Goal: Task Accomplishment & Management: Manage account settings

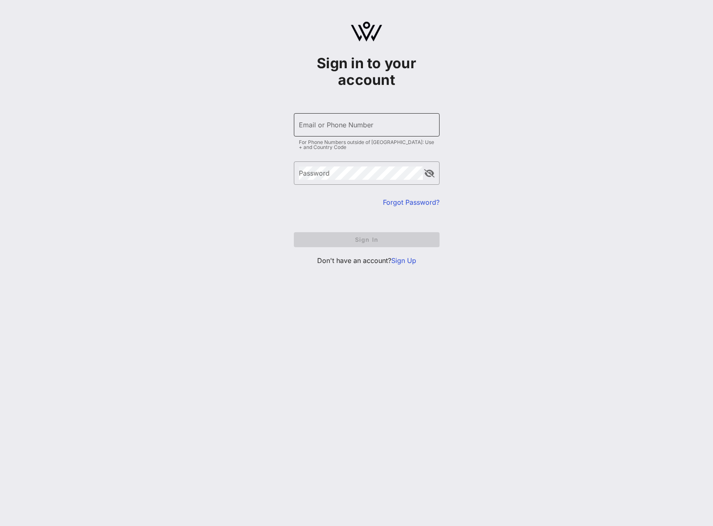
click at [358, 136] on div "Email or Phone Number" at bounding box center [367, 124] width 136 height 23
type input "stephanie.sagalow@nbcuni.com"
click at [362, 238] on span "Sign In" at bounding box center [367, 239] width 132 height 7
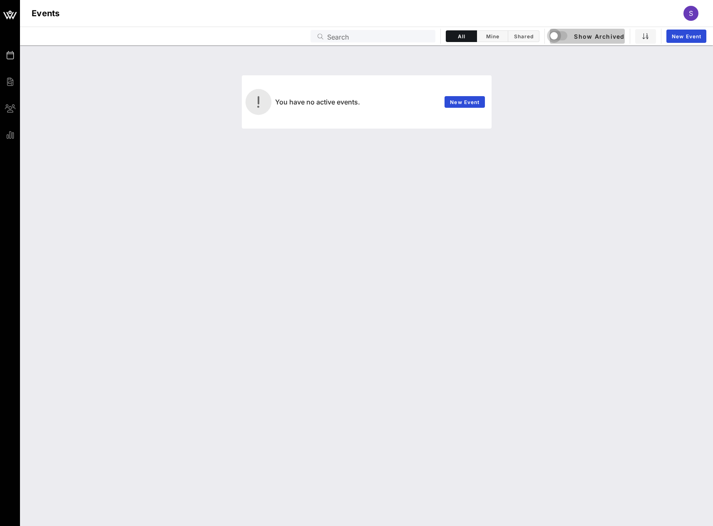
click at [552, 38] on div "button" at bounding box center [554, 36] width 12 height 12
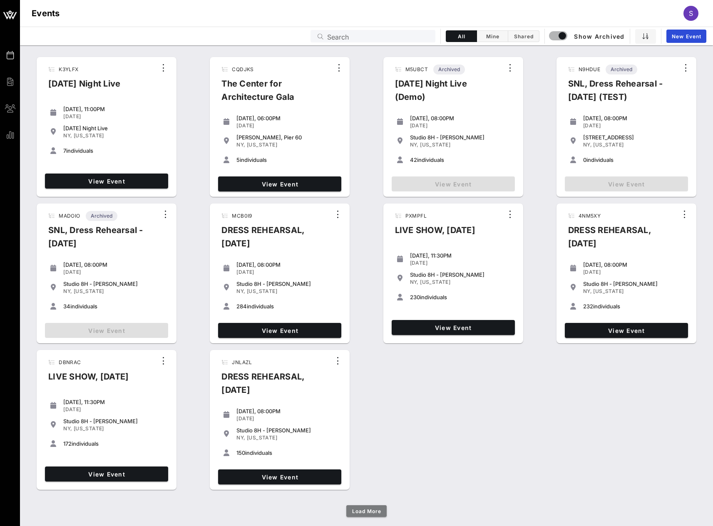
click at [374, 508] on span "Load More" at bounding box center [367, 511] width 30 height 6
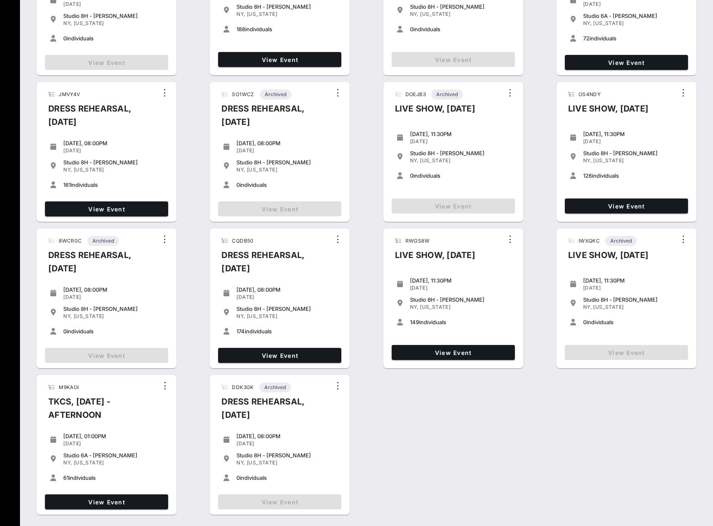
scroll to position [745, 0]
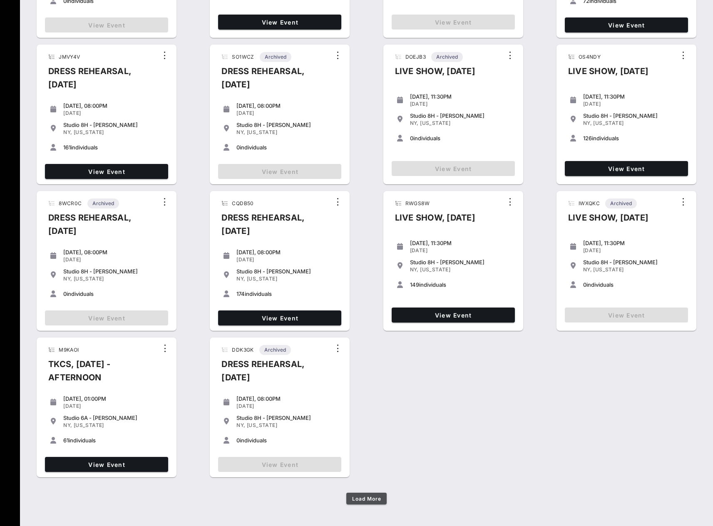
click at [352, 501] on span "Load More" at bounding box center [367, 499] width 30 height 6
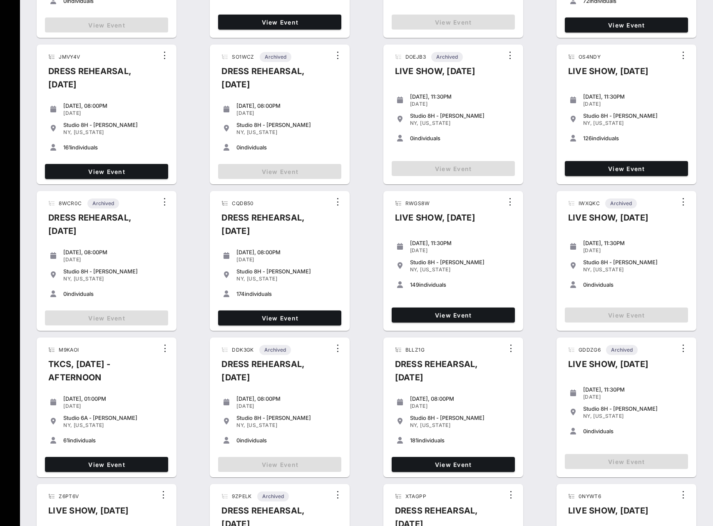
scroll to position [1038, 0]
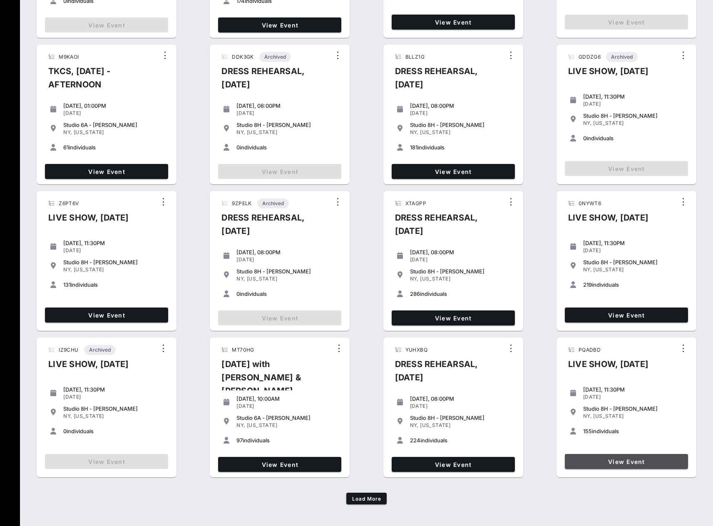
click at [621, 468] on link "View Event" at bounding box center [626, 461] width 123 height 15
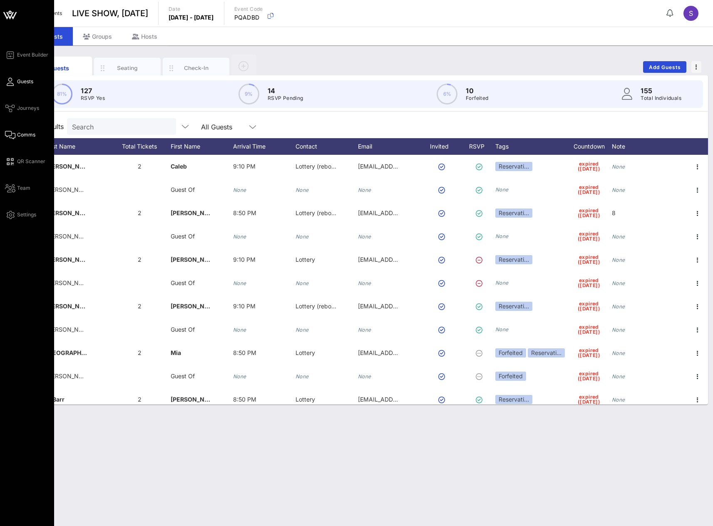
click at [29, 132] on span "Comms" at bounding box center [26, 134] width 18 height 7
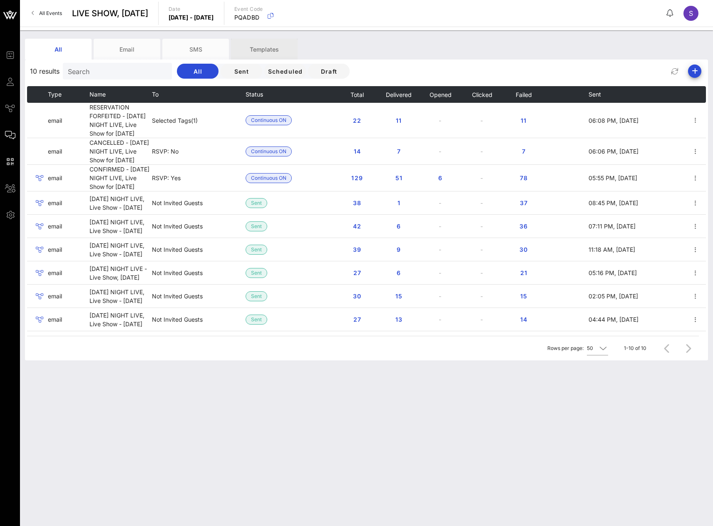
click at [277, 48] on div "Templates" at bounding box center [264, 49] width 67 height 21
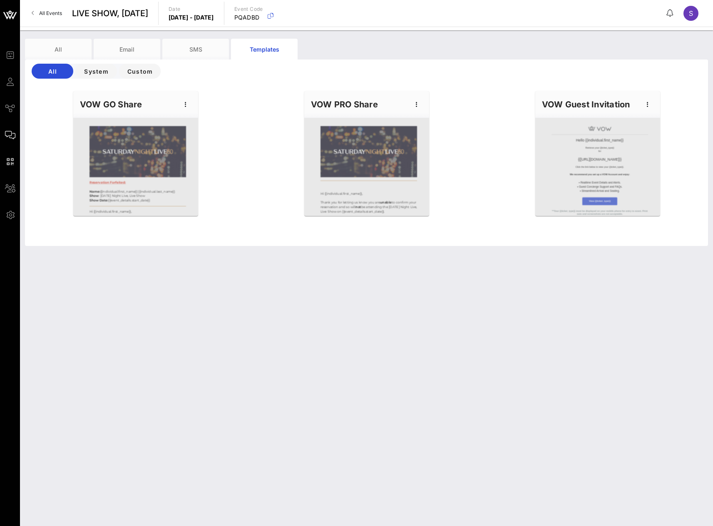
click at [59, 11] on span "All Events" at bounding box center [50, 13] width 23 height 6
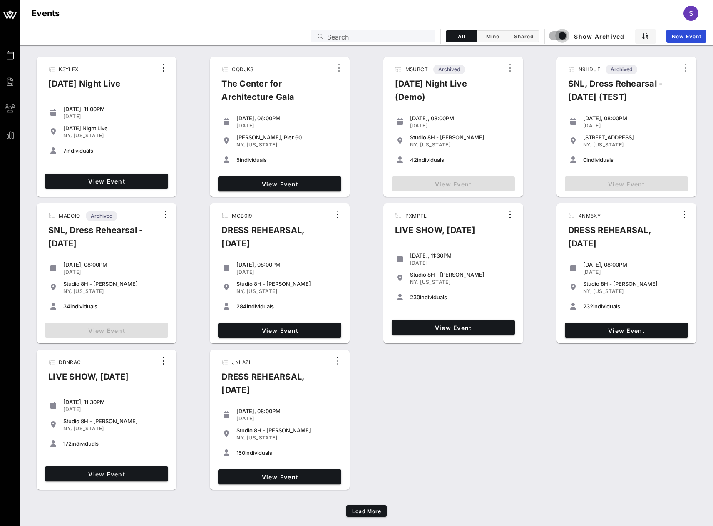
click at [399, 32] on input "Search" at bounding box center [378, 36] width 103 height 11
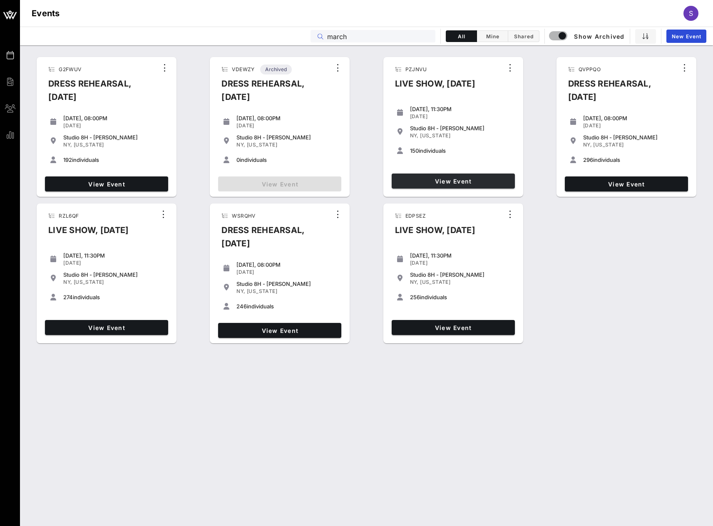
type input "march"
click at [438, 177] on link "View Event" at bounding box center [453, 181] width 123 height 15
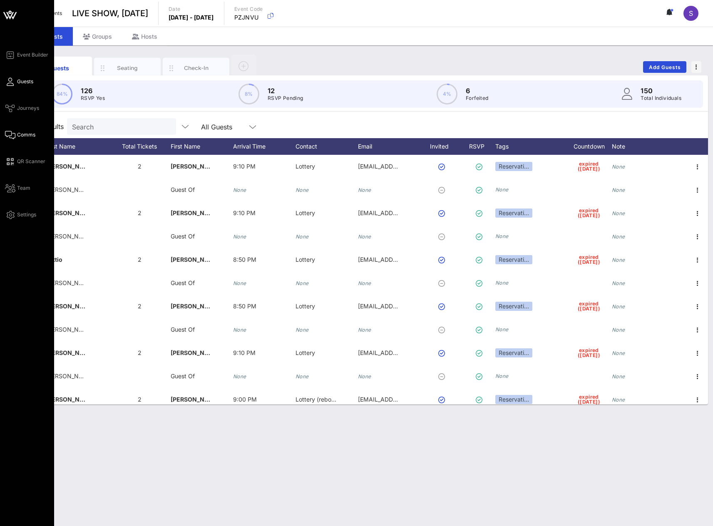
click at [28, 132] on span "Comms" at bounding box center [26, 134] width 18 height 7
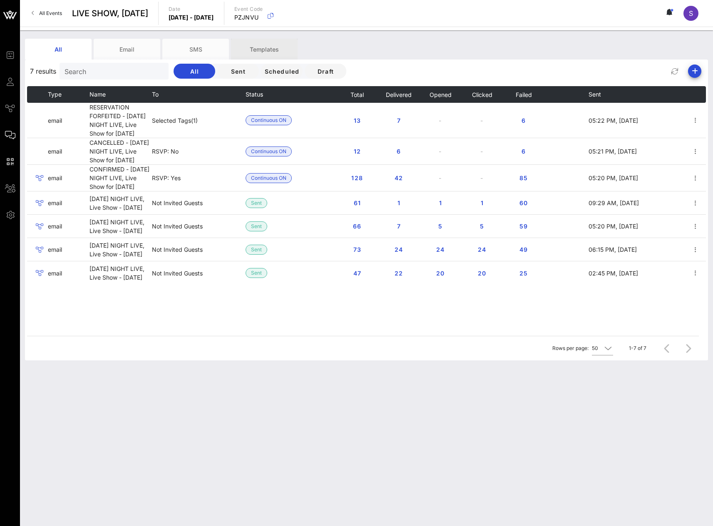
click at [278, 49] on div "Templates" at bounding box center [264, 49] width 67 height 21
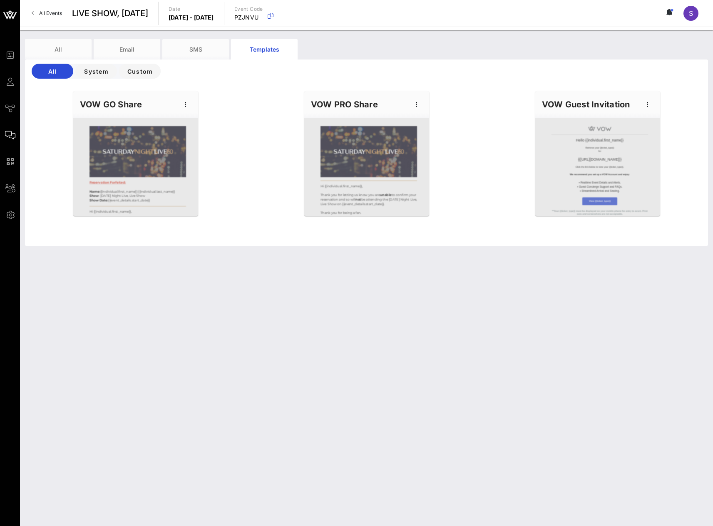
click at [58, 20] on link "All Events" at bounding box center [47, 13] width 40 height 13
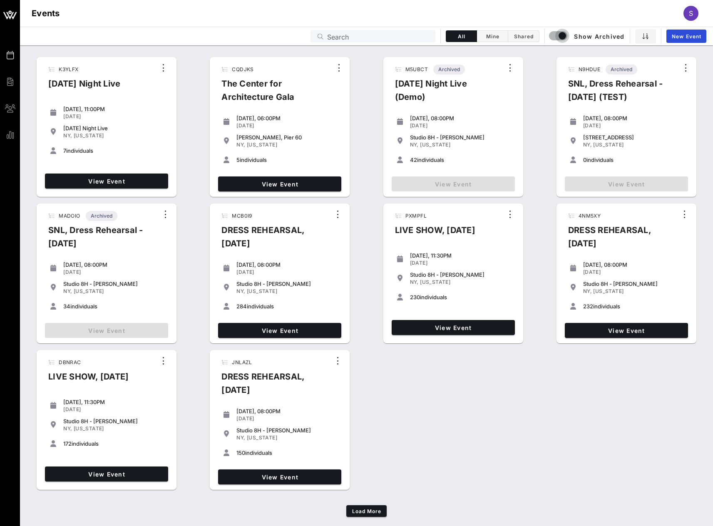
click at [392, 30] on div "Events Search All Mine Shared Show Archived New Event" at bounding box center [366, 36] width 693 height 19
click at [392, 33] on input "Search" at bounding box center [378, 36] width 103 height 11
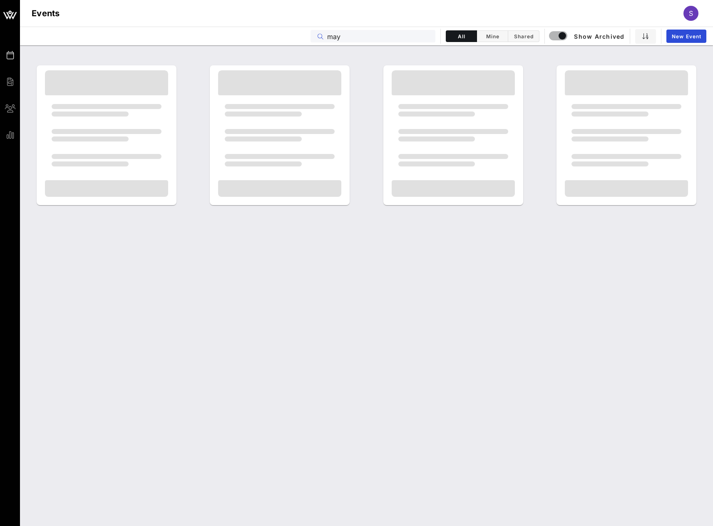
type input "may"
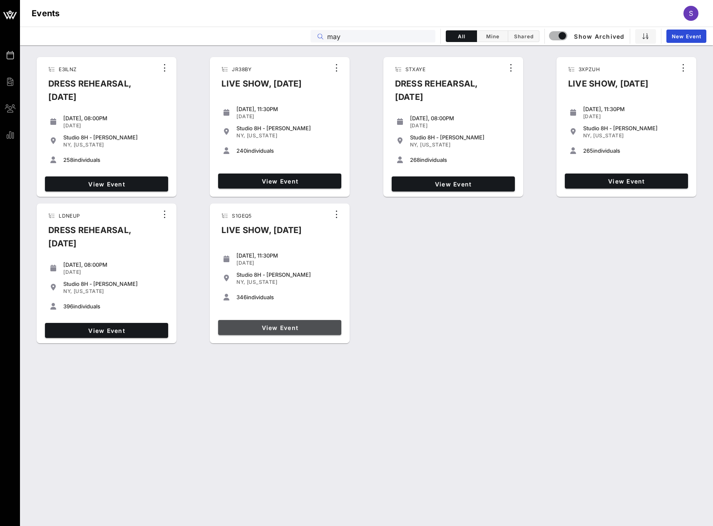
click at [261, 335] on link "View Event" at bounding box center [279, 327] width 123 height 15
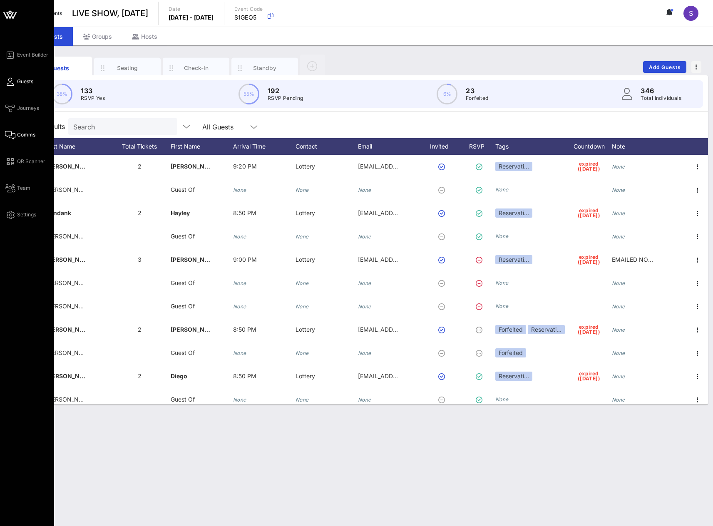
click at [21, 138] on span "Comms" at bounding box center [26, 134] width 18 height 7
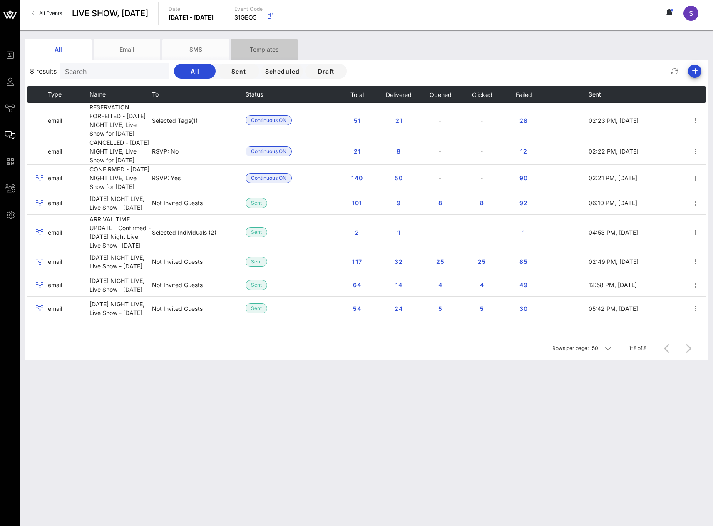
click at [279, 50] on div "Templates" at bounding box center [264, 49] width 67 height 21
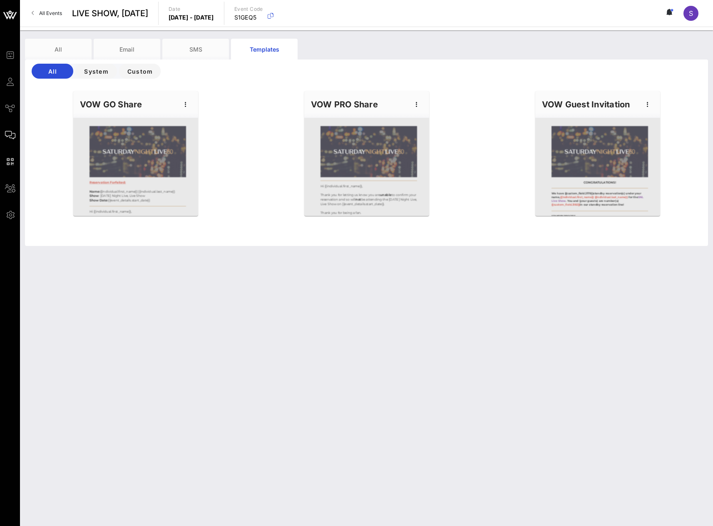
click at [34, 15] on link "All Events" at bounding box center [47, 13] width 40 height 13
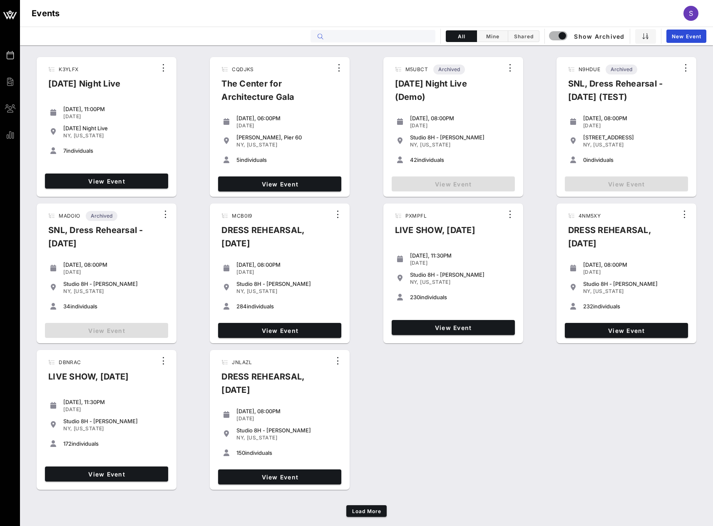
click at [410, 34] on input "text" at bounding box center [378, 36] width 103 height 11
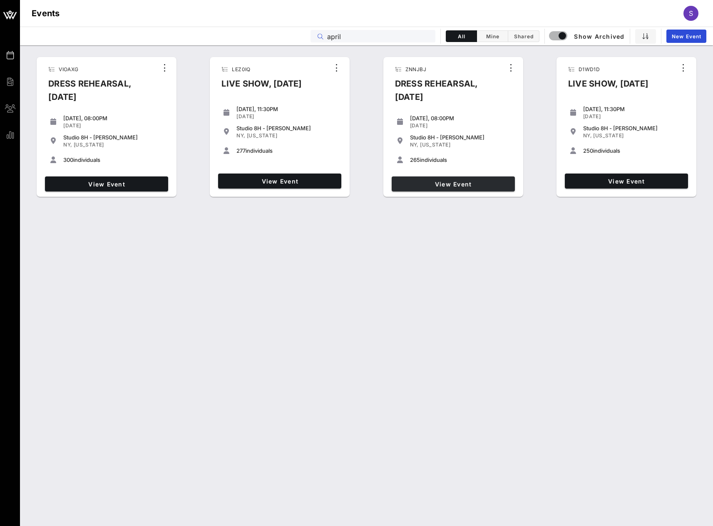
type input "april"
click at [589, 185] on span "View Event" at bounding box center [626, 181] width 117 height 7
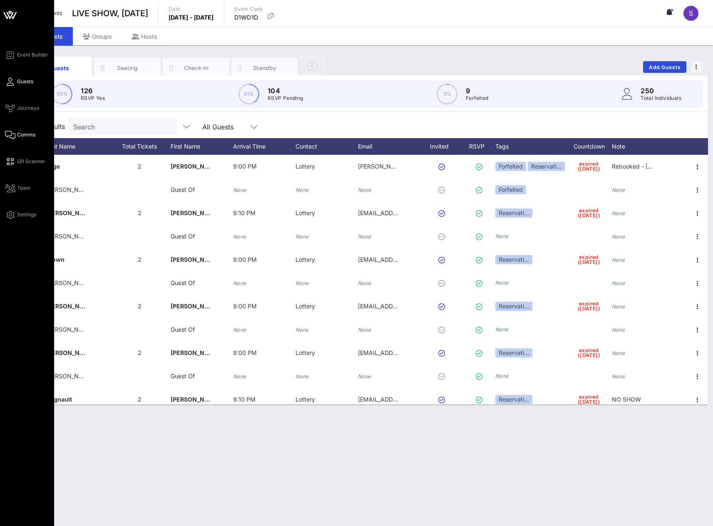
click at [19, 135] on span "Comms" at bounding box center [26, 134] width 18 height 7
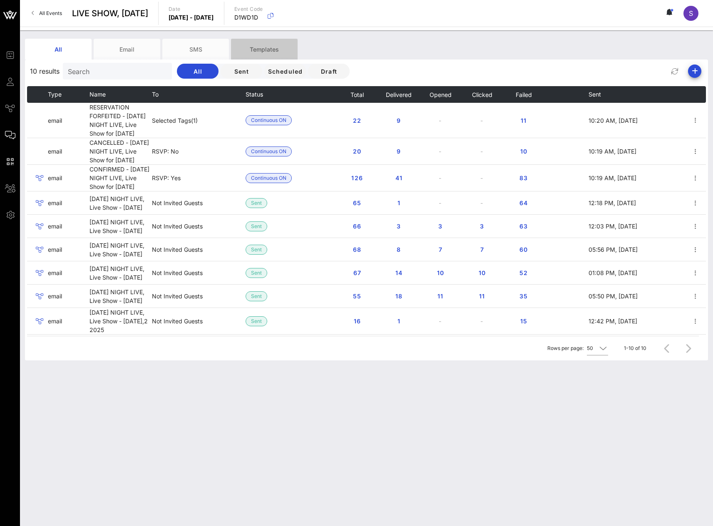
click at [267, 52] on div "Templates" at bounding box center [264, 49] width 67 height 21
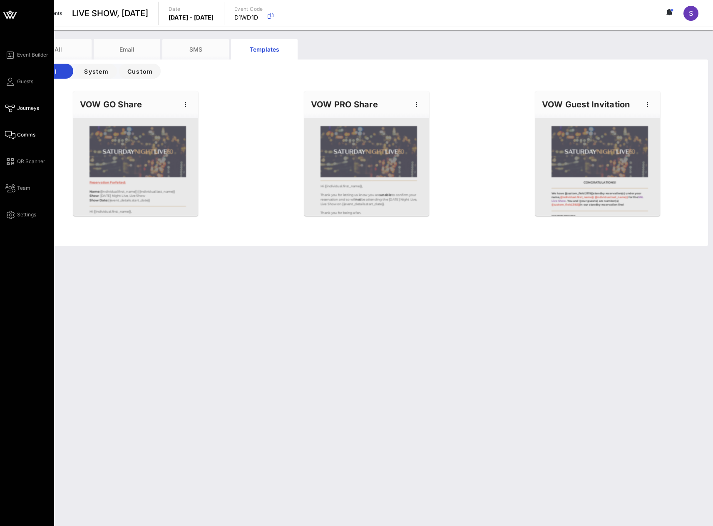
click at [17, 109] on span "Journeys" at bounding box center [28, 108] width 22 height 7
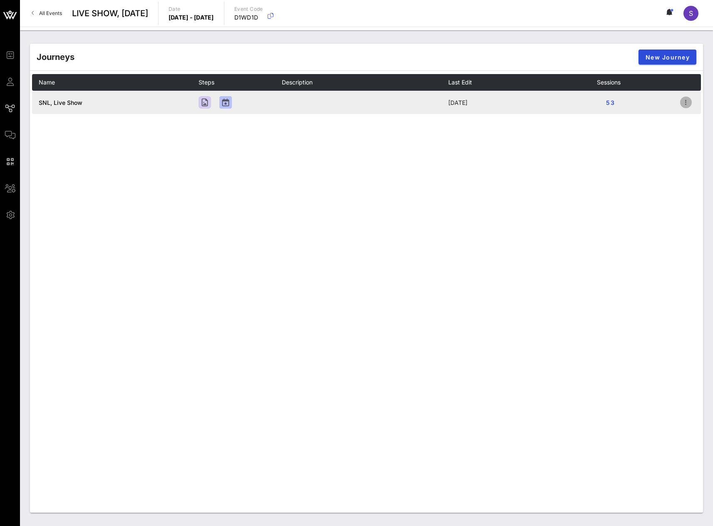
click at [682, 103] on icon "button" at bounding box center [686, 102] width 10 height 10
click at [678, 118] on div "Open" at bounding box center [685, 118] width 30 height 8
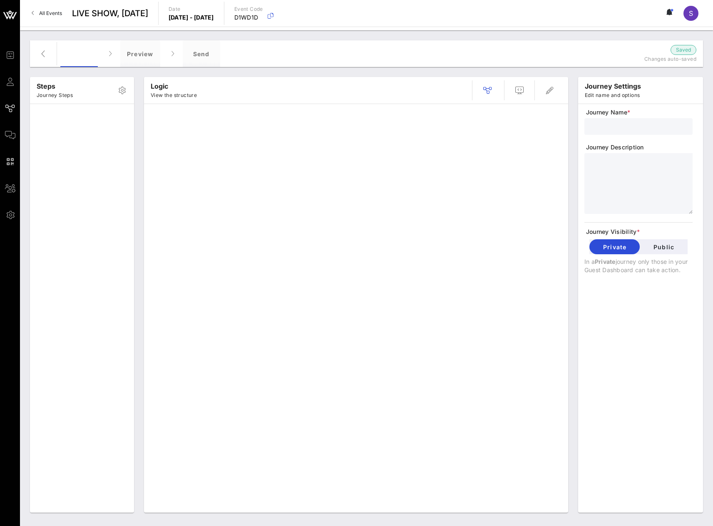
type input "SNL, Live Show"
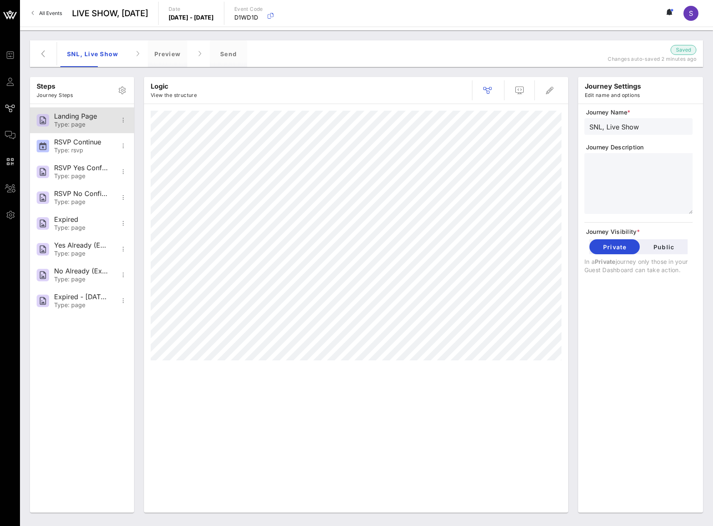
click at [80, 126] on div "Type: page" at bounding box center [81, 124] width 55 height 7
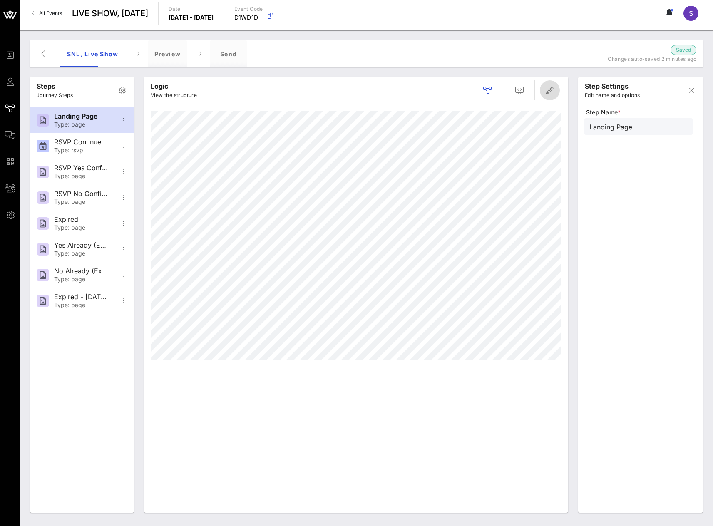
click at [552, 92] on icon "button" at bounding box center [550, 90] width 10 height 10
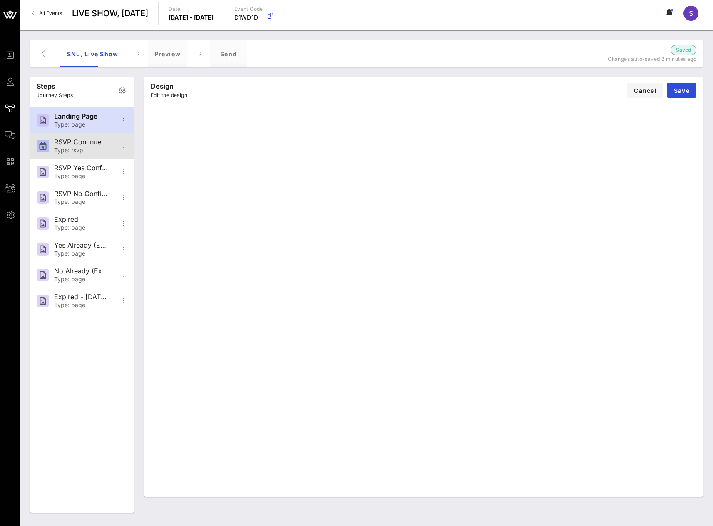
click at [79, 147] on div "RSVP Continue Type: rsvp" at bounding box center [81, 146] width 55 height 26
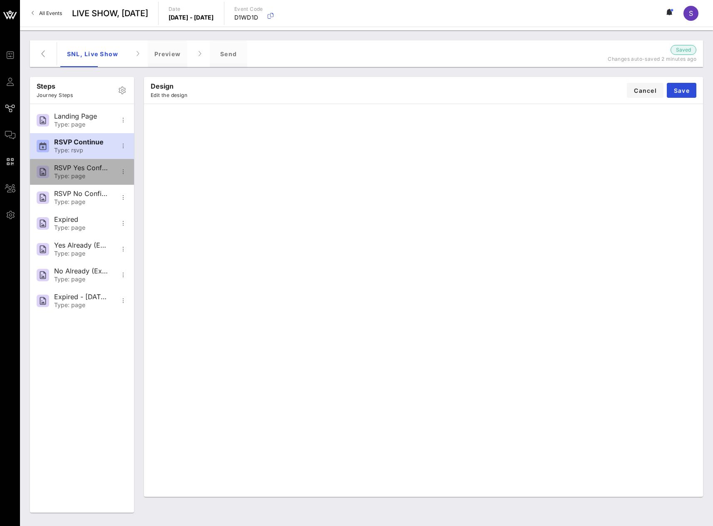
click at [85, 165] on div "RSVP Yes Confirmation" at bounding box center [81, 168] width 55 height 8
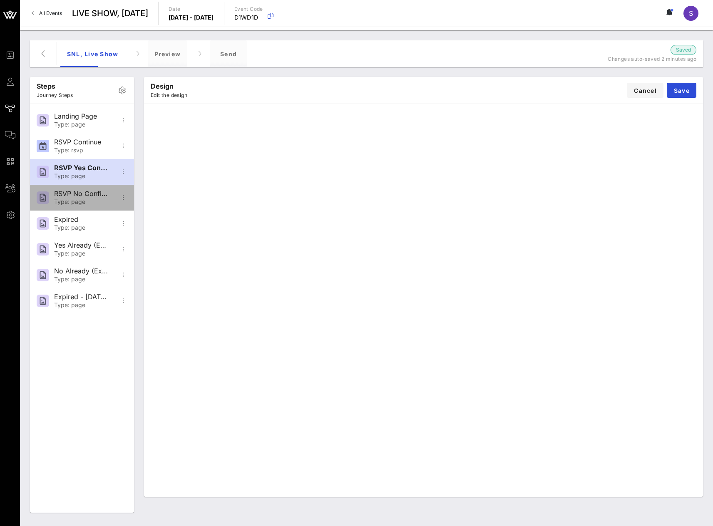
click at [81, 192] on div "RSVP No Confirmation" at bounding box center [81, 194] width 55 height 8
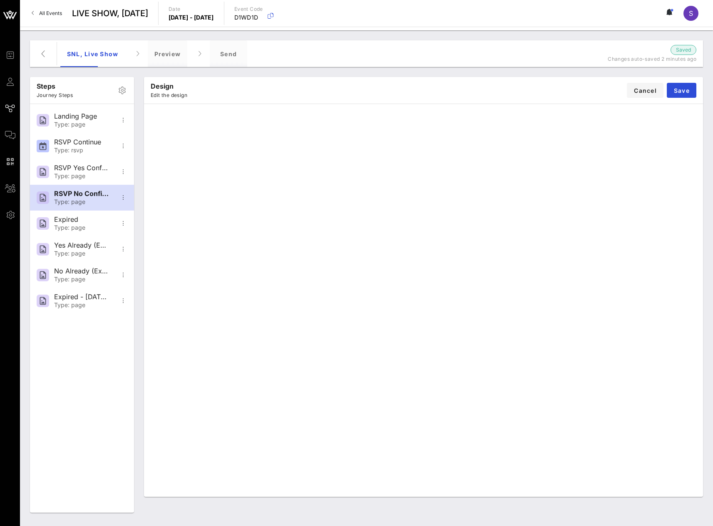
click at [45, 11] on span "All Events" at bounding box center [50, 13] width 23 height 6
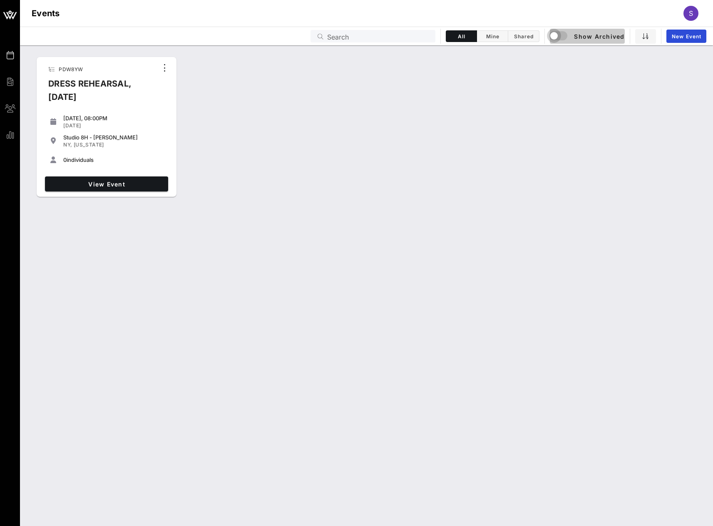
click at [560, 34] on div "button" at bounding box center [554, 36] width 12 height 12
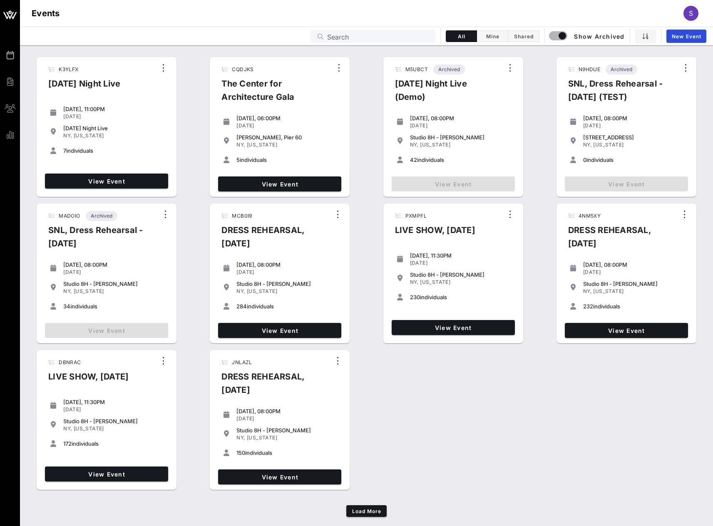
click at [381, 39] on input "Search" at bounding box center [378, 36] width 103 height 11
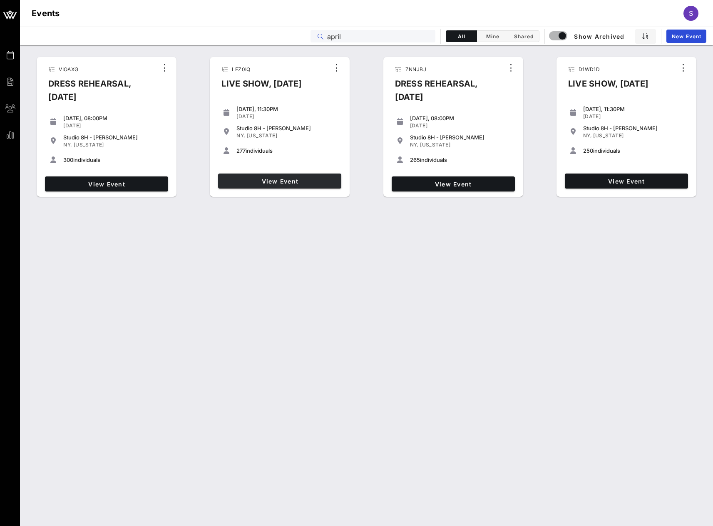
type input "april"
click at [252, 177] on link "View Event" at bounding box center [279, 181] width 123 height 15
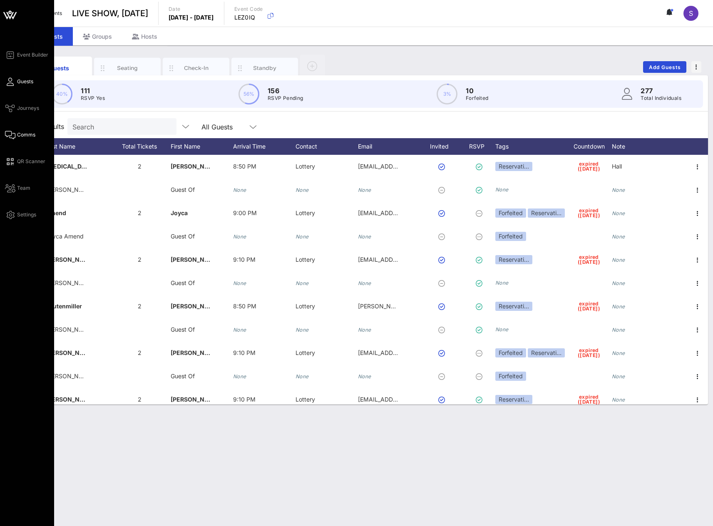
click at [17, 137] on span "Comms" at bounding box center [26, 134] width 18 height 7
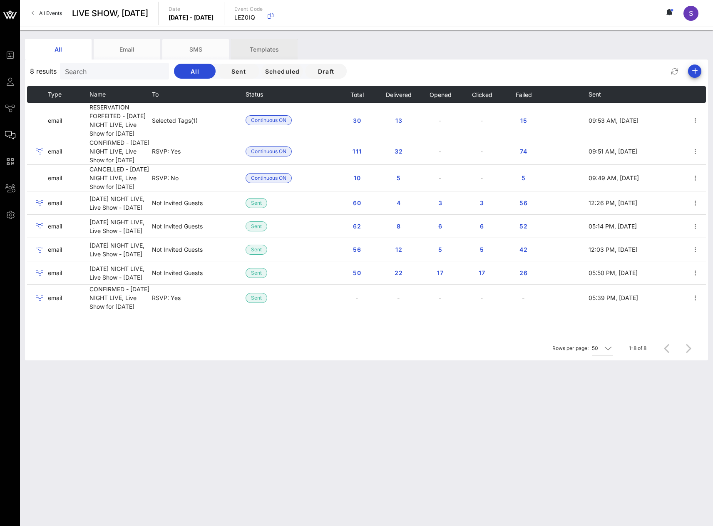
click at [265, 52] on div "Templates" at bounding box center [264, 49] width 67 height 21
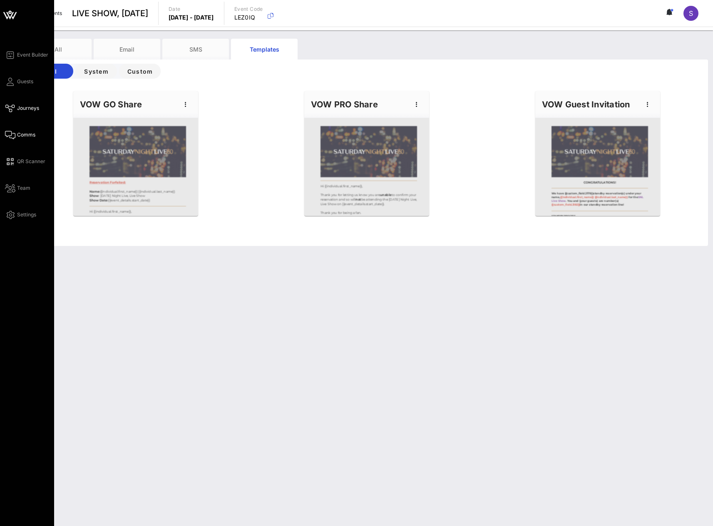
click at [15, 106] on link "Journeys" at bounding box center [22, 108] width 34 height 10
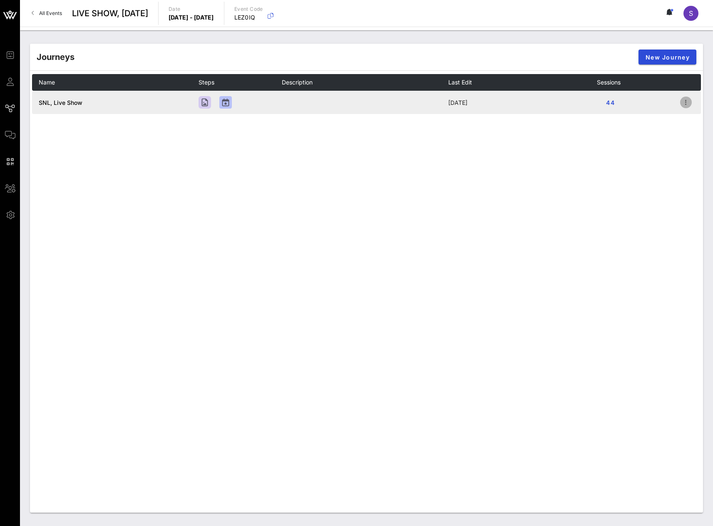
click at [689, 103] on icon "button" at bounding box center [686, 102] width 10 height 10
click at [684, 115] on div "Open" at bounding box center [685, 118] width 30 height 8
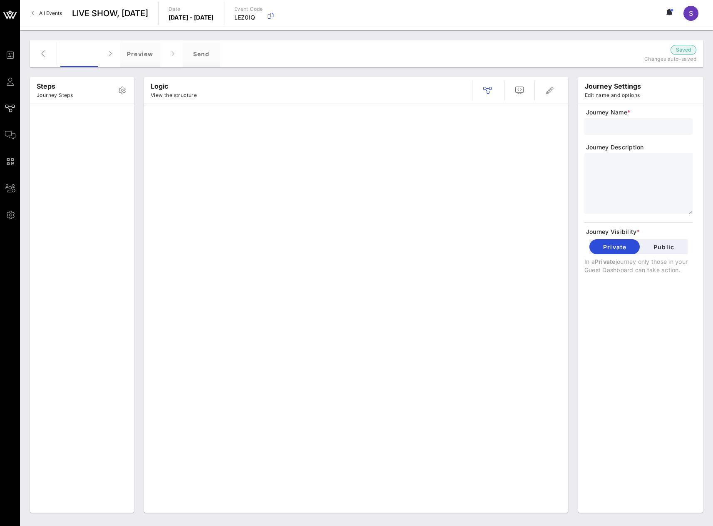
type input "SNL, Live Show"
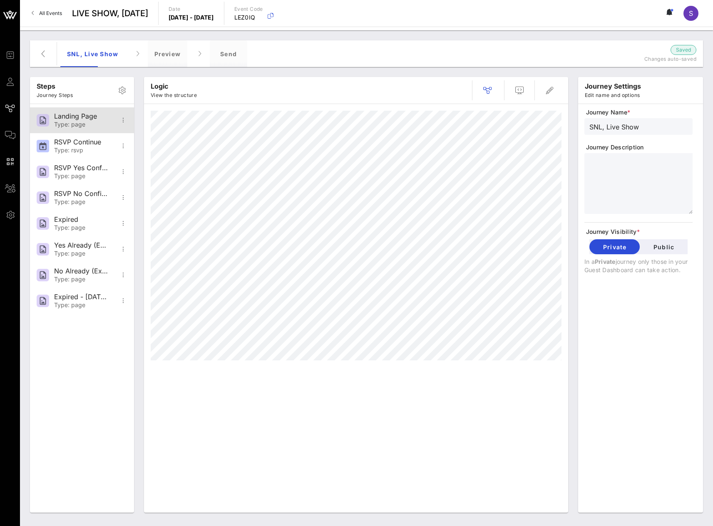
drag, startPoint x: 79, startPoint y: 124, endPoint x: 97, endPoint y: 122, distance: 17.5
click at [80, 124] on div "Type: page" at bounding box center [81, 124] width 55 height 7
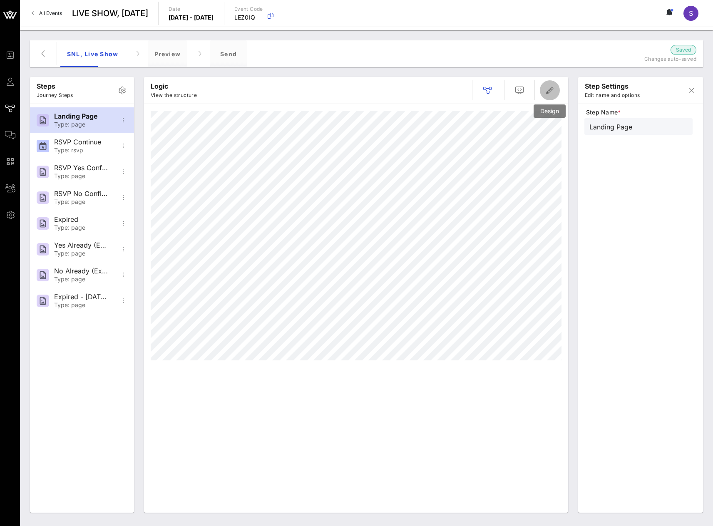
click at [543, 92] on span "button" at bounding box center [550, 90] width 20 height 10
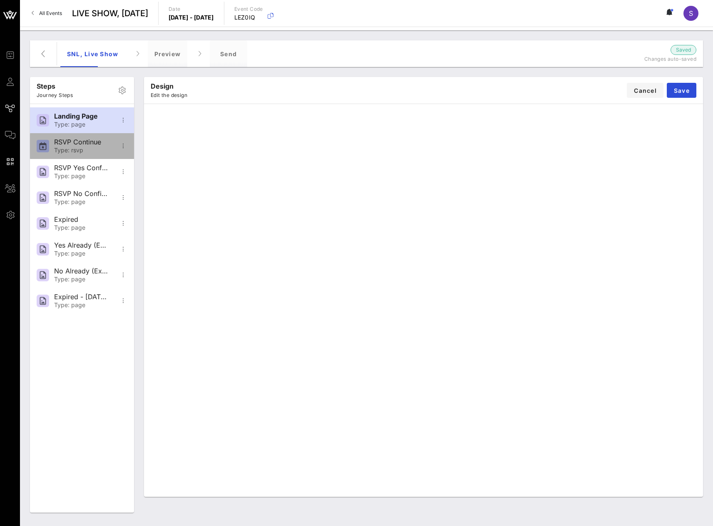
click at [56, 146] on div "RSVP Continue" at bounding box center [81, 142] width 55 height 8
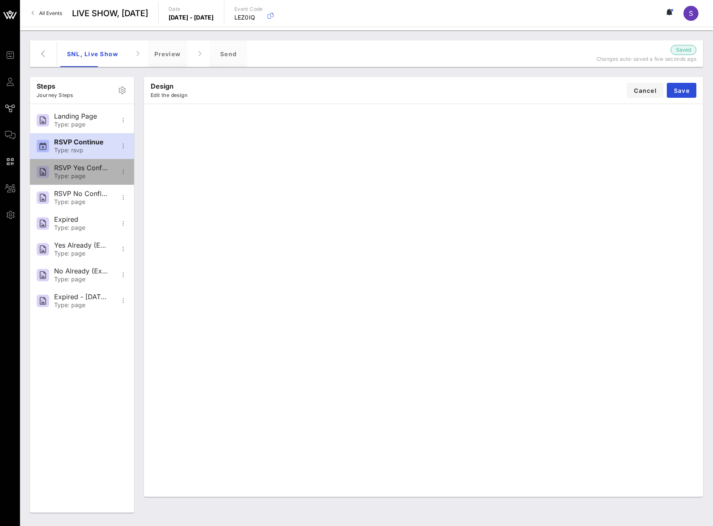
click at [82, 170] on div "RSVP Yes Confirmation" at bounding box center [81, 168] width 55 height 8
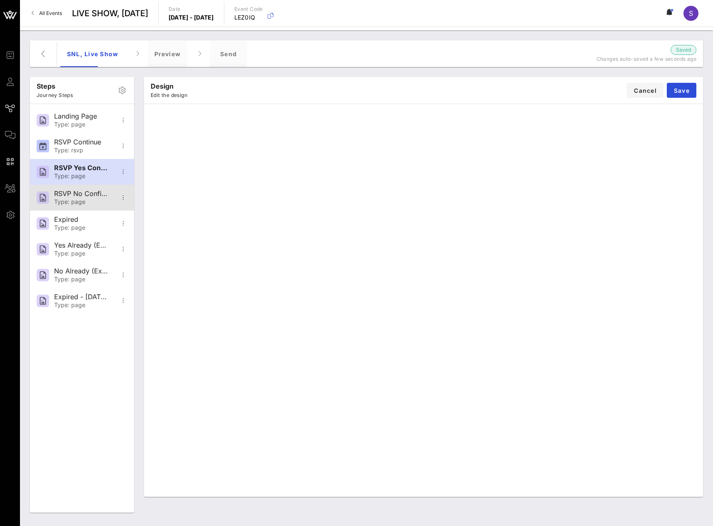
click at [79, 188] on div "RSVP No Confirmation Type: page" at bounding box center [81, 198] width 55 height 26
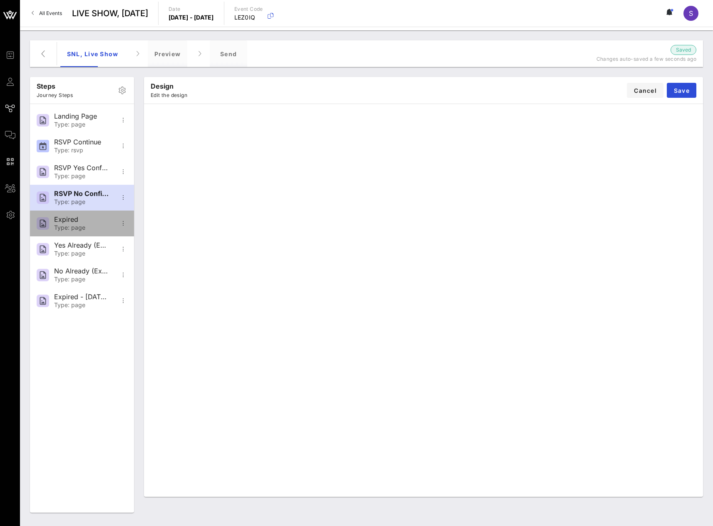
click at [80, 219] on div "Expired" at bounding box center [81, 220] width 55 height 8
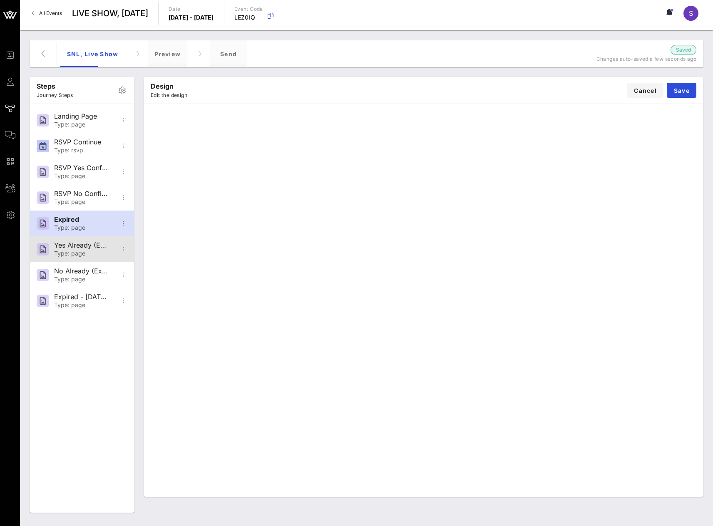
click at [81, 251] on div "Type: page" at bounding box center [81, 253] width 55 height 7
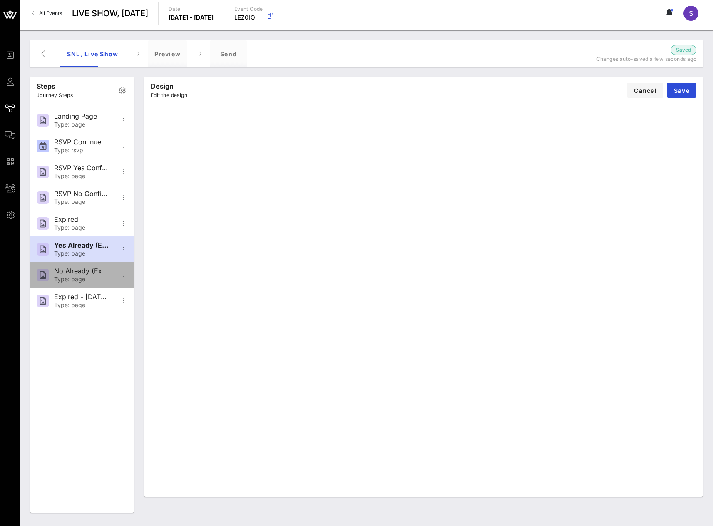
click at [86, 279] on div "Type: page" at bounding box center [81, 279] width 55 height 7
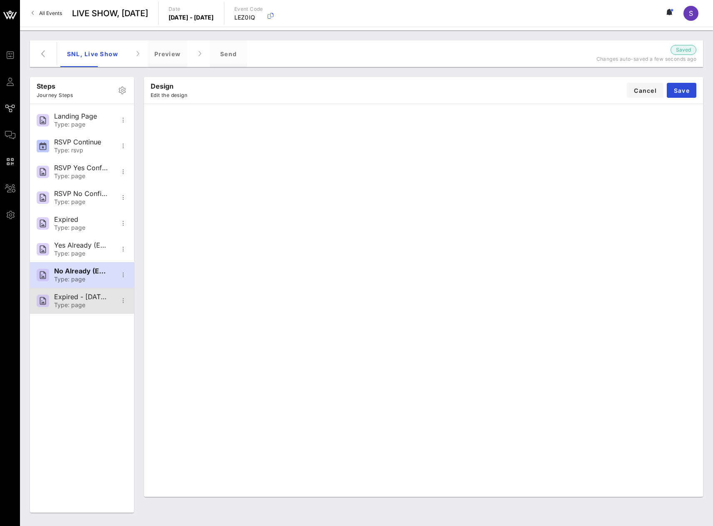
click at [83, 294] on div "Expired - Friday, 8pm" at bounding box center [81, 297] width 55 height 8
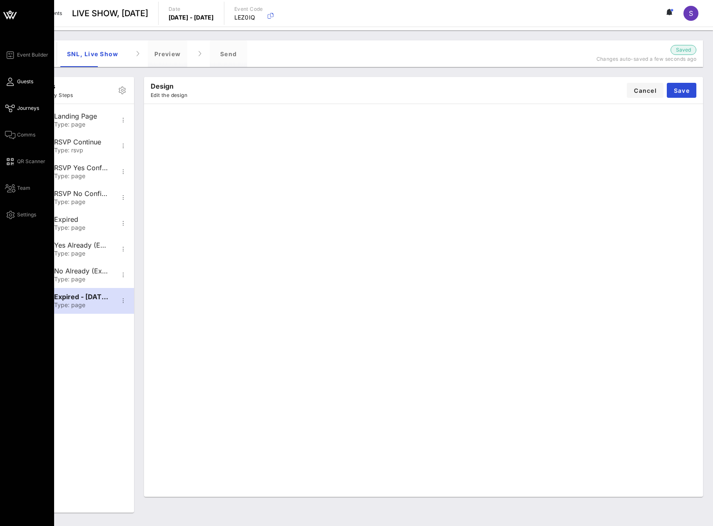
click at [17, 85] on link "Guests" at bounding box center [19, 82] width 28 height 10
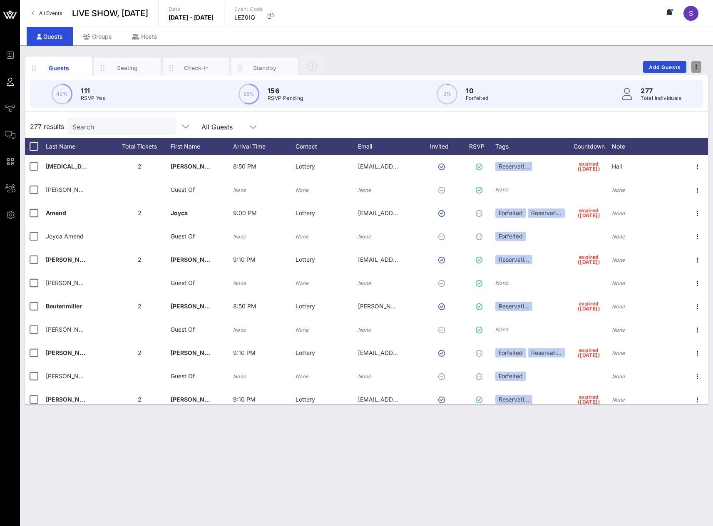
click at [698, 70] on span "button" at bounding box center [697, 67] width 10 height 6
click at [689, 95] on div "Duplicate Event" at bounding box center [681, 98] width 40 height 7
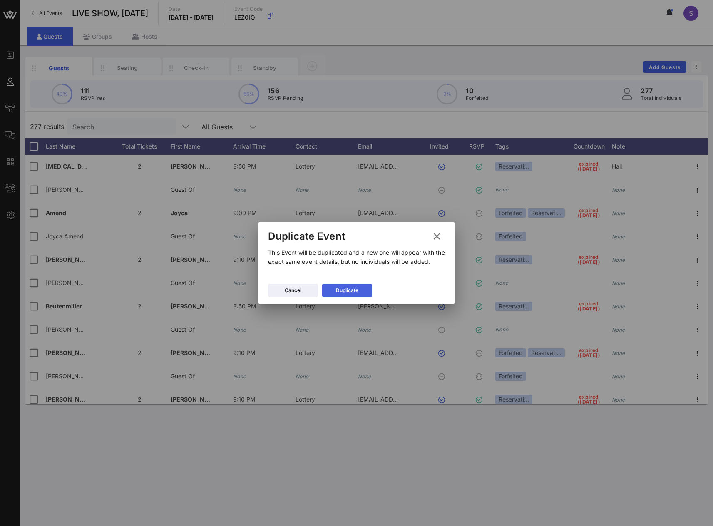
click at [357, 287] on div "Duplicate" at bounding box center [347, 290] width 22 height 8
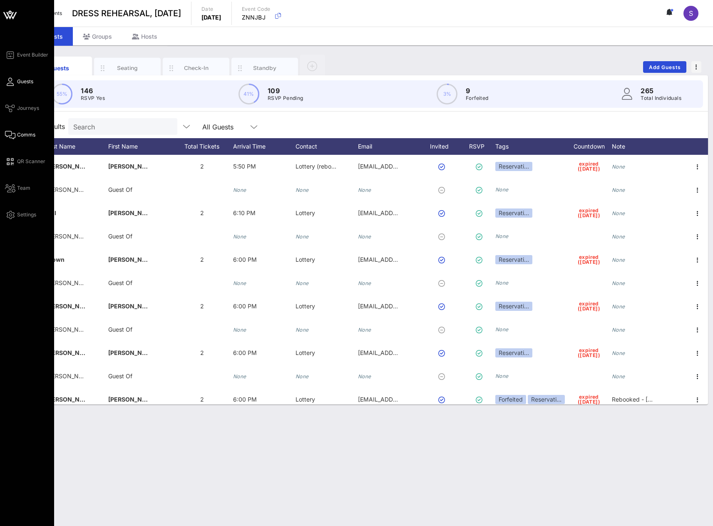
click at [21, 139] on link "Comms" at bounding box center [20, 135] width 30 height 10
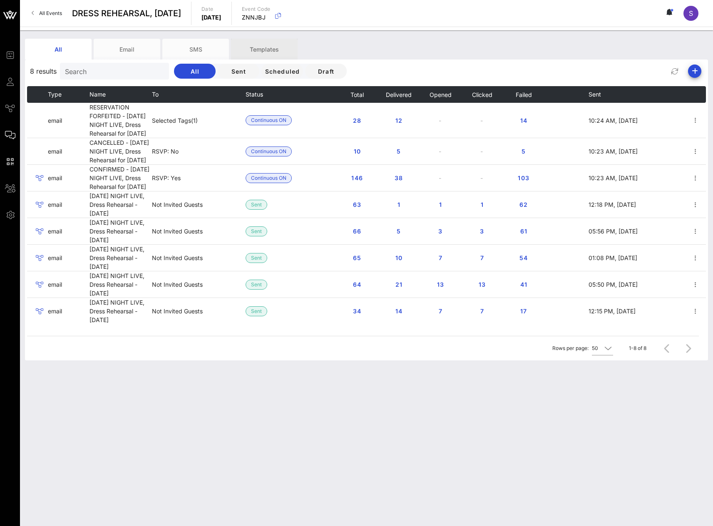
click at [278, 49] on div "Templates" at bounding box center [264, 49] width 67 height 21
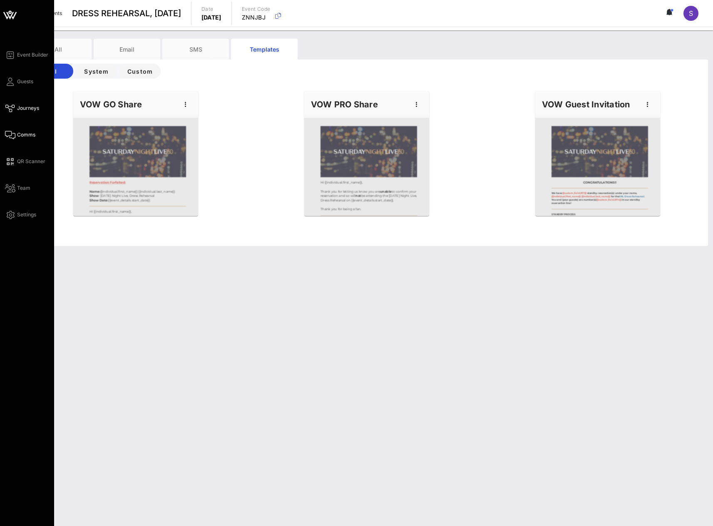
click at [12, 109] on icon at bounding box center [10, 108] width 10 height 1
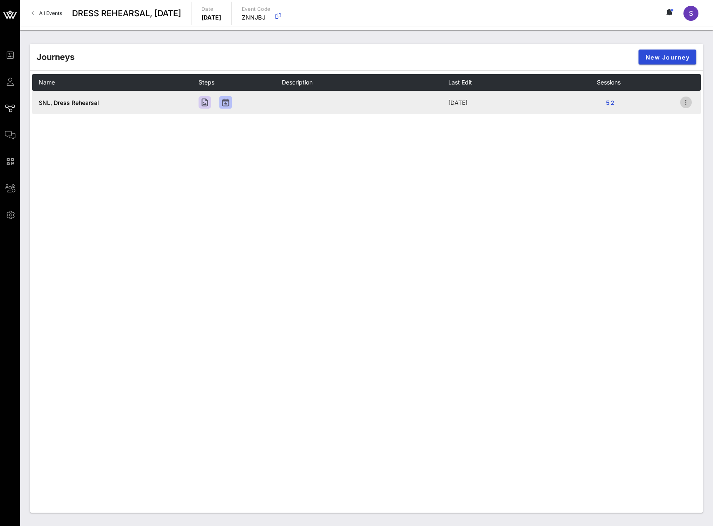
click at [688, 107] on icon "button" at bounding box center [686, 102] width 10 height 10
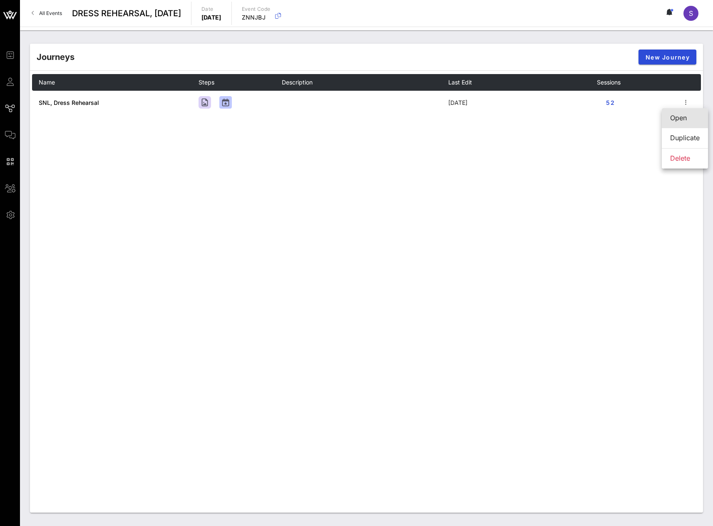
click at [688, 115] on div "Open" at bounding box center [685, 118] width 30 height 8
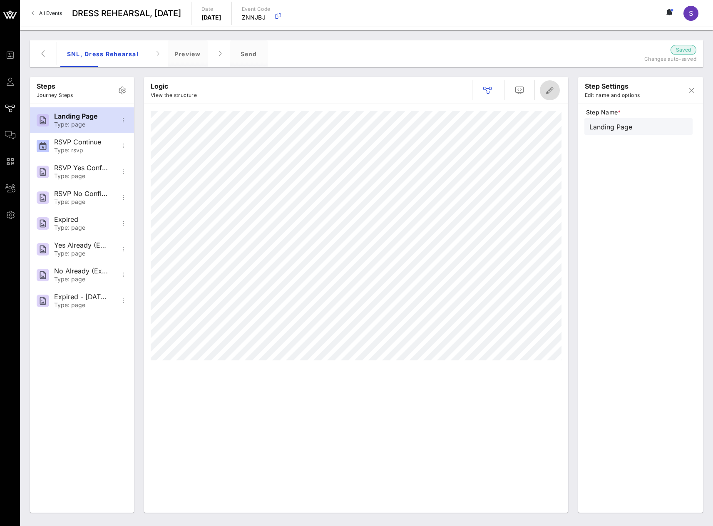
click at [553, 88] on icon "button" at bounding box center [550, 90] width 10 height 10
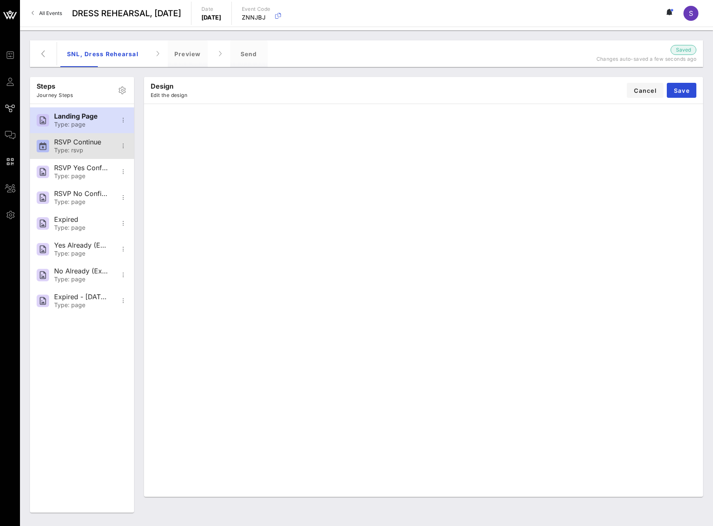
click at [61, 146] on div "RSVP Continue" at bounding box center [81, 142] width 55 height 8
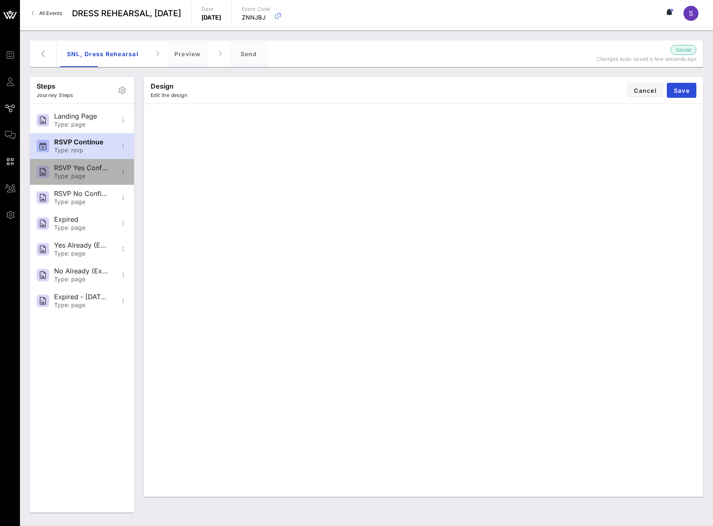
click at [73, 163] on div "RSVP Yes Confirmation Type: page" at bounding box center [81, 172] width 55 height 26
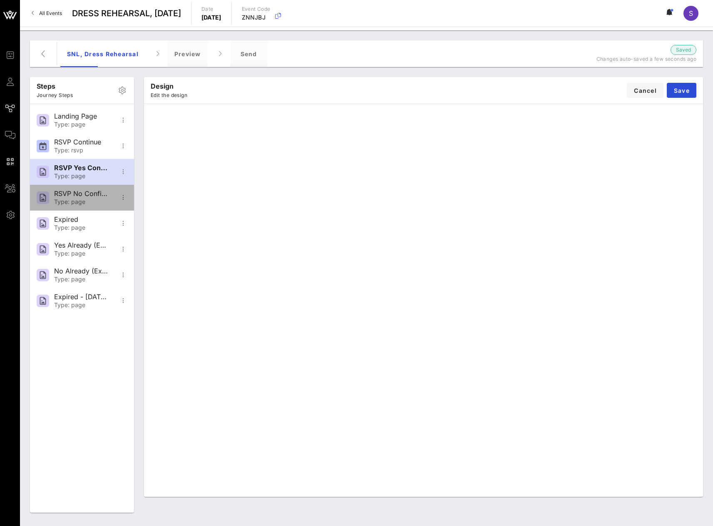
click at [77, 193] on div "RSVP No Confirmation" at bounding box center [81, 194] width 55 height 8
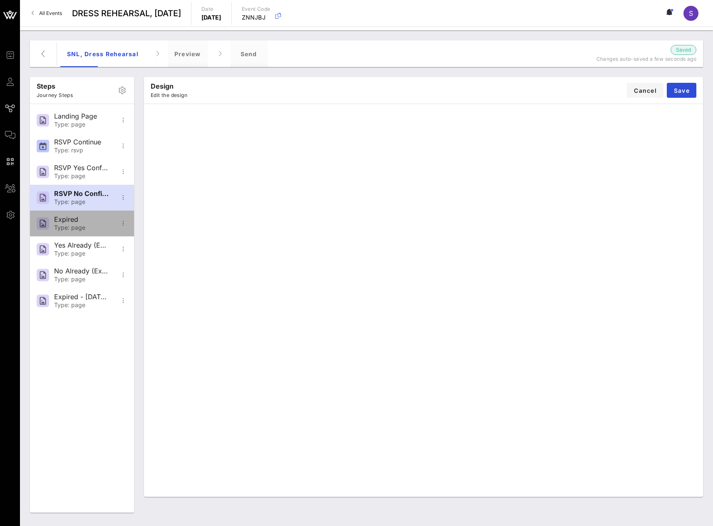
click at [78, 220] on div "Expired" at bounding box center [81, 220] width 55 height 8
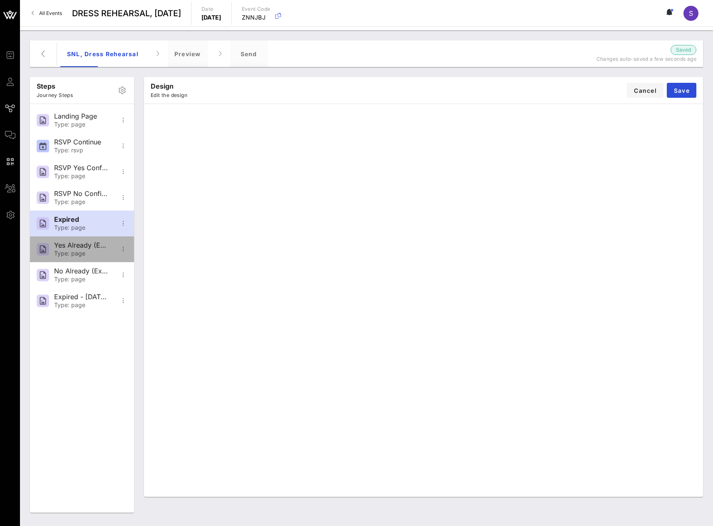
click at [79, 241] on div "Yes Already (Expired) Type: page" at bounding box center [81, 249] width 55 height 26
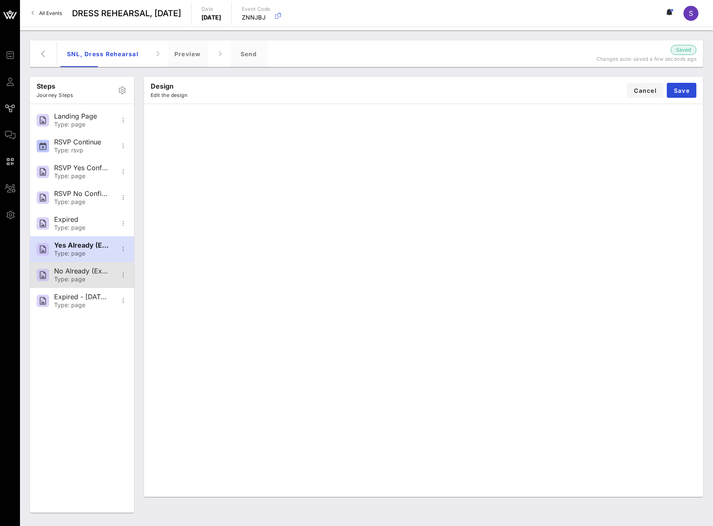
click at [81, 267] on div "No Already (Expired)" at bounding box center [81, 271] width 55 height 8
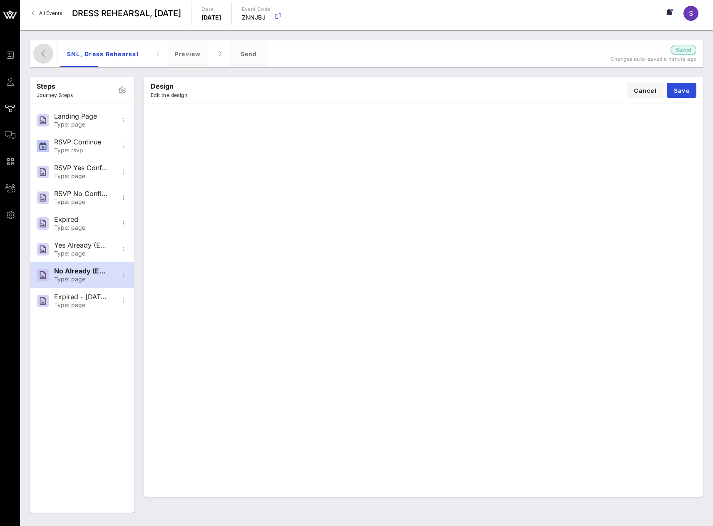
click at [45, 54] on icon "button" at bounding box center [43, 54] width 10 height 10
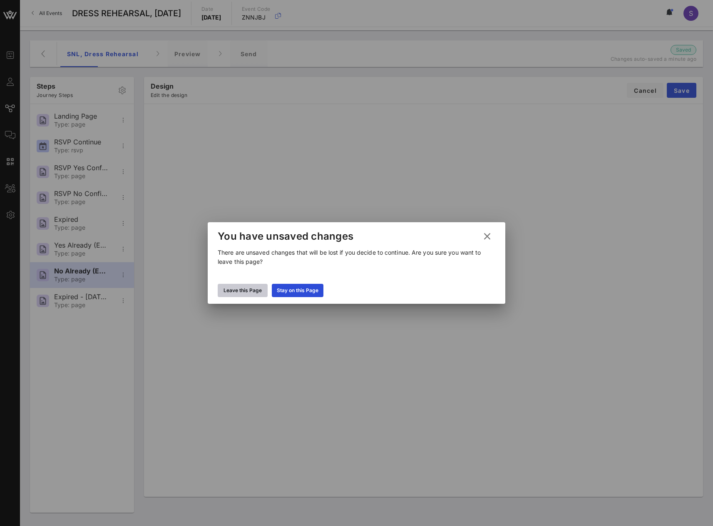
click at [267, 290] on button "Leave this Page" at bounding box center [243, 290] width 50 height 13
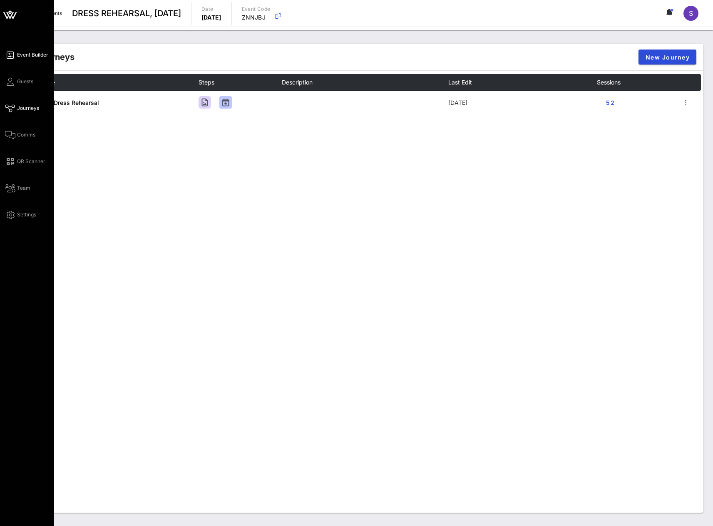
click at [25, 54] on span "Event Builder" at bounding box center [32, 54] width 31 height 7
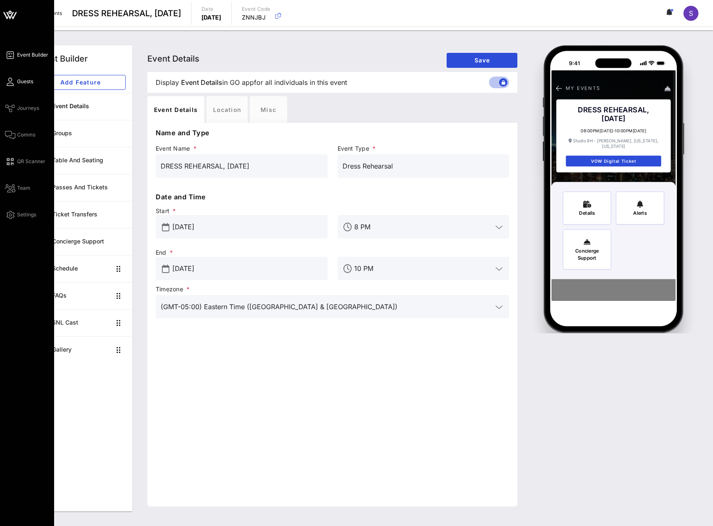
click at [16, 81] on link "Guests" at bounding box center [19, 82] width 28 height 10
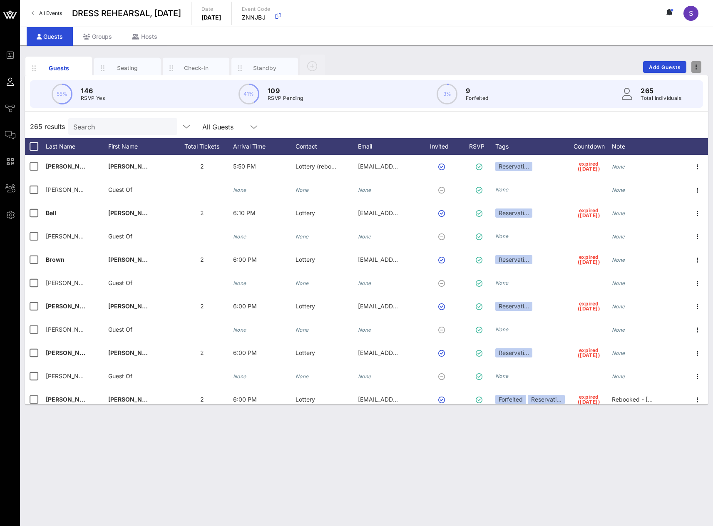
click at [698, 67] on span "button" at bounding box center [697, 67] width 10 height 6
click at [507, 53] on div "Guests Seating Check-In Standby Add Guests 55% 146 RSVP Yes 41% 109 RSVP Pendin…" at bounding box center [366, 285] width 693 height 481
click at [260, 64] on div "Standby" at bounding box center [264, 68] width 67 height 21
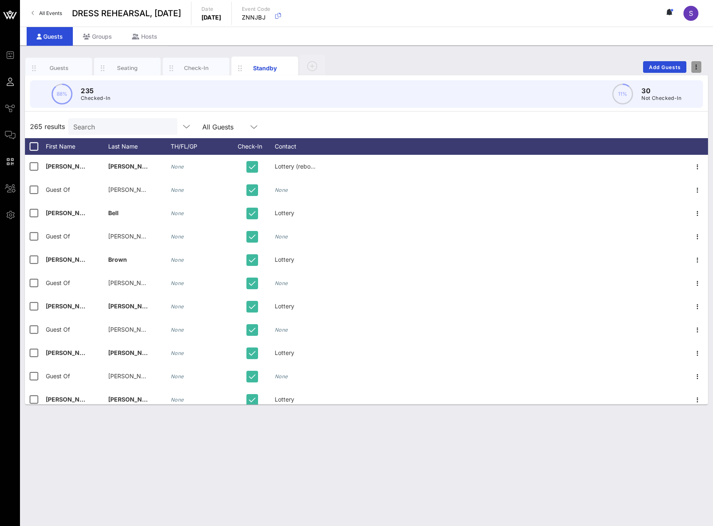
click at [697, 68] on icon "button" at bounding box center [697, 67] width 2 height 6
click at [693, 95] on div "Duplicate Event" at bounding box center [681, 98] width 40 height 7
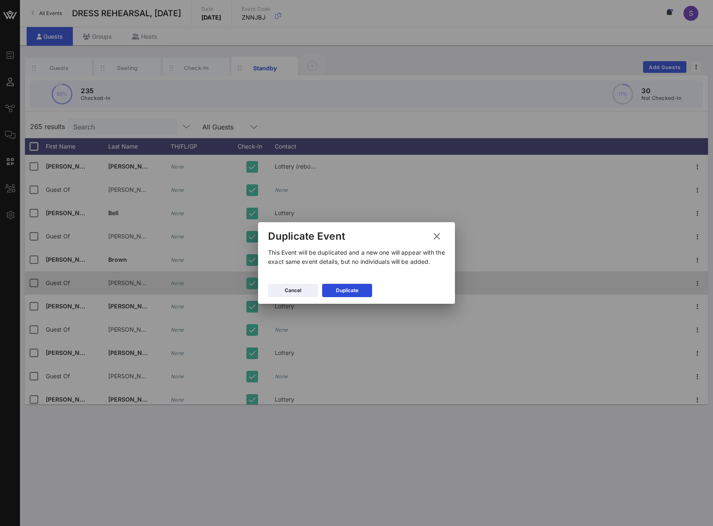
click at [351, 291] on div "Duplicate" at bounding box center [347, 290] width 22 height 8
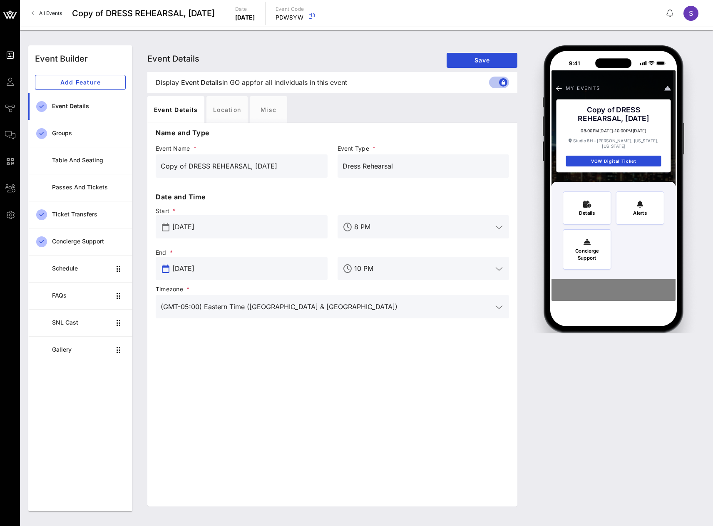
click at [279, 266] on input "[DATE]" at bounding box center [247, 268] width 150 height 13
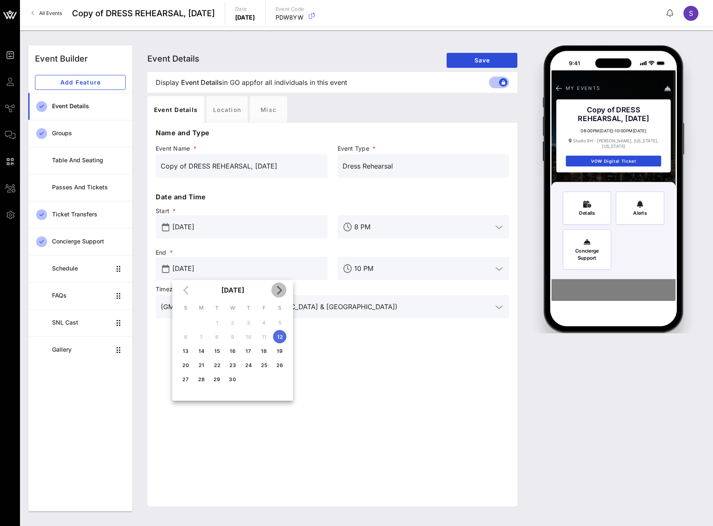
click at [285, 286] on span "Next month" at bounding box center [278, 290] width 15 height 10
click at [281, 296] on button "Next month" at bounding box center [278, 290] width 15 height 15
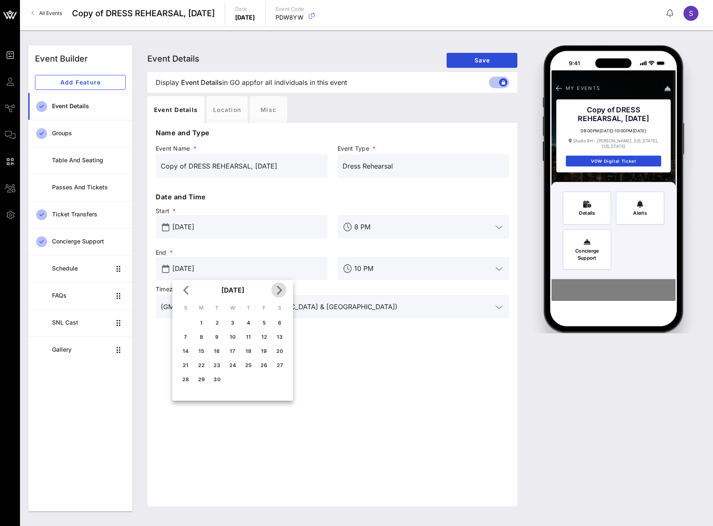
click at [281, 296] on button "Next month" at bounding box center [278, 290] width 15 height 15
click at [276, 321] on div "4" at bounding box center [279, 323] width 13 height 6
type input "[DATE]"
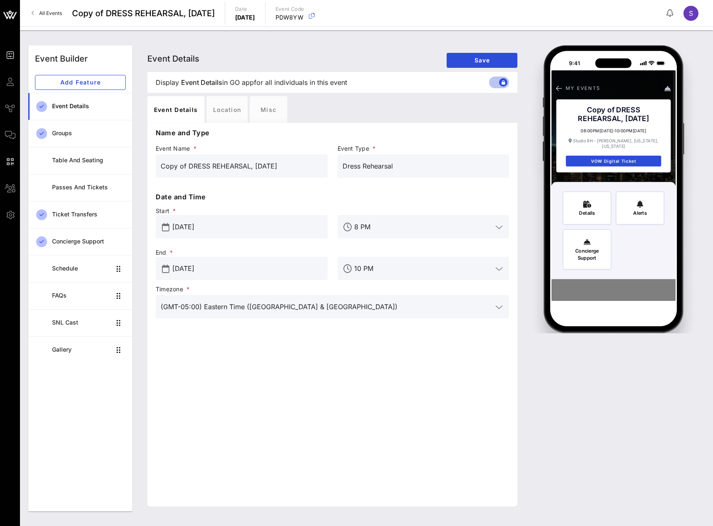
click at [219, 229] on input "[DATE]" at bounding box center [247, 226] width 150 height 13
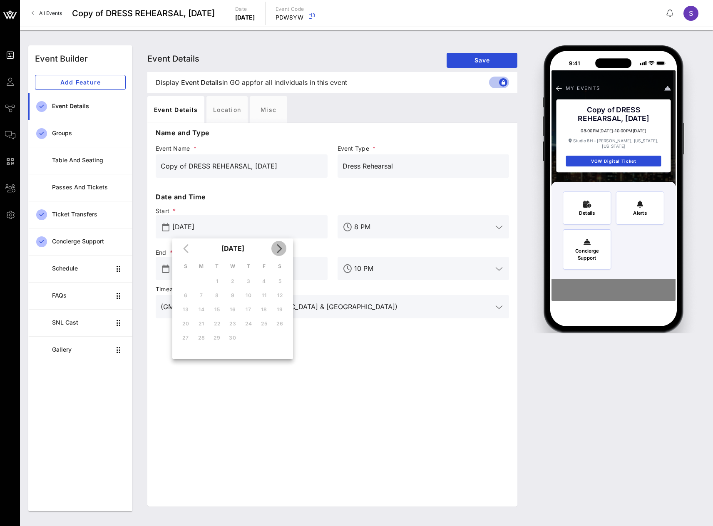
click at [282, 250] on icon "Next month" at bounding box center [279, 249] width 10 height 10
click at [283, 251] on icon "Next month" at bounding box center [279, 249] width 10 height 10
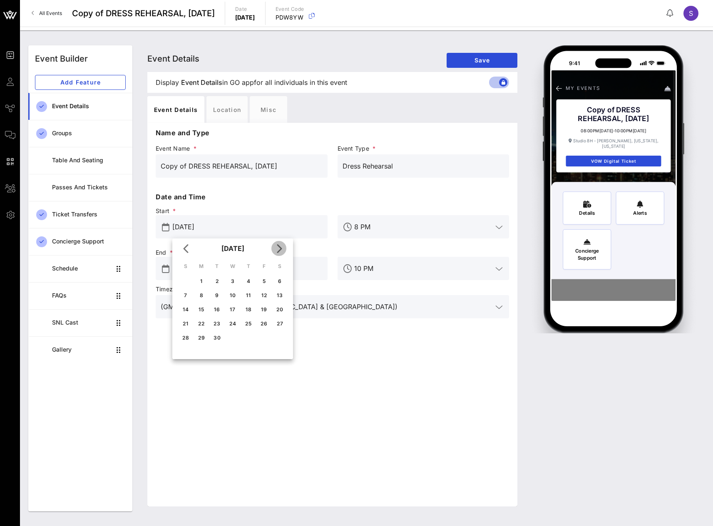
click at [276, 248] on icon "Next month" at bounding box center [279, 249] width 10 height 10
click at [279, 277] on button "4" at bounding box center [279, 280] width 13 height 13
type input "Oct 04, 2025"
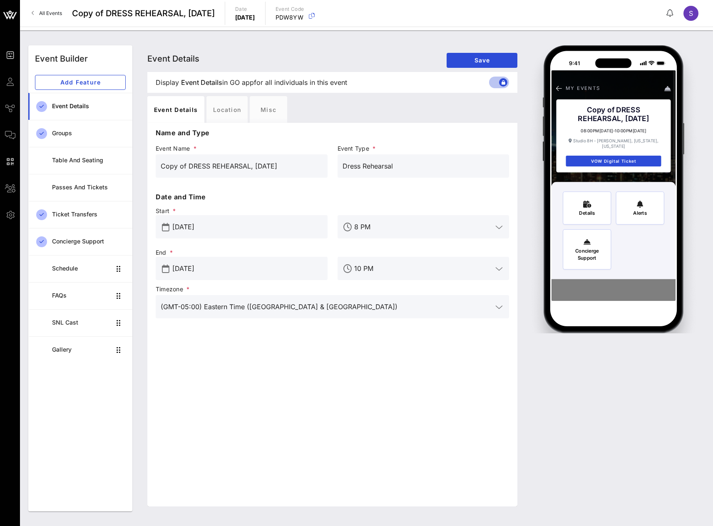
drag, startPoint x: 187, startPoint y: 164, endPoint x: 144, endPoint y: 163, distance: 42.9
click at [144, 163] on div "Event Details Event Details Event Details Save Display Event Details Event Deta…" at bounding box center [332, 278] width 380 height 466
drag, startPoint x: 286, startPoint y: 169, endPoint x: 232, endPoint y: 173, distance: 53.5
click at [231, 172] on input "DRESS REHEARSAL, April 12, 2025" at bounding box center [242, 165] width 162 height 13
type input "DRESS REHEARSAL, October 4, 2025"
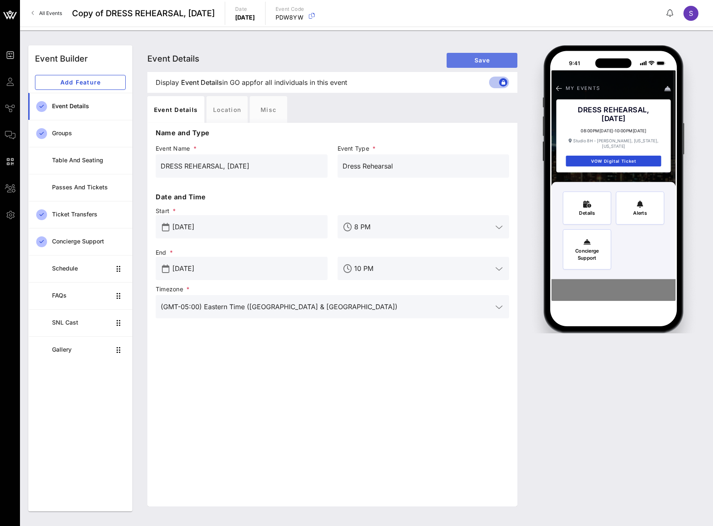
click at [474, 63] on span "Save" at bounding box center [481, 60] width 57 height 7
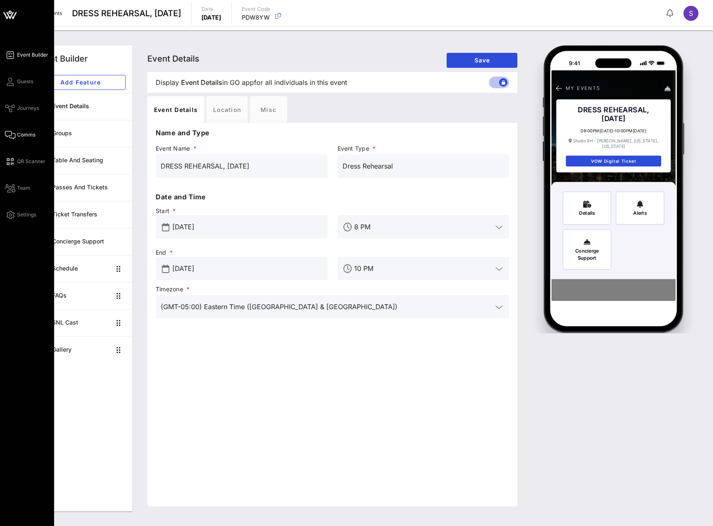
click at [15, 134] on icon at bounding box center [10, 134] width 10 height 1
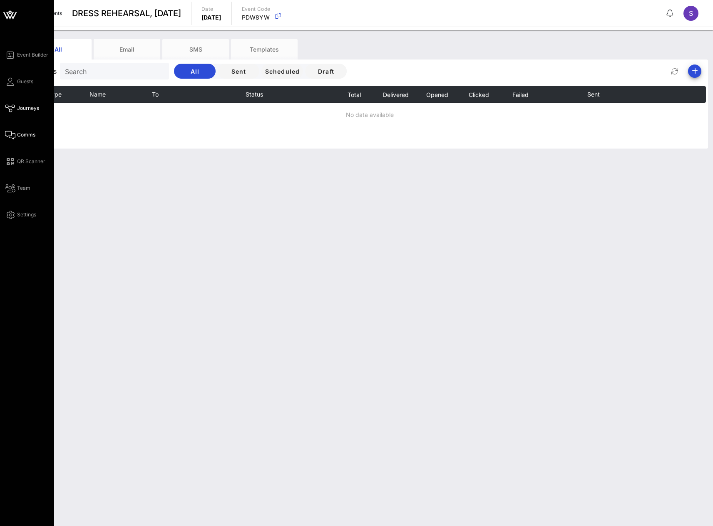
click at [19, 111] on span "Journeys" at bounding box center [28, 108] width 22 height 7
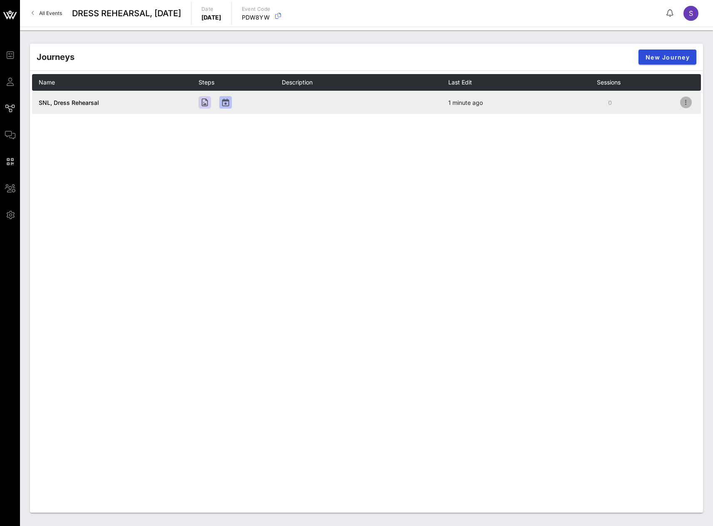
click at [685, 106] on icon "button" at bounding box center [686, 102] width 10 height 10
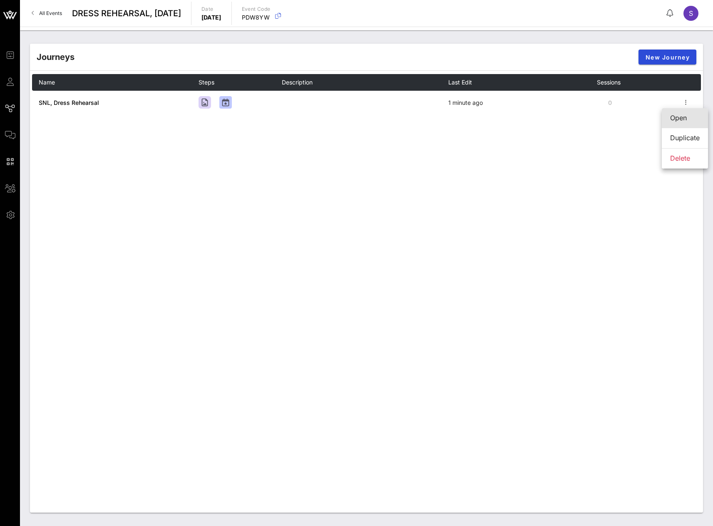
click at [685, 112] on div "Open" at bounding box center [685, 118] width 30 height 18
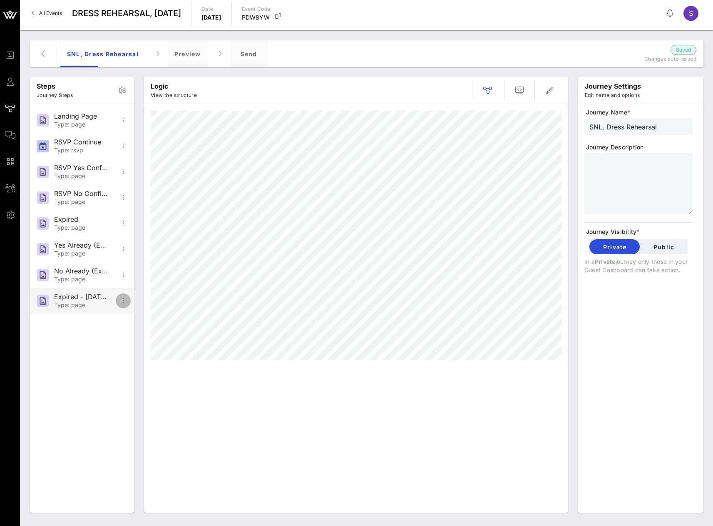
click at [123, 301] on icon "button" at bounding box center [123, 301] width 10 height 10
click at [136, 360] on div "Delete" at bounding box center [149, 362] width 54 height 8
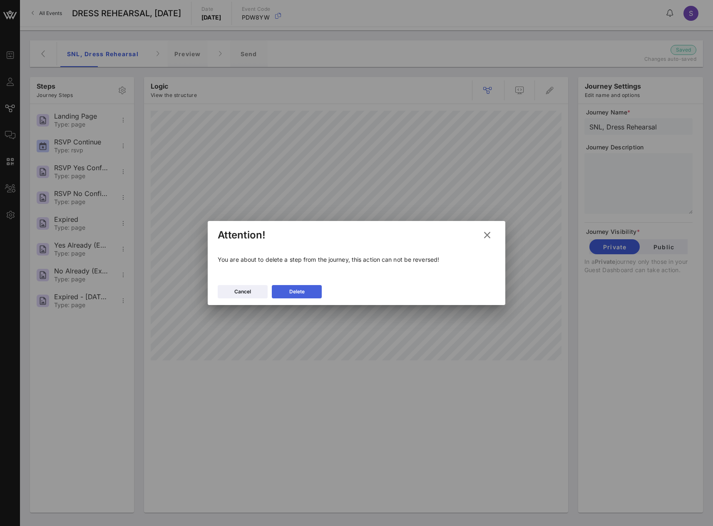
click at [291, 286] on button "Delete" at bounding box center [297, 291] width 50 height 13
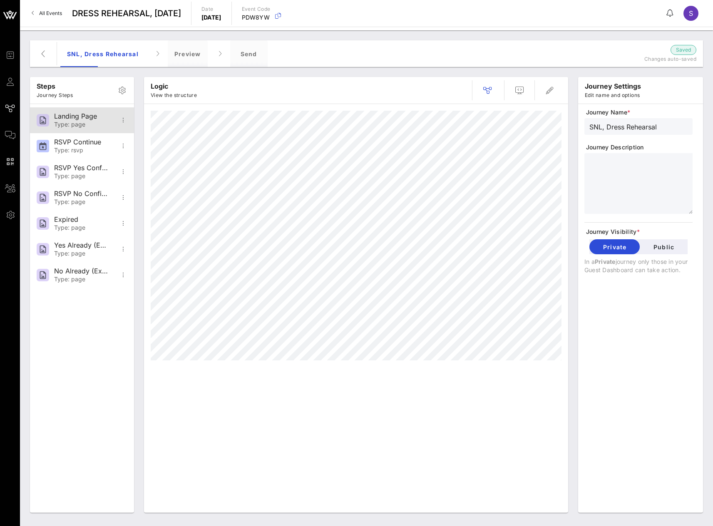
click at [75, 123] on div "Type: page" at bounding box center [81, 124] width 55 height 7
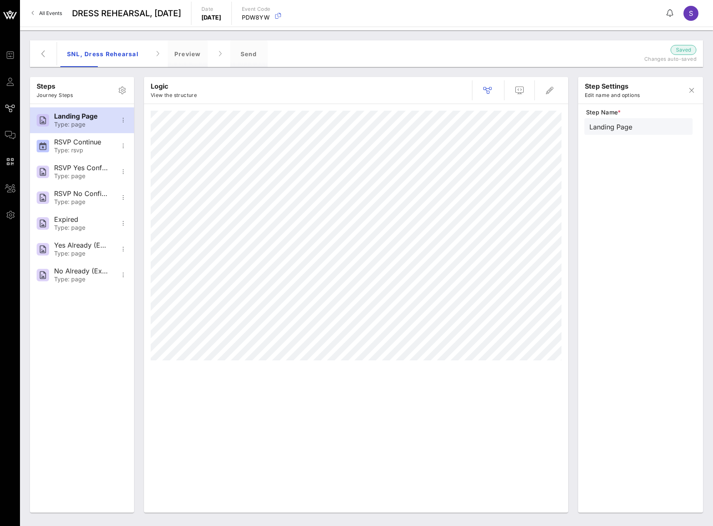
click at [561, 92] on div at bounding box center [514, 90] width 95 height 20
click at [544, 91] on span "button" at bounding box center [550, 90] width 20 height 10
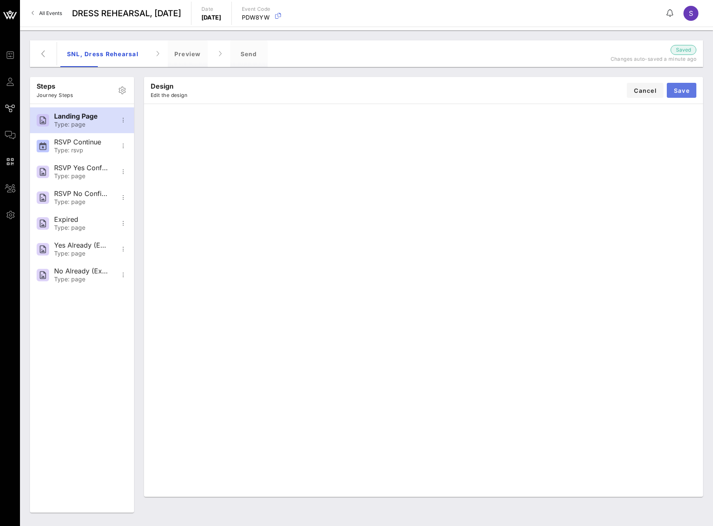
drag, startPoint x: 687, startPoint y: 96, endPoint x: 677, endPoint y: 107, distance: 14.7
click at [688, 96] on button "Save" at bounding box center [682, 90] width 30 height 15
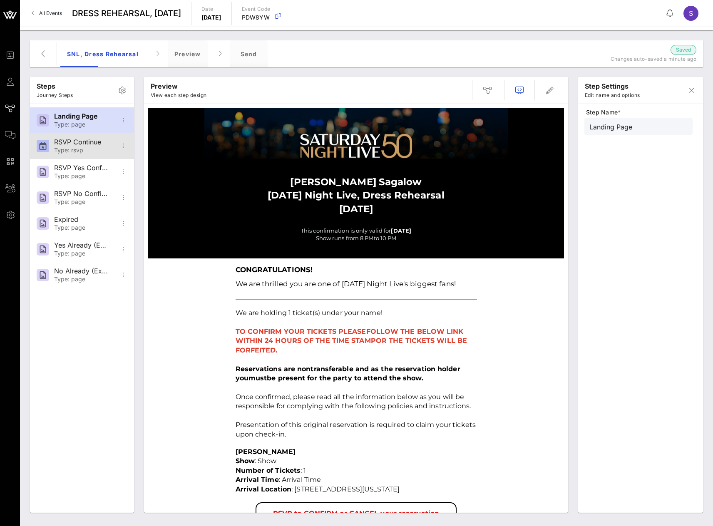
click at [71, 139] on div "RSVP Continue" at bounding box center [81, 142] width 55 height 8
type input "RSVP Continue"
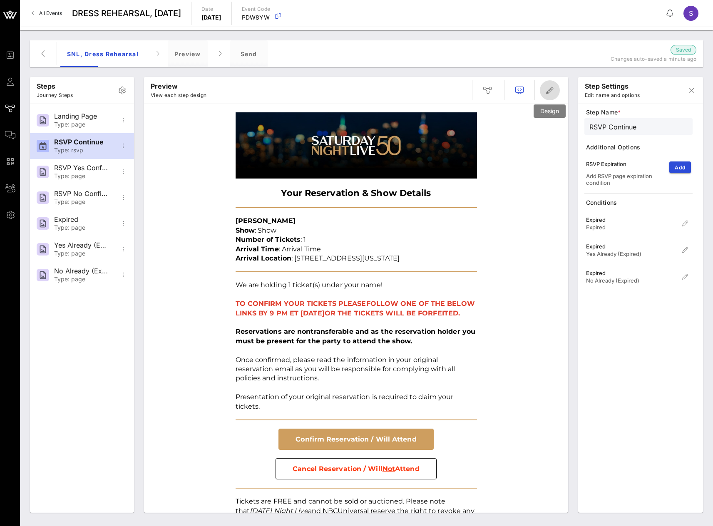
click at [546, 90] on icon "button" at bounding box center [550, 90] width 10 height 10
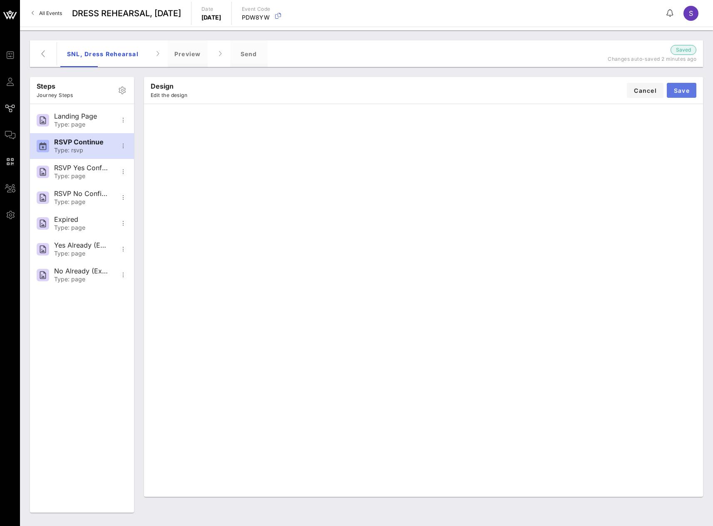
click at [685, 90] on span "Save" at bounding box center [682, 90] width 16 height 7
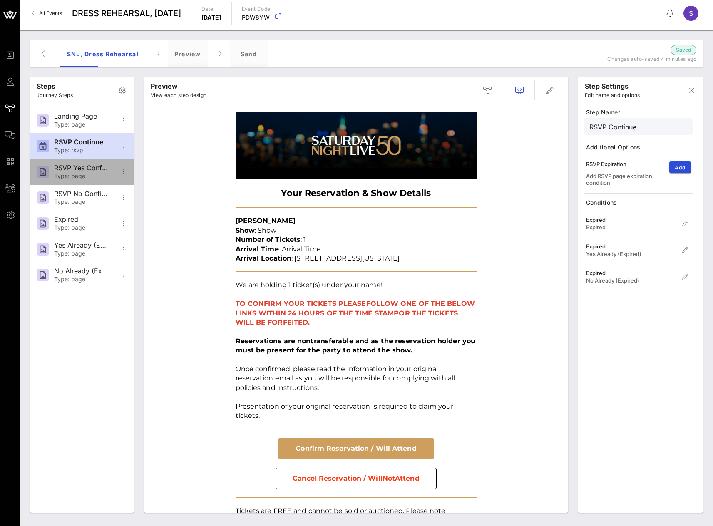
click at [62, 177] on div "Type: page" at bounding box center [81, 176] width 55 height 7
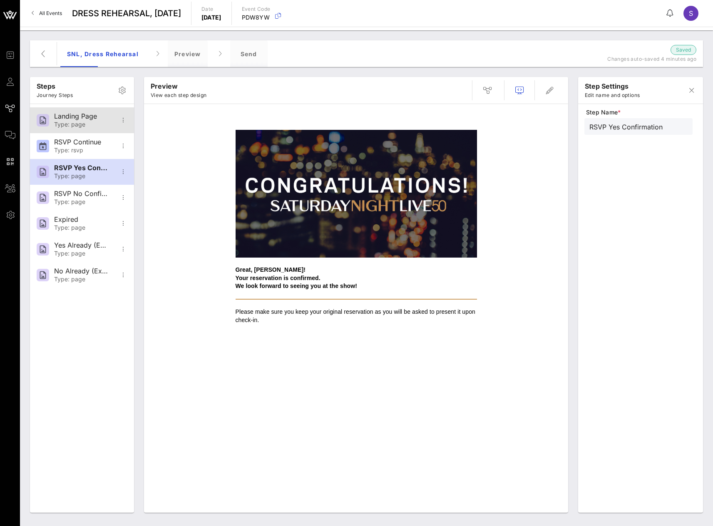
click at [72, 119] on div "Landing Page" at bounding box center [81, 116] width 55 height 8
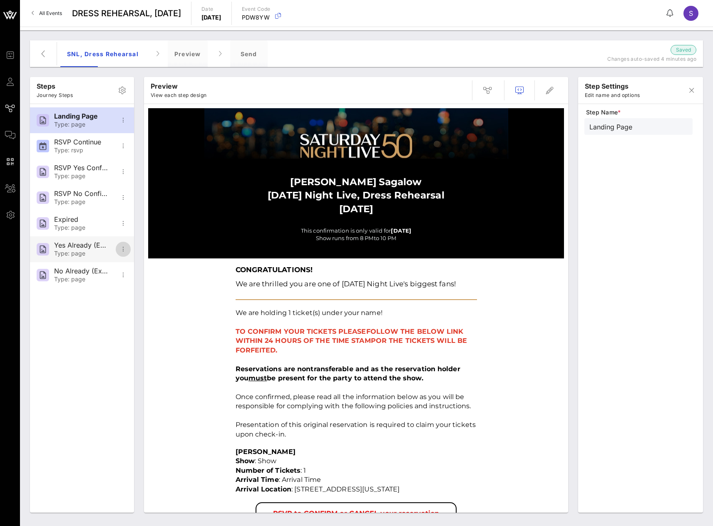
click at [117, 248] on span "button" at bounding box center [123, 249] width 15 height 10
click at [88, 248] on div "Yes Already (Expired)" at bounding box center [81, 245] width 55 height 8
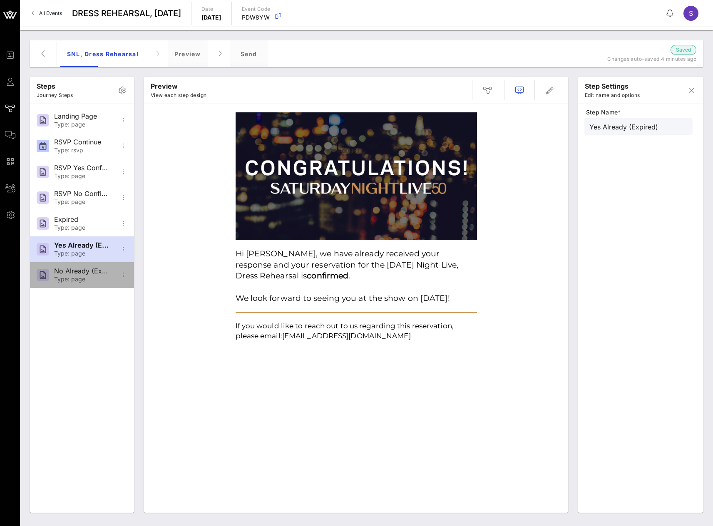
click at [76, 280] on div "Type: page" at bounding box center [81, 279] width 55 height 7
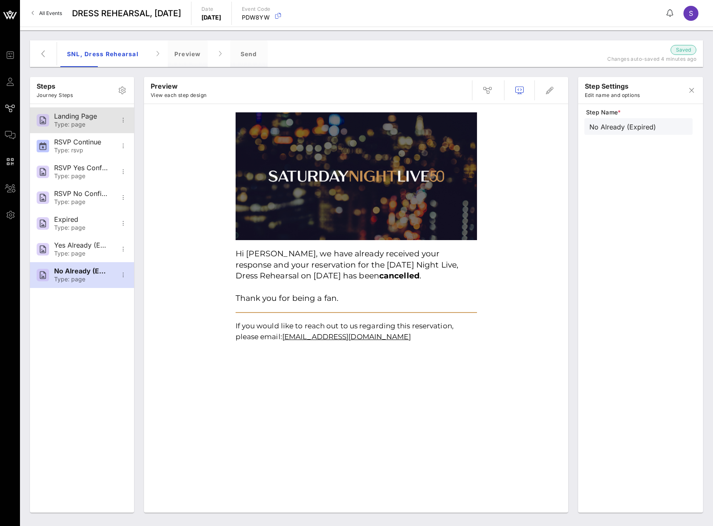
click at [87, 119] on div "Landing Page" at bounding box center [81, 116] width 55 height 8
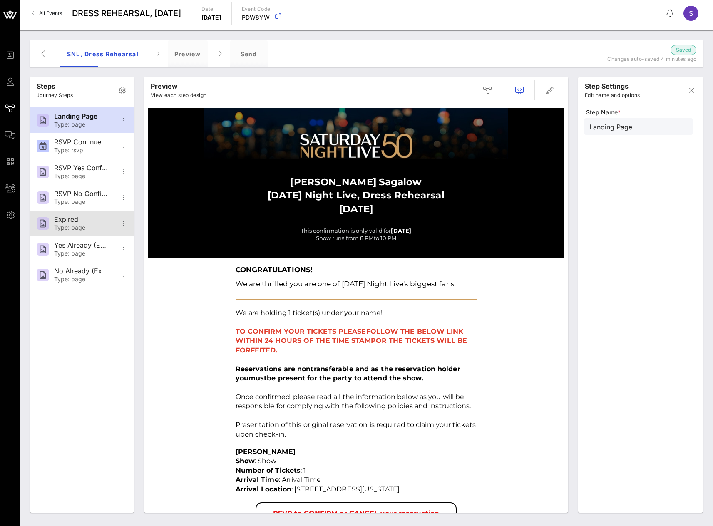
click at [66, 231] on div "Type: page" at bounding box center [81, 227] width 55 height 7
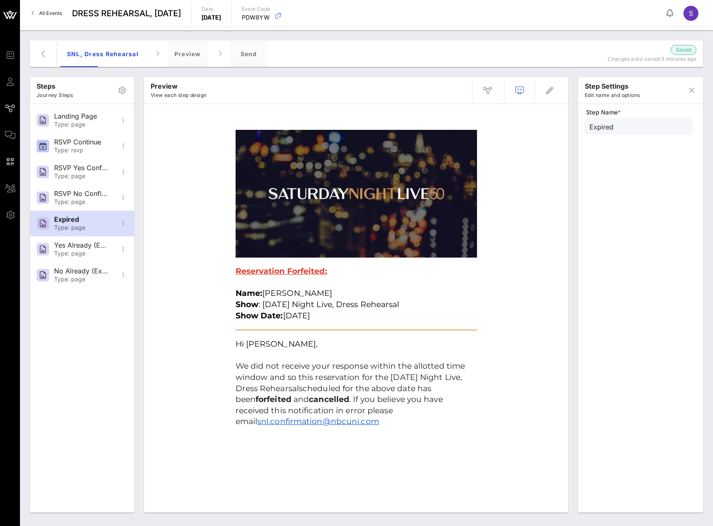
click at [668, 128] on input "Expired" at bounding box center [639, 126] width 98 height 11
click at [120, 222] on icon "button" at bounding box center [123, 224] width 10 height 10
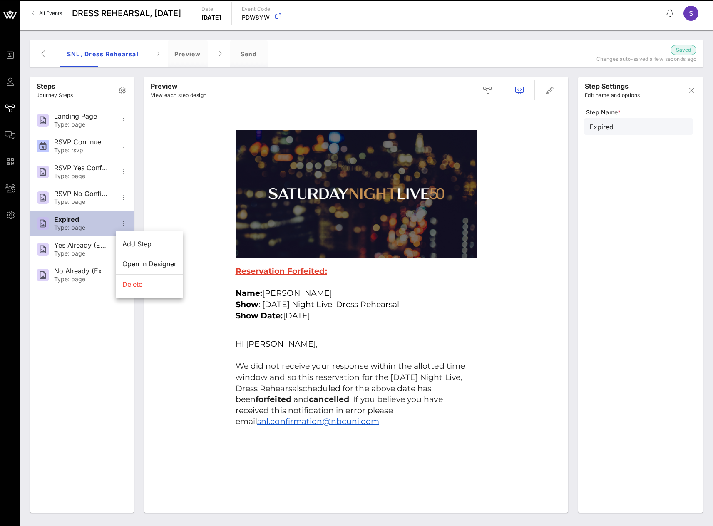
click at [74, 226] on div "Type: page" at bounding box center [81, 227] width 55 height 7
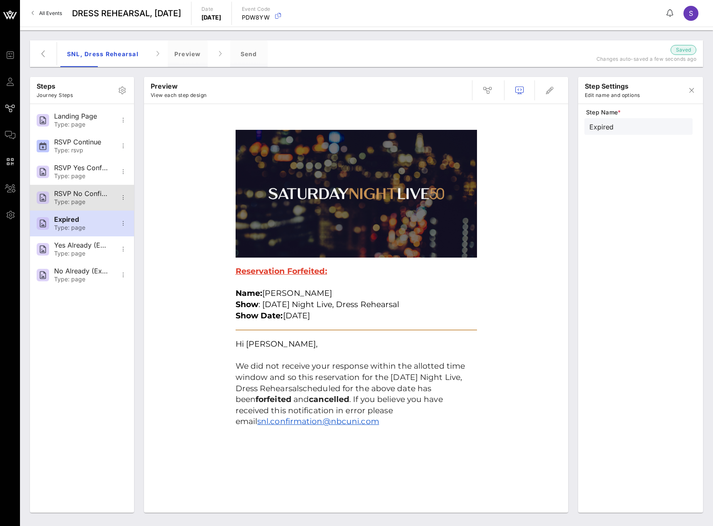
click at [85, 192] on div "RSVP No Confirmation" at bounding box center [81, 194] width 55 height 8
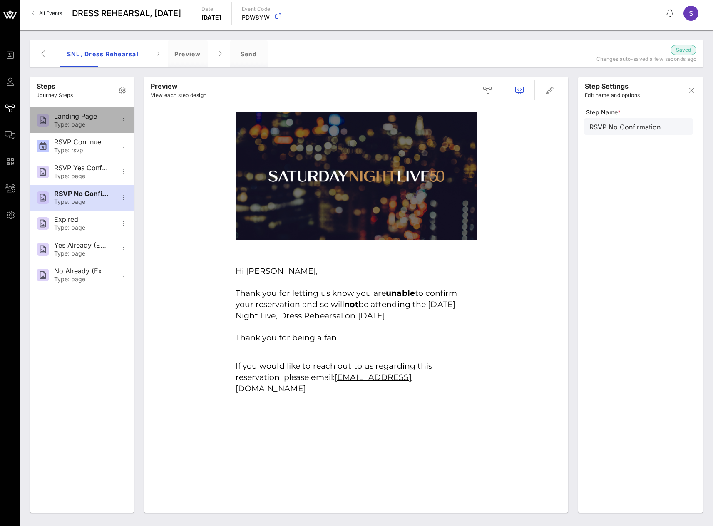
click at [83, 126] on div "Type: page" at bounding box center [81, 124] width 55 height 7
type input "Landing Page"
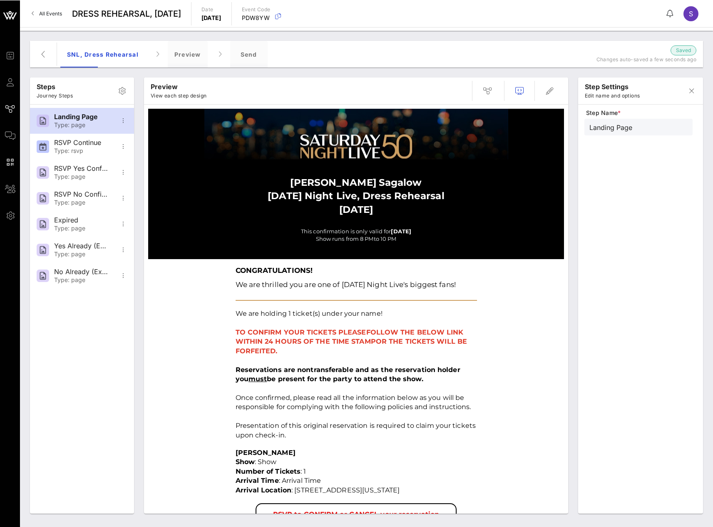
scroll to position [42, 0]
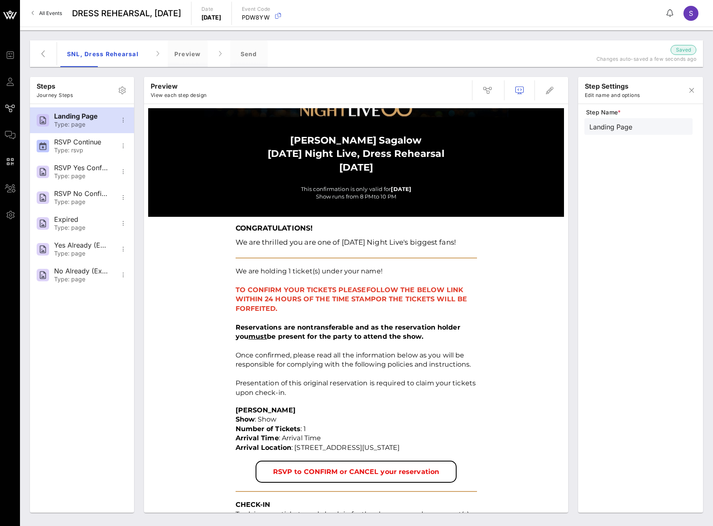
click at [270, 281] on p at bounding box center [356, 280] width 241 height 9
click at [269, 298] on span "FOLLOW THE BELOW LINK WITHIN 24 HOURS OF THE TIME STAMP" at bounding box center [350, 294] width 228 height 17
click at [549, 86] on icon "button" at bounding box center [550, 90] width 10 height 10
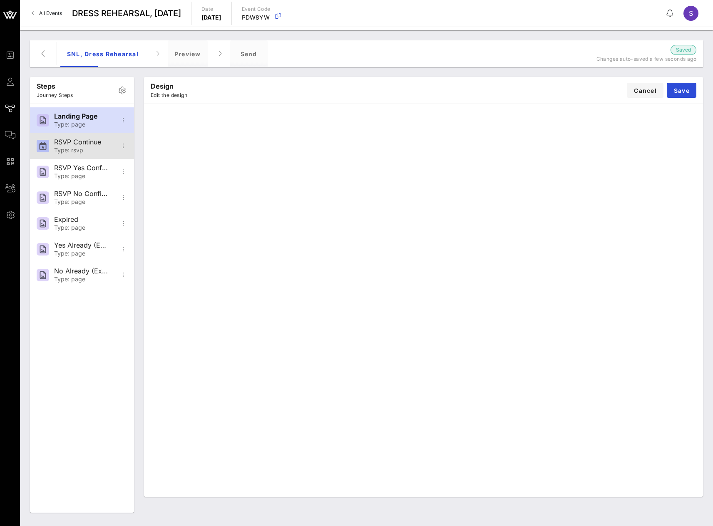
click at [85, 147] on div "RSVP Continue Type: rsvp" at bounding box center [81, 146] width 55 height 26
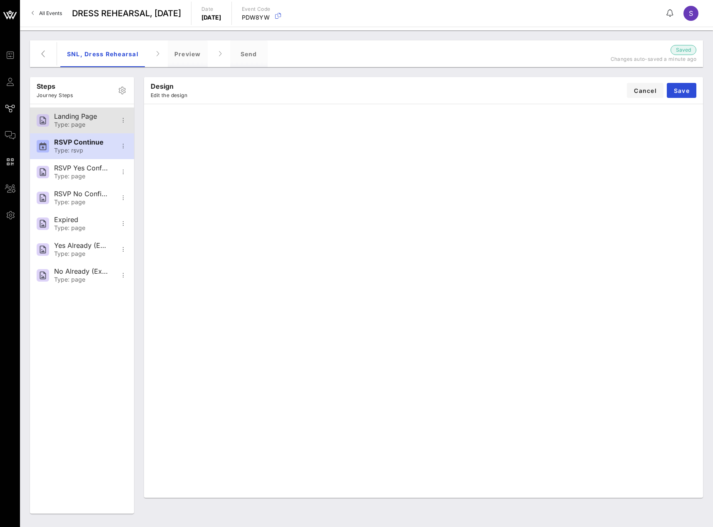
click at [64, 117] on div "Landing Page" at bounding box center [81, 116] width 55 height 8
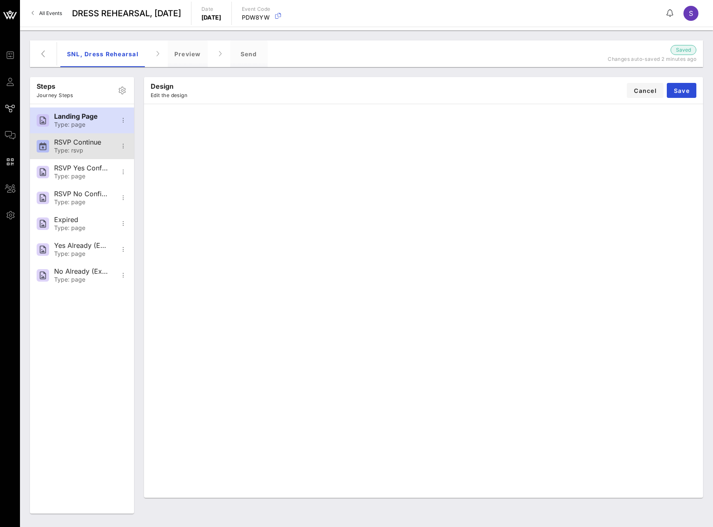
click at [69, 145] on div "RSVP Continue" at bounding box center [81, 142] width 55 height 8
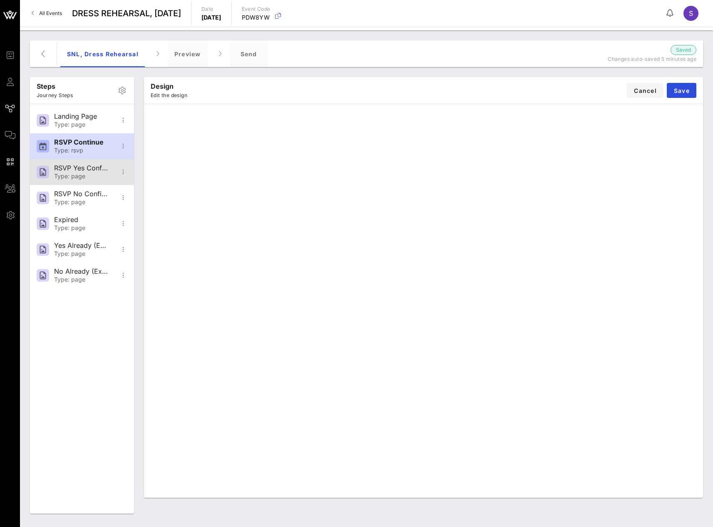
click at [85, 168] on div "RSVP Yes Confirmation" at bounding box center [81, 168] width 55 height 8
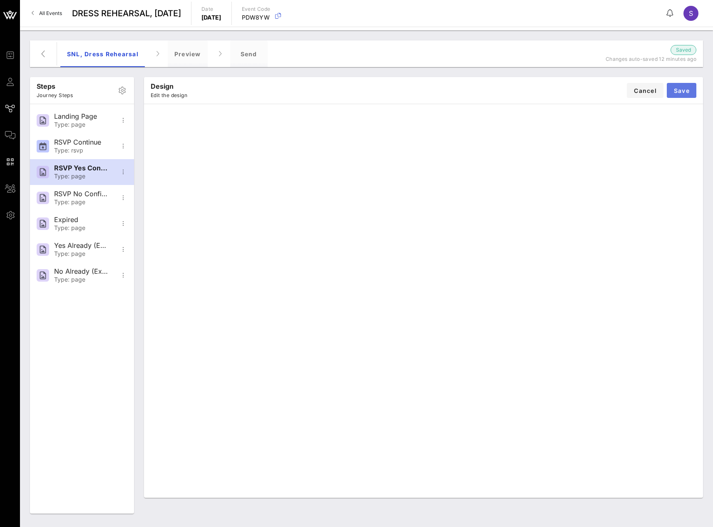
click at [681, 87] on span "Save" at bounding box center [682, 90] width 16 height 7
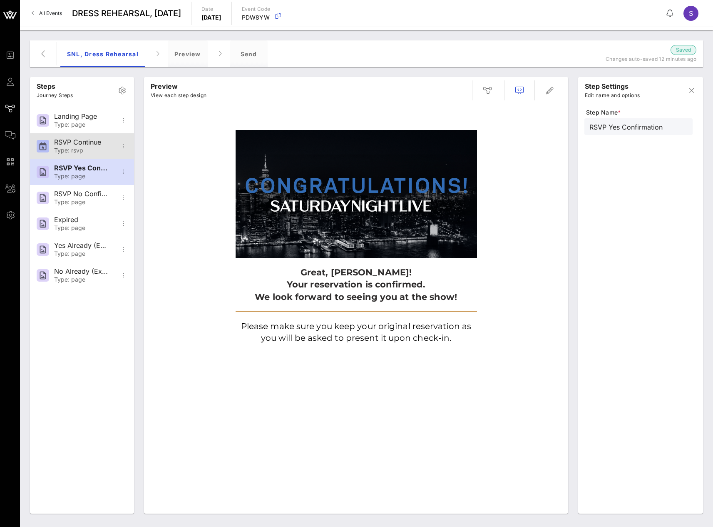
click at [54, 139] on div "RSVP Continue" at bounding box center [81, 142] width 55 height 8
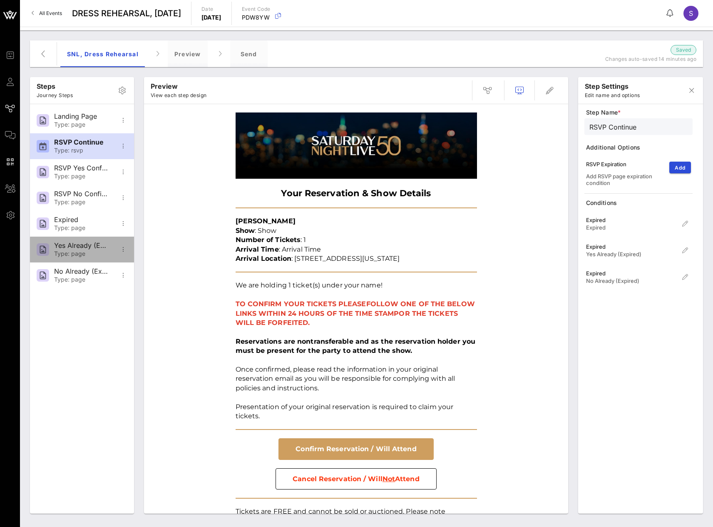
click at [70, 249] on div "Yes Already (Expired)" at bounding box center [81, 245] width 55 height 8
type input "Yes Already (Expired)"
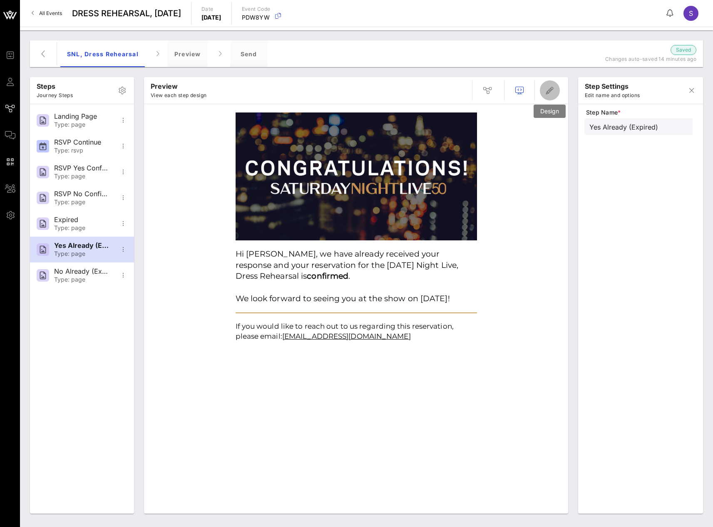
click at [549, 92] on icon "button" at bounding box center [550, 90] width 10 height 10
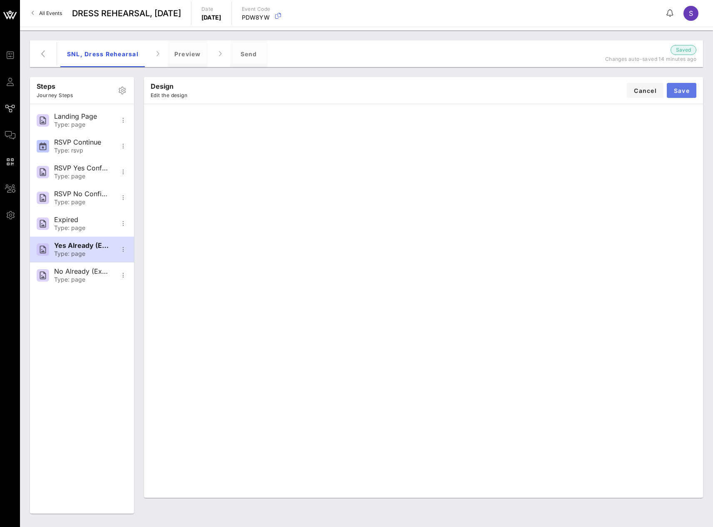
click at [679, 91] on span "Save" at bounding box center [682, 90] width 16 height 7
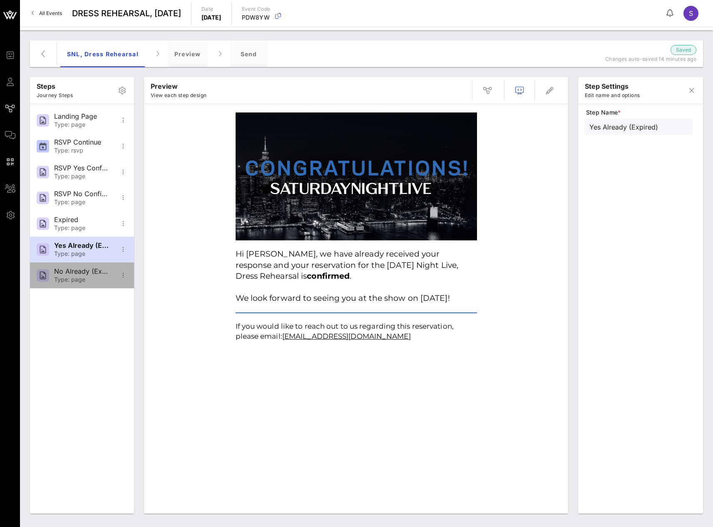
click at [77, 273] on div "No Already (Expired)" at bounding box center [81, 271] width 55 height 8
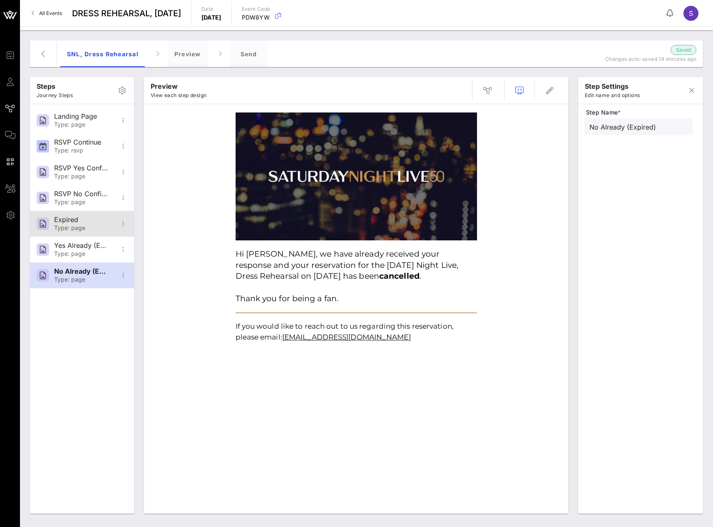
click at [80, 220] on div "Expired" at bounding box center [81, 220] width 55 height 8
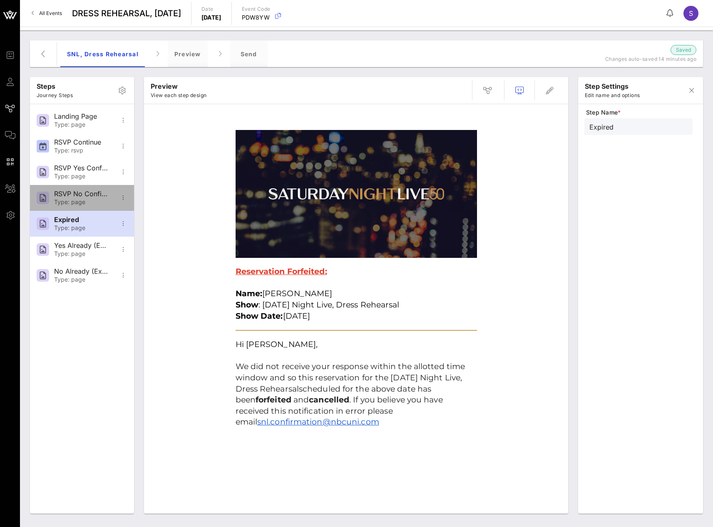
click at [64, 192] on div "RSVP No Confirmation" at bounding box center [81, 194] width 55 height 8
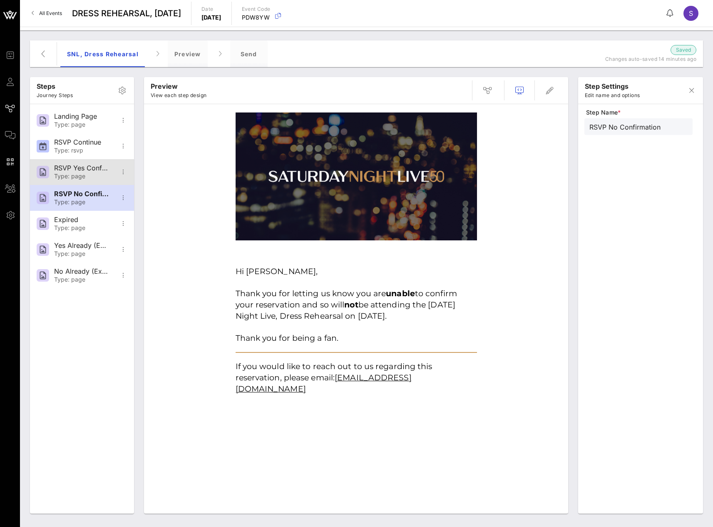
click at [65, 171] on div "RSVP Yes Confirmation" at bounding box center [81, 168] width 55 height 8
type input "RSVP Yes Confirmation"
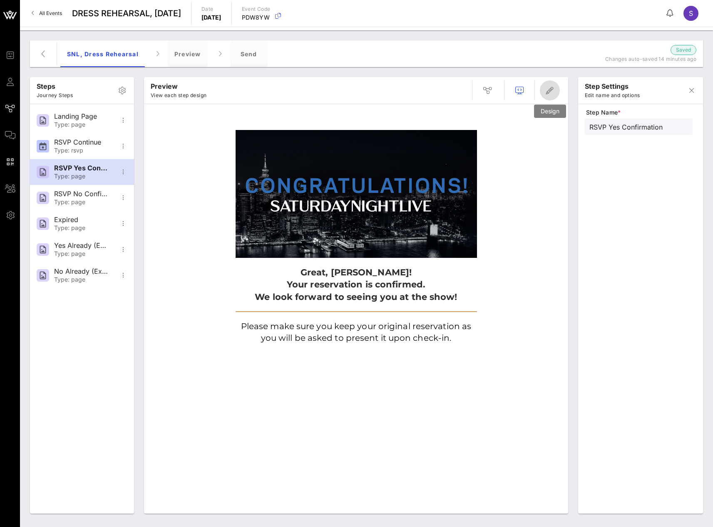
click at [550, 89] on icon "button" at bounding box center [550, 90] width 10 height 10
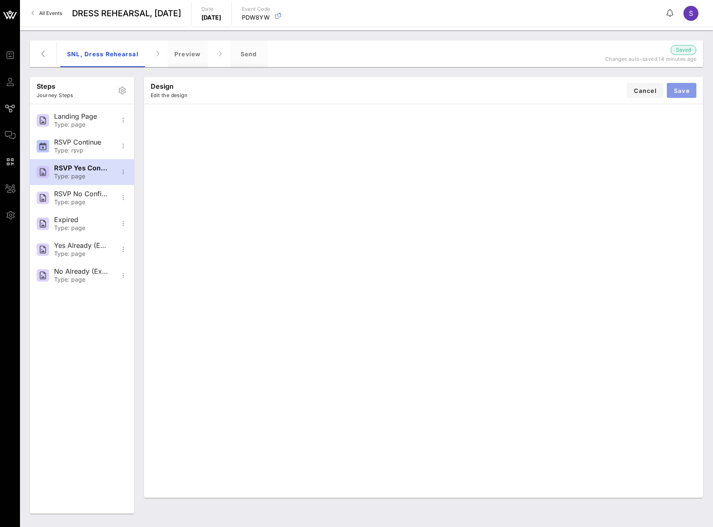
click at [683, 94] on button "Save" at bounding box center [682, 90] width 30 height 15
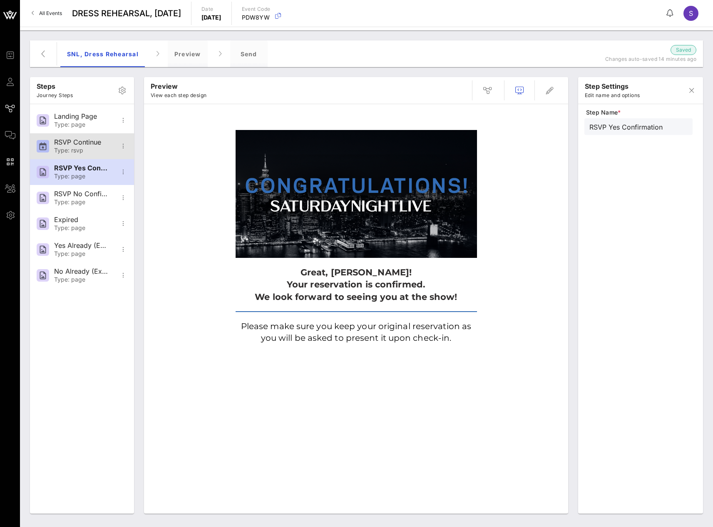
click at [52, 142] on div "RSVP Continue Type: rsvp" at bounding box center [82, 146] width 104 height 26
type input "RSVP Continue"
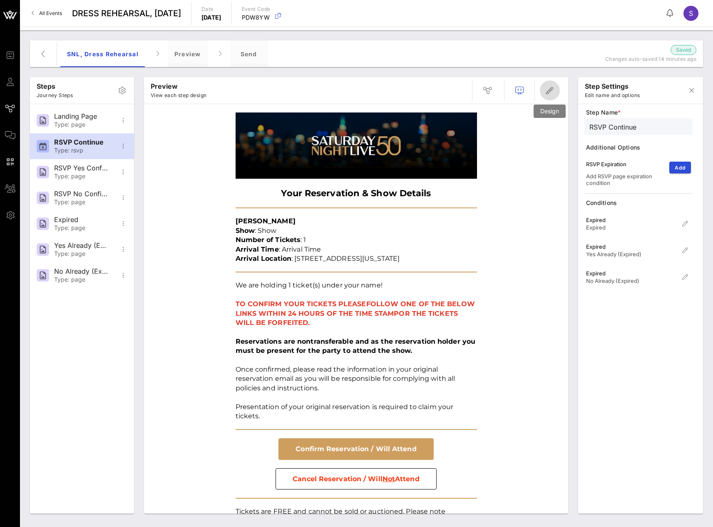
click at [548, 97] on button "button" at bounding box center [550, 90] width 20 height 20
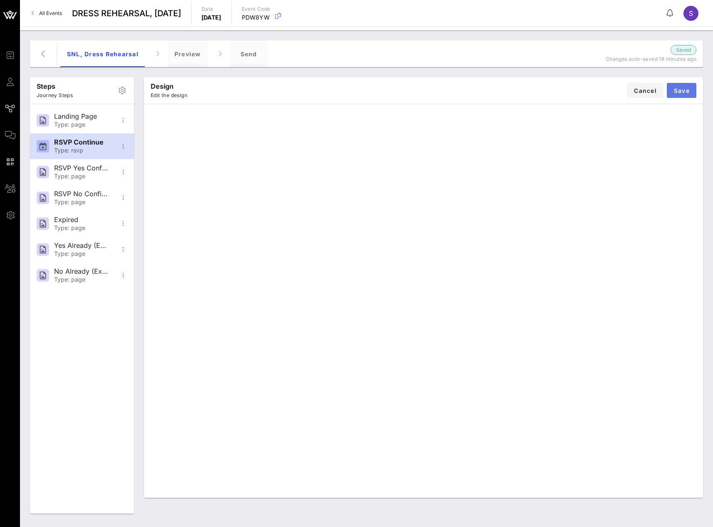
click at [684, 89] on span "Save" at bounding box center [682, 90] width 16 height 7
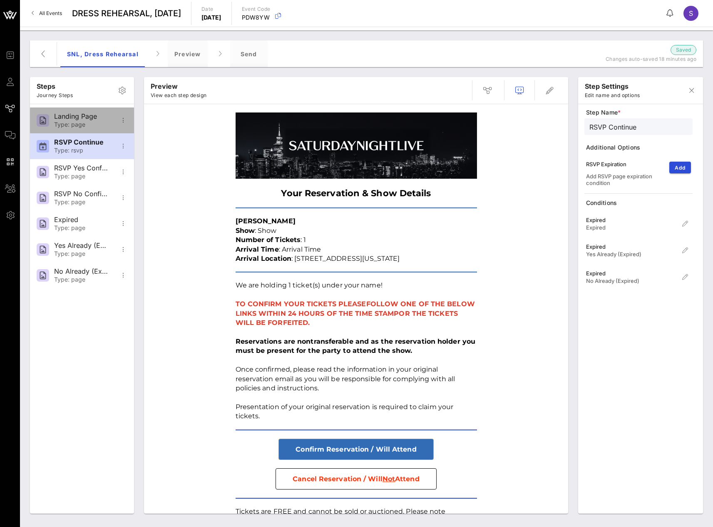
click at [54, 116] on div "Landing Page Type: page" at bounding box center [82, 120] width 104 height 26
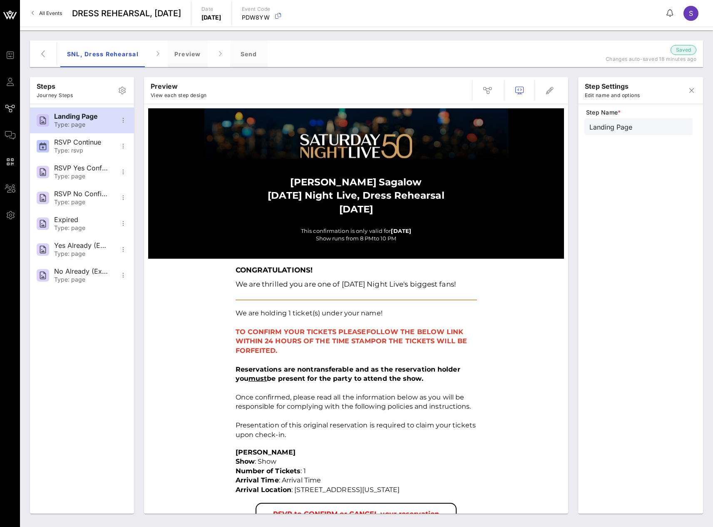
click at [324, 144] on div at bounding box center [356, 133] width 250 height 51
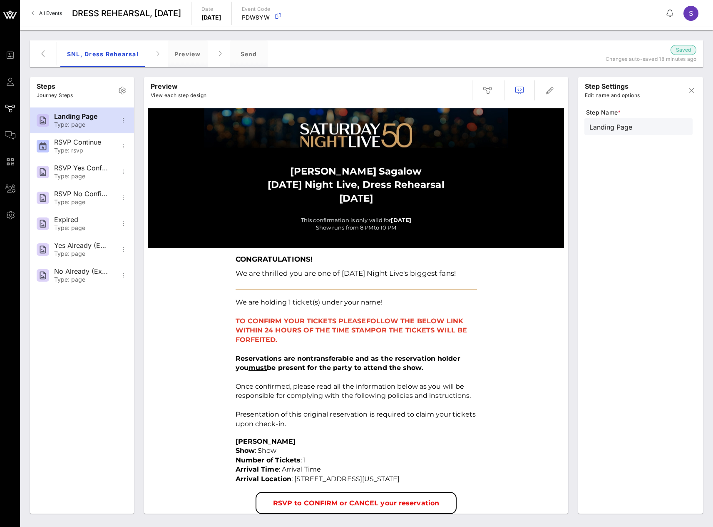
scroll to position [0, 0]
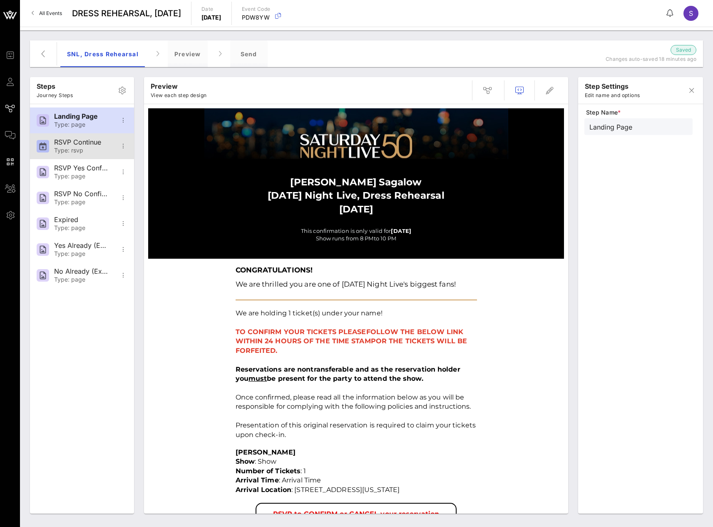
click at [94, 148] on div "Type: rsvp" at bounding box center [81, 150] width 55 height 7
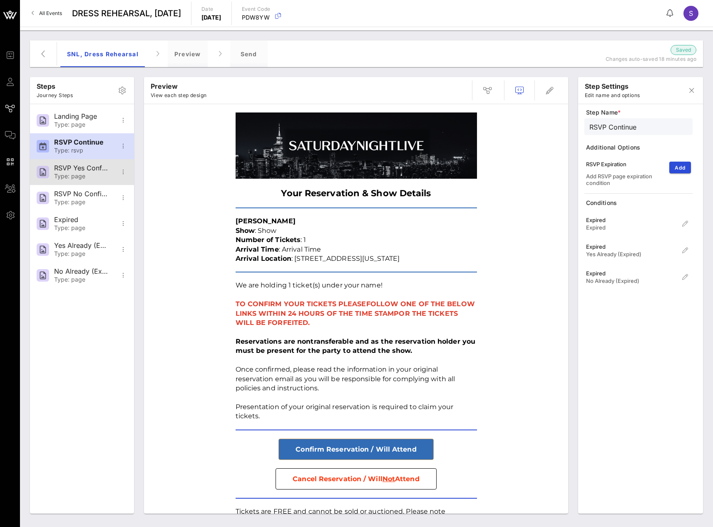
click at [81, 170] on div "RSVP Yes Confirmation" at bounding box center [81, 168] width 55 height 8
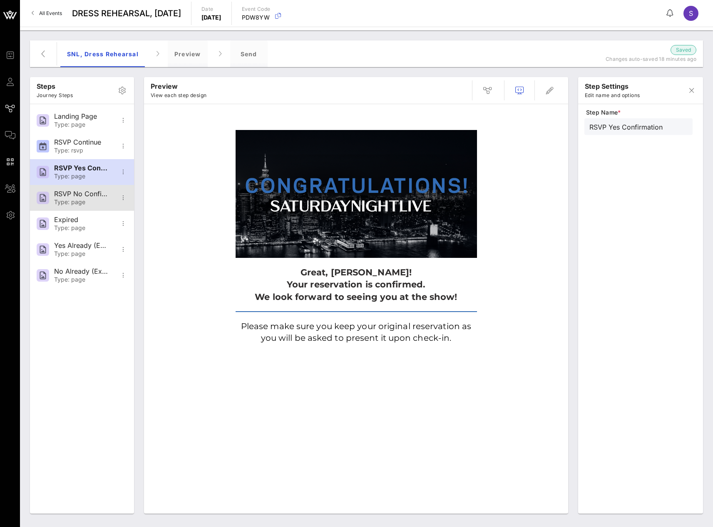
click at [61, 198] on div "RSVP No Confirmation" at bounding box center [81, 194] width 55 height 8
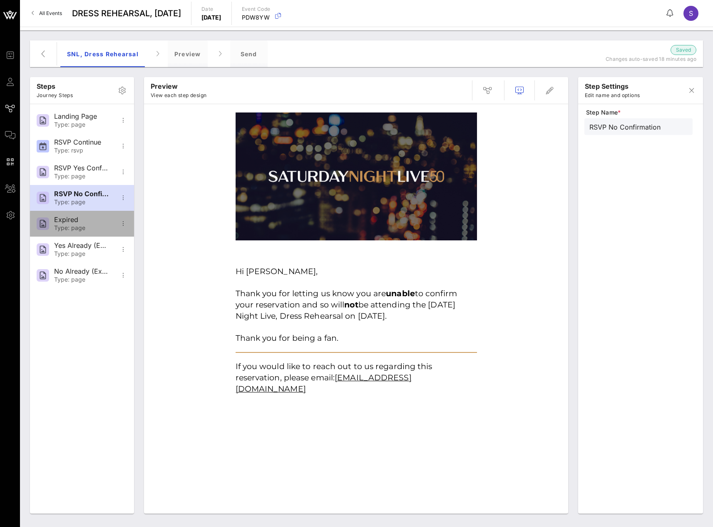
click at [55, 219] on div "Expired" at bounding box center [81, 220] width 55 height 8
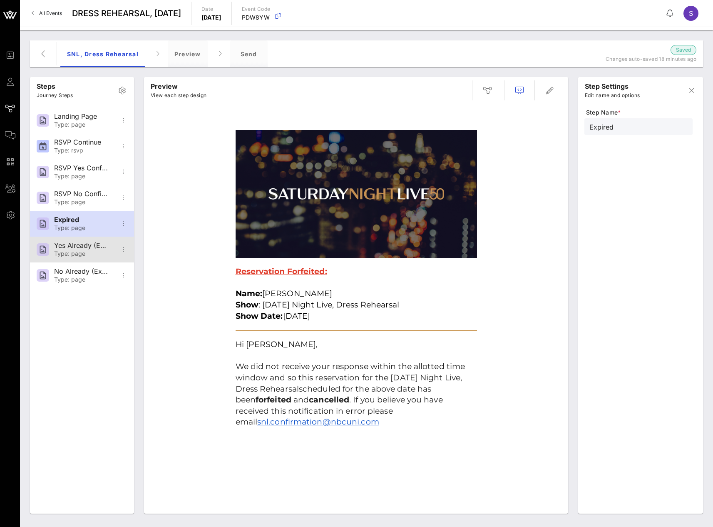
click at [61, 253] on div "Type: page" at bounding box center [81, 253] width 55 height 7
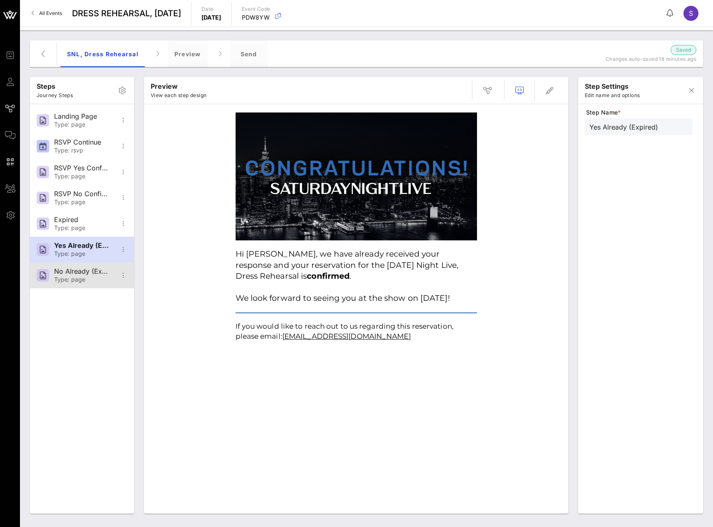
click at [62, 273] on div "No Already (Expired)" at bounding box center [81, 271] width 55 height 8
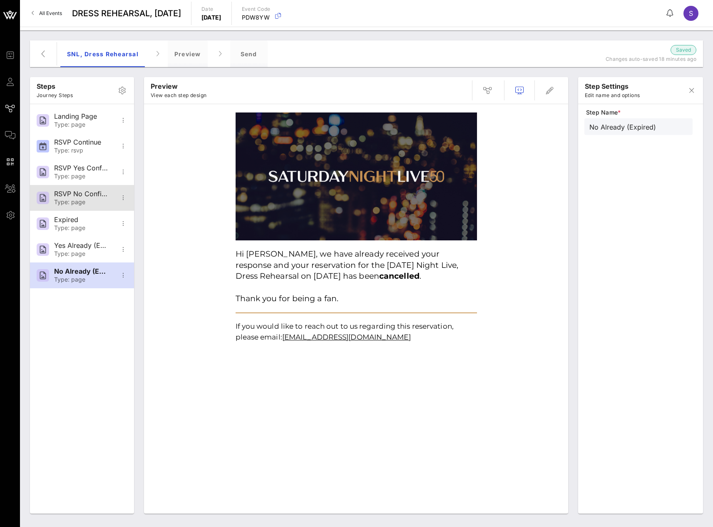
click at [65, 204] on div "Type: page" at bounding box center [81, 202] width 55 height 7
type input "RSVP No Confirmation"
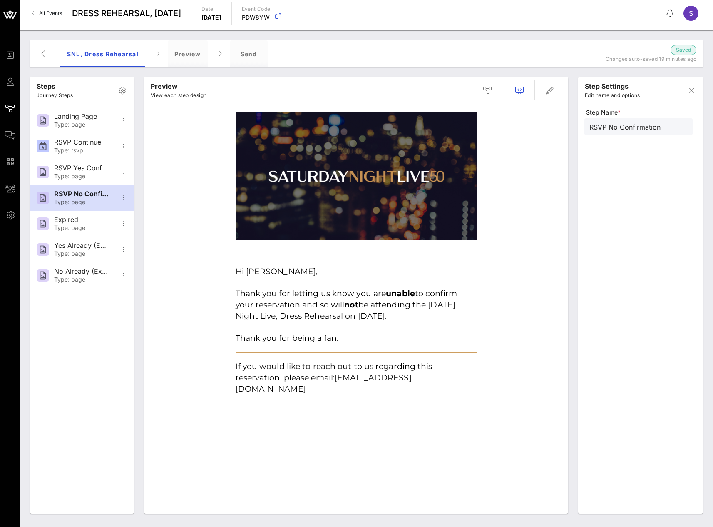
click at [503, 123] on div "Hi Stephanie, Thank you for letting us know you are unable to confirm your rese…" at bounding box center [356, 378] width 416 height 540
click at [545, 91] on span "button" at bounding box center [550, 90] width 20 height 10
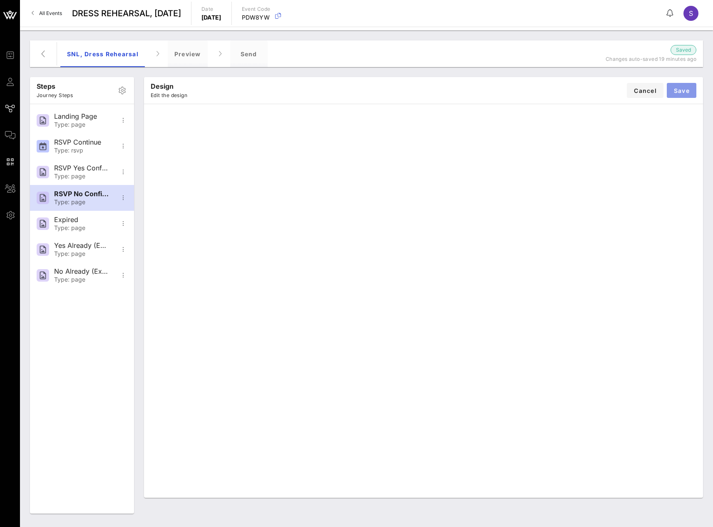
click at [675, 95] on button "Save" at bounding box center [682, 90] width 30 height 15
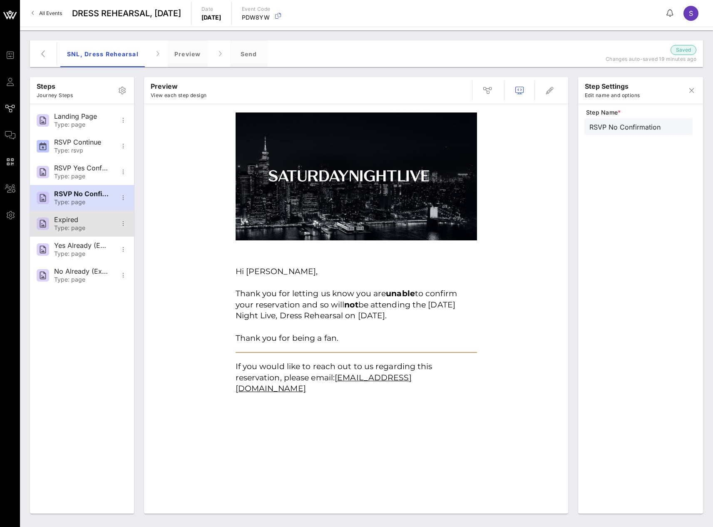
click at [86, 225] on div "Type: page" at bounding box center [81, 227] width 55 height 7
type input "Expired"
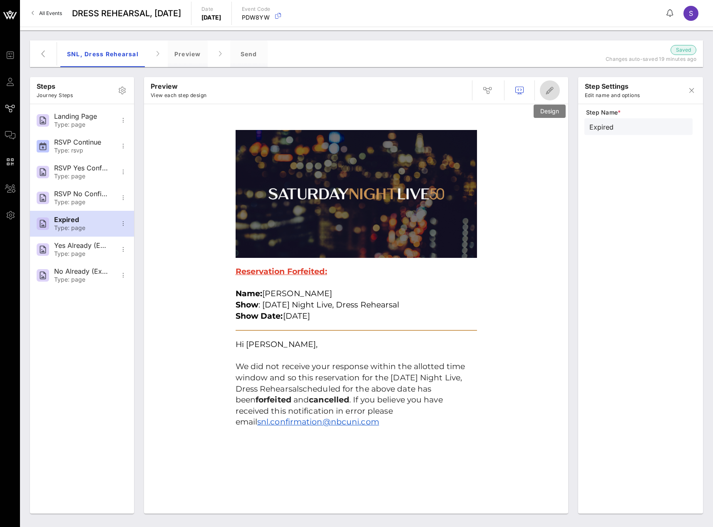
click at [548, 89] on icon "button" at bounding box center [550, 90] width 10 height 10
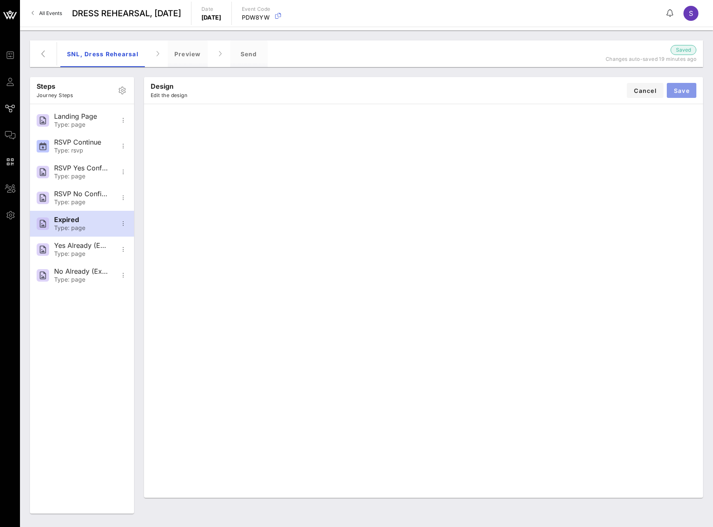
click at [688, 88] on span "Save" at bounding box center [682, 90] width 16 height 7
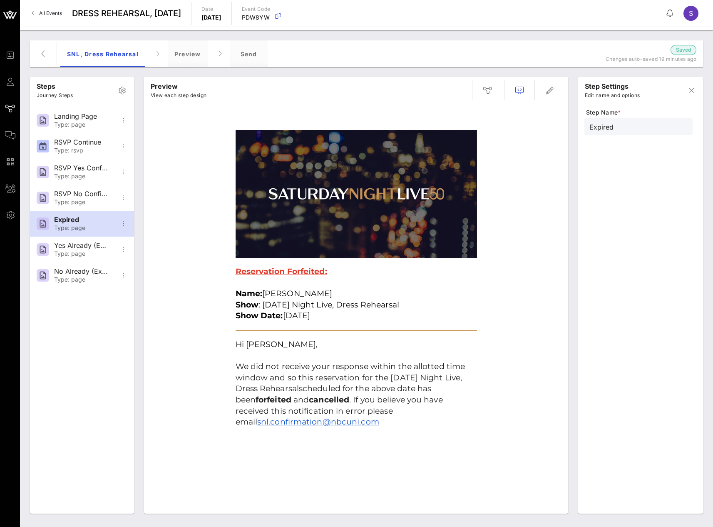
click at [413, 175] on img at bounding box center [356, 194] width 241 height 128
click at [552, 89] on icon "button" at bounding box center [550, 90] width 10 height 10
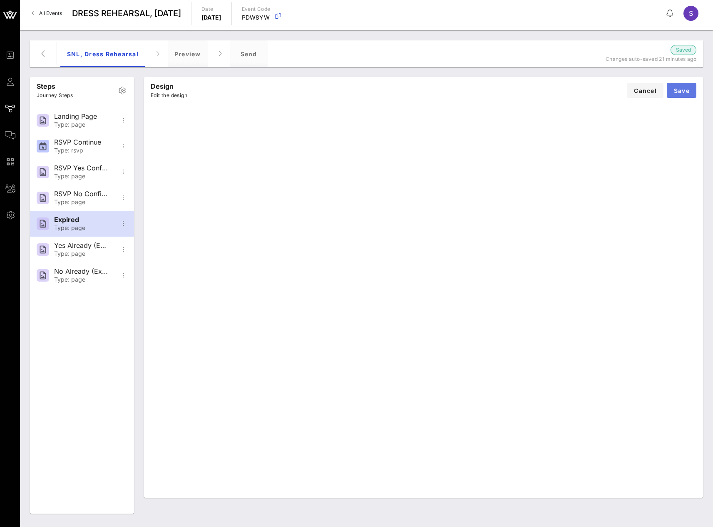
click at [688, 90] on span "Save" at bounding box center [682, 90] width 16 height 7
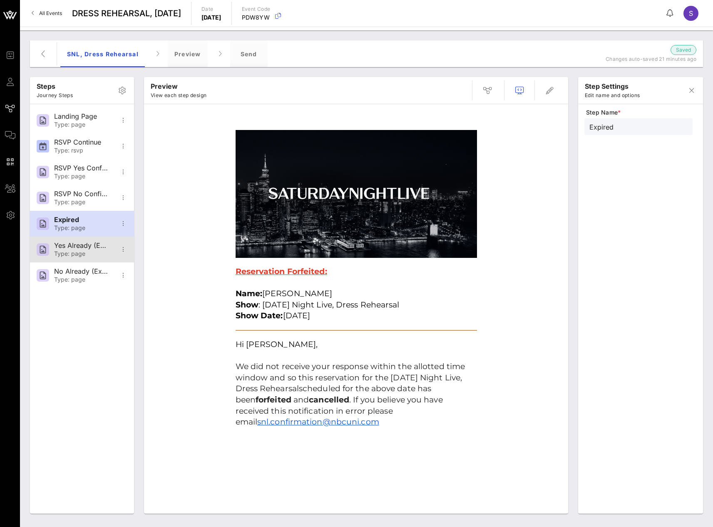
click at [69, 252] on div "Type: page" at bounding box center [81, 253] width 55 height 7
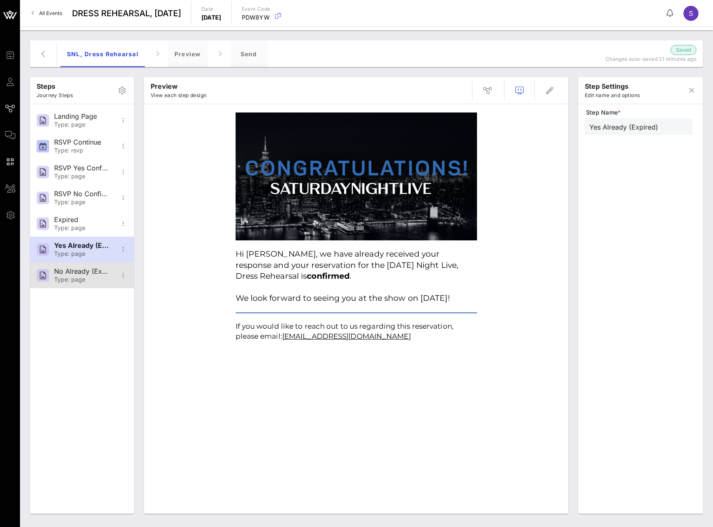
click at [90, 275] on div "No Already (Expired)" at bounding box center [81, 271] width 55 height 8
type input "No Already (Expired)"
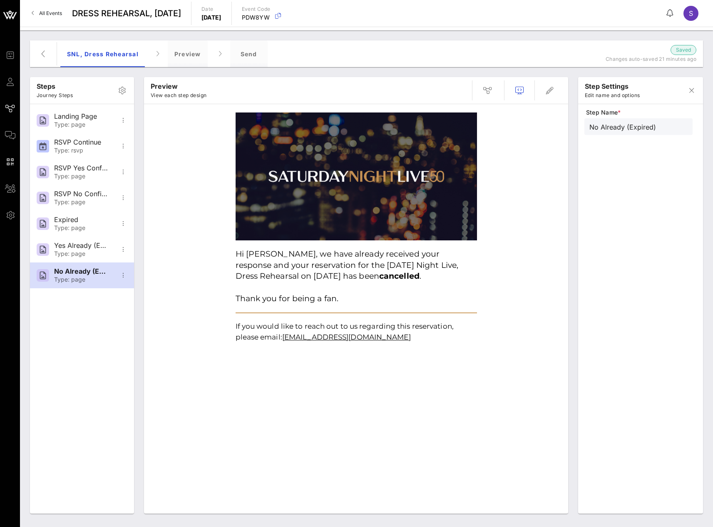
click at [417, 202] on img at bounding box center [356, 176] width 241 height 128
click at [552, 92] on icon "button" at bounding box center [550, 90] width 10 height 10
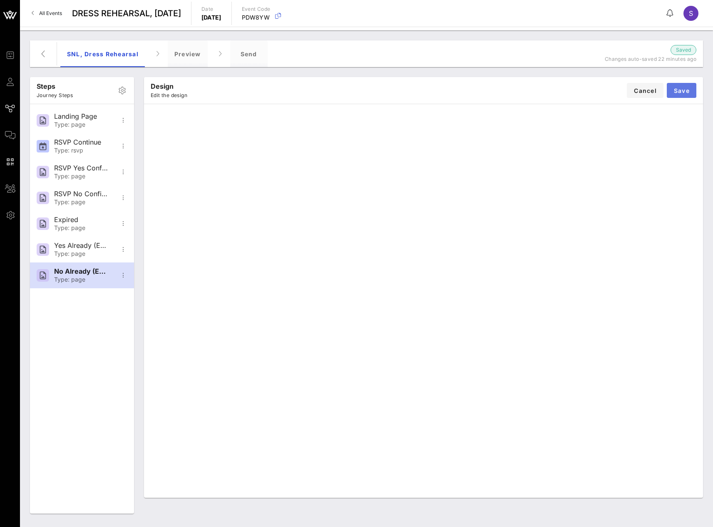
click at [680, 94] on span "Save" at bounding box center [682, 90] width 16 height 7
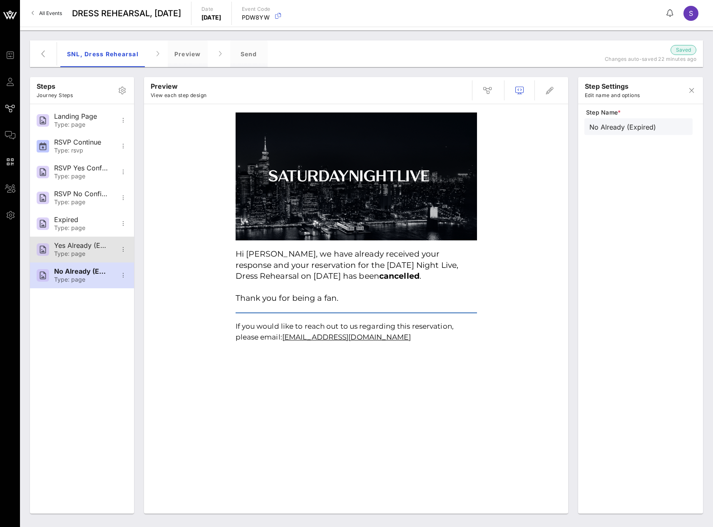
click at [79, 247] on div "Yes Already (Expired)" at bounding box center [81, 245] width 55 height 8
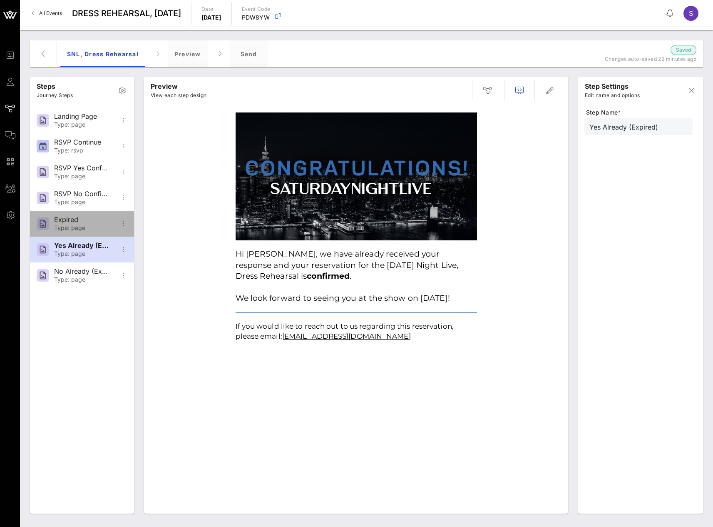
click at [78, 227] on div "Type: page" at bounding box center [81, 227] width 55 height 7
type input "Expired"
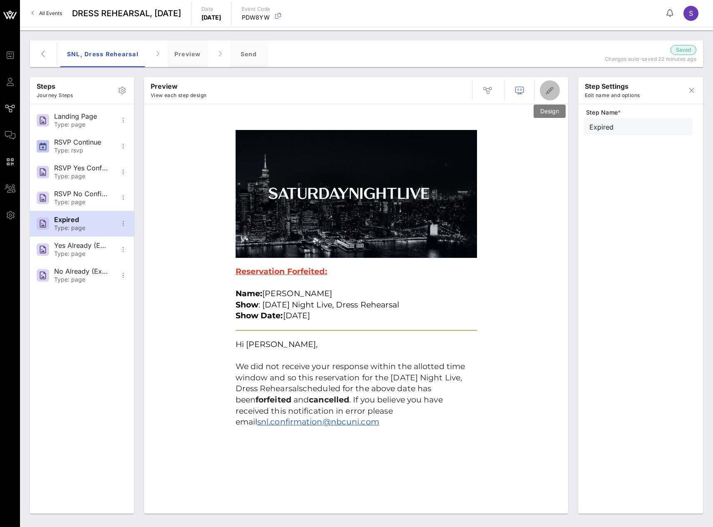
click at [558, 91] on span "button" at bounding box center [550, 90] width 20 height 10
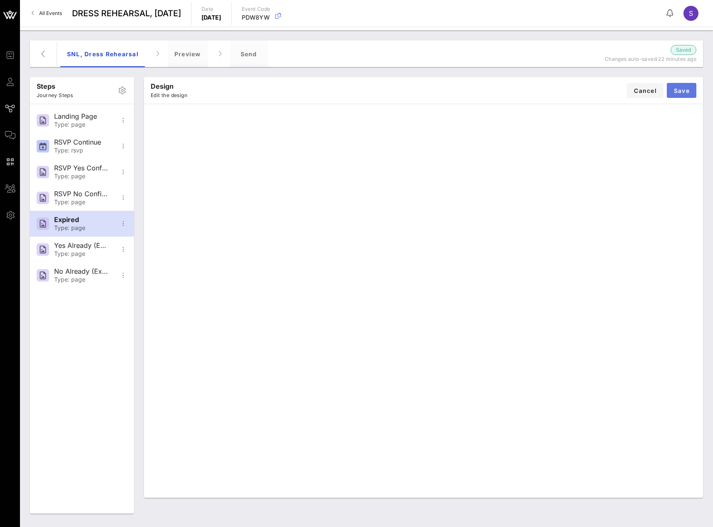
click at [692, 95] on button "Save" at bounding box center [682, 90] width 30 height 15
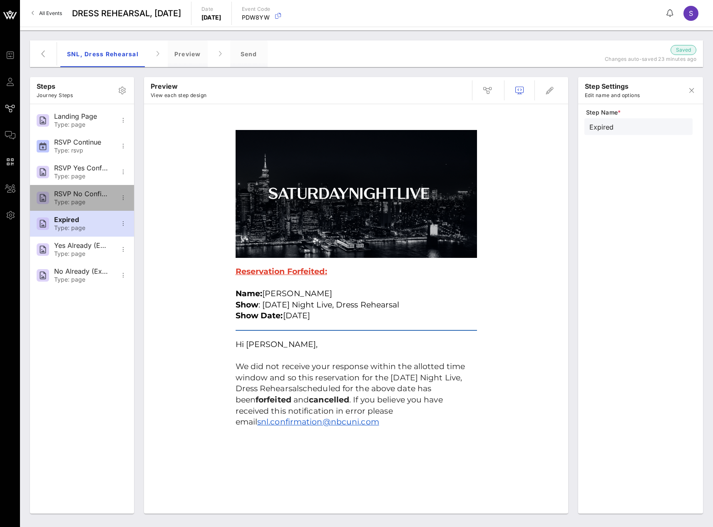
click at [77, 194] on div "RSVP No Confirmation" at bounding box center [81, 194] width 55 height 8
type input "RSVP No Confirmation"
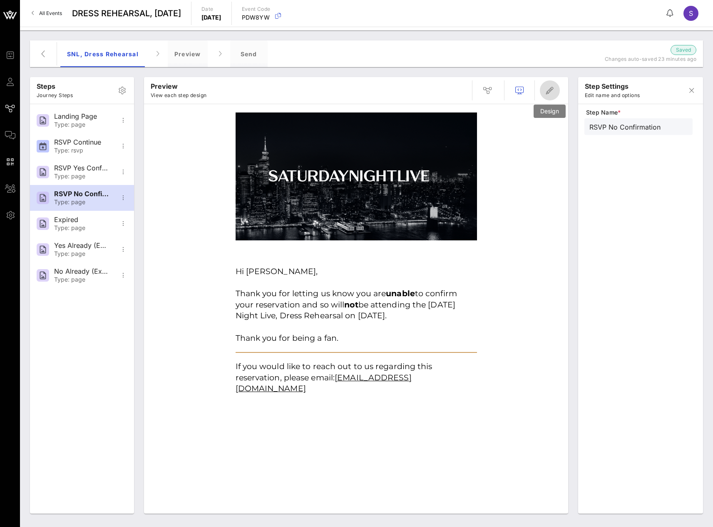
click at [550, 94] on icon "button" at bounding box center [550, 90] width 10 height 10
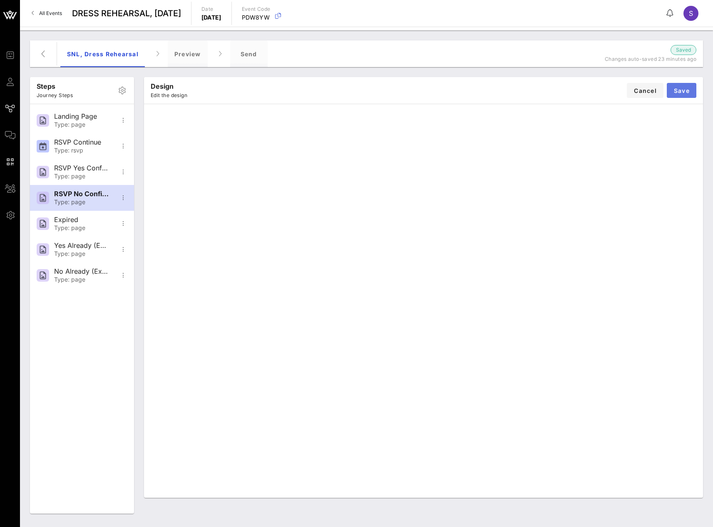
click at [682, 92] on span "Save" at bounding box center [682, 90] width 16 height 7
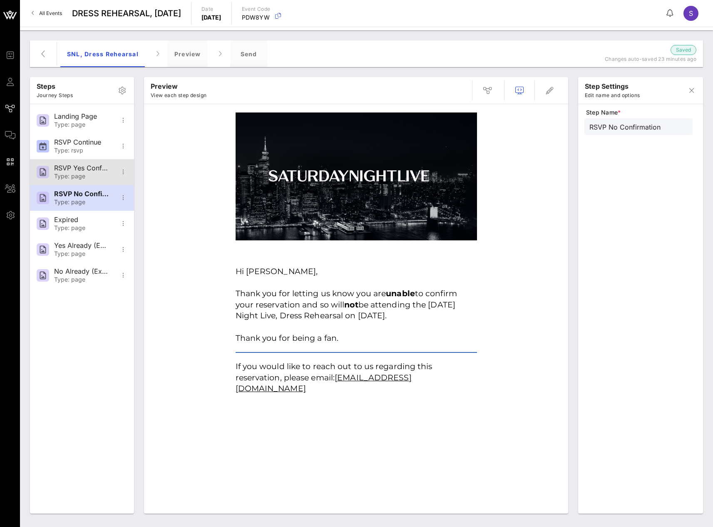
click at [86, 172] on div "RSVP Yes Confirmation" at bounding box center [81, 168] width 55 height 8
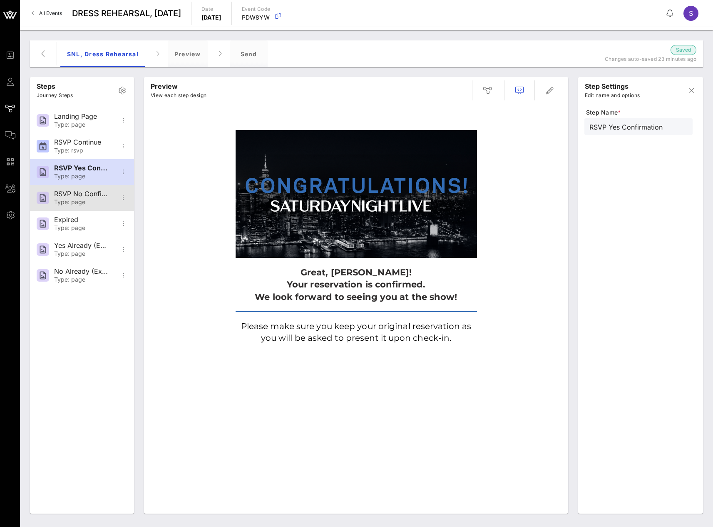
click at [85, 188] on div "RSVP No Confirmation Type: page" at bounding box center [81, 198] width 55 height 26
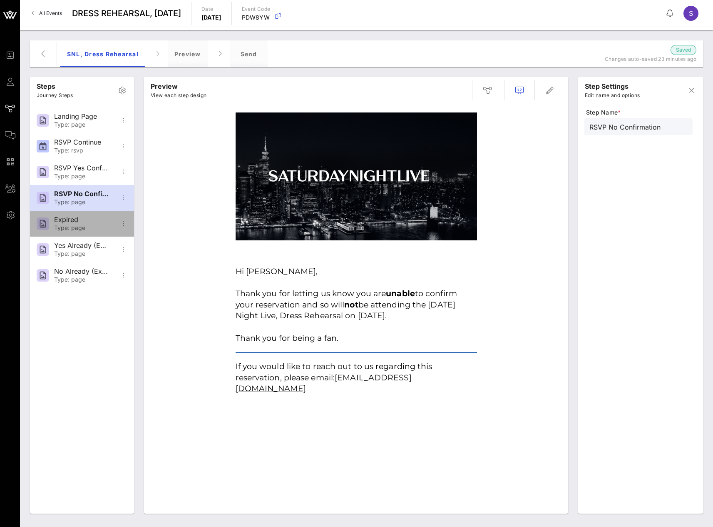
click at [80, 226] on div "Type: page" at bounding box center [81, 227] width 55 height 7
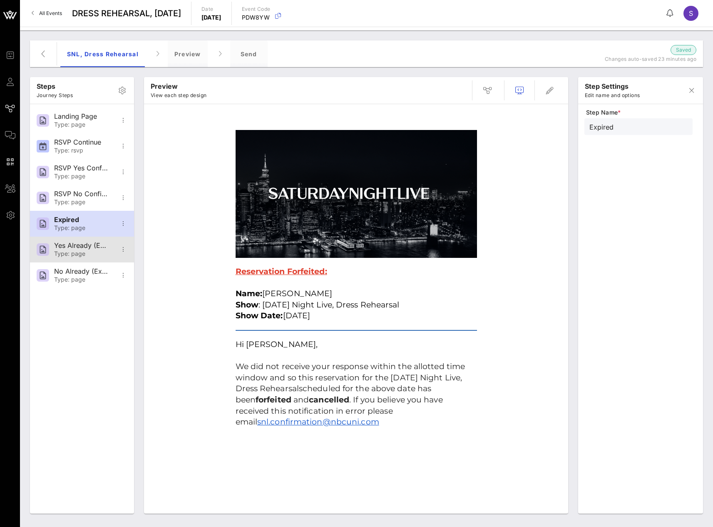
click at [72, 256] on div "Type: page" at bounding box center [81, 253] width 55 height 7
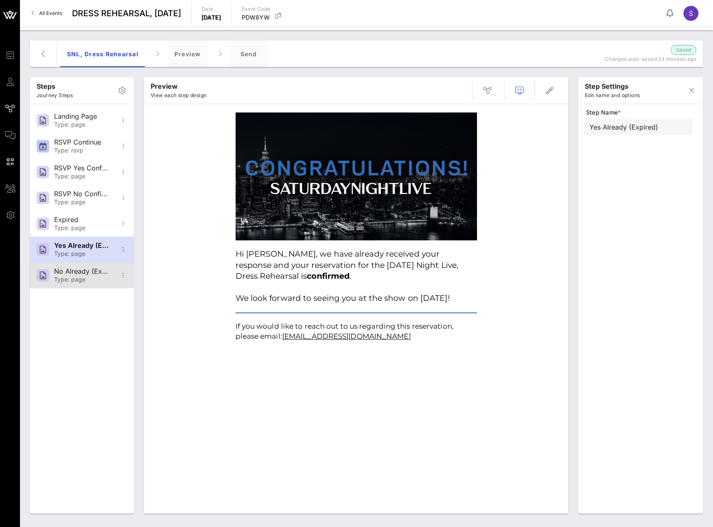
click at [69, 278] on div "Type: page" at bounding box center [81, 279] width 55 height 7
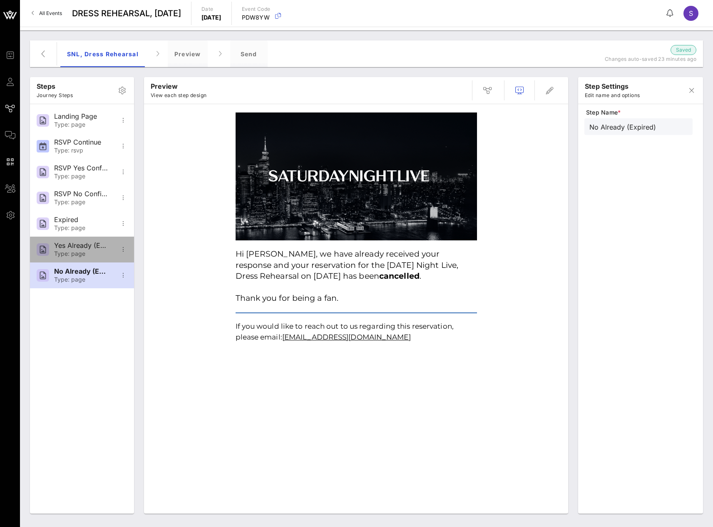
click at [74, 254] on div "Type: page" at bounding box center [81, 253] width 55 height 7
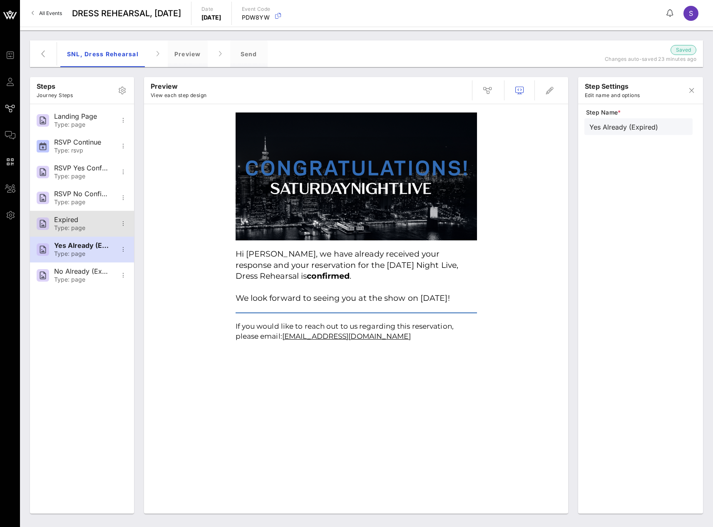
click at [82, 230] on div "Type: page" at bounding box center [81, 227] width 55 height 7
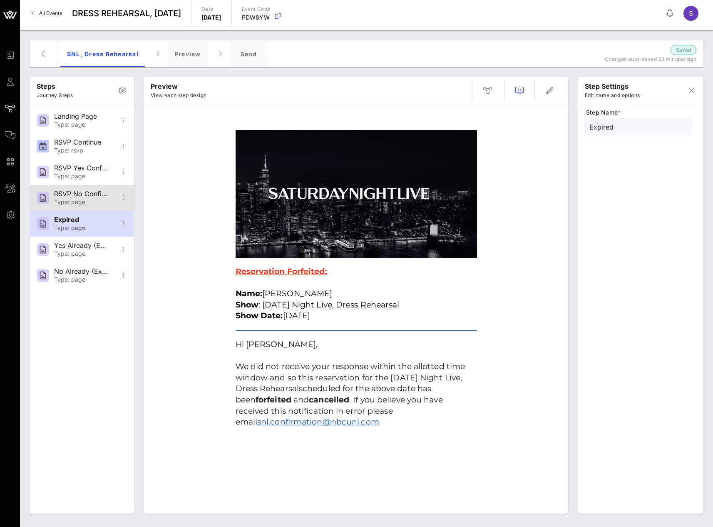
click at [85, 191] on div "RSVP No Confirmation" at bounding box center [81, 194] width 55 height 8
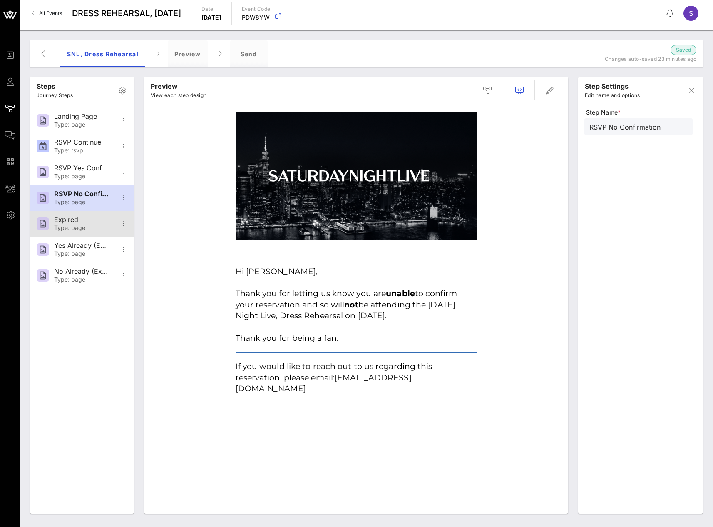
click at [90, 227] on div "Type: page" at bounding box center [81, 227] width 55 height 7
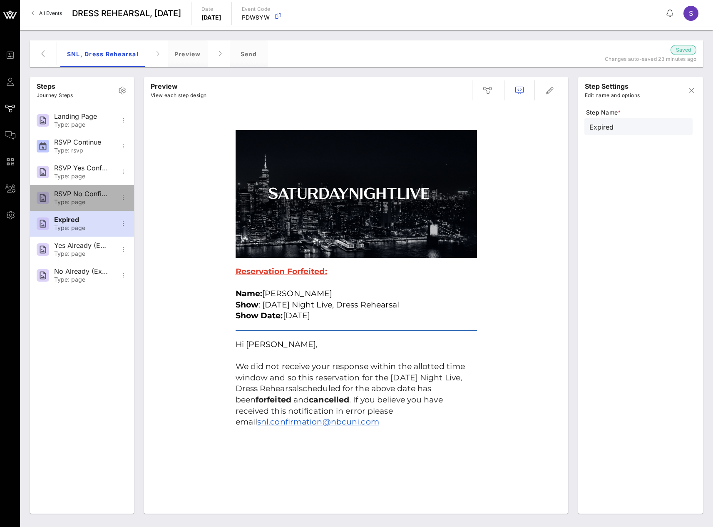
click at [89, 202] on div "Type: page" at bounding box center [81, 202] width 55 height 7
type input "RSVP No Confirmation"
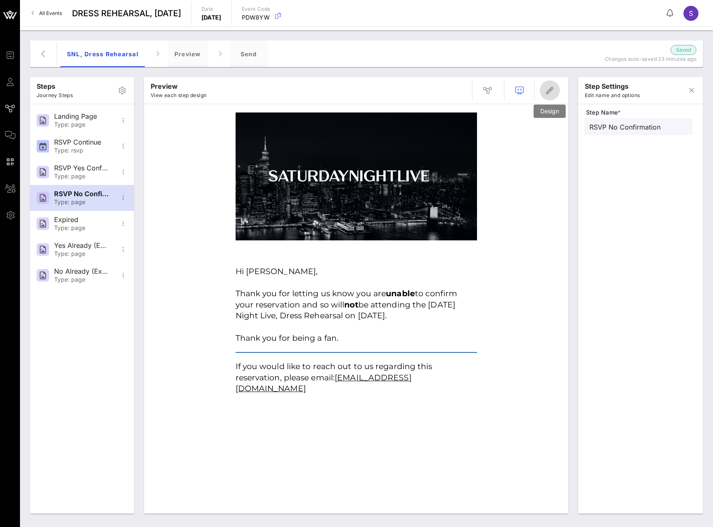
click at [556, 89] on span "button" at bounding box center [550, 90] width 20 height 10
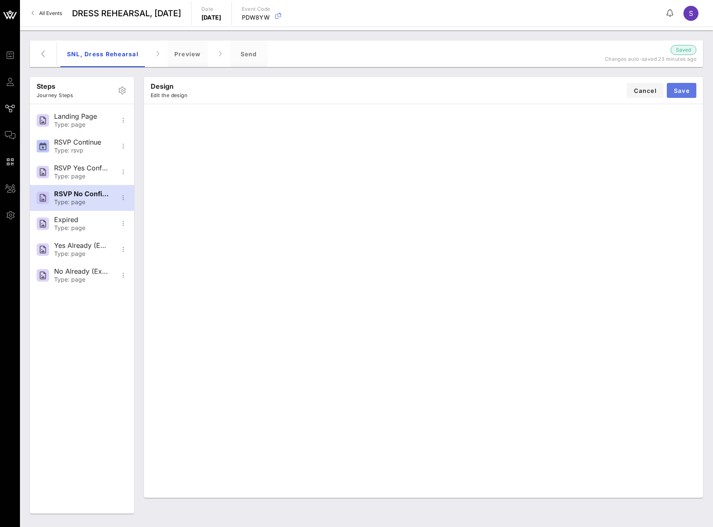
click at [686, 91] on span "Save" at bounding box center [682, 90] width 16 height 7
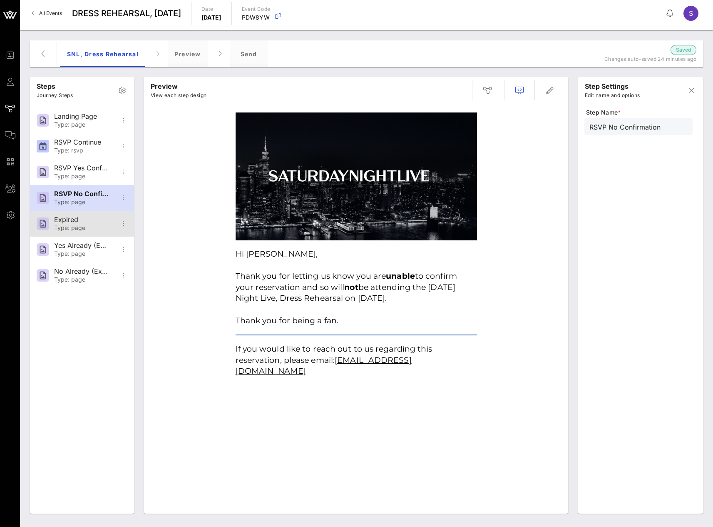
click at [48, 229] on div at bounding box center [43, 223] width 12 height 12
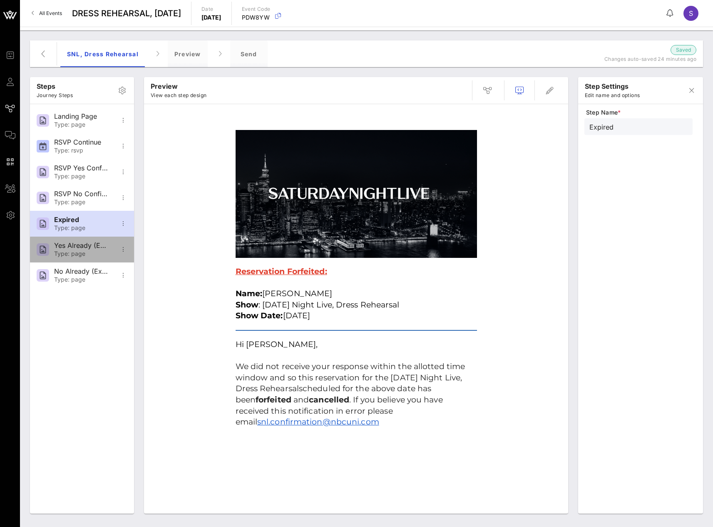
click at [57, 240] on div "Yes Already (Expired) Type: page" at bounding box center [81, 249] width 55 height 26
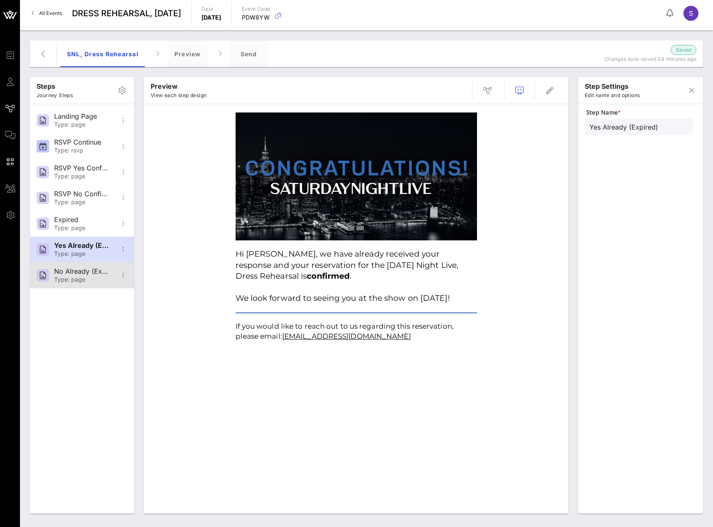
click at [51, 268] on div "No Already (Expired) Type: page" at bounding box center [82, 275] width 104 height 26
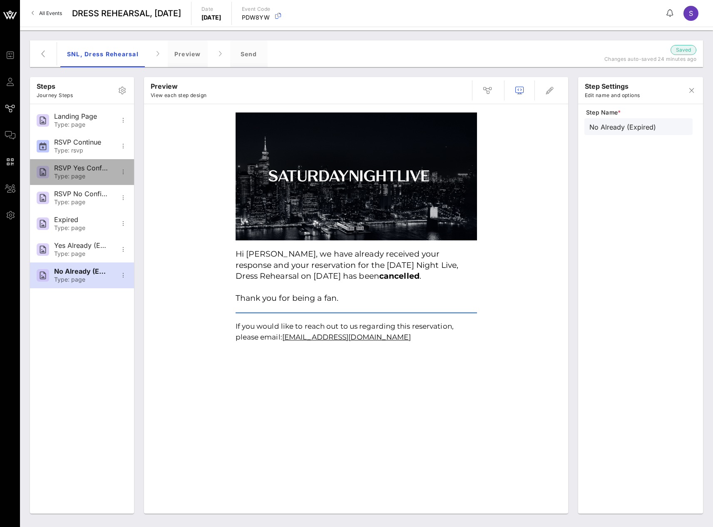
click at [64, 167] on div "RSVP Yes Confirmation" at bounding box center [81, 168] width 55 height 8
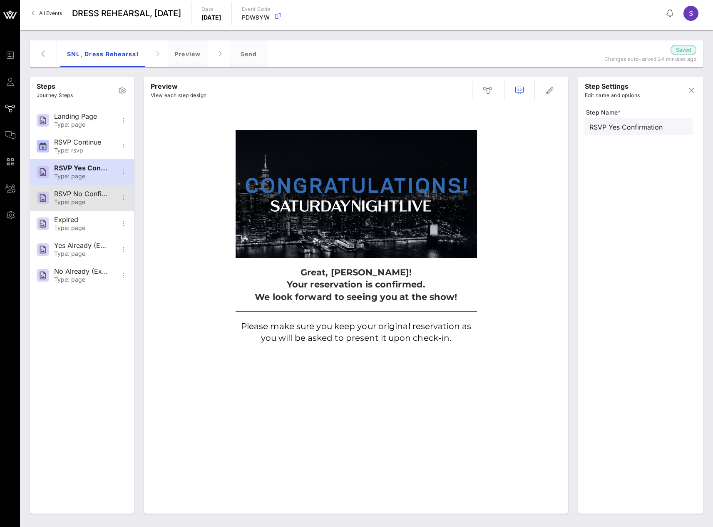
click at [66, 197] on div "RSVP No Confirmation" at bounding box center [81, 194] width 55 height 8
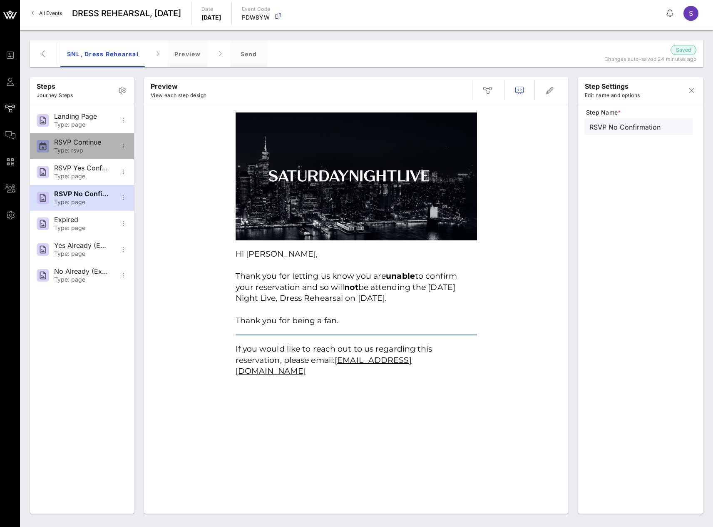
click at [71, 152] on div "Type: rsvp" at bounding box center [81, 150] width 55 height 7
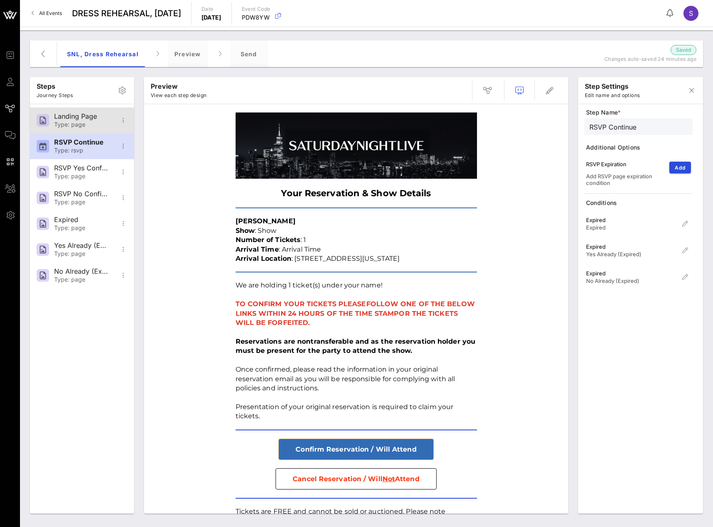
click at [63, 120] on div "Landing Page" at bounding box center [81, 116] width 55 height 8
type input "Landing Page"
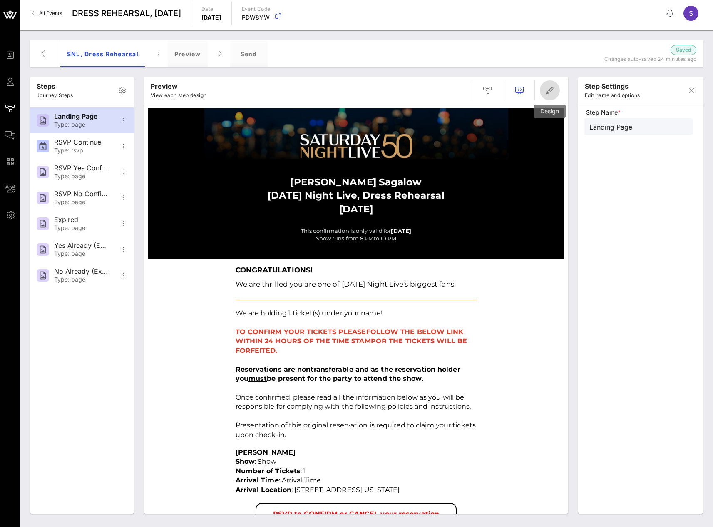
click at [547, 90] on icon "button" at bounding box center [550, 90] width 10 height 10
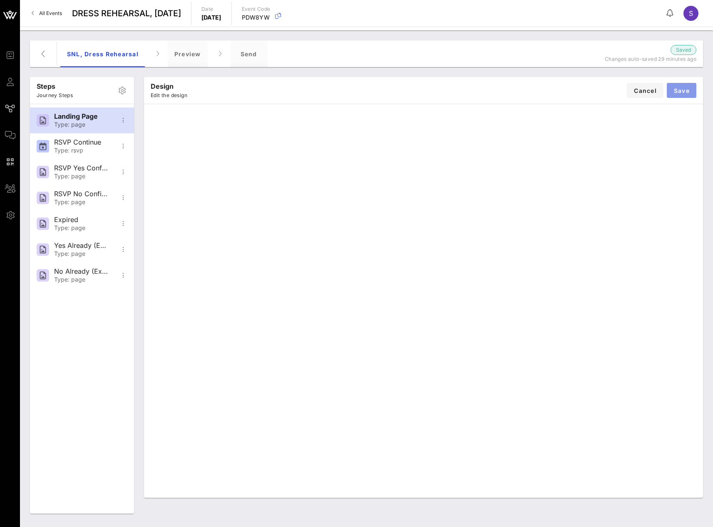
click at [682, 93] on span "Save" at bounding box center [682, 90] width 16 height 7
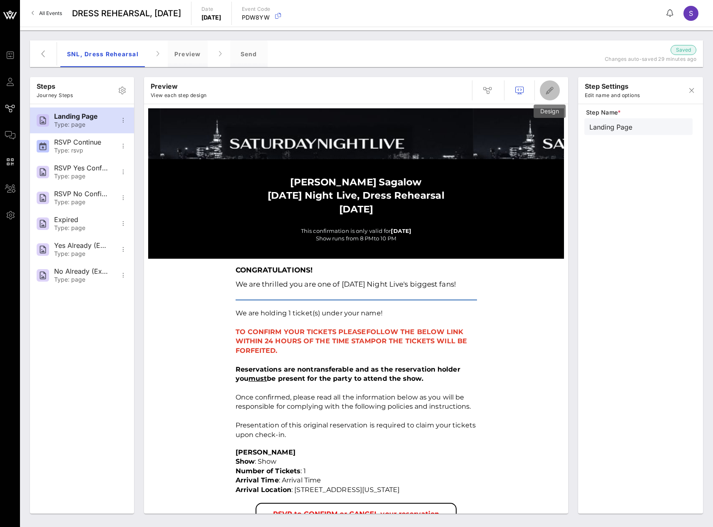
click at [547, 86] on icon "button" at bounding box center [550, 90] width 10 height 10
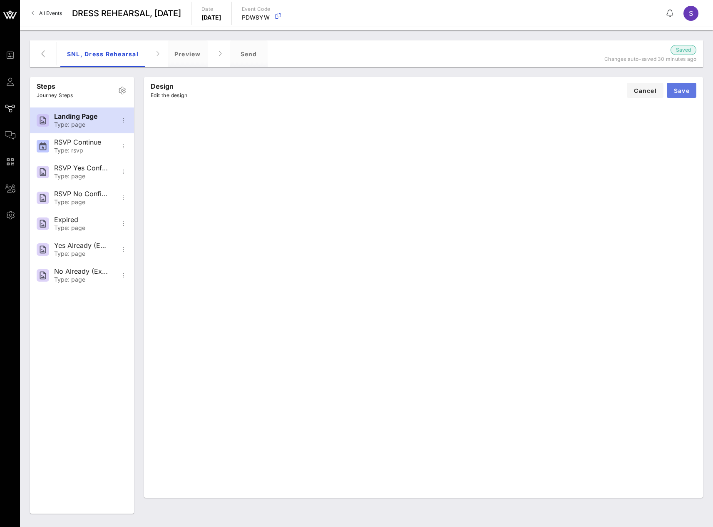
click at [676, 92] on span "Save" at bounding box center [682, 90] width 16 height 7
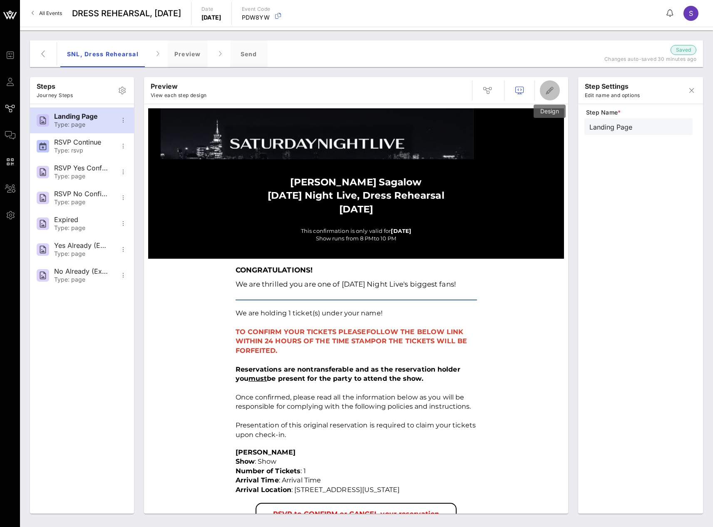
click at [543, 93] on span "button" at bounding box center [550, 90] width 20 height 10
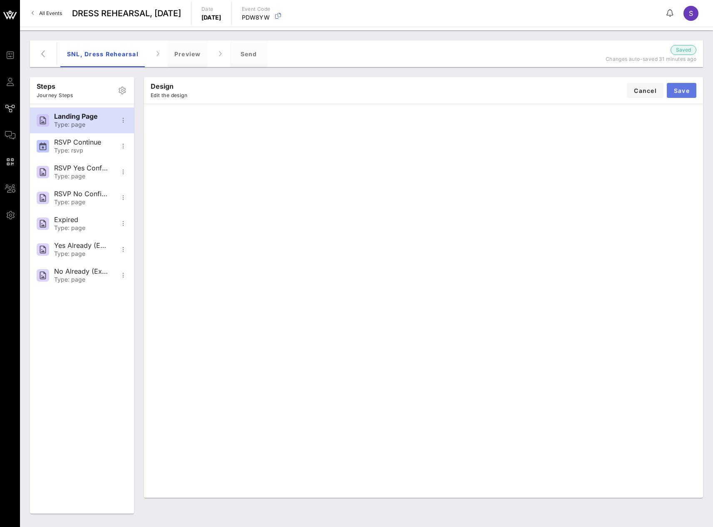
click at [693, 87] on button "Save" at bounding box center [682, 90] width 30 height 15
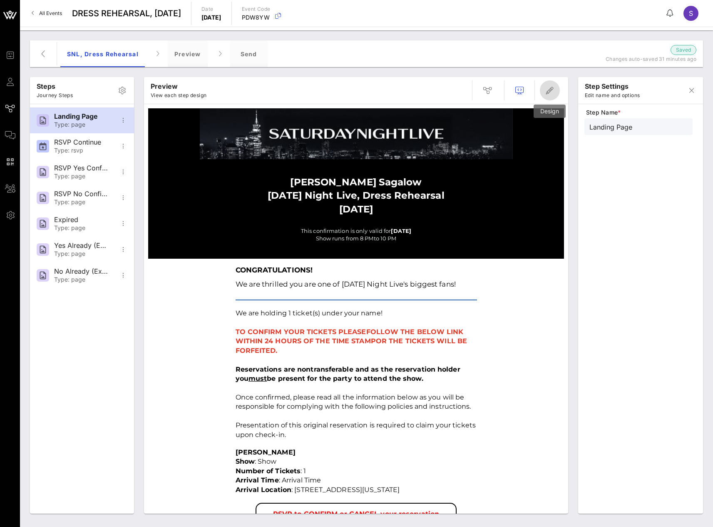
click at [557, 94] on span "button" at bounding box center [550, 90] width 20 height 10
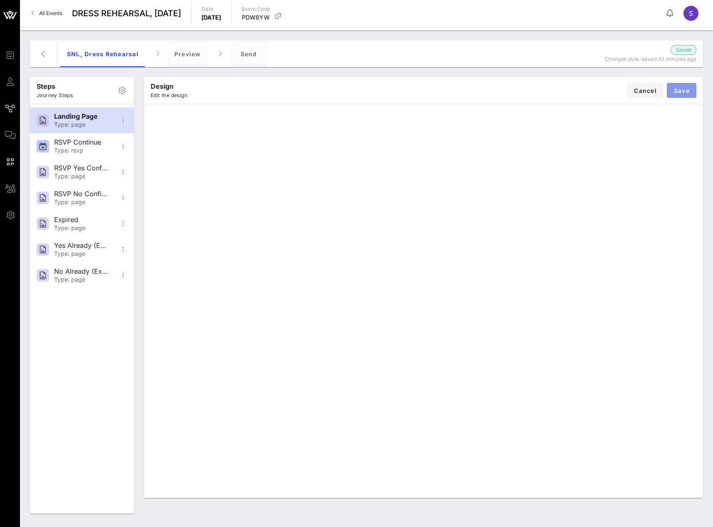
click at [679, 89] on span "Save" at bounding box center [682, 90] width 16 height 7
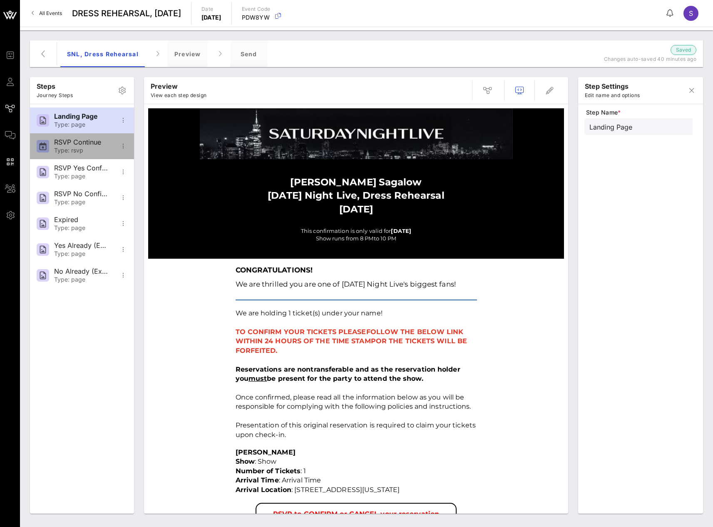
click at [80, 148] on div "Type: rsvp" at bounding box center [81, 150] width 55 height 7
type input "RSVP Continue"
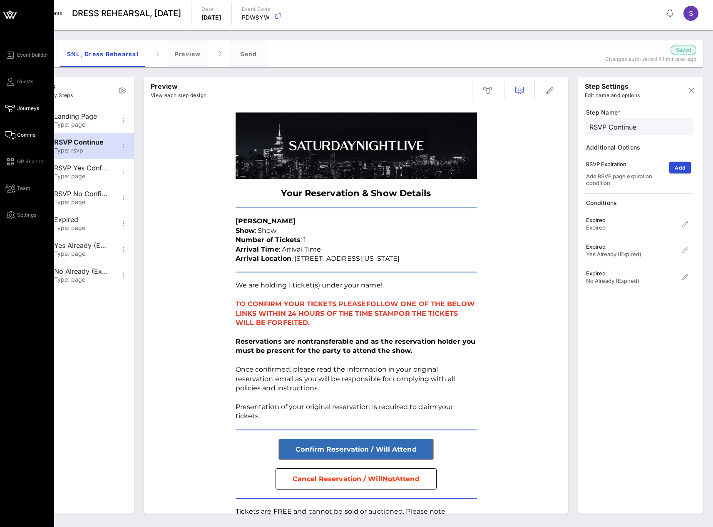
click at [22, 139] on link "Comms" at bounding box center [20, 135] width 30 height 10
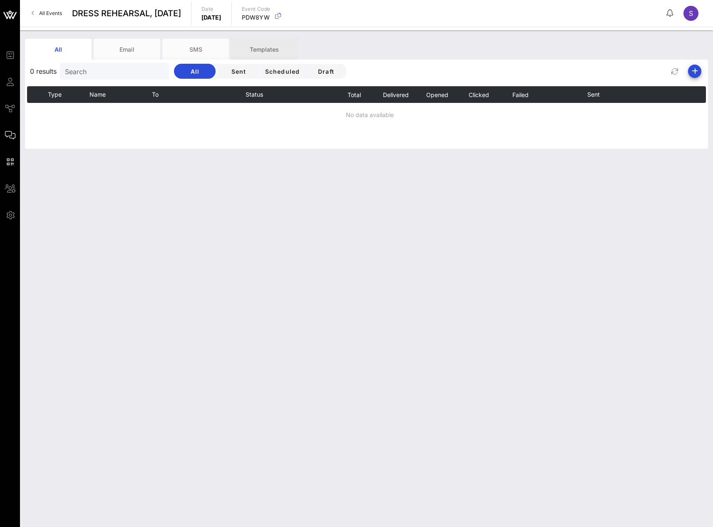
click at [266, 48] on div "Templates" at bounding box center [264, 49] width 67 height 21
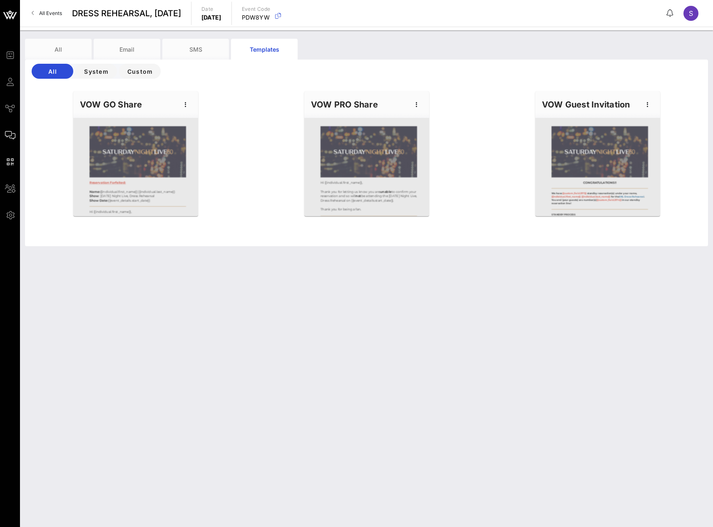
click at [145, 153] on div at bounding box center [135, 167] width 125 height 98
click at [185, 104] on icon "button" at bounding box center [186, 105] width 10 height 10
click at [187, 111] on div "Edit" at bounding box center [198, 118] width 37 height 17
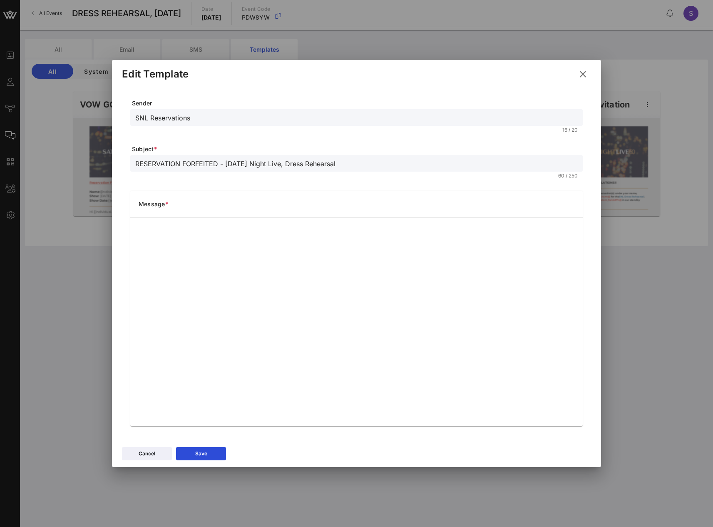
click at [585, 75] on icon at bounding box center [582, 74] width 11 height 10
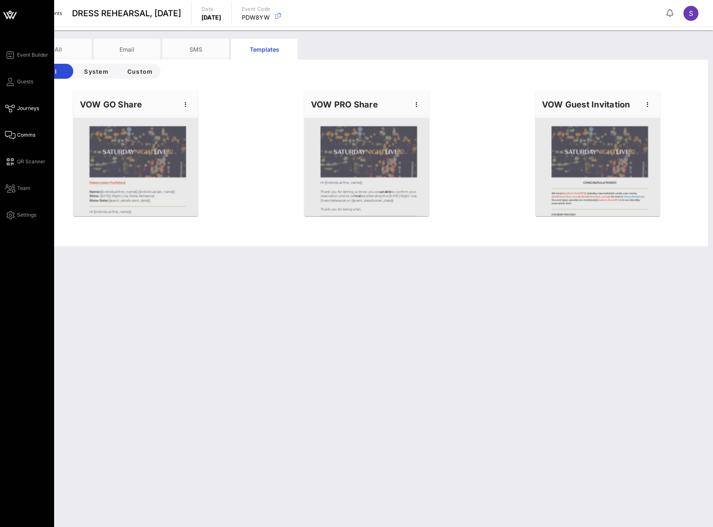
click at [10, 108] on icon at bounding box center [10, 108] width 10 height 1
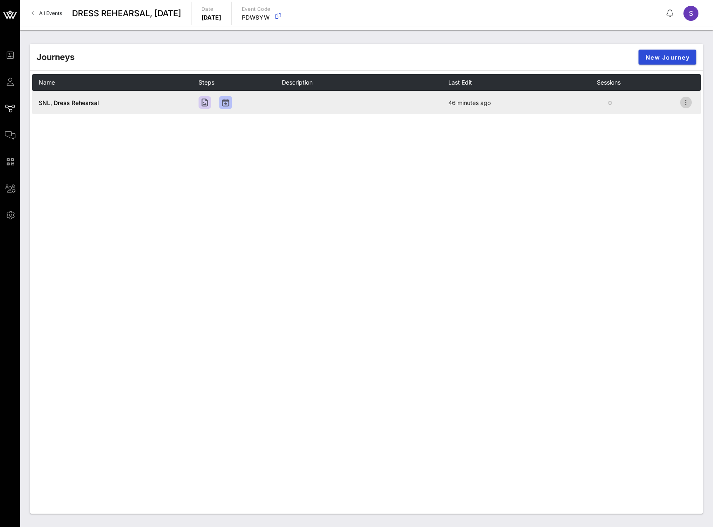
click at [681, 102] on icon "button" at bounding box center [686, 102] width 10 height 10
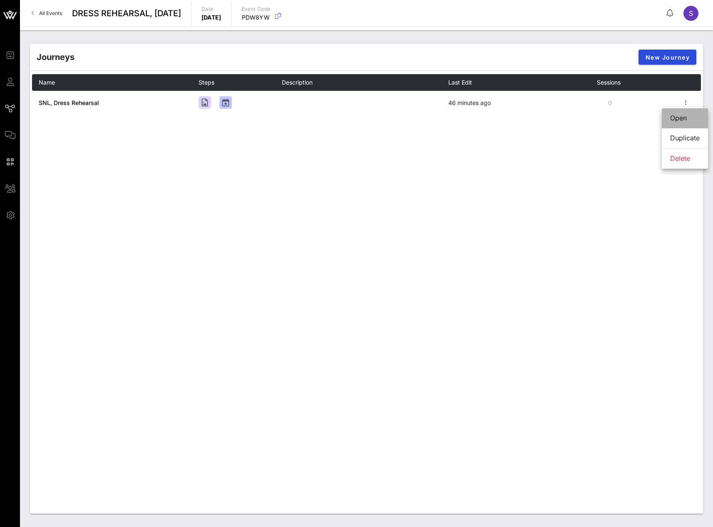
click at [683, 125] on div "Open" at bounding box center [685, 118] width 30 height 18
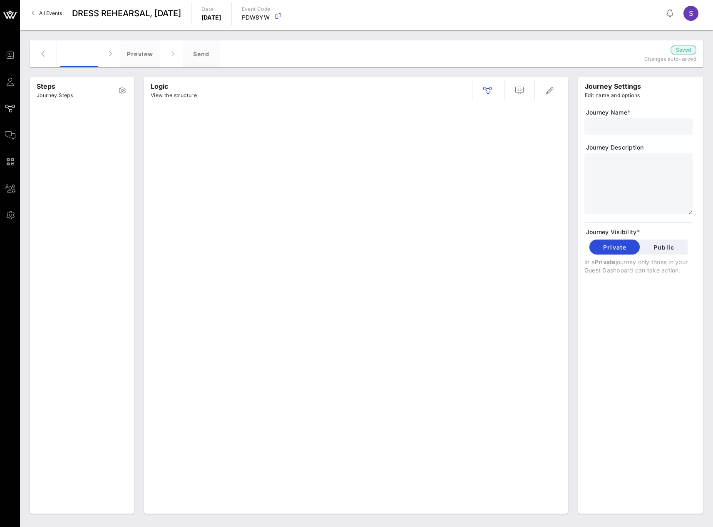
type input "SNL, Dress Rehearsal"
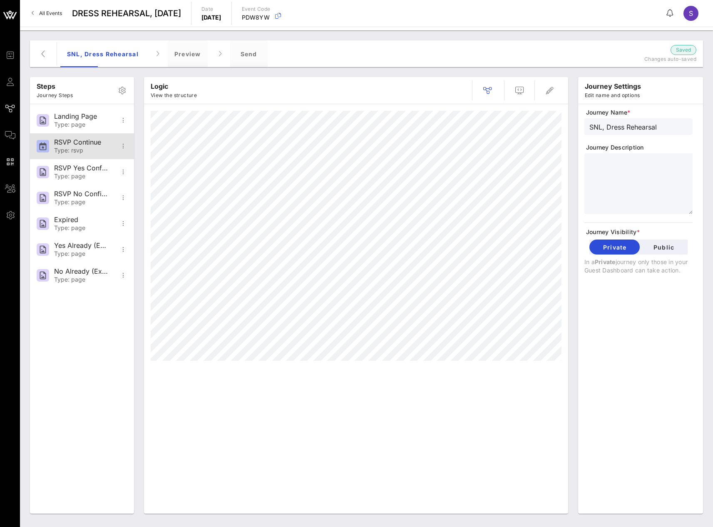
click at [49, 149] on div at bounding box center [43, 146] width 12 height 12
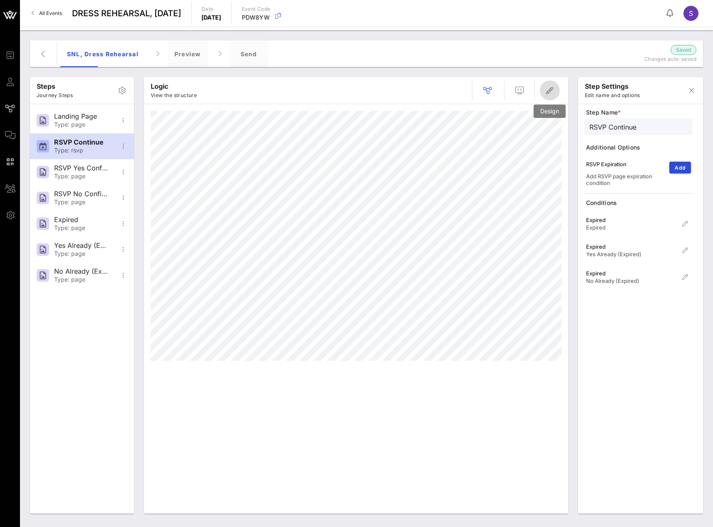
click at [551, 88] on icon "button" at bounding box center [550, 90] width 10 height 10
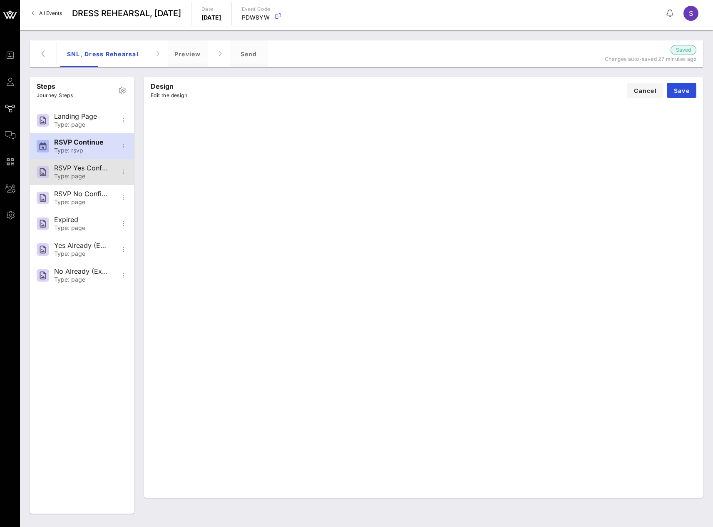
click at [68, 179] on div "Type: page" at bounding box center [81, 176] width 55 height 7
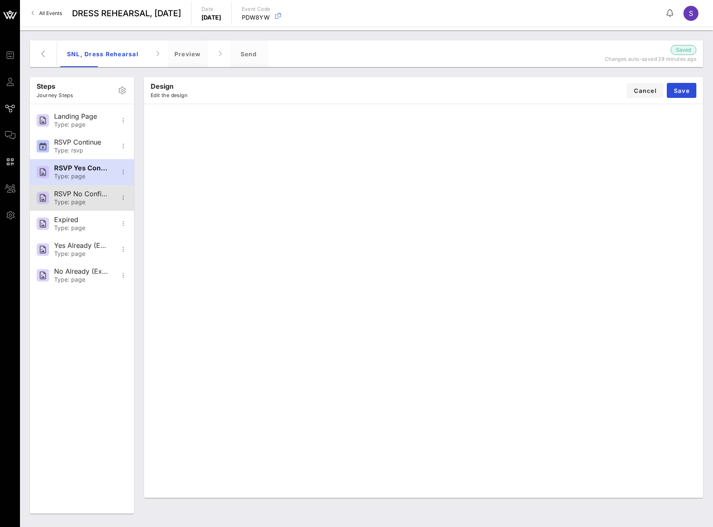
click at [67, 193] on div "RSVP No Confirmation" at bounding box center [81, 194] width 55 height 8
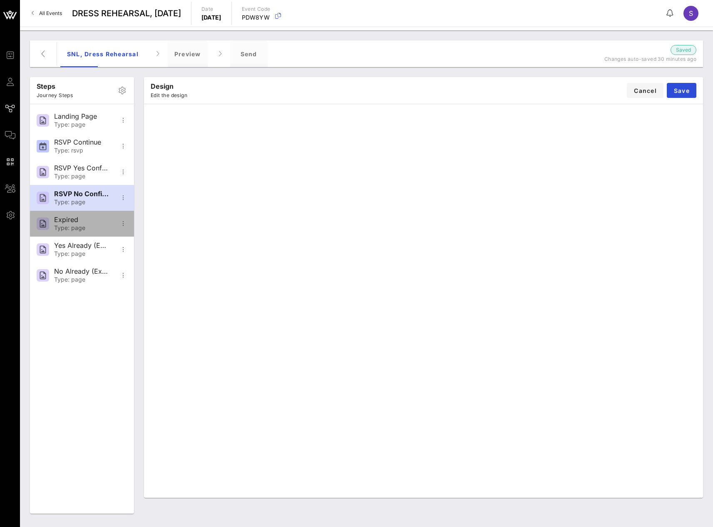
click at [62, 229] on div "Type: page" at bounding box center [81, 227] width 55 height 7
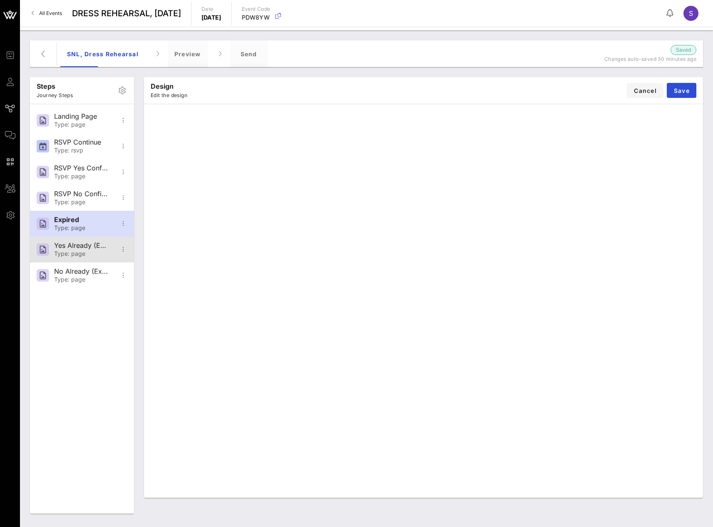
click at [66, 244] on div "Yes Already (Expired)" at bounding box center [81, 245] width 55 height 8
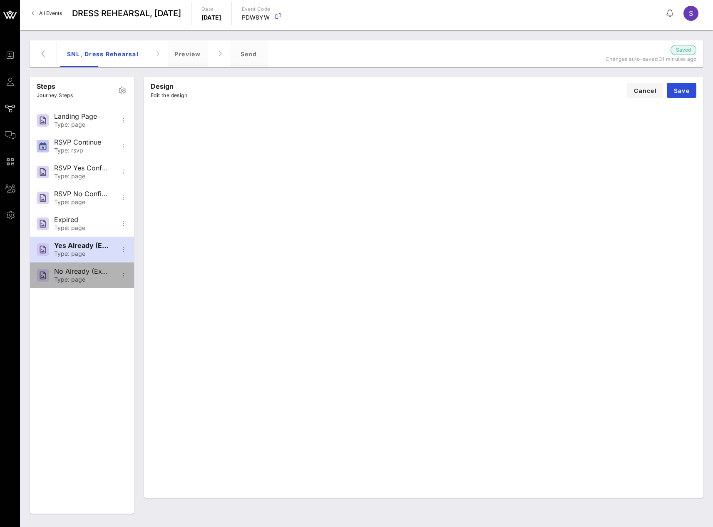
click at [92, 276] on div "No Already (Expired) Type: page" at bounding box center [81, 275] width 55 height 26
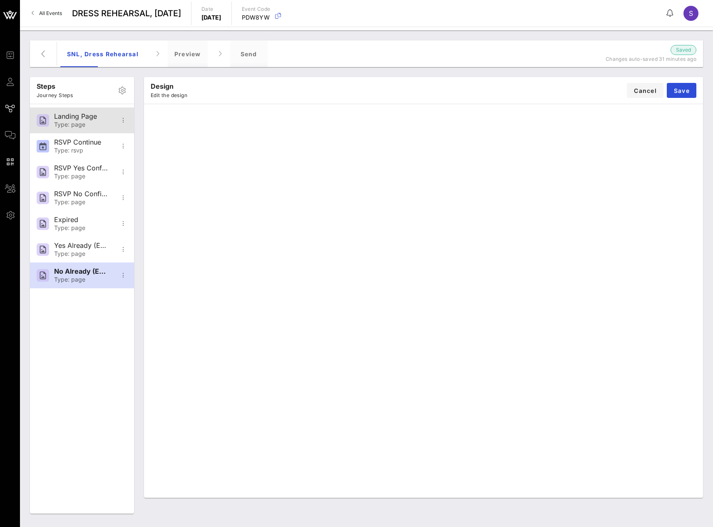
click at [60, 111] on div "Landing Page Type: page" at bounding box center [81, 120] width 55 height 26
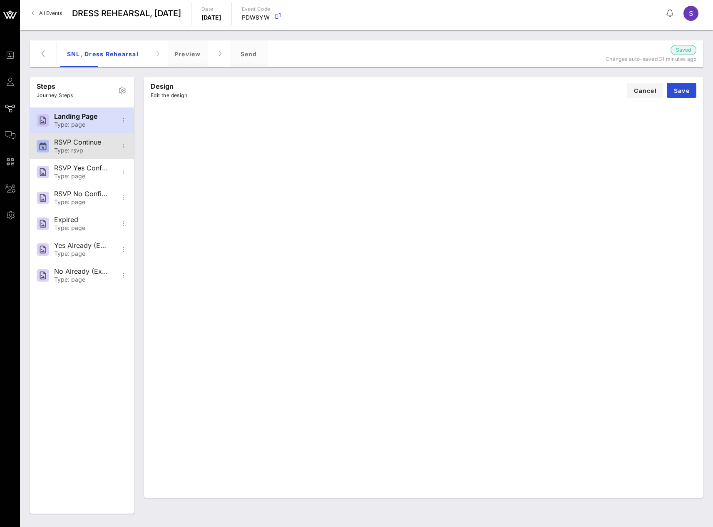
click at [46, 142] on div at bounding box center [43, 146] width 12 height 12
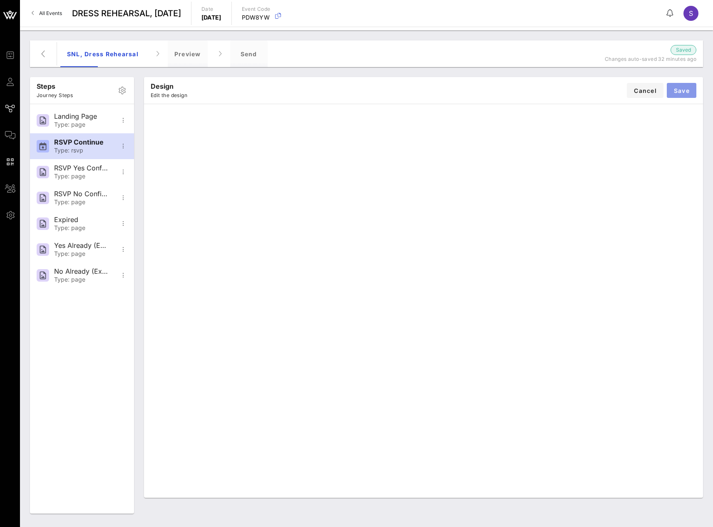
click at [692, 86] on button "Save" at bounding box center [682, 90] width 30 height 15
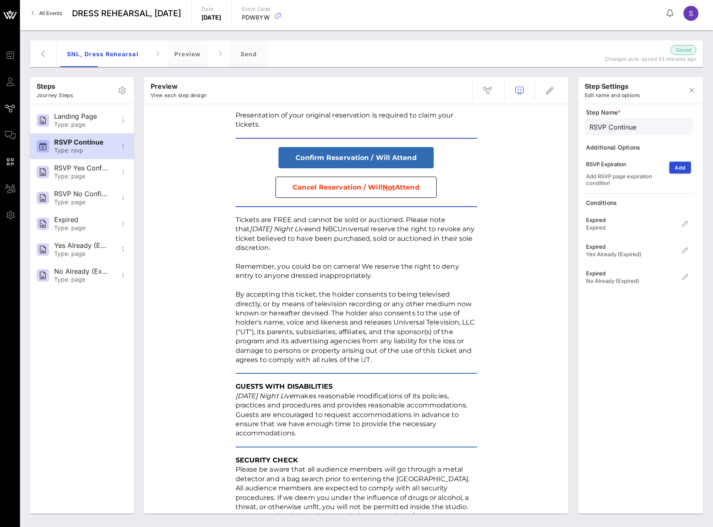
scroll to position [387, 0]
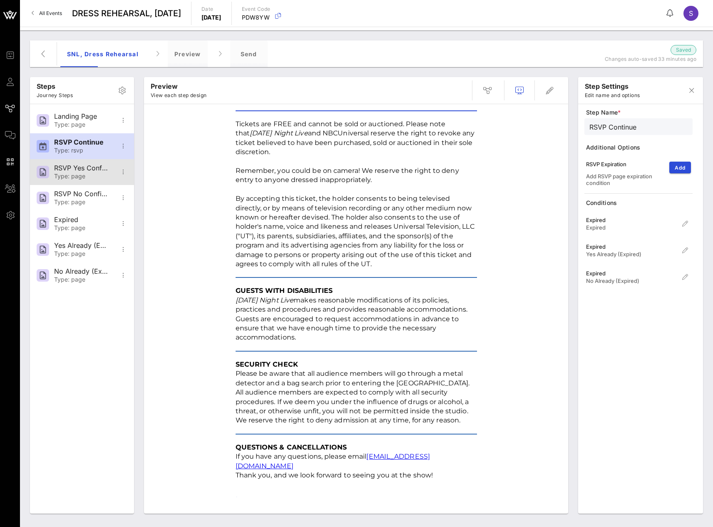
click at [72, 177] on div "Type: page" at bounding box center [81, 176] width 55 height 7
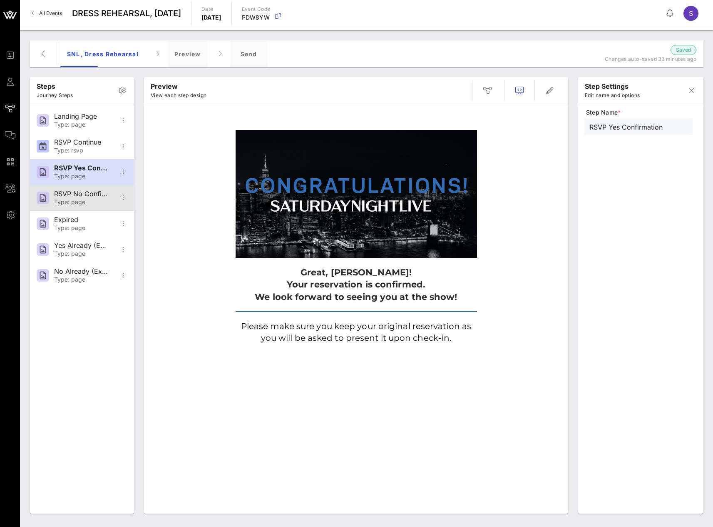
click at [95, 191] on div "RSVP No Confirmation" at bounding box center [81, 194] width 55 height 8
type input "RSVP No Confirmation"
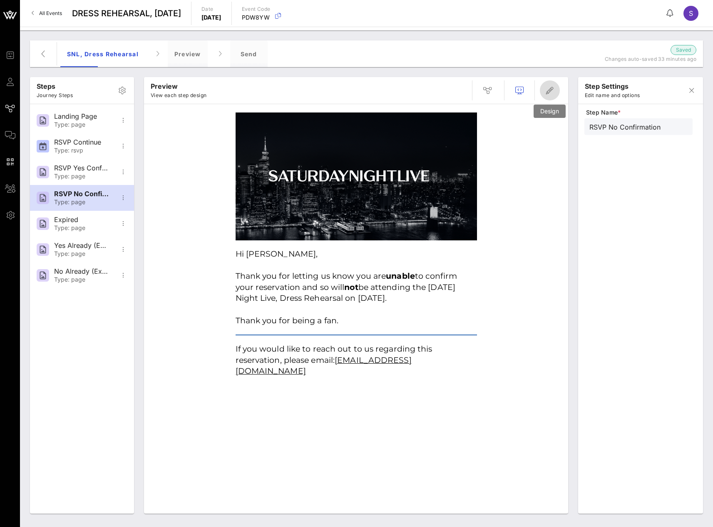
click at [550, 93] on icon "button" at bounding box center [550, 90] width 10 height 10
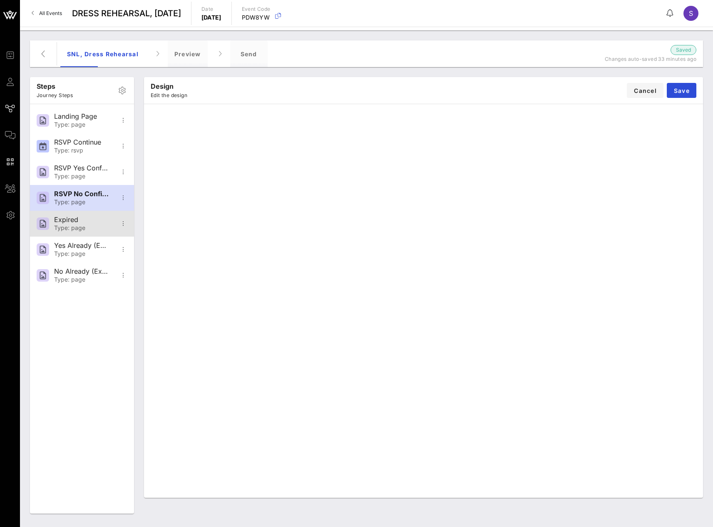
click at [74, 224] on div "Type: page" at bounding box center [81, 227] width 55 height 7
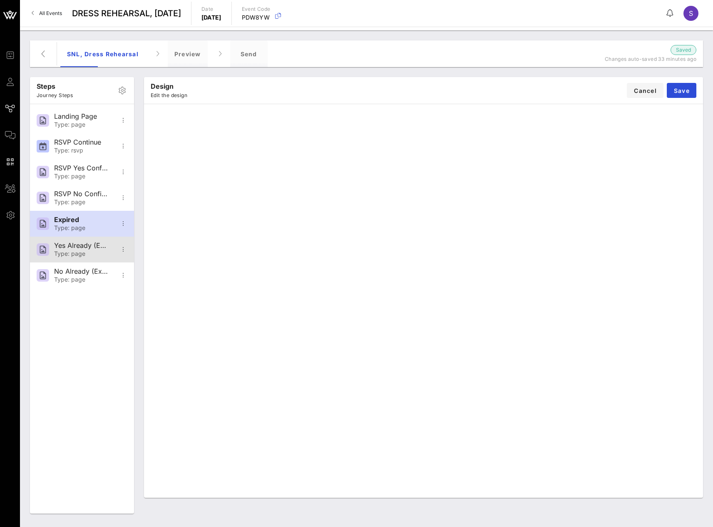
click at [68, 249] on div "Yes Already (Expired)" at bounding box center [81, 245] width 55 height 8
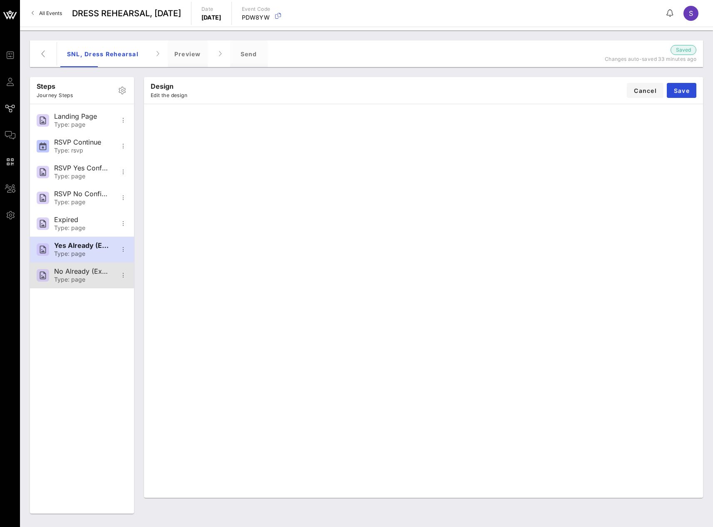
click at [69, 275] on div "No Already (Expired)" at bounding box center [81, 271] width 55 height 8
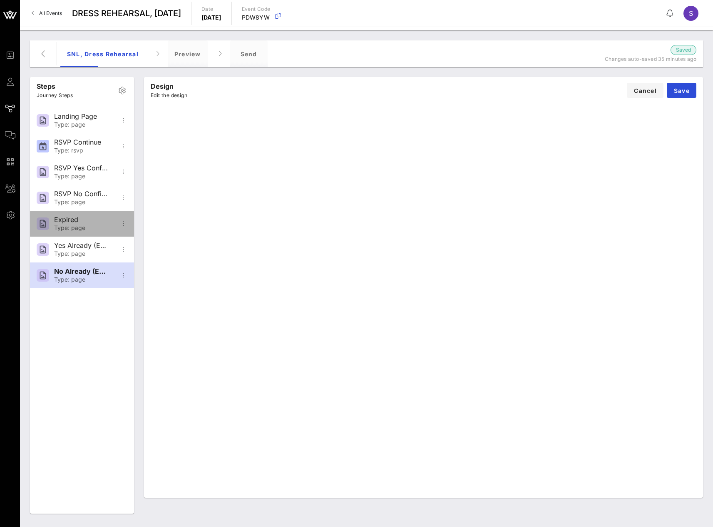
click at [83, 218] on div "Expired" at bounding box center [81, 220] width 55 height 8
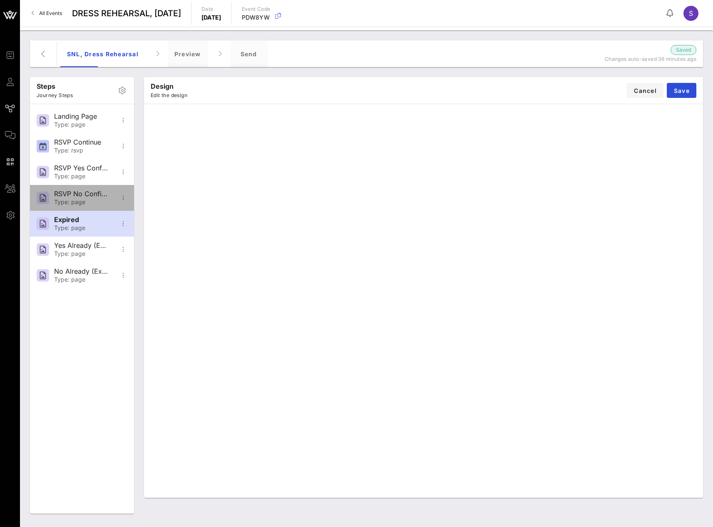
click at [94, 201] on div "Type: page" at bounding box center [81, 202] width 55 height 7
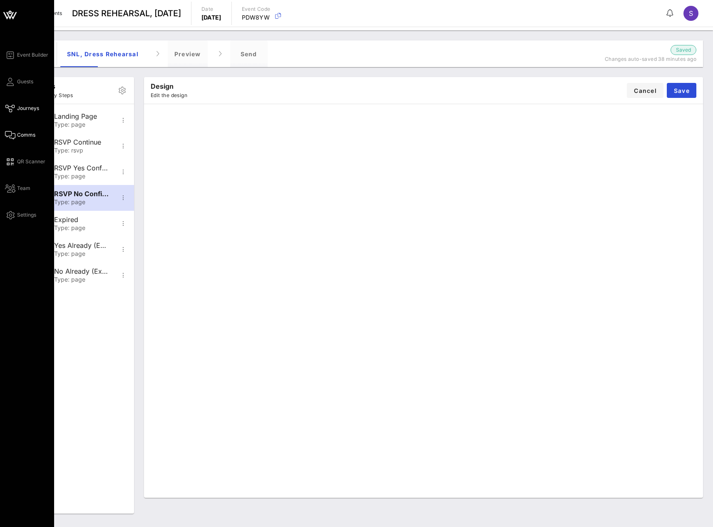
click at [27, 133] on span "Comms" at bounding box center [26, 134] width 18 height 7
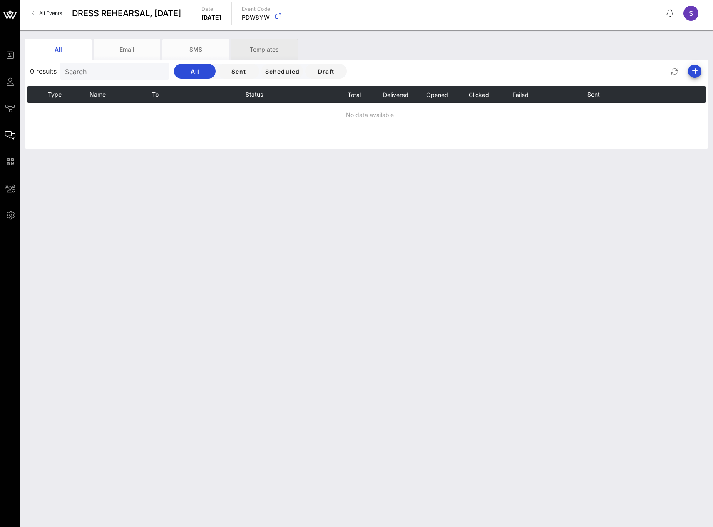
click at [268, 51] on div "Templates" at bounding box center [264, 49] width 67 height 21
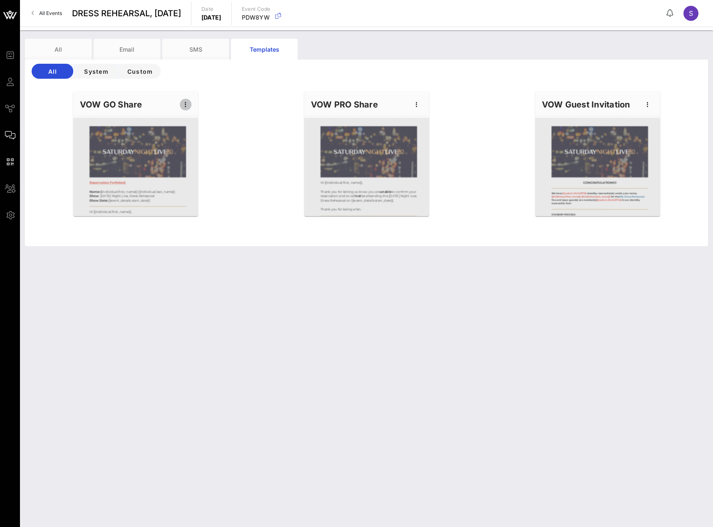
click at [186, 106] on icon "button" at bounding box center [186, 105] width 10 height 10
click at [198, 117] on div "Edit" at bounding box center [198, 118] width 21 height 7
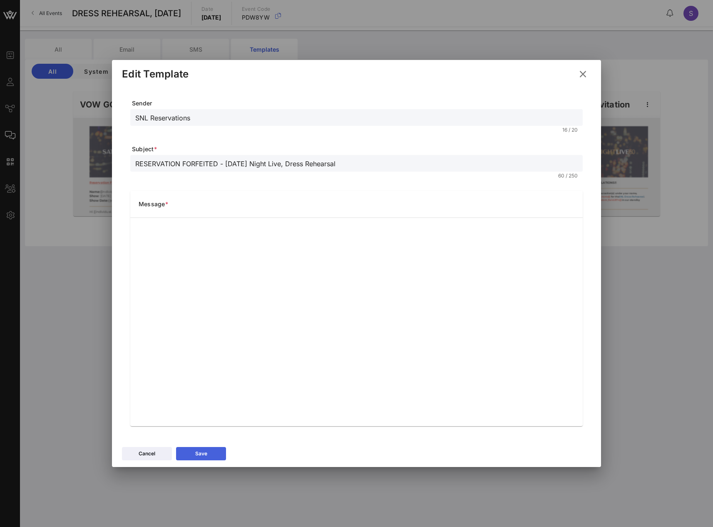
click at [214, 457] on button "Save" at bounding box center [201, 453] width 50 height 13
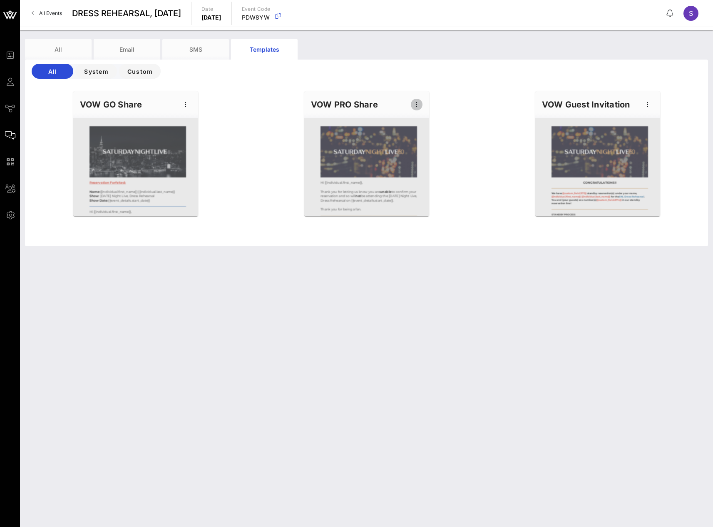
click at [418, 103] on icon "button" at bounding box center [417, 105] width 10 height 10
click at [419, 114] on div "Edit" at bounding box center [429, 118] width 37 height 17
type input "SNL Reservations"
type input "CONFIRMED - SATURDAY NIGHT LIVE, Dress Rehearsal for"
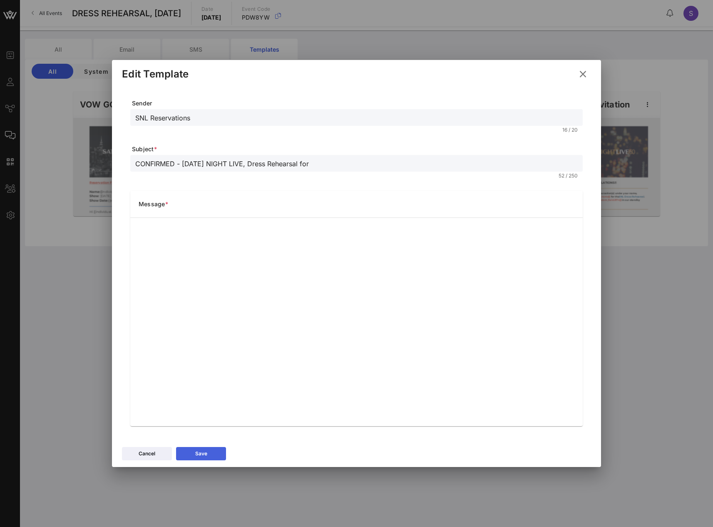
click at [216, 448] on button "Save" at bounding box center [201, 453] width 50 height 13
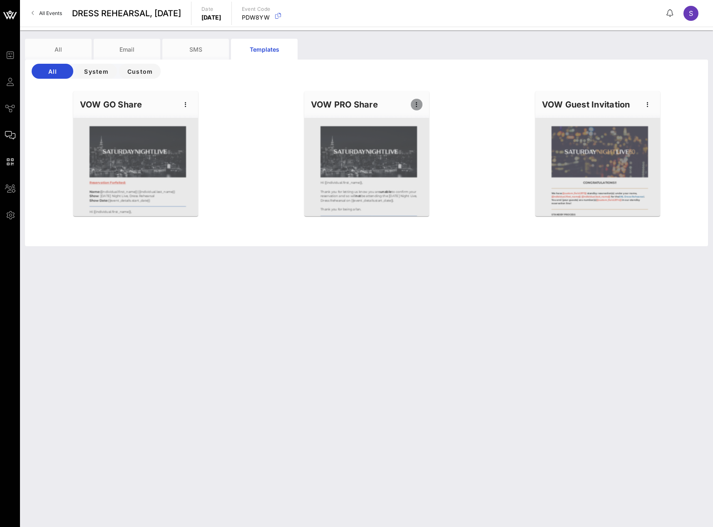
click at [418, 107] on icon "button" at bounding box center [417, 105] width 10 height 10
click at [421, 116] on div "Edit" at bounding box center [429, 118] width 21 height 7
type input "SNL Reservations"
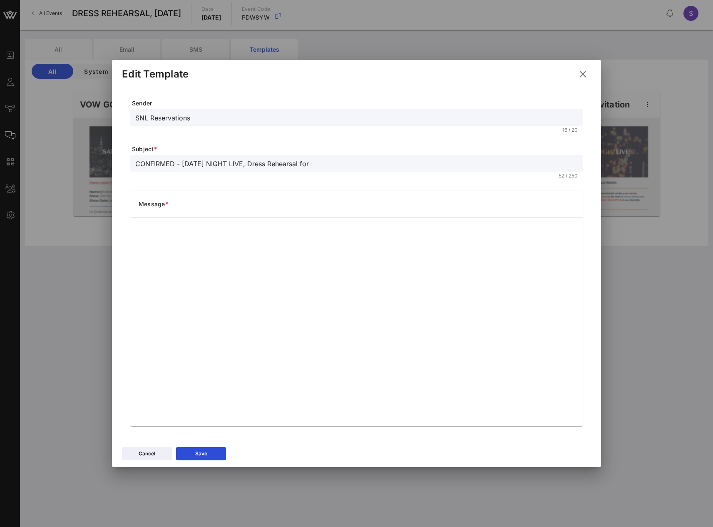
click at [151, 169] on div "CONFIRMED - SATURDAY NIGHT LIVE, Dress Rehearsal for" at bounding box center [356, 163] width 443 height 17
click at [148, 165] on input "CONFIRMED - SATURDAY NIGHT LIVE, Dress Rehearsal for" at bounding box center [356, 163] width 443 height 11
type input "CANCELLED - SATURDAY NIGHT LIVE, Dress Rehearsal for"
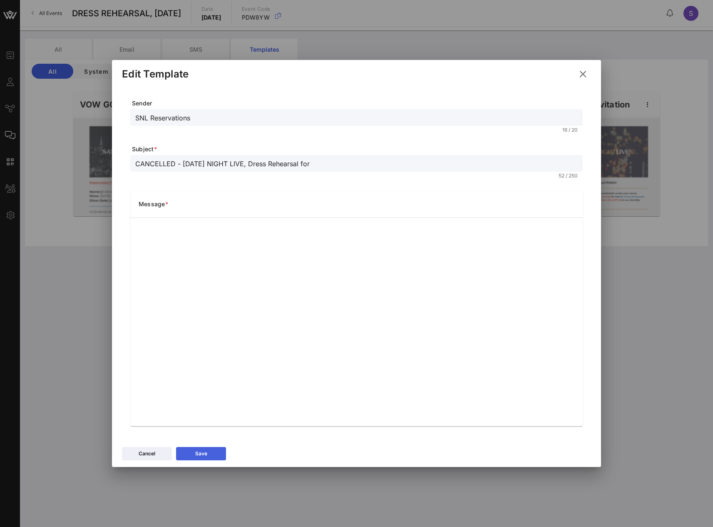
click at [199, 458] on button "Save" at bounding box center [201, 453] width 50 height 13
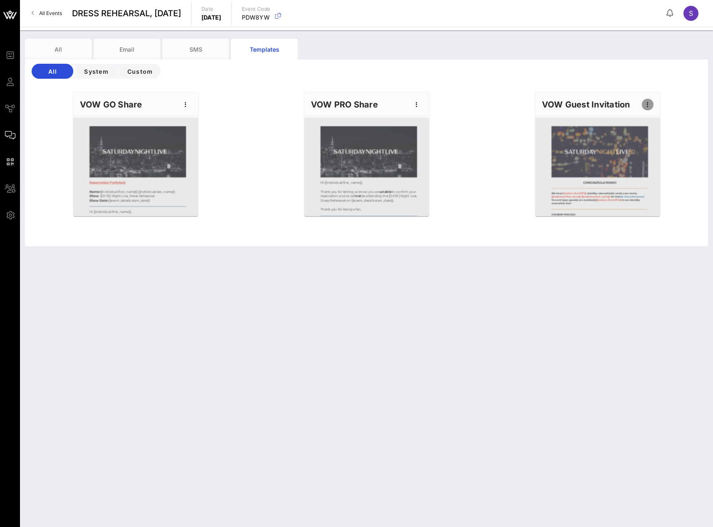
click at [648, 107] on icon "button" at bounding box center [648, 105] width 10 height 10
click at [648, 117] on div "Edit" at bounding box center [660, 118] width 37 height 17
type input "SNL Standby"
type input "SNL Standby Reservations - DRESS REHEARASL"
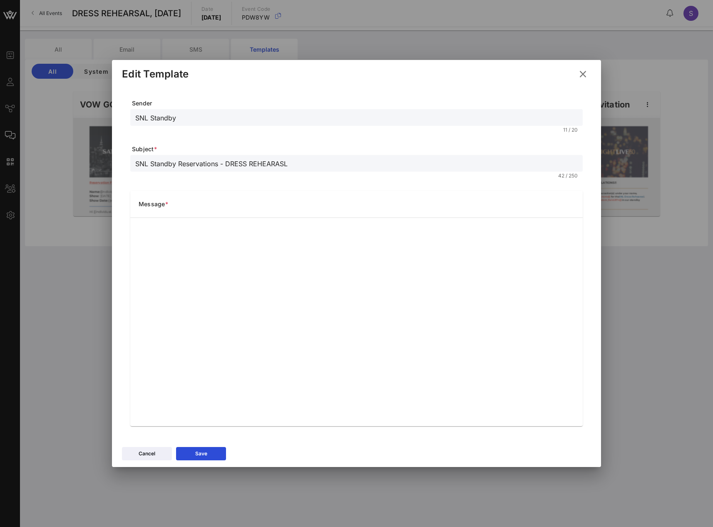
click at [589, 70] on button at bounding box center [583, 74] width 16 height 15
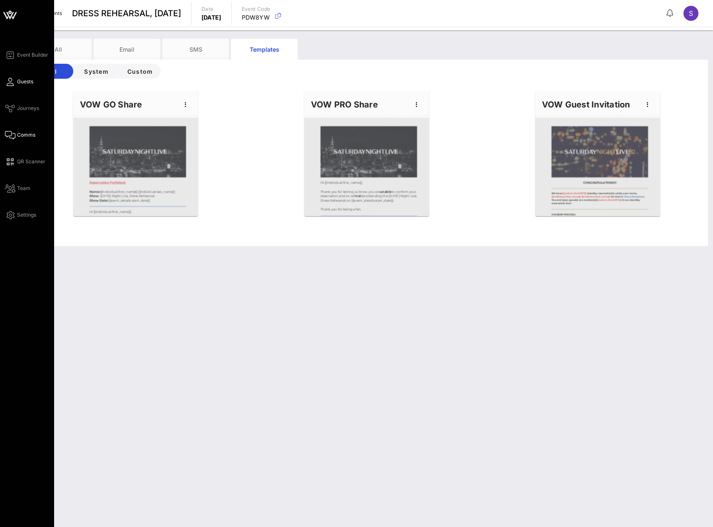
click at [15, 79] on link "Guests" at bounding box center [19, 82] width 28 height 10
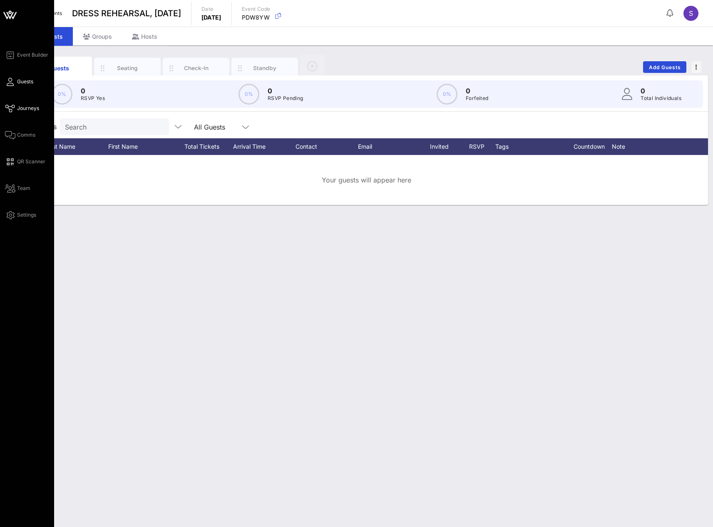
click at [22, 112] on link "Journeys" at bounding box center [22, 108] width 34 height 10
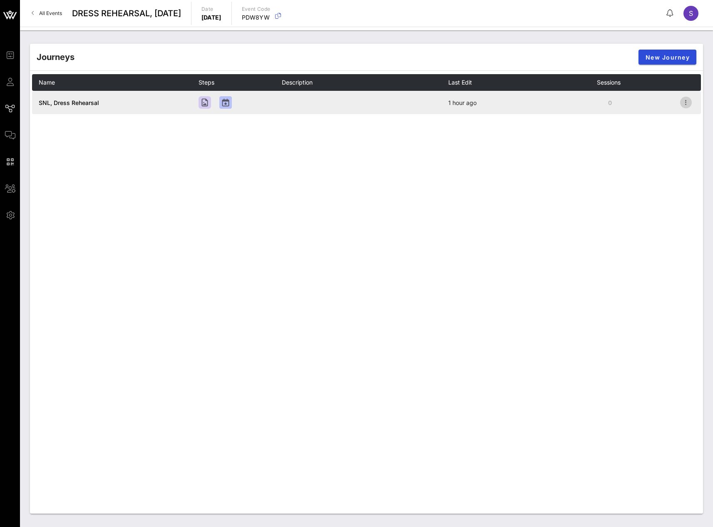
click at [687, 105] on icon "button" at bounding box center [686, 102] width 10 height 10
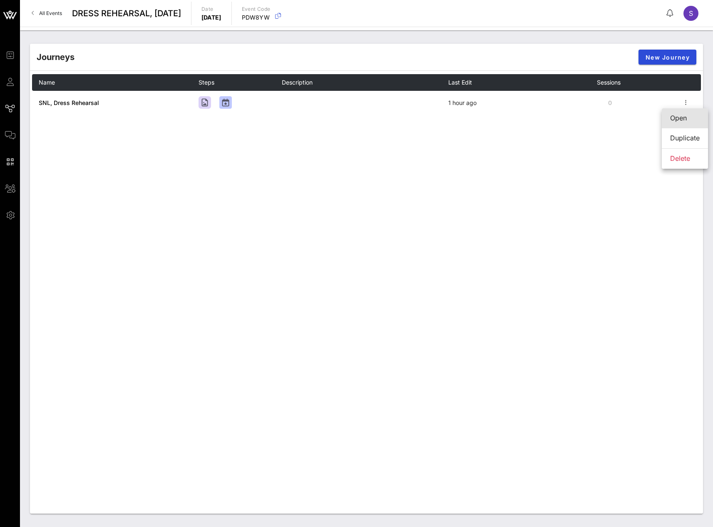
click at [685, 117] on div "Open" at bounding box center [685, 118] width 30 height 8
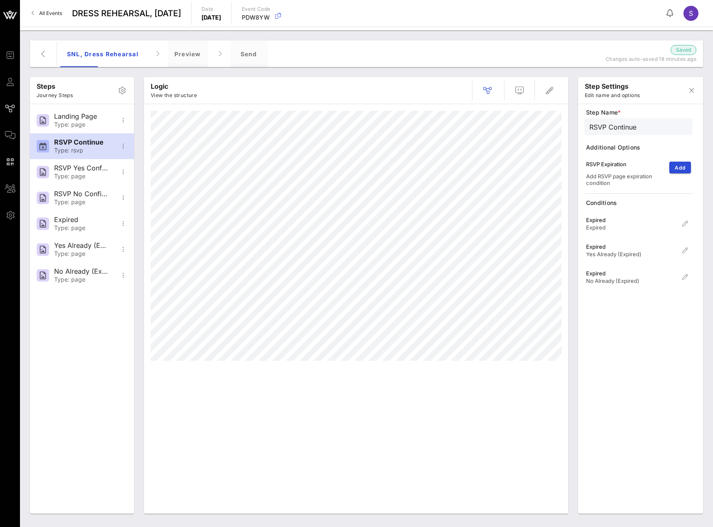
type input "Yes Already (Expired)"
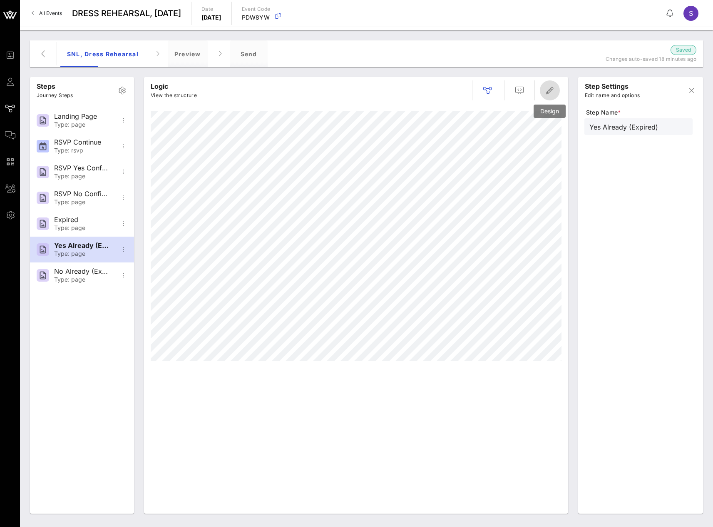
click at [546, 95] on icon "button" at bounding box center [550, 90] width 10 height 10
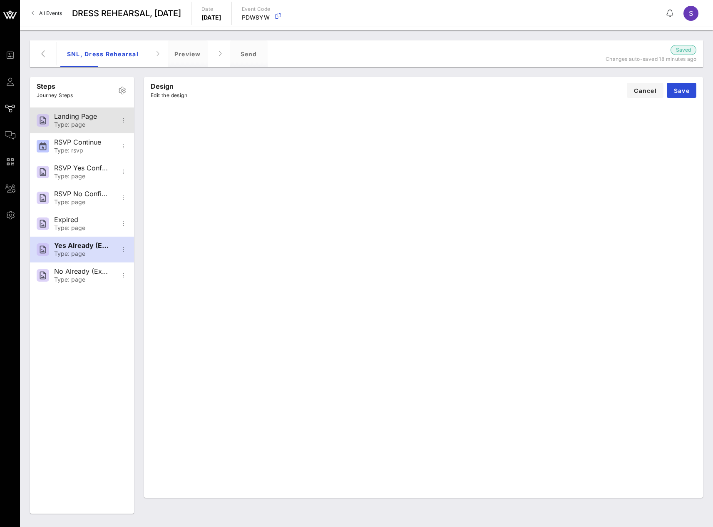
click at [61, 126] on div "Type: page" at bounding box center [81, 124] width 55 height 7
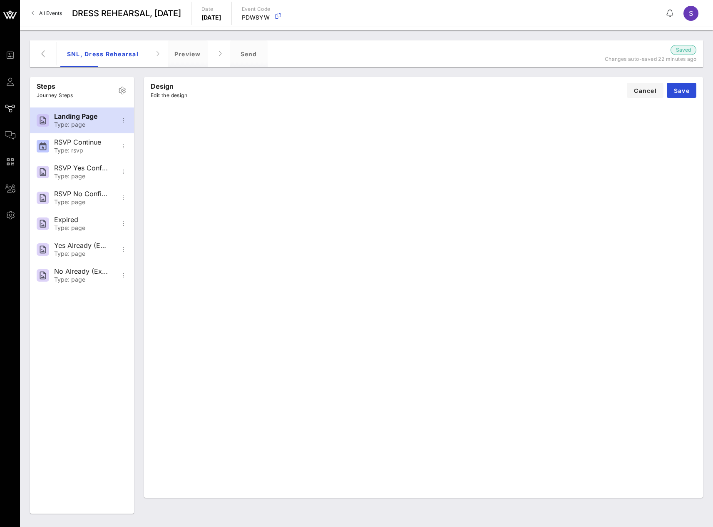
click at [463, 77] on div "Design Edit the design Cancel Save" at bounding box center [423, 90] width 559 height 27
click at [676, 92] on span "Save" at bounding box center [682, 90] width 16 height 7
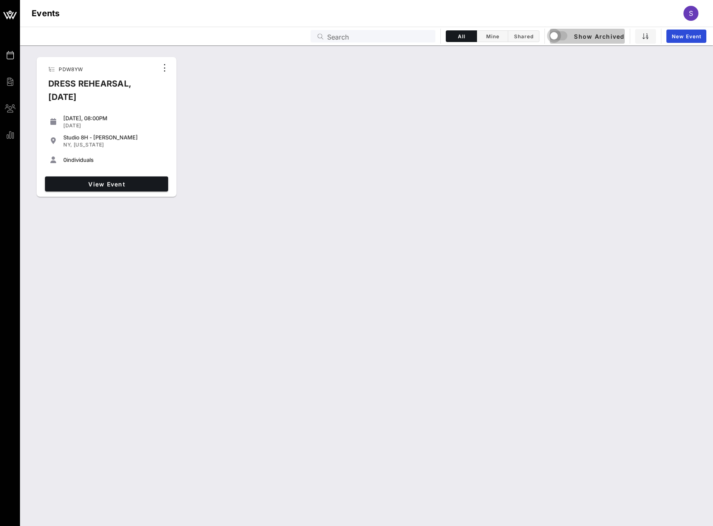
click at [559, 39] on div "button" at bounding box center [554, 36] width 12 height 12
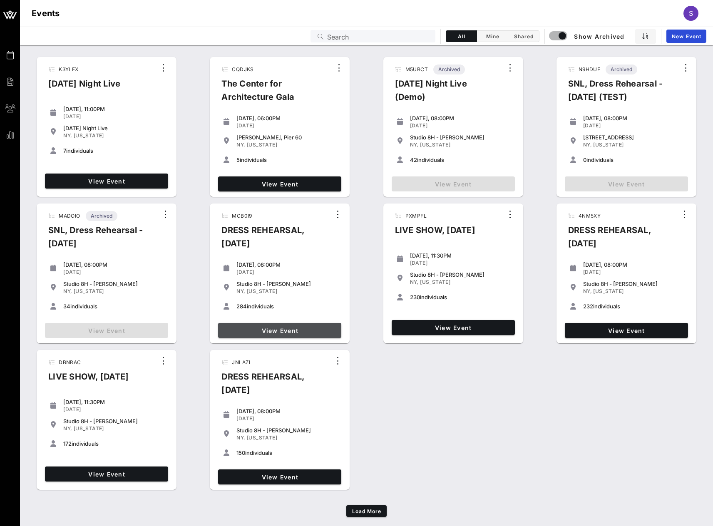
click at [287, 337] on link "View Event" at bounding box center [279, 330] width 123 height 15
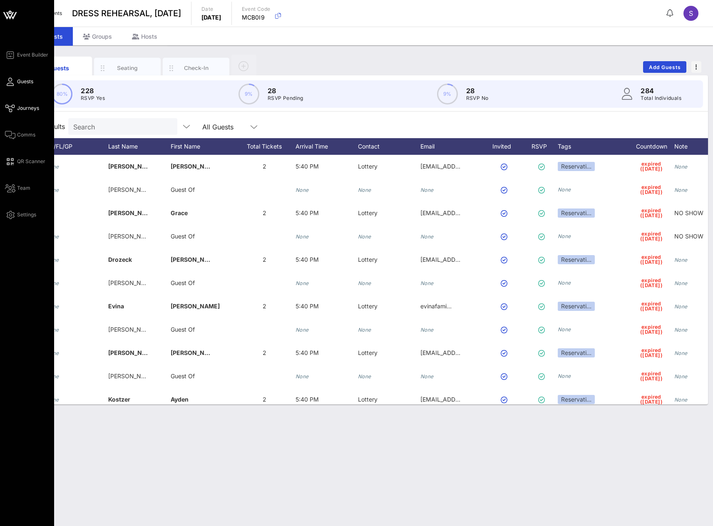
click at [23, 105] on span "Journeys" at bounding box center [28, 108] width 22 height 7
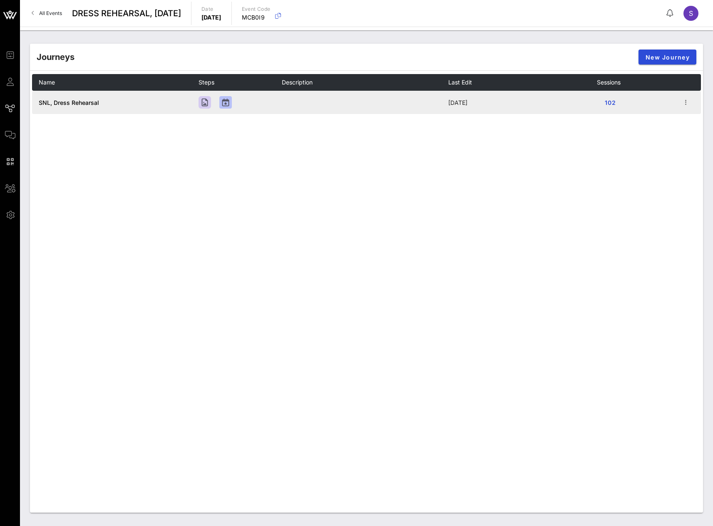
click at [692, 106] on td at bounding box center [690, 102] width 21 height 23
click at [689, 105] on icon "button" at bounding box center [686, 102] width 10 height 10
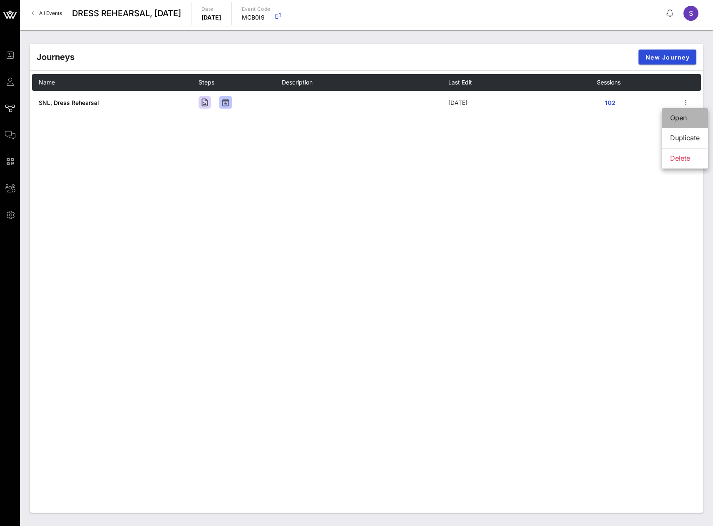
click at [689, 114] on div "Open" at bounding box center [685, 118] width 30 height 8
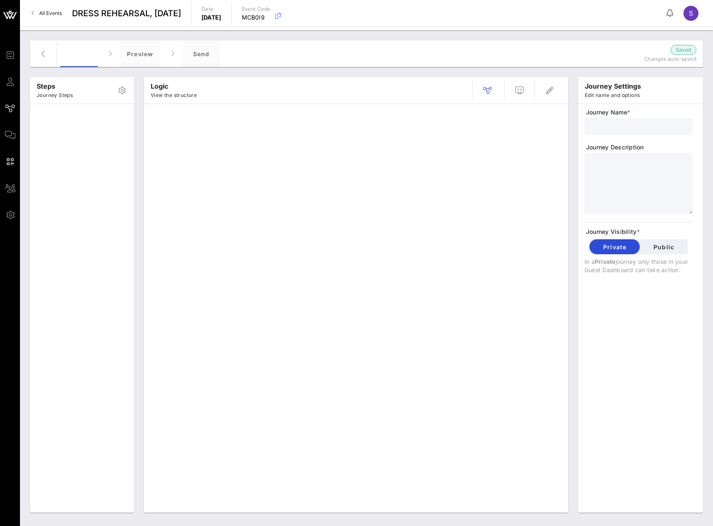
type input "SNL, Dress Rehearsal"
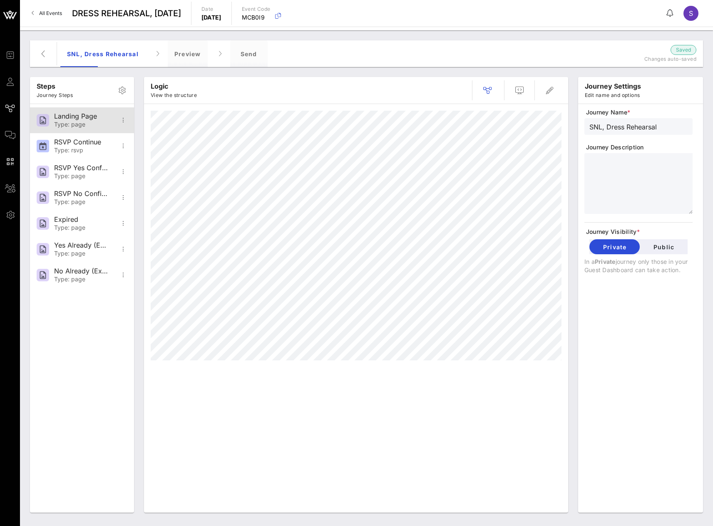
click at [102, 122] on div "Type: page" at bounding box center [81, 124] width 55 height 7
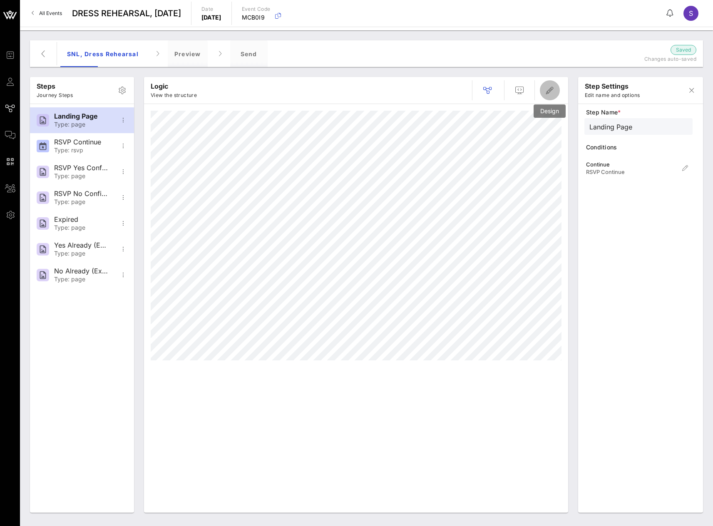
click at [547, 93] on icon "button" at bounding box center [550, 90] width 10 height 10
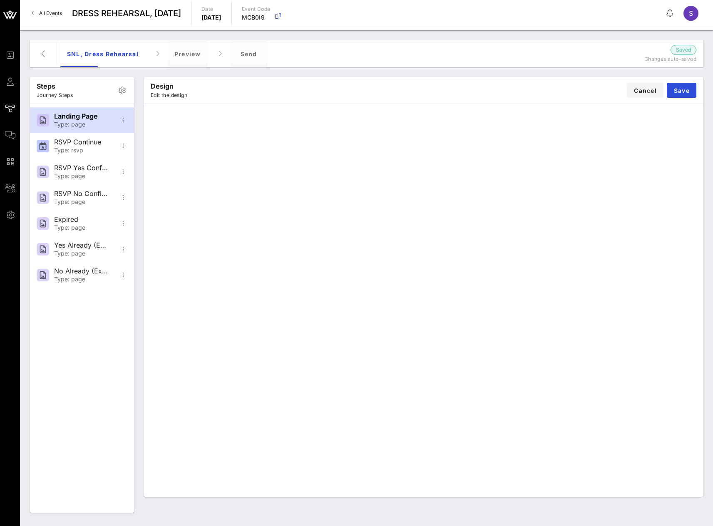
click at [43, 21] on div "All Events DRESS REHEARSAL, September 28, 2024 Date Saturday, Sep. 28, 2024 Eve…" at bounding box center [366, 13] width 693 height 27
click at [44, 13] on span "All Events" at bounding box center [50, 13] width 23 height 6
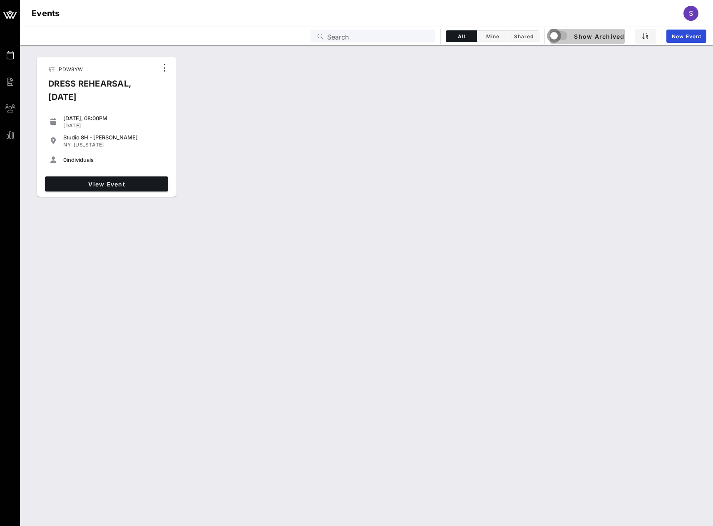
click at [558, 37] on div "button" at bounding box center [554, 36] width 12 height 12
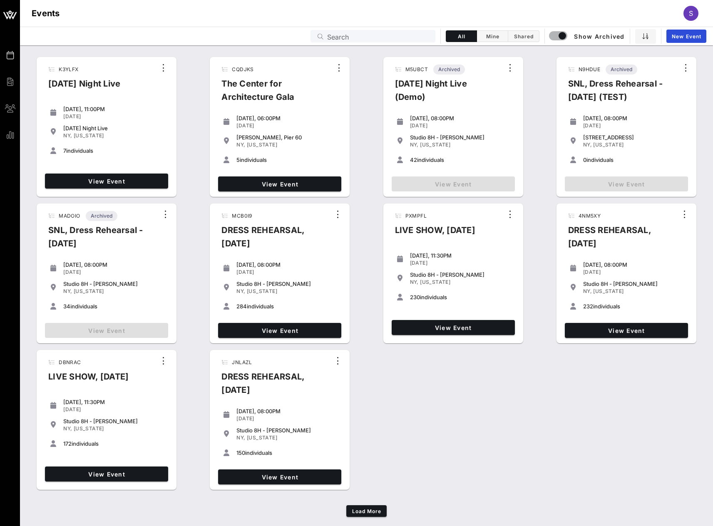
click at [409, 32] on input "Search" at bounding box center [378, 36] width 103 height 11
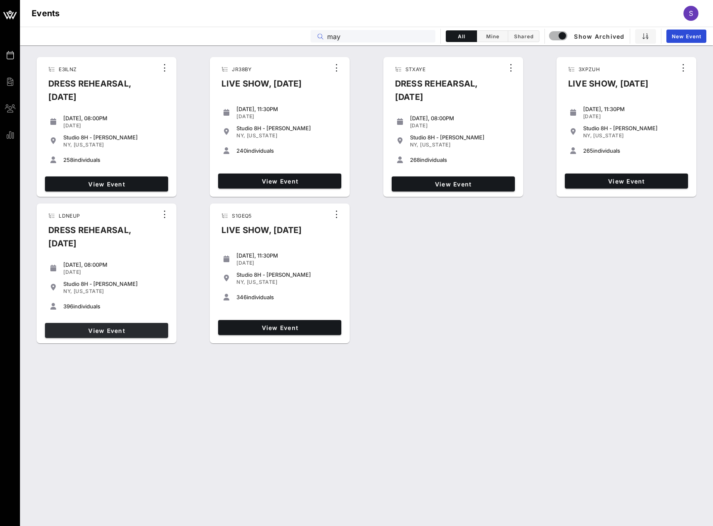
type input "may"
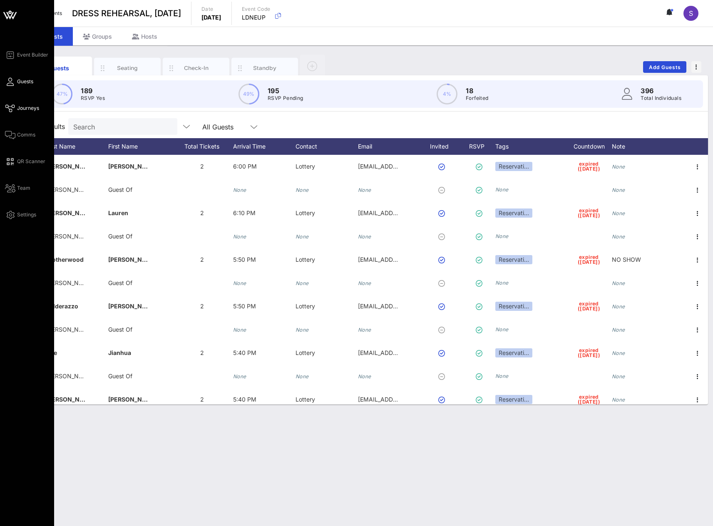
click at [20, 112] on link "Journeys" at bounding box center [22, 108] width 34 height 10
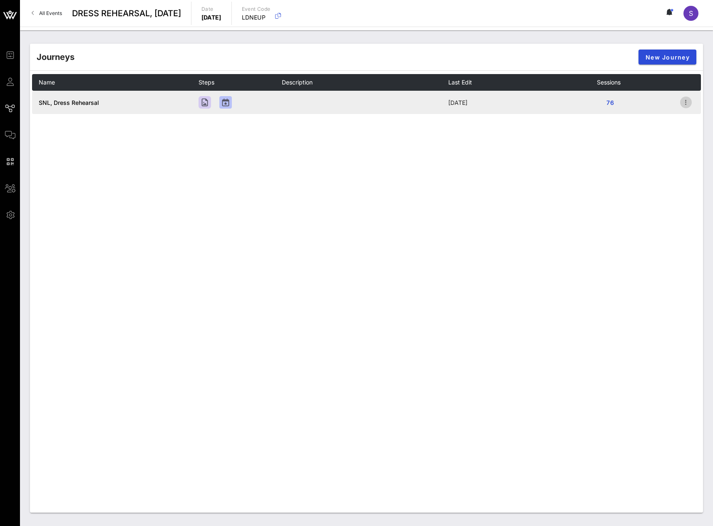
click at [690, 100] on icon "button" at bounding box center [686, 102] width 10 height 10
click at [688, 110] on div "Open" at bounding box center [685, 118] width 30 height 18
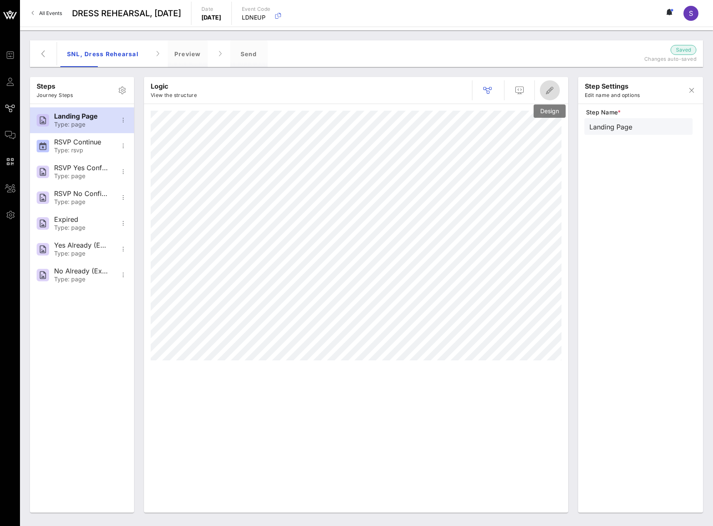
click at [553, 93] on icon "button" at bounding box center [550, 90] width 10 height 10
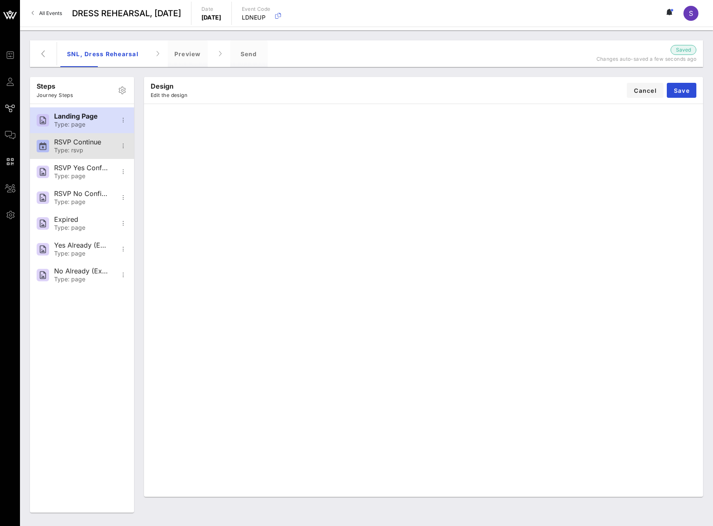
click at [88, 144] on div "RSVP Continue" at bounding box center [81, 142] width 55 height 8
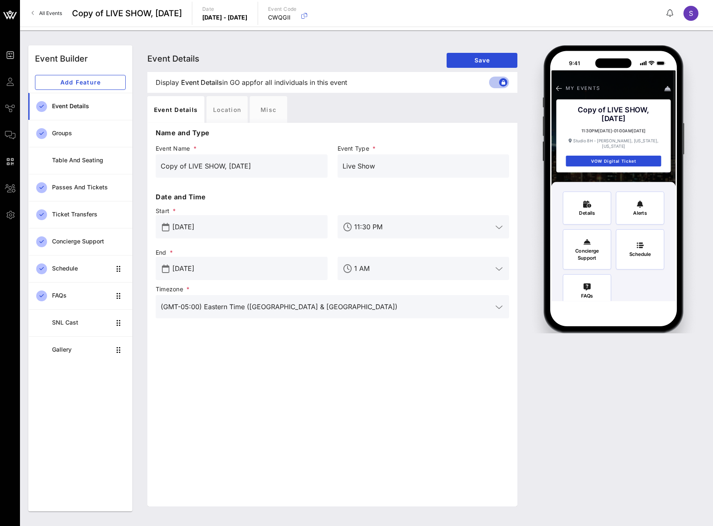
drag, startPoint x: 188, startPoint y: 165, endPoint x: 144, endPoint y: 168, distance: 43.8
click at [144, 168] on div "Event Details Event Details Event Details Save Display Event Details Event Deta…" at bounding box center [332, 278] width 380 height 466
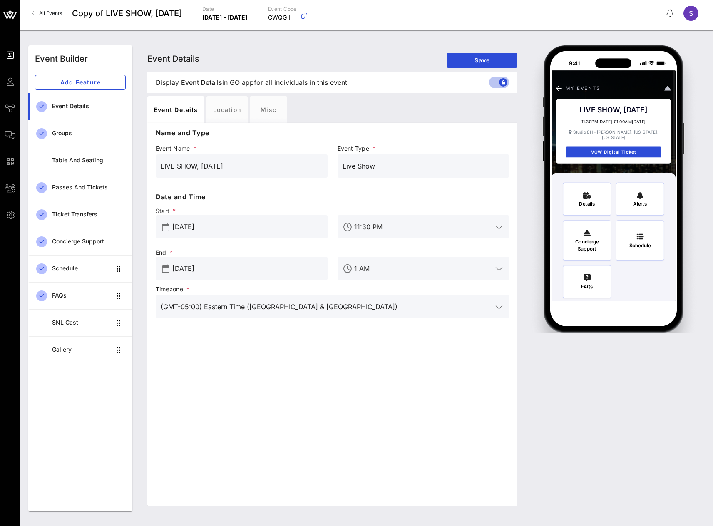
type input "LIVE SHOW, [DATE]"
click at [249, 266] on input "[DATE]" at bounding box center [247, 268] width 150 height 13
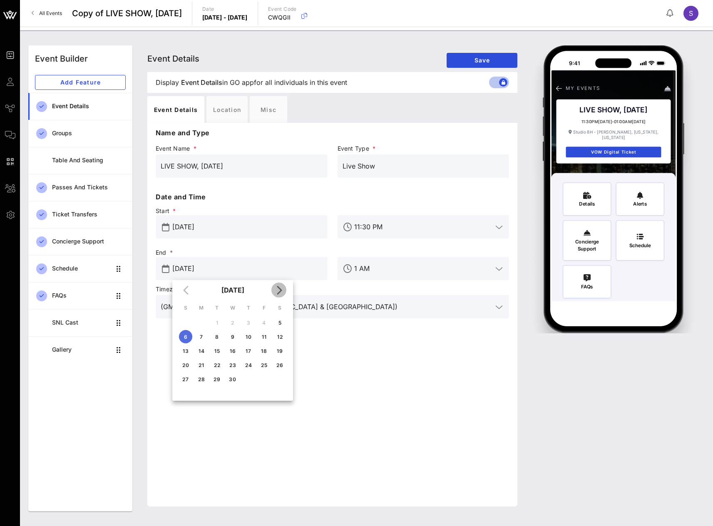
click at [279, 291] on icon "Next month" at bounding box center [279, 290] width 10 height 10
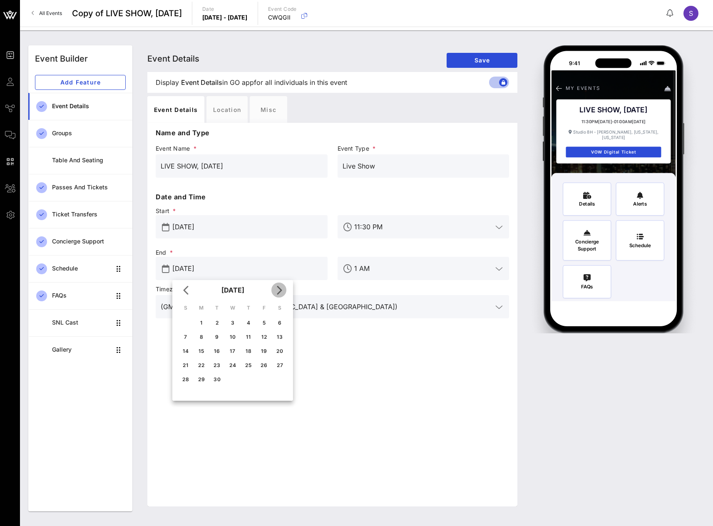
click at [278, 293] on icon "Next month" at bounding box center [279, 290] width 10 height 10
click at [187, 337] on div "5" at bounding box center [185, 337] width 13 height 6
type input "Oct 05, 2025"
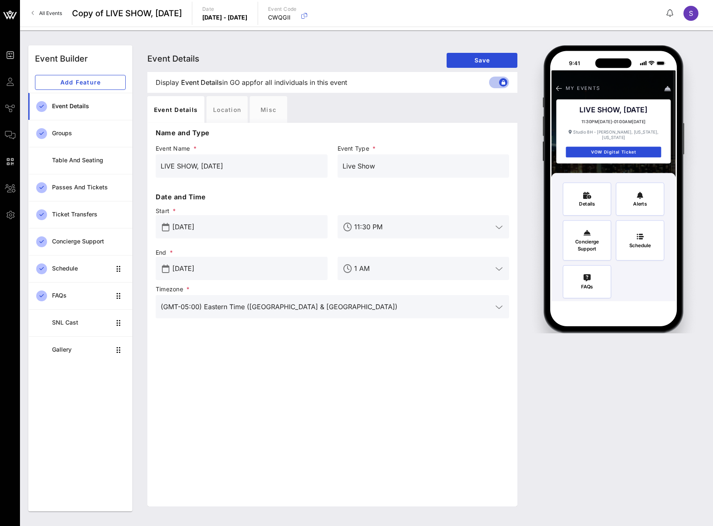
click at [235, 221] on input "Apr 05, 2025" at bounding box center [247, 226] width 150 height 13
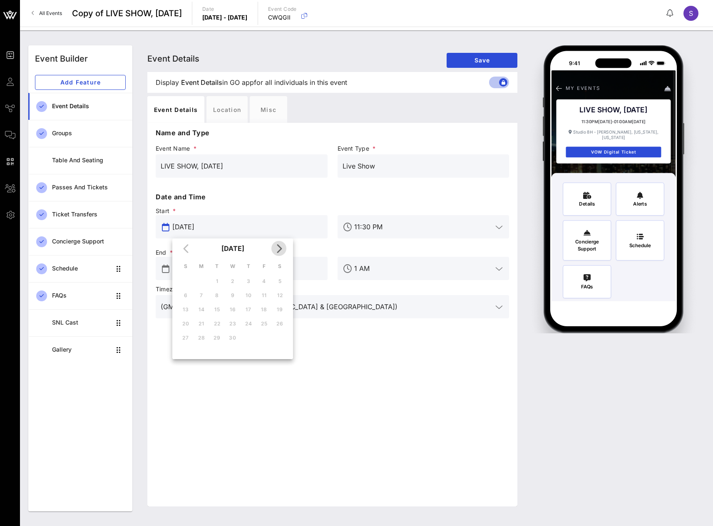
click at [284, 250] on icon "Next month" at bounding box center [279, 249] width 10 height 10
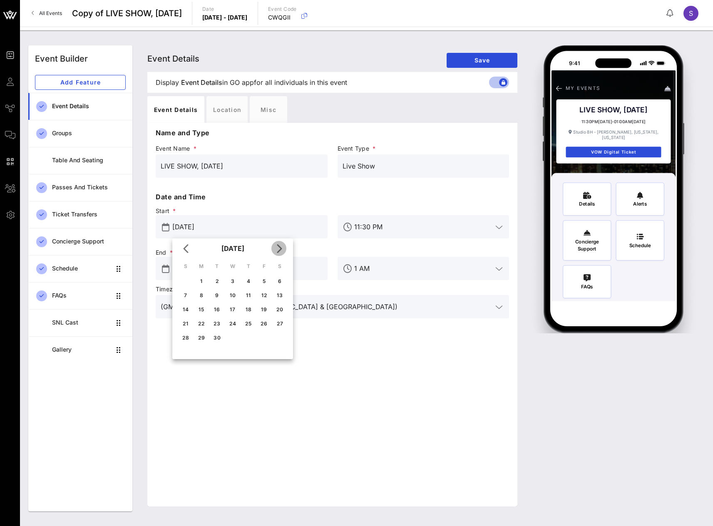
click at [284, 250] on icon "Next month" at bounding box center [279, 249] width 10 height 10
click at [279, 281] on div "4" at bounding box center [279, 281] width 13 height 6
type input "[DATE]"
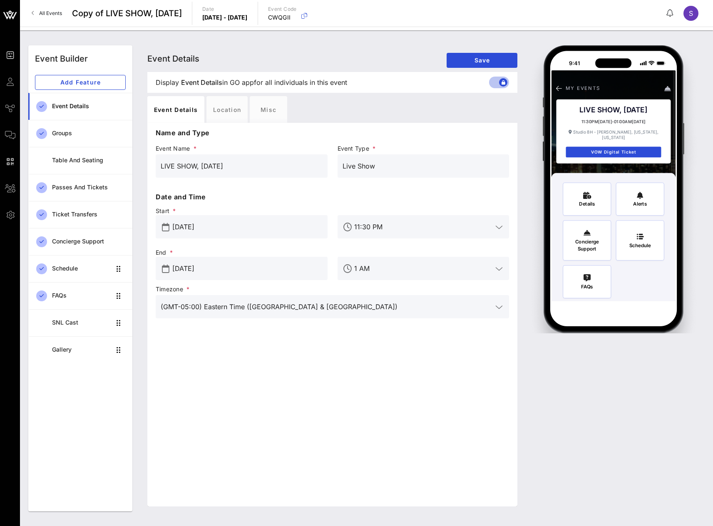
drag, startPoint x: 241, startPoint y: 165, endPoint x: 201, endPoint y: 159, distance: 40.9
click at [201, 159] on input "LIVE SHOW, April 5, 2025" at bounding box center [242, 165] width 162 height 13
type input "LIVE SHOW, [DATE]"
click at [490, 62] on span "Save" at bounding box center [481, 60] width 57 height 7
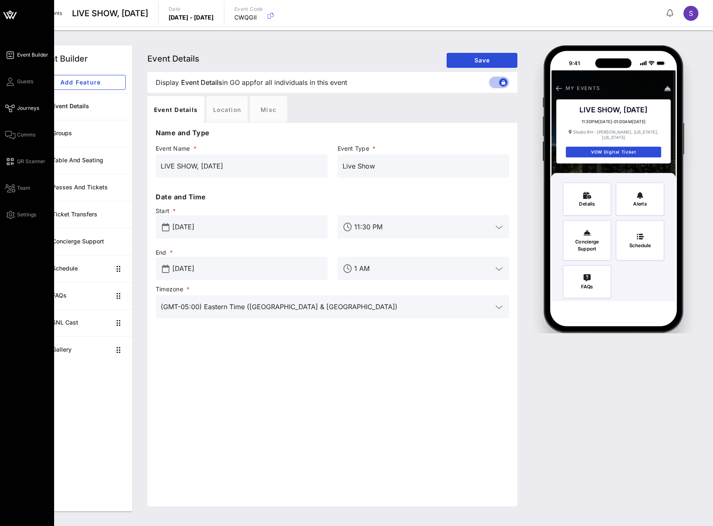
click at [22, 105] on span "Journeys" at bounding box center [28, 108] width 22 height 7
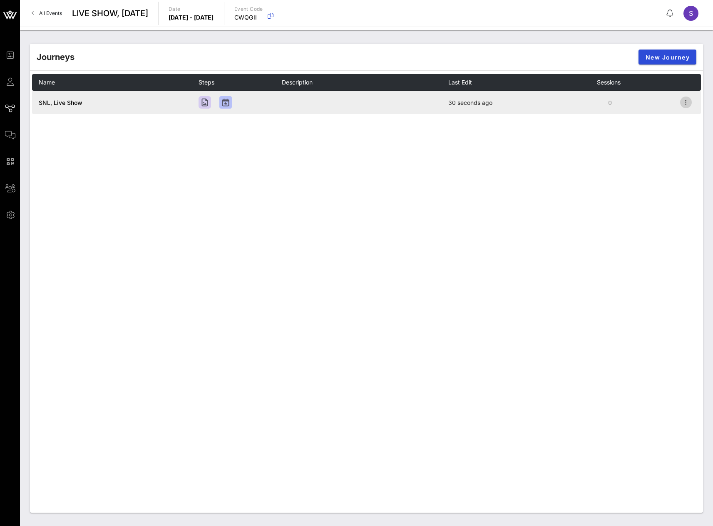
click at [689, 102] on icon "button" at bounding box center [686, 102] width 10 height 10
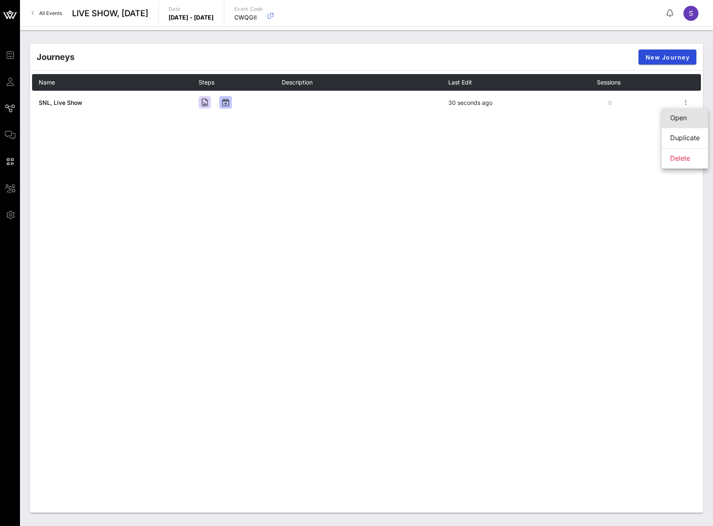
click at [684, 110] on div "Open" at bounding box center [685, 118] width 30 height 18
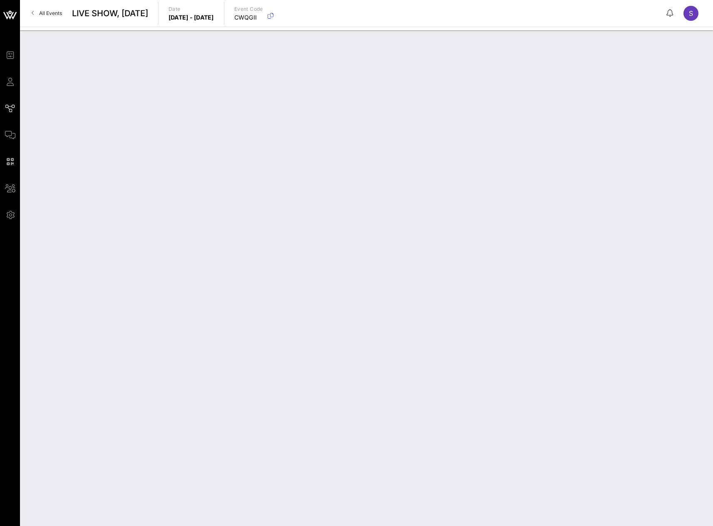
type input "SNL, Live Show"
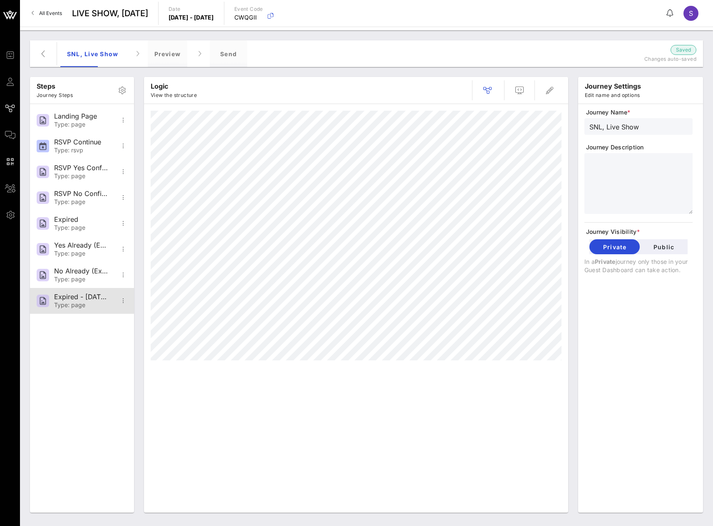
click at [59, 308] on div "Type: page" at bounding box center [81, 305] width 55 height 7
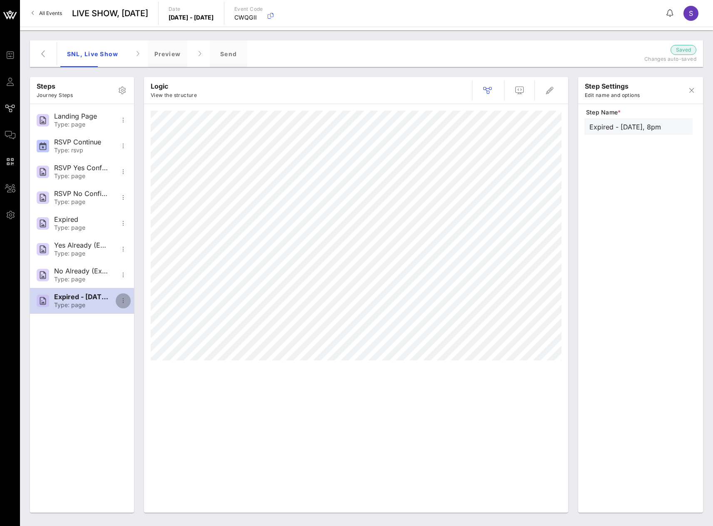
click at [127, 304] on icon "button" at bounding box center [123, 301] width 10 height 10
click at [131, 364] on div "Delete" at bounding box center [149, 362] width 54 height 8
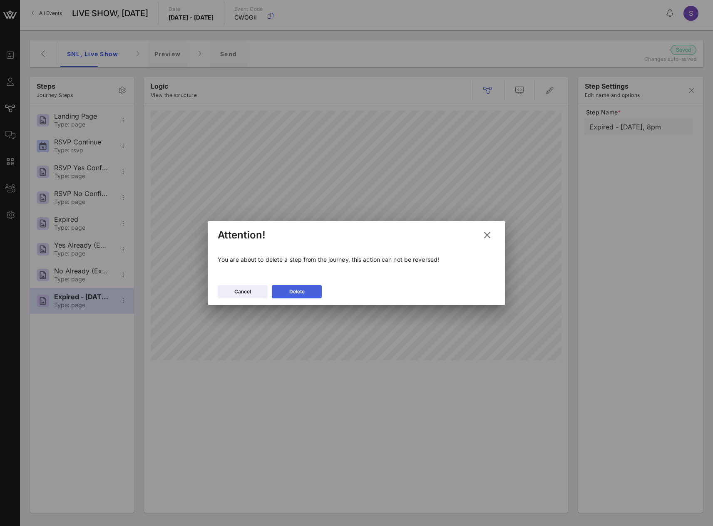
click at [316, 294] on button "Delete" at bounding box center [297, 291] width 50 height 13
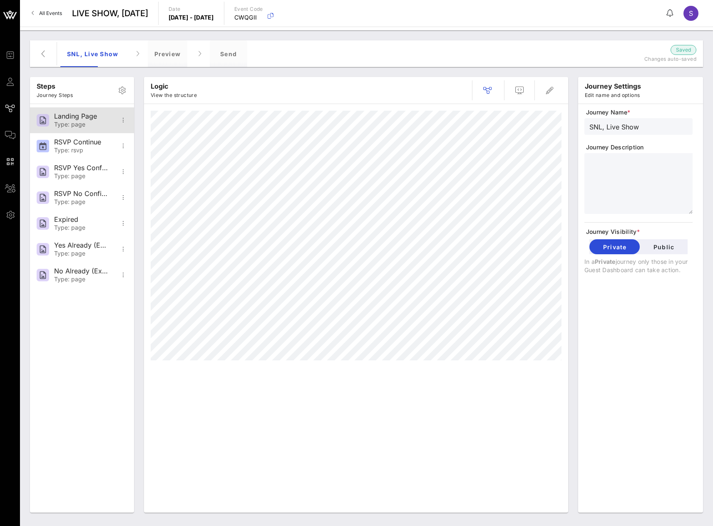
click at [65, 122] on div "Type: page" at bounding box center [81, 124] width 55 height 7
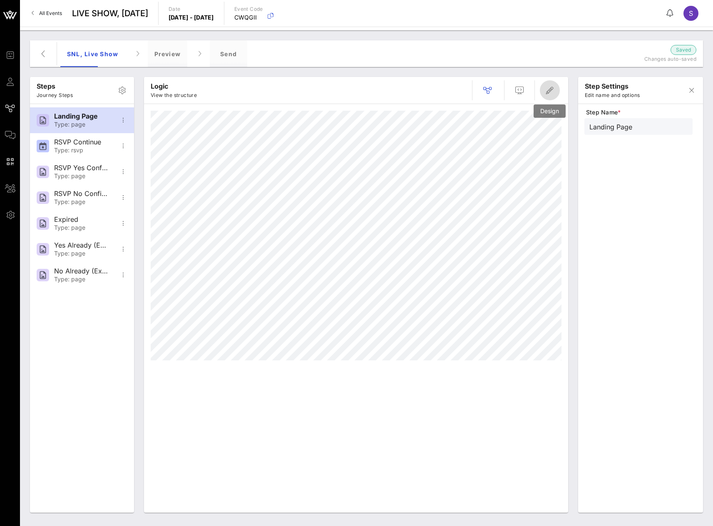
click at [550, 89] on icon "button" at bounding box center [550, 90] width 10 height 10
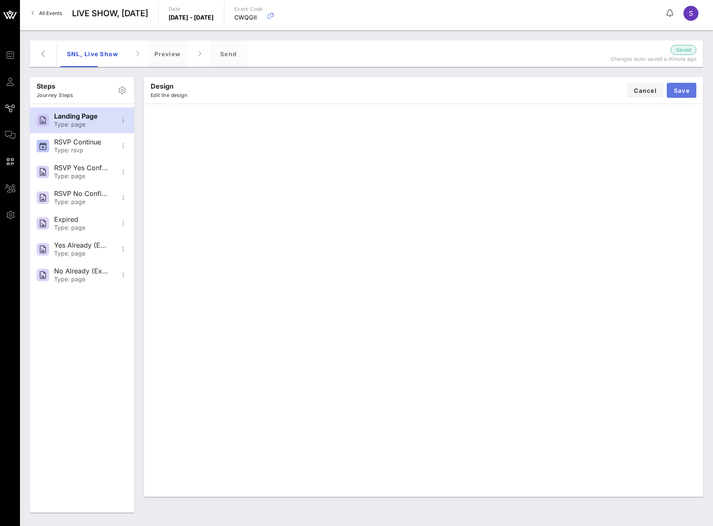
click at [676, 87] on span "Save" at bounding box center [682, 90] width 16 height 7
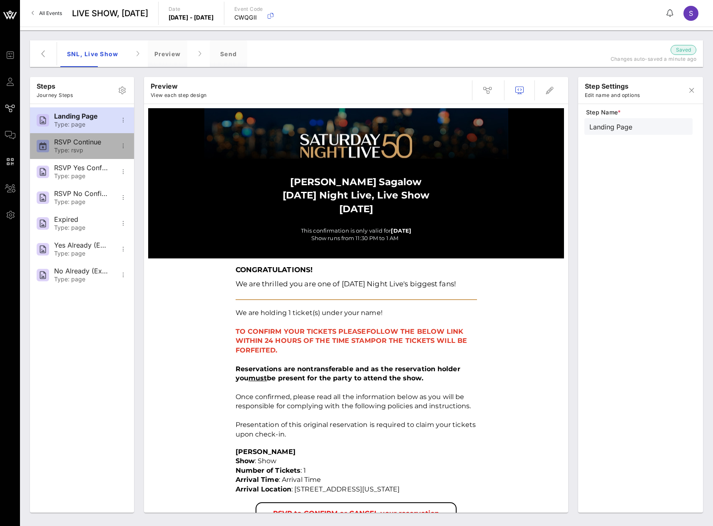
click at [73, 137] on div "RSVP Continue Type: rsvp" at bounding box center [81, 146] width 55 height 26
type input "RSVP Continue"
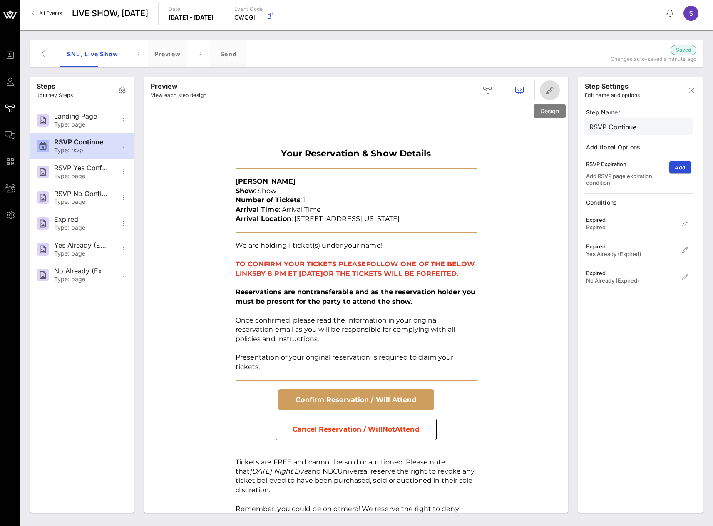
click at [552, 89] on icon "button" at bounding box center [550, 90] width 10 height 10
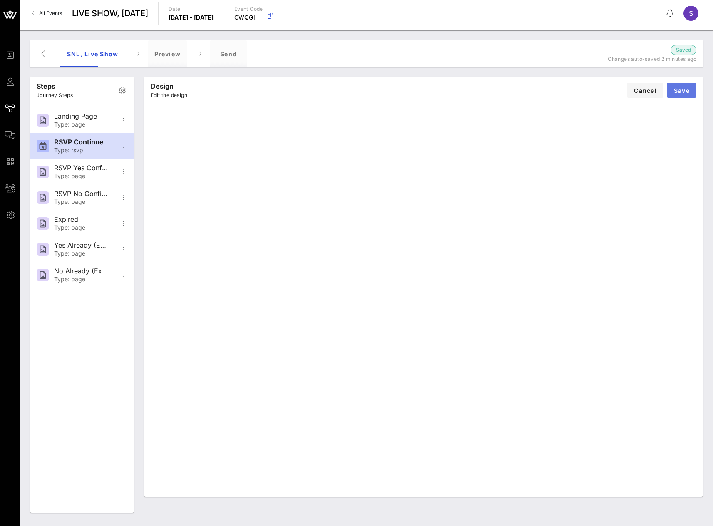
click at [692, 88] on button "Save" at bounding box center [682, 90] width 30 height 15
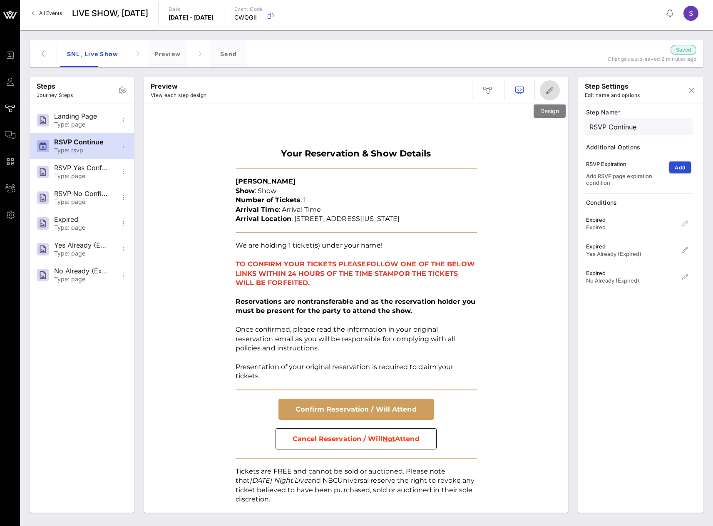
click at [551, 92] on icon "button" at bounding box center [550, 90] width 10 height 10
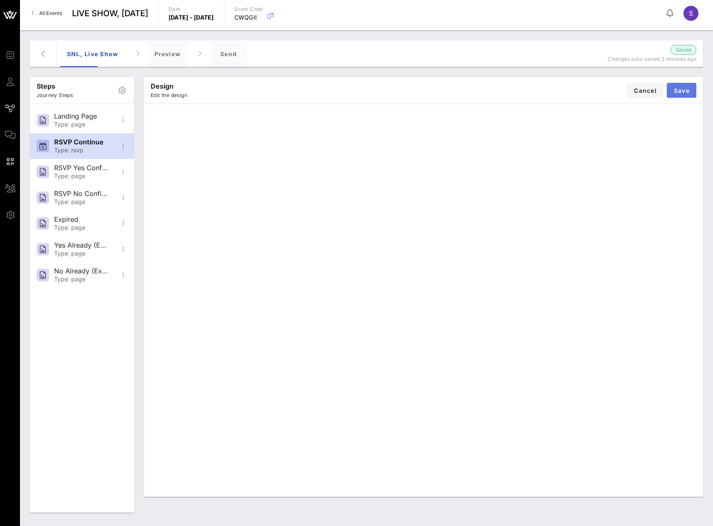
click at [684, 92] on span "Save" at bounding box center [682, 90] width 16 height 7
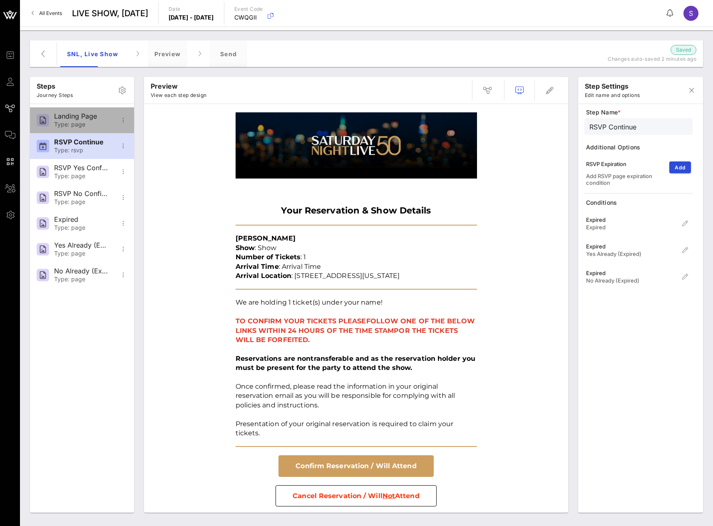
click at [43, 119] on div at bounding box center [43, 120] width 12 height 12
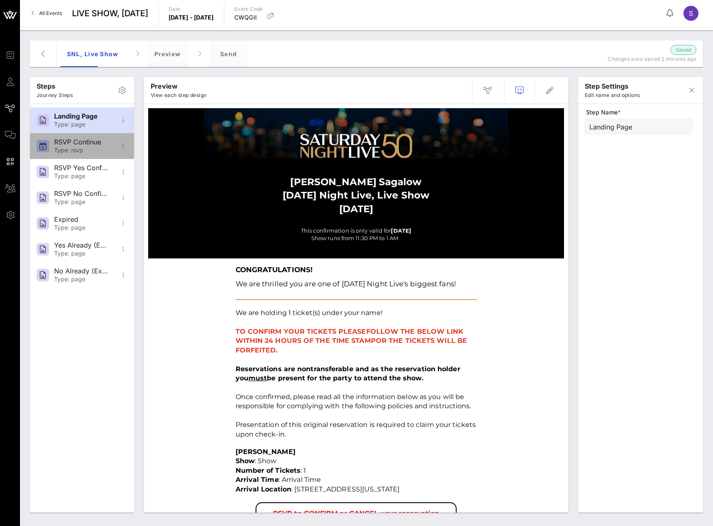
click at [65, 157] on div "RSVP Continue Type: rsvp" at bounding box center [81, 146] width 55 height 26
type input "RSVP Continue"
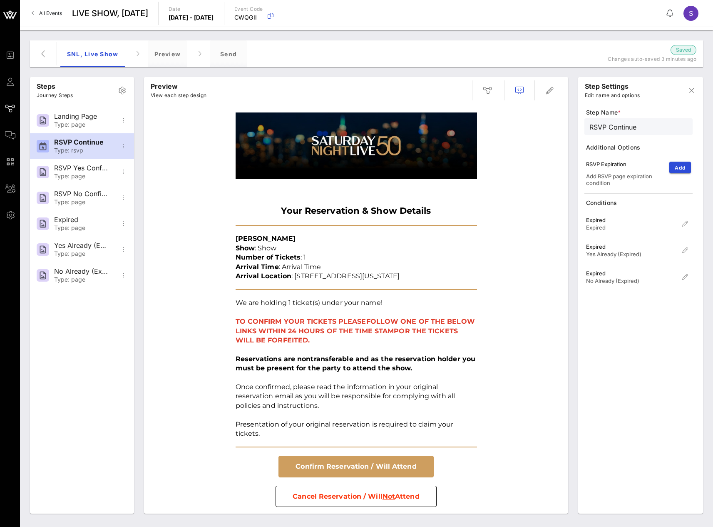
click at [361, 222] on td at bounding box center [356, 225] width 250 height 9
click at [359, 226] on td at bounding box center [356, 225] width 250 height 9
click at [547, 90] on icon "button" at bounding box center [550, 90] width 10 height 10
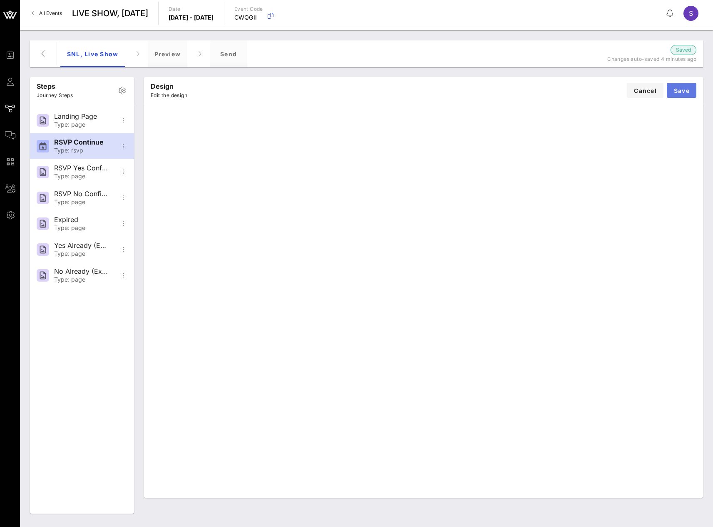
click at [682, 93] on span "Save" at bounding box center [682, 90] width 16 height 7
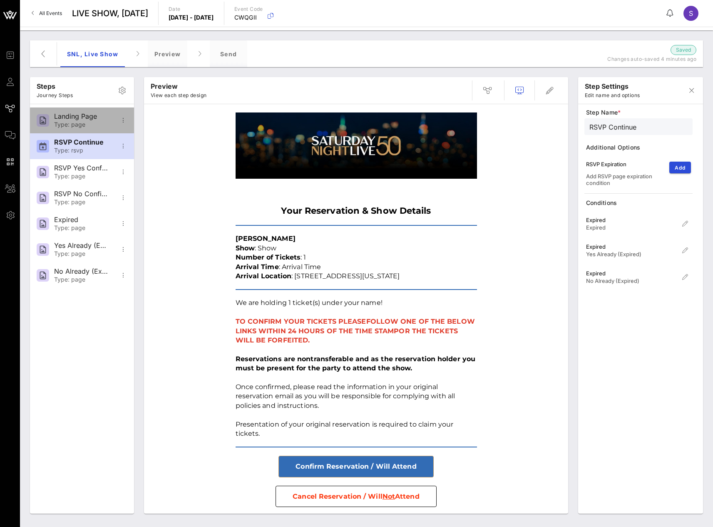
click at [82, 127] on div "Type: page" at bounding box center [81, 124] width 55 height 7
type input "Landing Page"
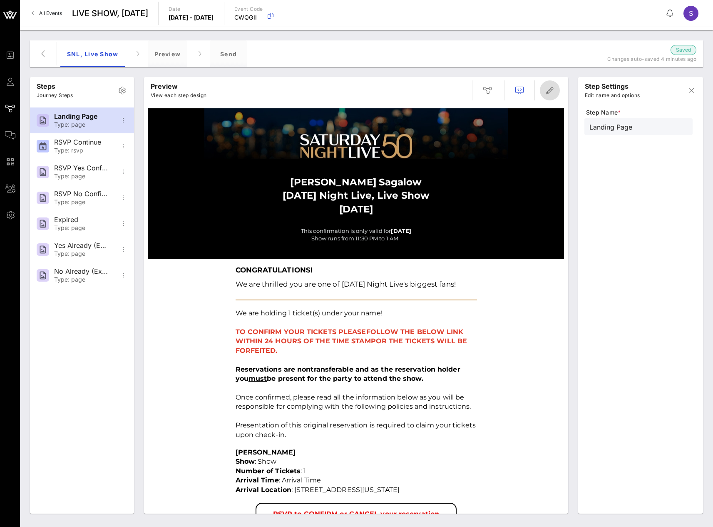
click at [554, 92] on icon "button" at bounding box center [550, 90] width 10 height 10
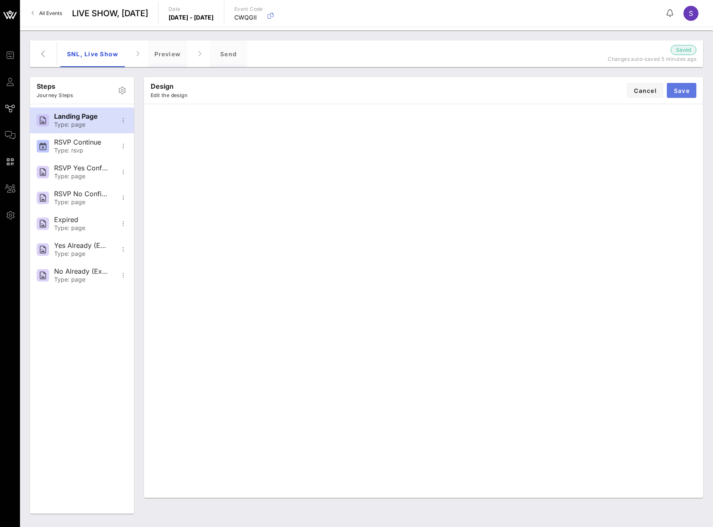
click at [674, 97] on button "Save" at bounding box center [682, 90] width 30 height 15
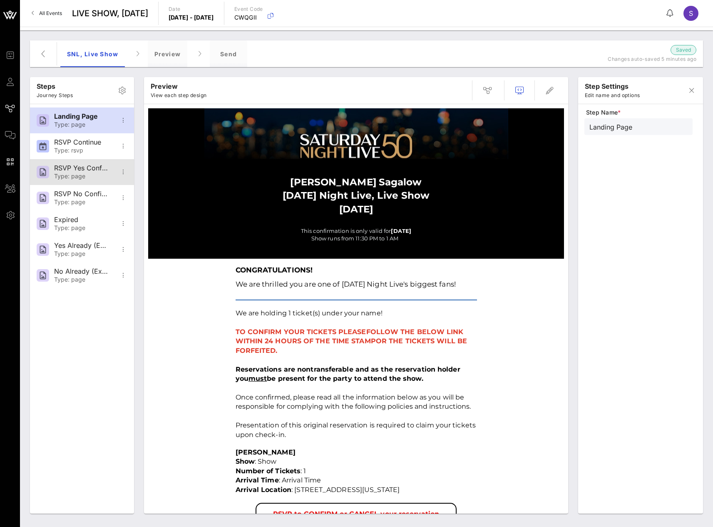
click at [60, 176] on div "Type: page" at bounding box center [81, 176] width 55 height 7
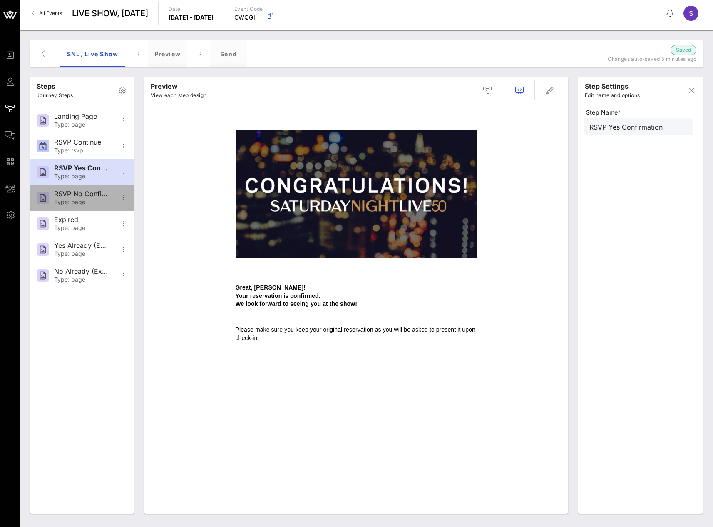
click at [68, 192] on div "RSVP No Confirmation" at bounding box center [81, 194] width 55 height 8
type input "RSVP No Confirmation"
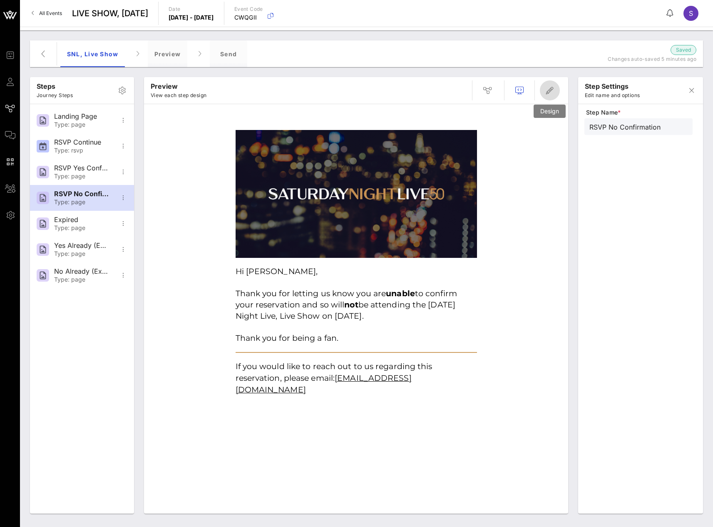
click at [544, 94] on span "button" at bounding box center [550, 90] width 20 height 10
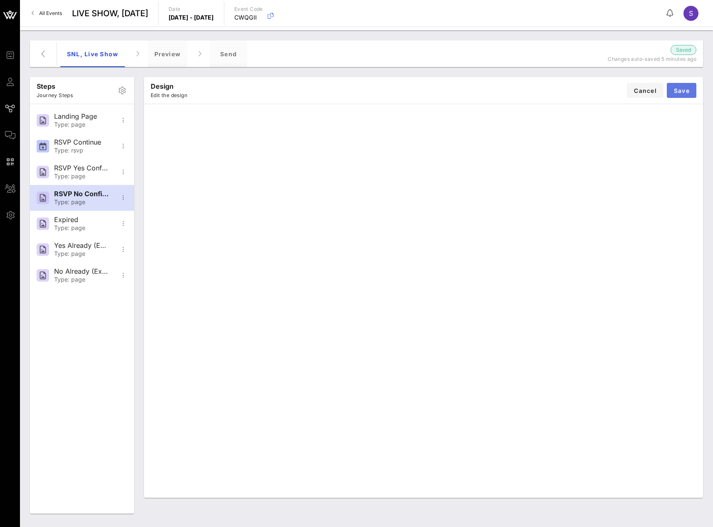
click at [686, 92] on span "Save" at bounding box center [682, 90] width 16 height 7
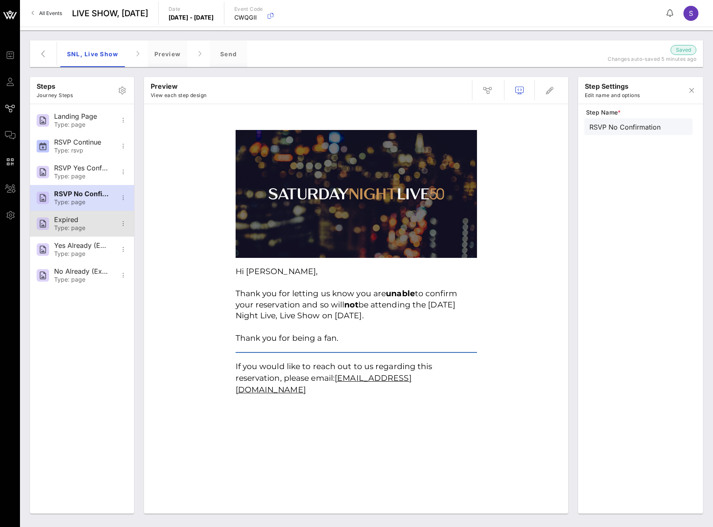
click at [79, 222] on div "Expired" at bounding box center [81, 220] width 55 height 8
type input "Expired"
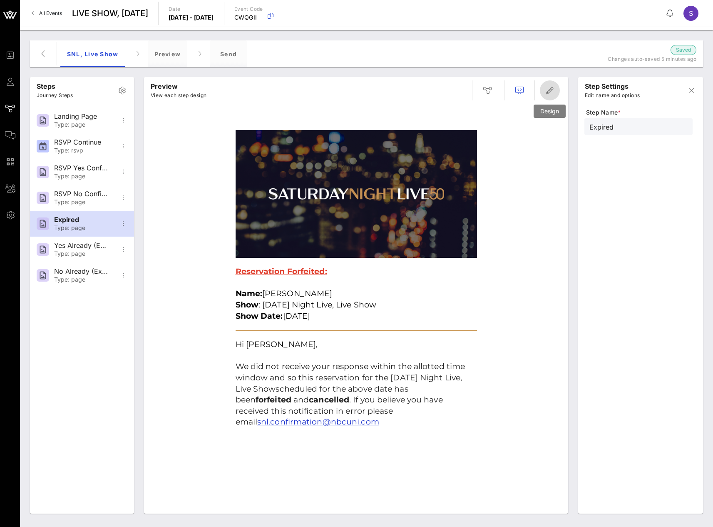
click at [549, 90] on icon "button" at bounding box center [550, 90] width 10 height 10
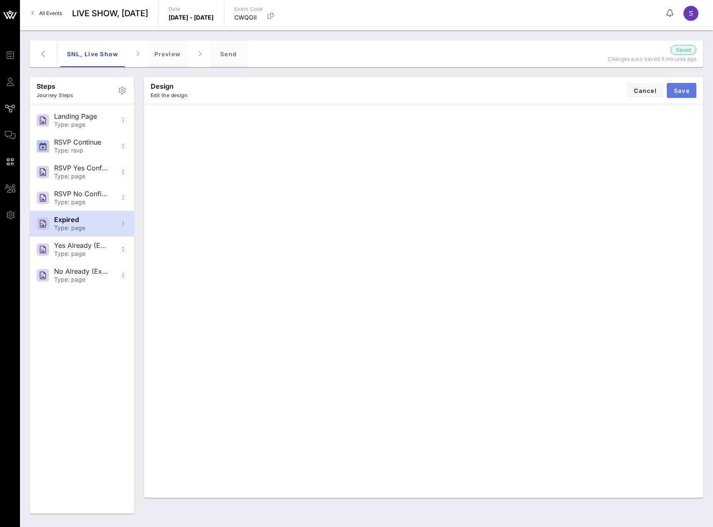
click at [681, 91] on span "Save" at bounding box center [682, 90] width 16 height 7
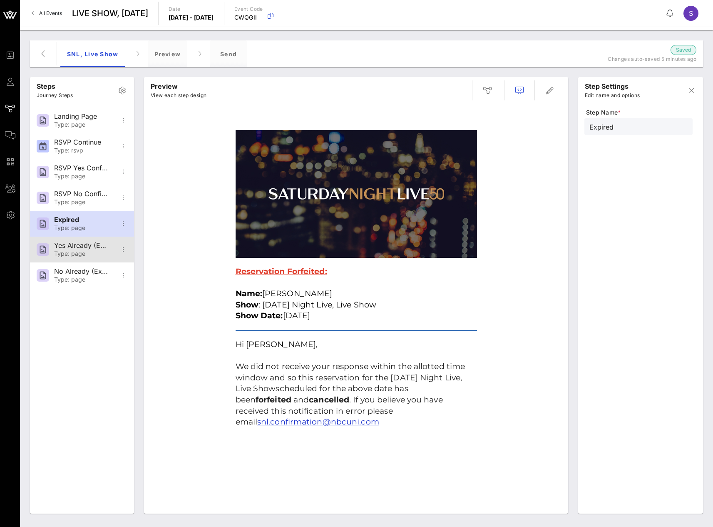
click at [76, 248] on div "Yes Already (Expired)" at bounding box center [81, 245] width 55 height 8
type input "Yes Already (Expired)"
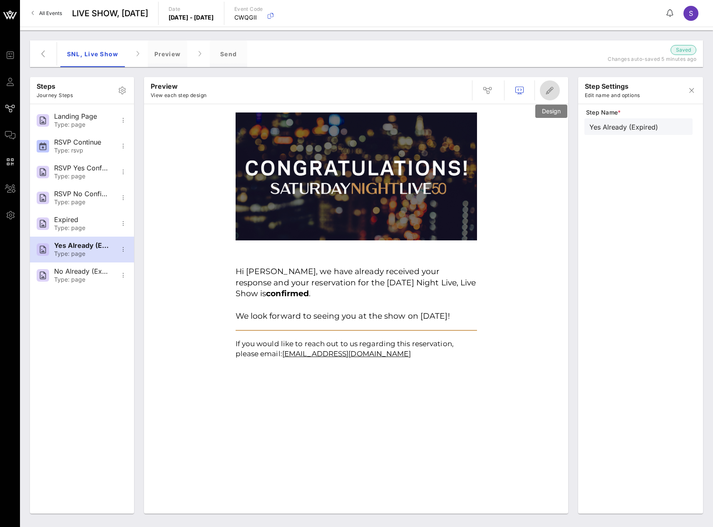
click at [550, 92] on icon "button" at bounding box center [550, 90] width 10 height 10
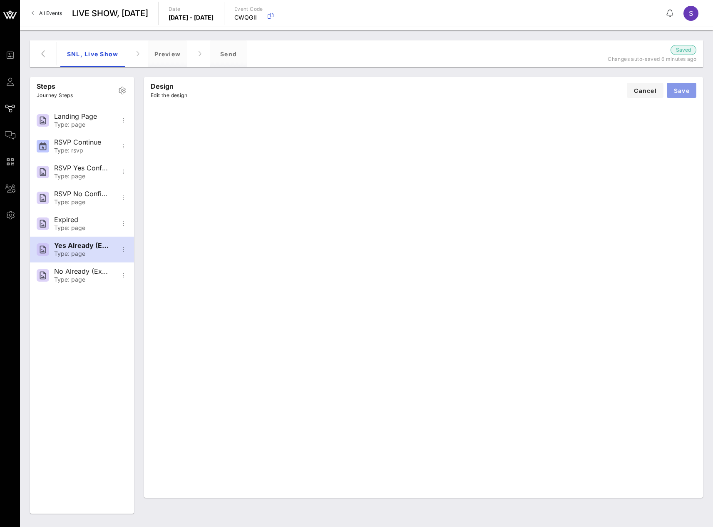
click at [683, 92] on span "Save" at bounding box center [682, 90] width 16 height 7
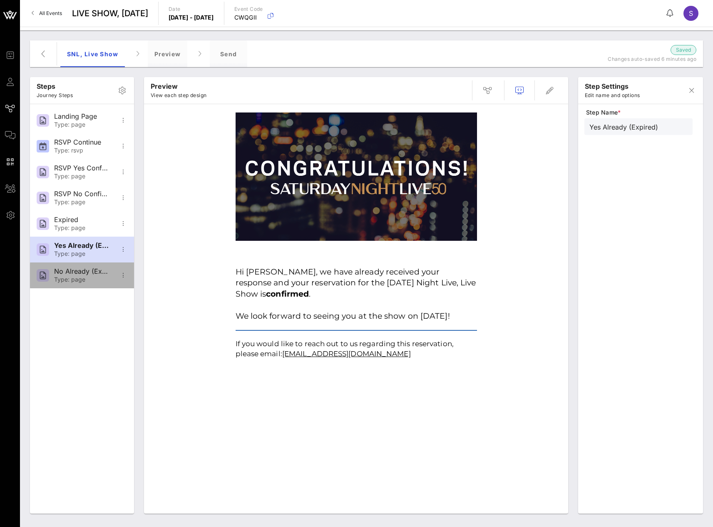
click at [73, 282] on div "Type: page" at bounding box center [81, 279] width 55 height 7
type input "No Already (Expired)"
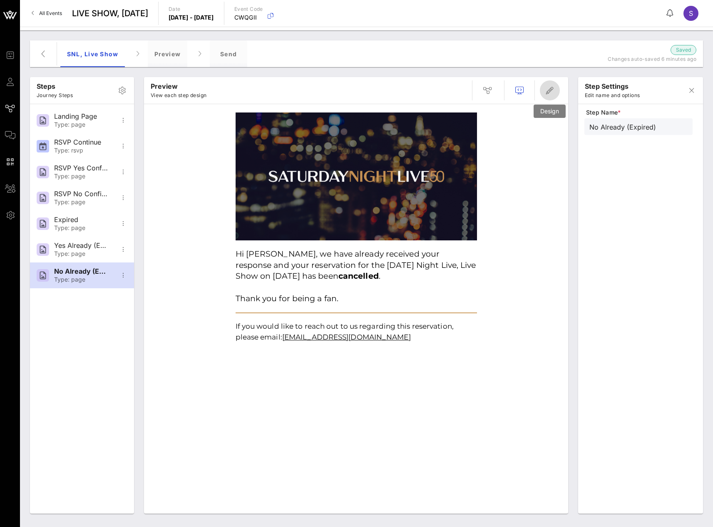
click at [550, 94] on icon "button" at bounding box center [550, 90] width 10 height 10
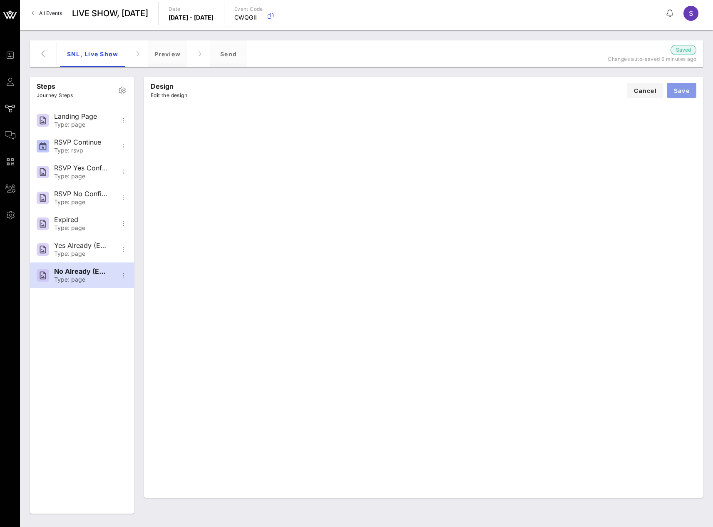
click at [675, 89] on span "Save" at bounding box center [682, 90] width 16 height 7
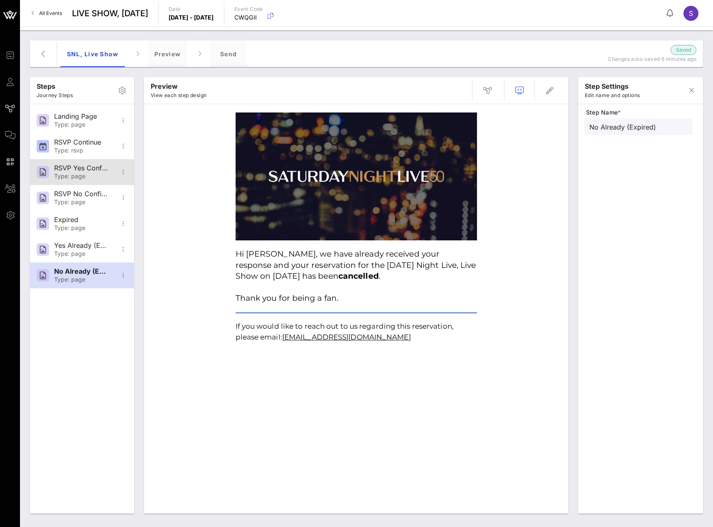
click at [75, 177] on div "Type: page" at bounding box center [81, 176] width 55 height 7
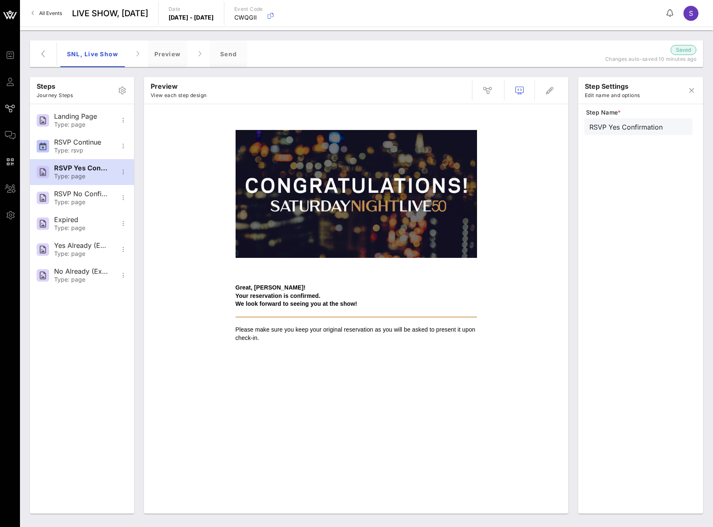
click at [621, 170] on div "Step Name * RSVP Yes Confirmation" at bounding box center [641, 312] width 112 height 409
click at [91, 146] on div "RSVP Continue" at bounding box center [81, 142] width 55 height 8
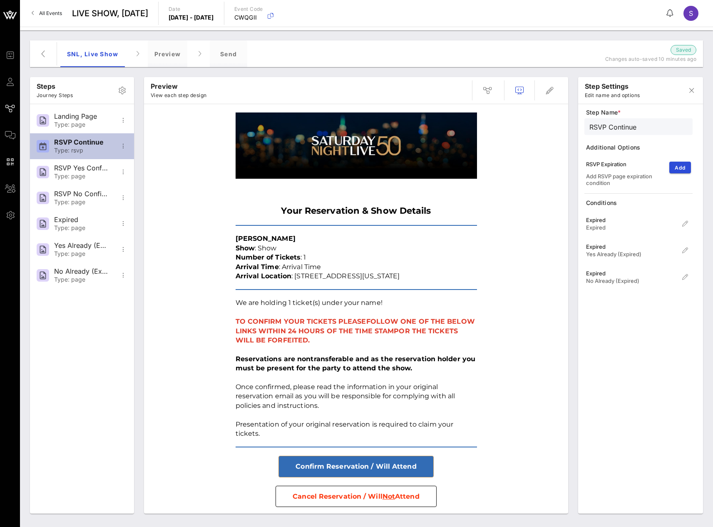
click at [88, 159] on div "RSVP Continue Type: rsvp" at bounding box center [81, 146] width 55 height 26
click at [90, 169] on div "RSVP Yes Confirmation" at bounding box center [81, 168] width 55 height 8
type input "RSVP Yes Confirmation"
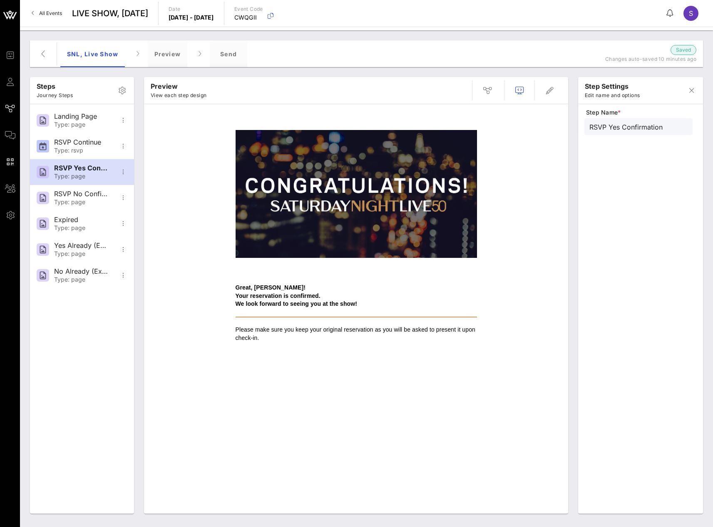
click at [375, 204] on img at bounding box center [356, 194] width 241 height 128
click at [557, 95] on span "button" at bounding box center [550, 90] width 20 height 10
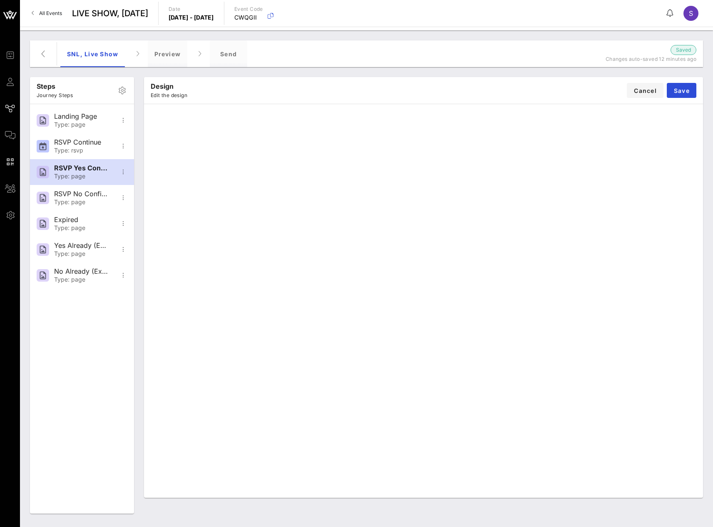
click at [498, 78] on div "Design Edit the design Cancel Save" at bounding box center [423, 90] width 559 height 27
click at [694, 88] on button "Save" at bounding box center [682, 90] width 30 height 15
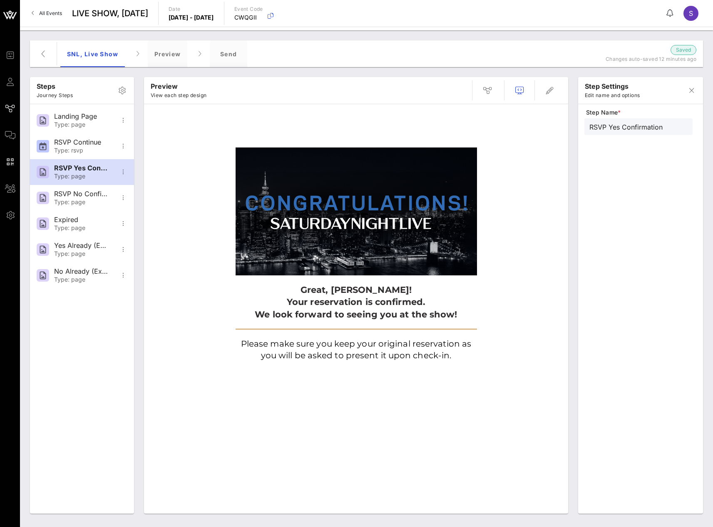
click at [330, 182] on img at bounding box center [356, 211] width 241 height 128
click at [553, 84] on button "button" at bounding box center [550, 90] width 20 height 20
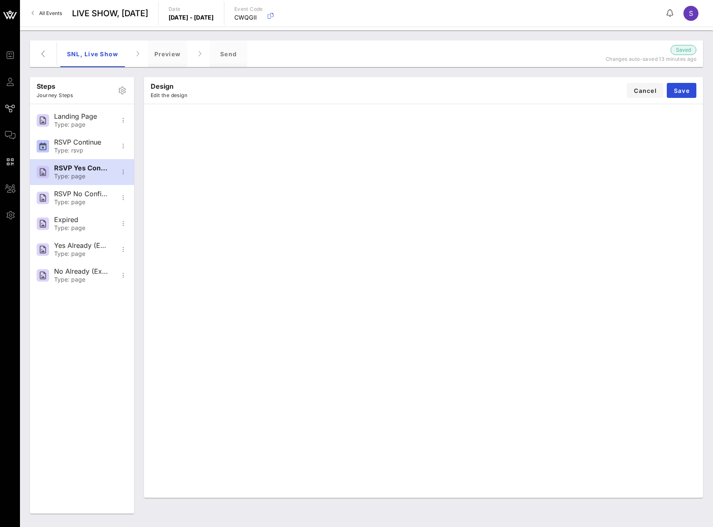
drag, startPoint x: 426, startPoint y: 51, endPoint x: 411, endPoint y: 55, distance: 16.0
click at [426, 51] on div "SNL, Live Show Preview Send" at bounding box center [326, 53] width 532 height 27
click at [75, 144] on div "RSVP Continue" at bounding box center [81, 142] width 55 height 8
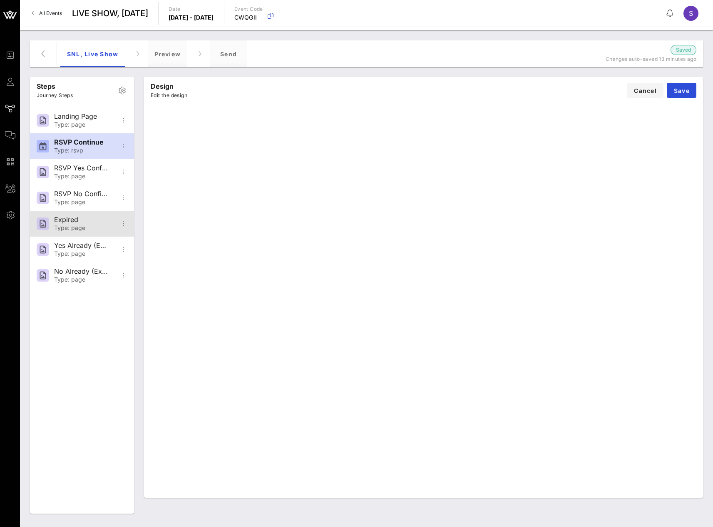
click at [77, 222] on div "Expired" at bounding box center [81, 220] width 55 height 8
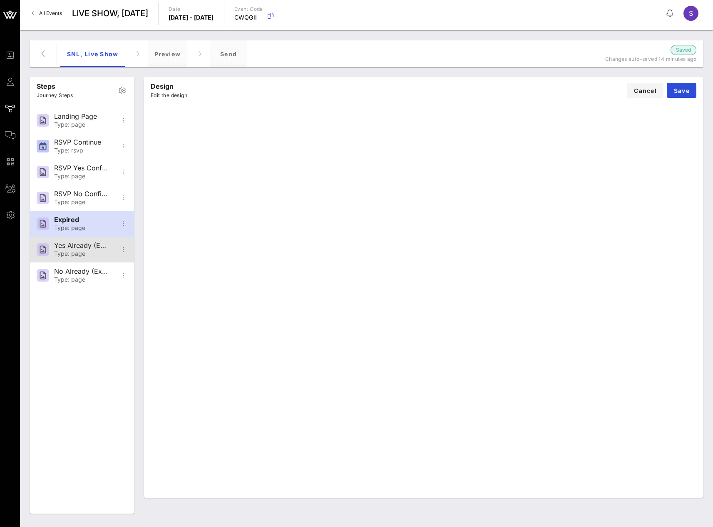
click at [85, 249] on div "Yes Already (Expired)" at bounding box center [81, 245] width 55 height 8
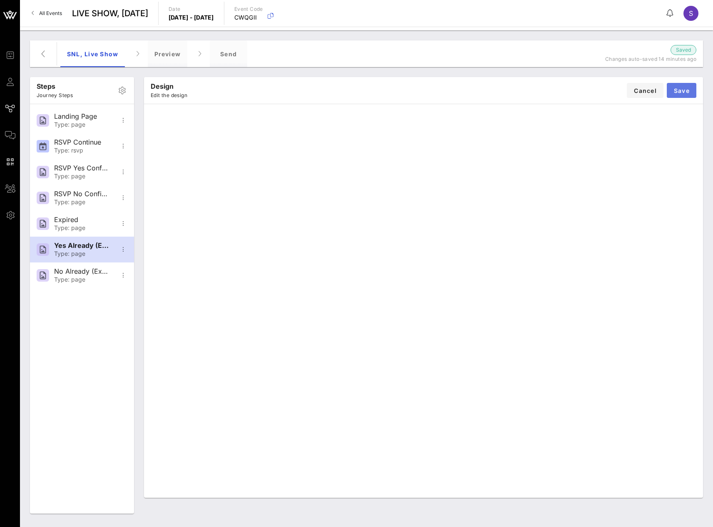
click at [674, 85] on button "Save" at bounding box center [682, 90] width 30 height 15
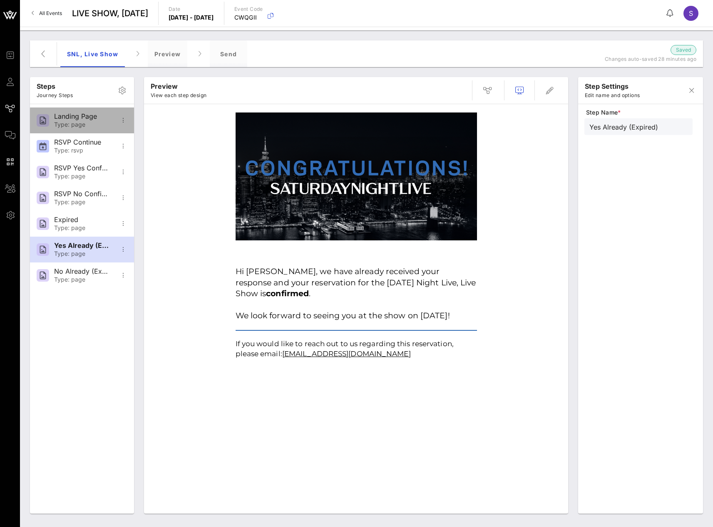
click at [54, 120] on div "Landing Page Type: page" at bounding box center [82, 120] width 104 height 26
type input "Landing Page"
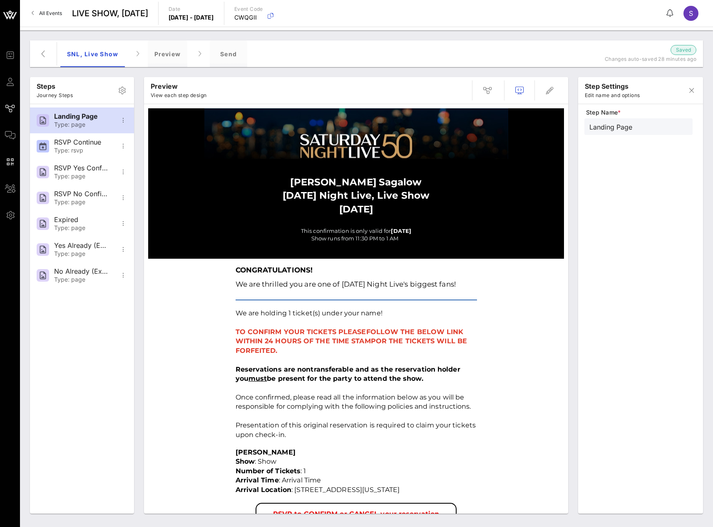
click at [386, 152] on div at bounding box center [356, 133] width 250 height 51
click at [543, 89] on span "button" at bounding box center [550, 90] width 20 height 10
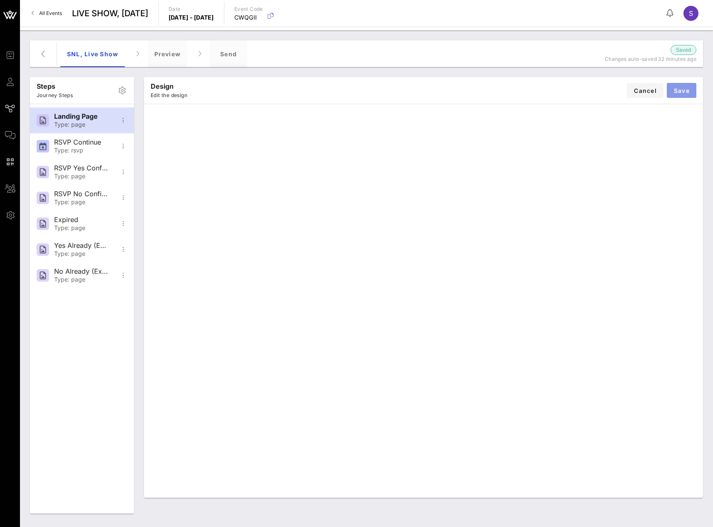
click at [684, 97] on button "Save" at bounding box center [682, 90] width 30 height 15
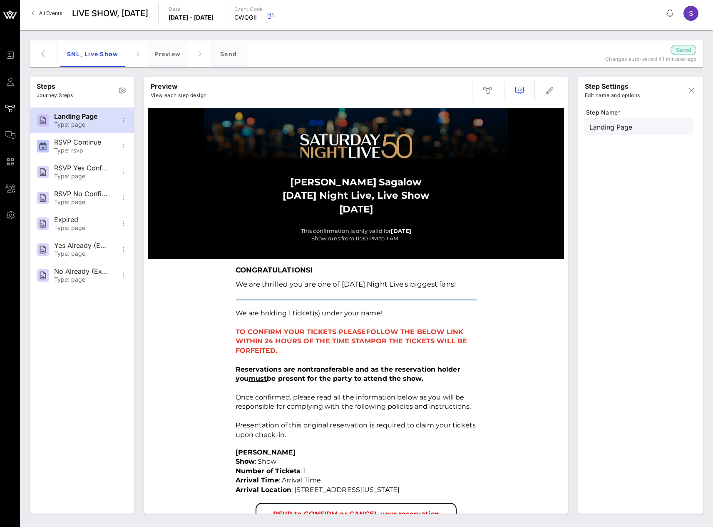
click at [301, 57] on div "SNL, Live Show Preview Send" at bounding box center [326, 53] width 532 height 27
click at [53, 145] on div "RSVP Continue Type: rsvp" at bounding box center [82, 146] width 104 height 26
type input "RSVP Continue"
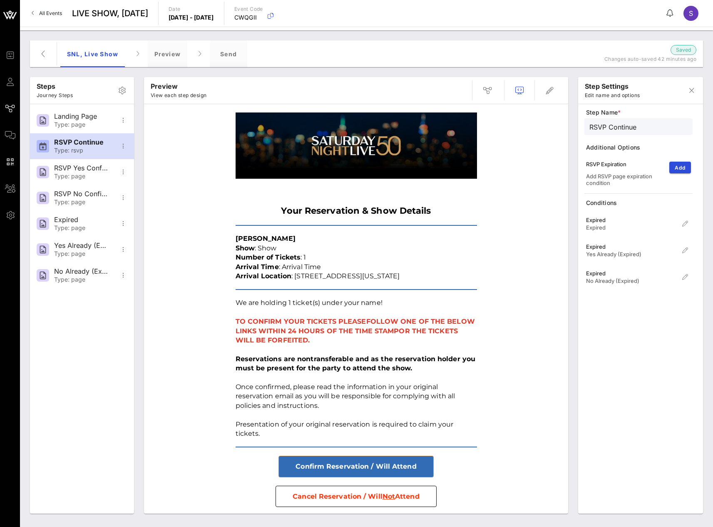
click at [376, 159] on img at bounding box center [356, 145] width 241 height 66
click at [550, 94] on icon "button" at bounding box center [550, 90] width 10 height 10
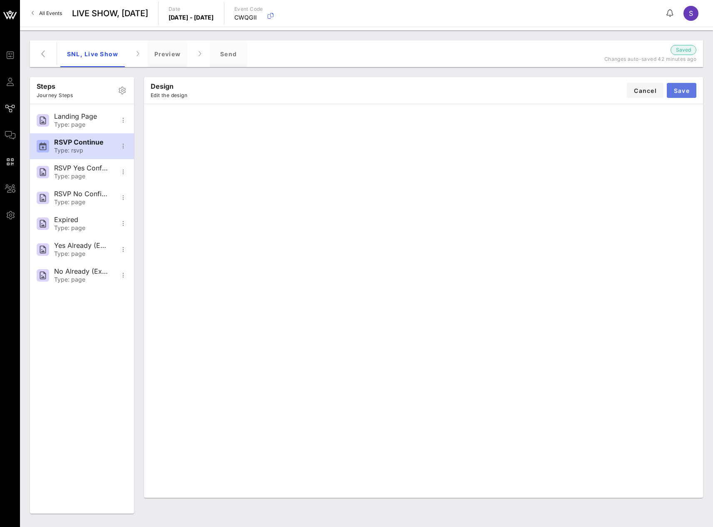
drag, startPoint x: 683, startPoint y: 90, endPoint x: 654, endPoint y: 95, distance: 30.1
click at [683, 90] on span "Save" at bounding box center [682, 90] width 16 height 7
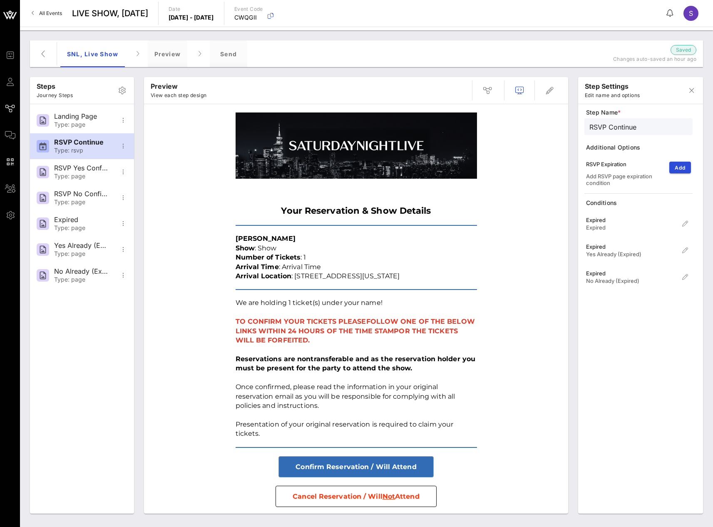
click at [179, 407] on div "Your Reservation & Show Details Stephanie Sagalow Show : Show Number of Tickets…" at bounding box center [356, 517] width 416 height 819
click at [71, 172] on div "RSVP Yes Confirmation" at bounding box center [81, 168] width 55 height 8
type input "RSVP Yes Confirmation"
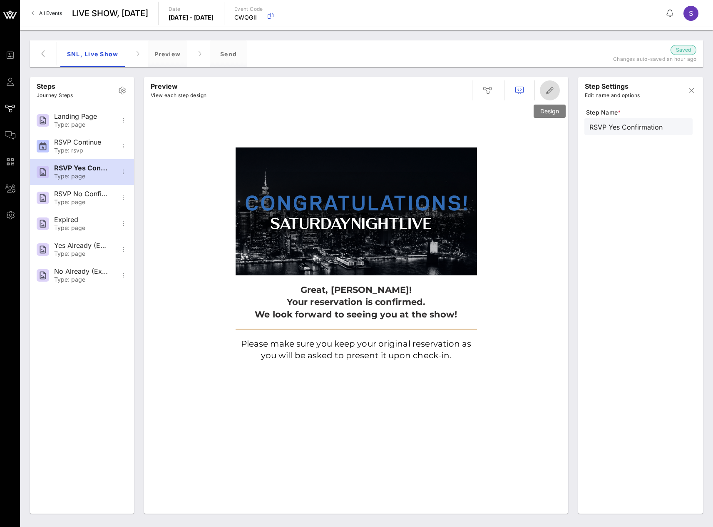
click at [544, 88] on span "button" at bounding box center [550, 90] width 20 height 10
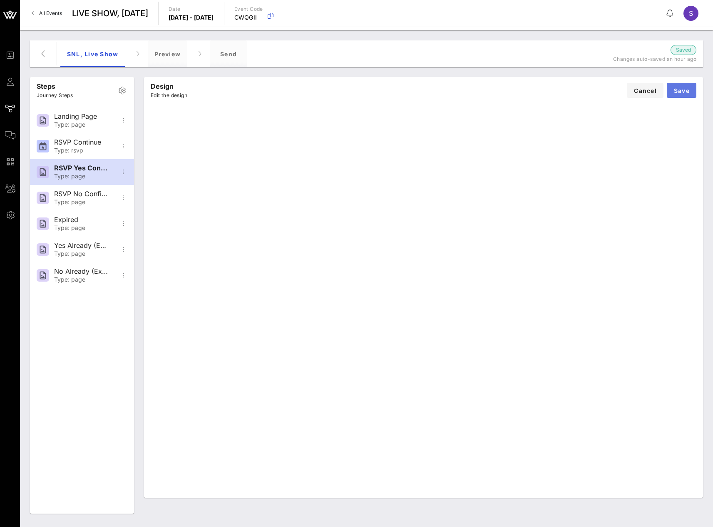
click at [676, 93] on span "Save" at bounding box center [682, 90] width 16 height 7
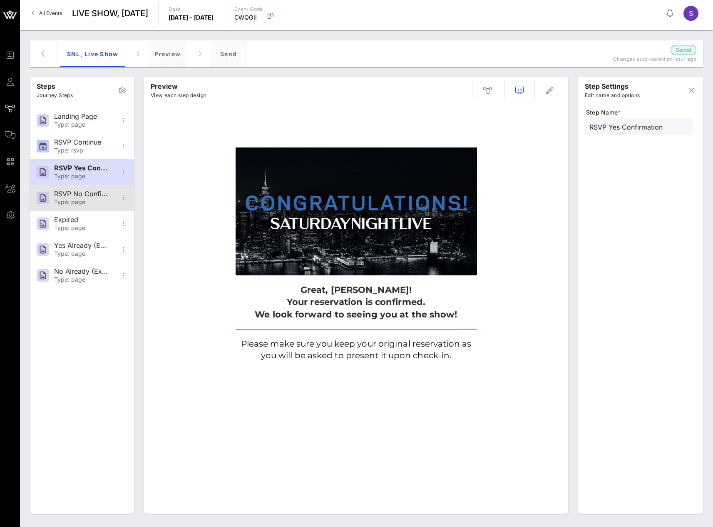
click at [72, 199] on div "Type: page" at bounding box center [81, 202] width 55 height 7
type input "RSVP No Confirmation"
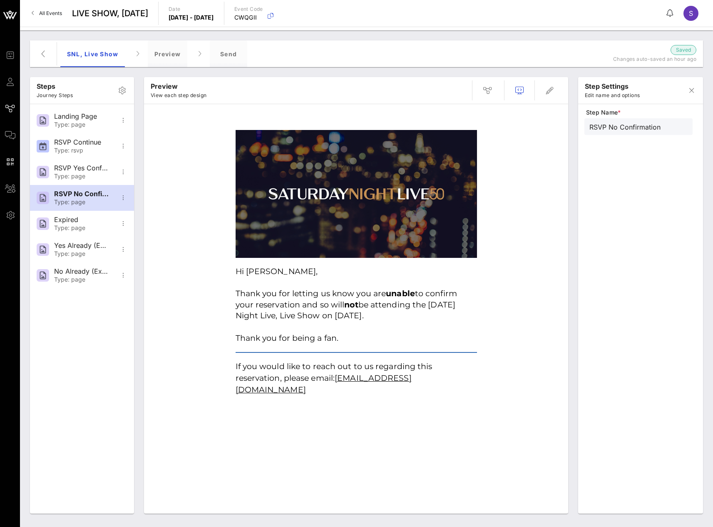
drag, startPoint x: 434, startPoint y: 227, endPoint x: 461, endPoint y: 203, distance: 36.0
click at [434, 227] on img at bounding box center [356, 194] width 241 height 128
click at [548, 85] on icon "button" at bounding box center [550, 90] width 10 height 10
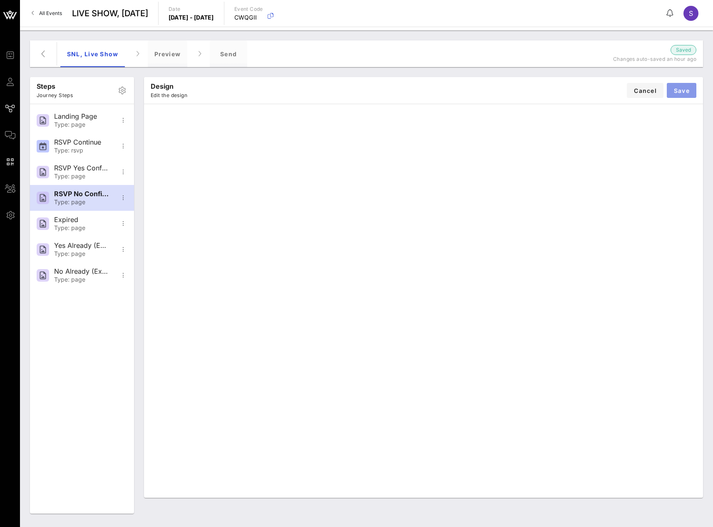
click at [688, 90] on span "Save" at bounding box center [682, 90] width 16 height 7
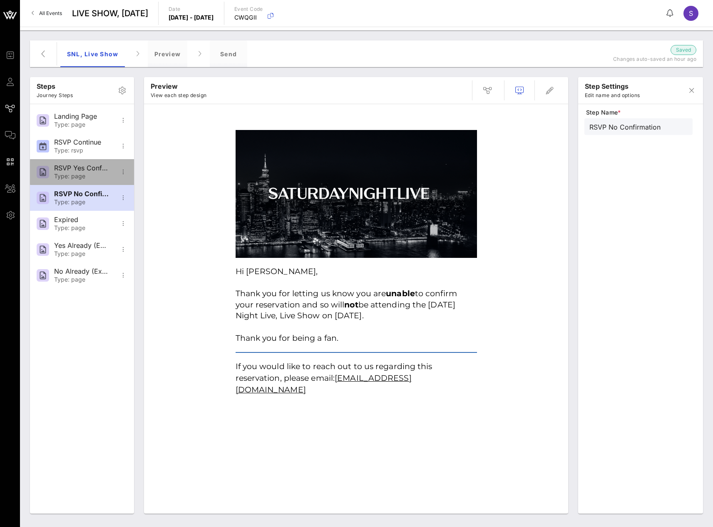
click at [95, 167] on div "RSVP Yes Confirmation" at bounding box center [81, 168] width 55 height 8
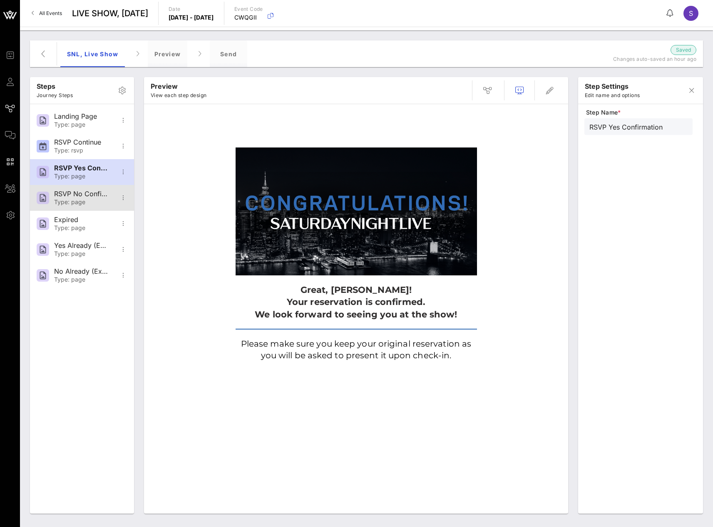
click at [84, 190] on div "RSVP No Confirmation" at bounding box center [81, 194] width 55 height 8
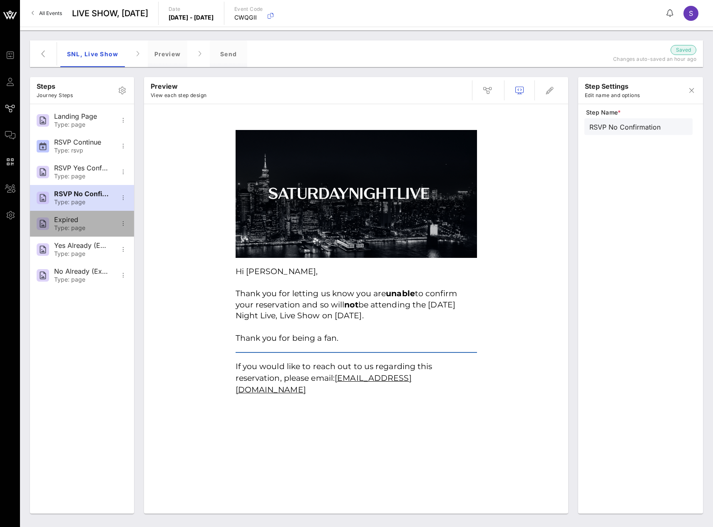
click at [76, 215] on div "Expired Type: page" at bounding box center [81, 224] width 55 height 26
type input "Expired"
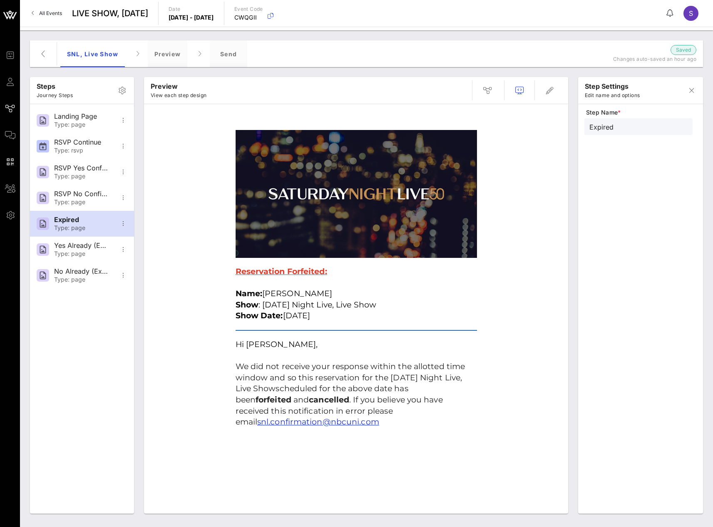
click at [324, 202] on img at bounding box center [356, 194] width 241 height 128
click at [553, 88] on icon "button" at bounding box center [550, 90] width 10 height 10
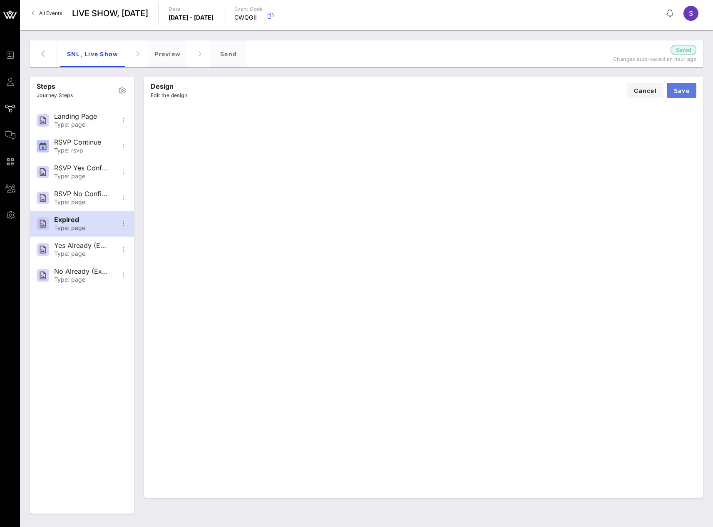
click at [682, 85] on button "Save" at bounding box center [682, 90] width 30 height 15
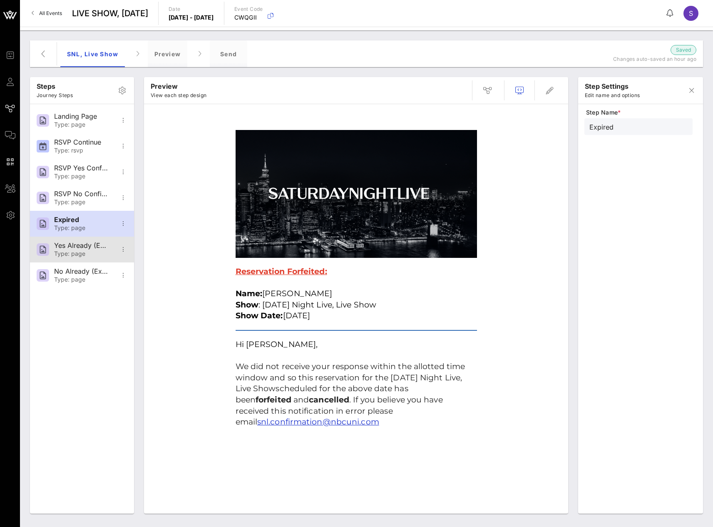
click at [85, 249] on div "Yes Already (Expired)" at bounding box center [81, 245] width 55 height 8
type input "Yes Already (Expired)"
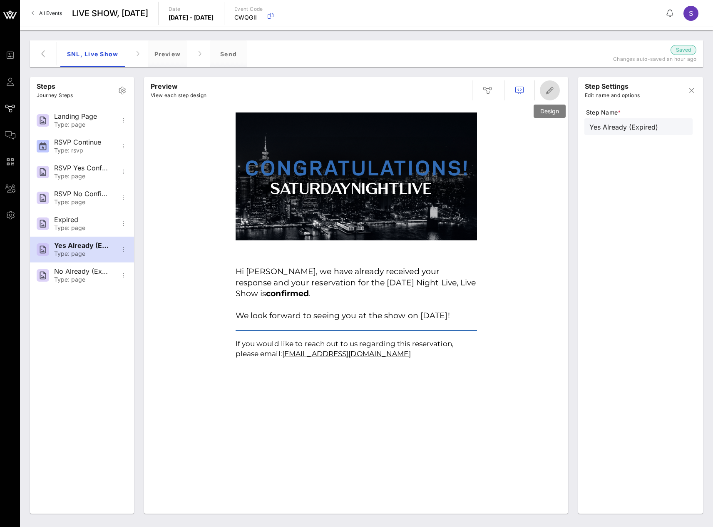
click at [547, 91] on icon "button" at bounding box center [550, 90] width 10 height 10
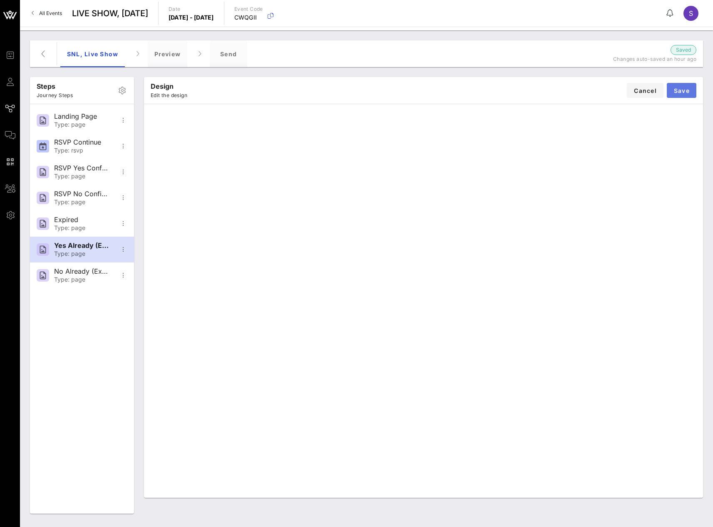
click at [687, 90] on span "Save" at bounding box center [682, 90] width 16 height 7
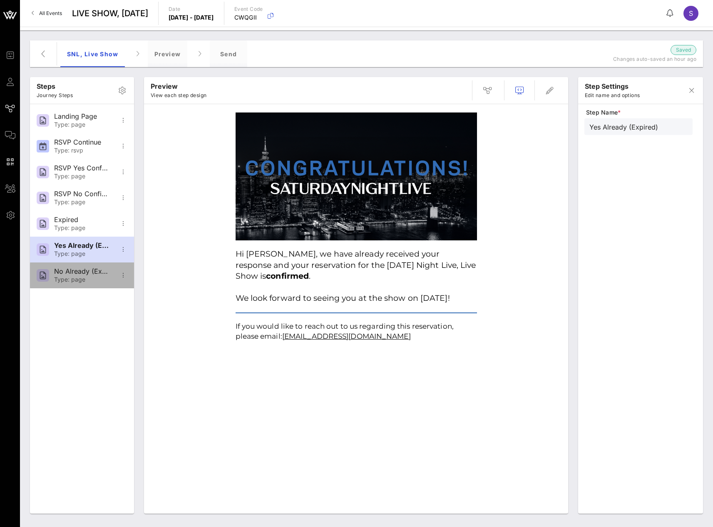
click at [88, 278] on div "Type: page" at bounding box center [81, 279] width 55 height 7
type input "No Already (Expired)"
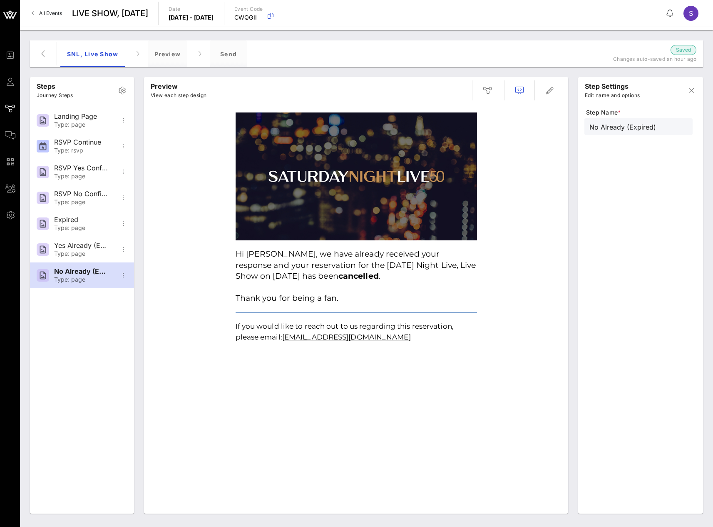
drag, startPoint x: 348, startPoint y: 202, endPoint x: 361, endPoint y: 193, distance: 15.9
click at [348, 202] on img at bounding box center [356, 176] width 241 height 128
click at [553, 90] on icon "button" at bounding box center [550, 90] width 10 height 10
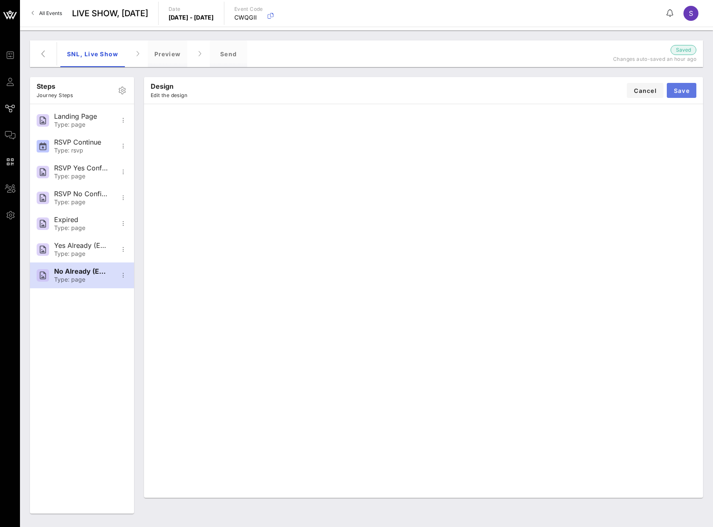
click at [676, 94] on span "Save" at bounding box center [682, 90] width 16 height 7
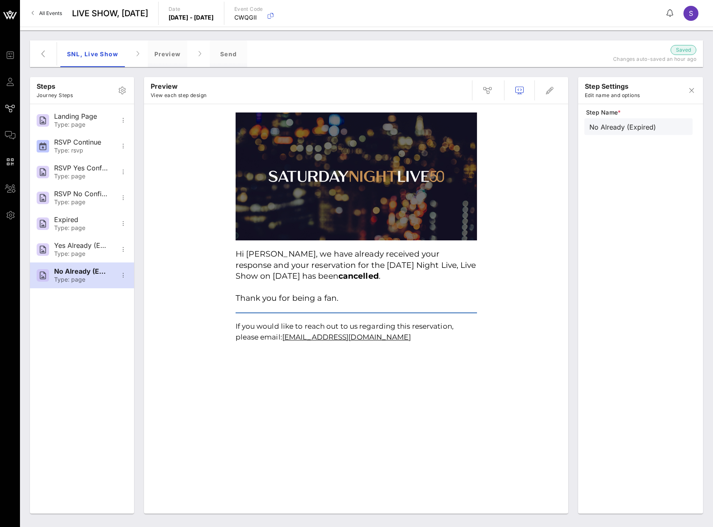
click at [349, 188] on img at bounding box center [356, 176] width 241 height 128
click at [552, 87] on icon "button" at bounding box center [550, 90] width 10 height 10
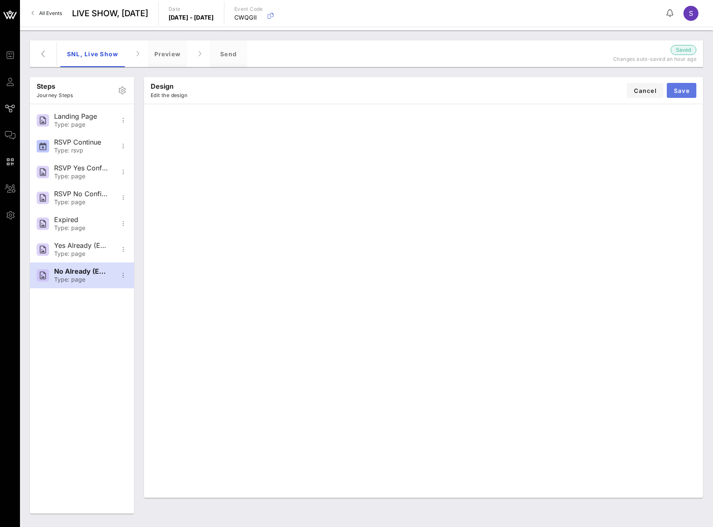
click at [674, 85] on button "Save" at bounding box center [682, 90] width 30 height 15
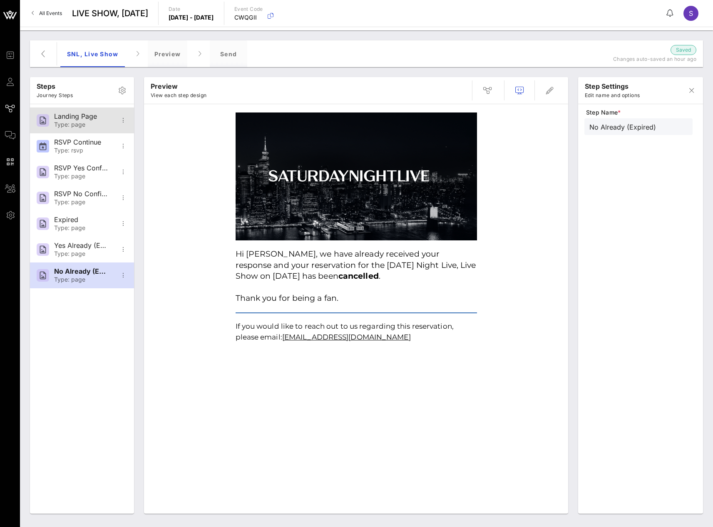
click at [94, 123] on div "Type: page" at bounding box center [81, 124] width 55 height 7
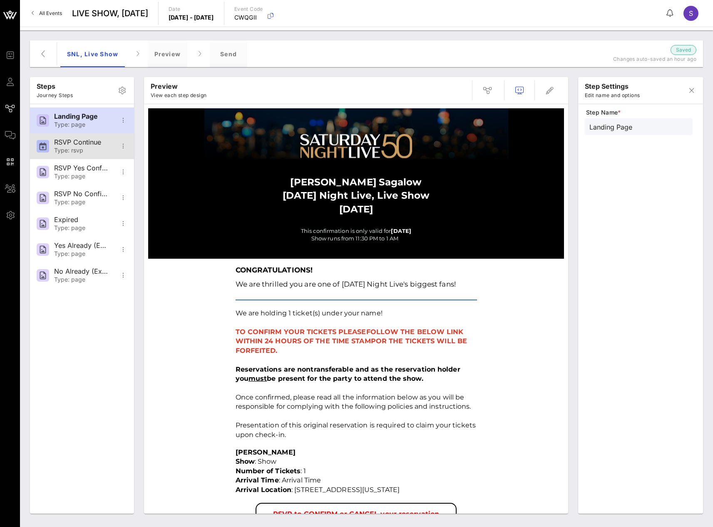
click at [74, 143] on div "RSVP Continue" at bounding box center [81, 142] width 55 height 8
type input "RSVP Continue"
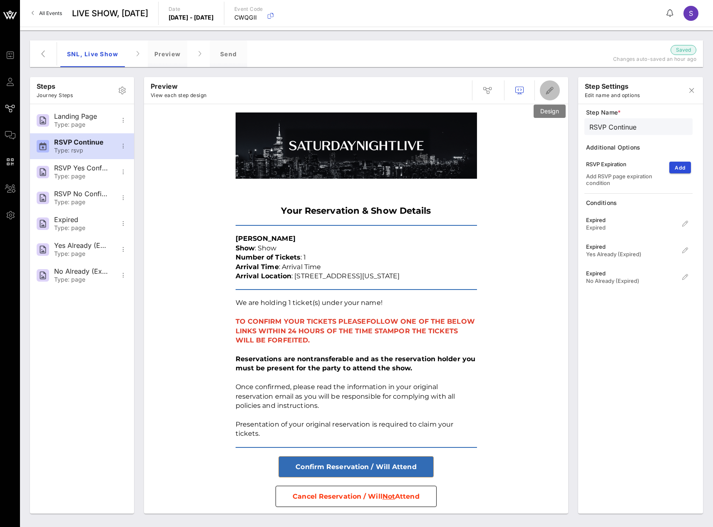
click at [551, 87] on icon "button" at bounding box center [550, 90] width 10 height 10
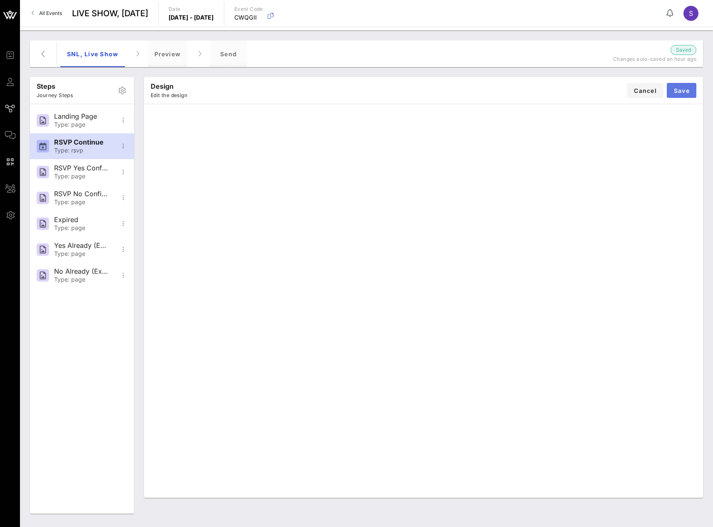
click at [681, 88] on span "Save" at bounding box center [682, 90] width 16 height 7
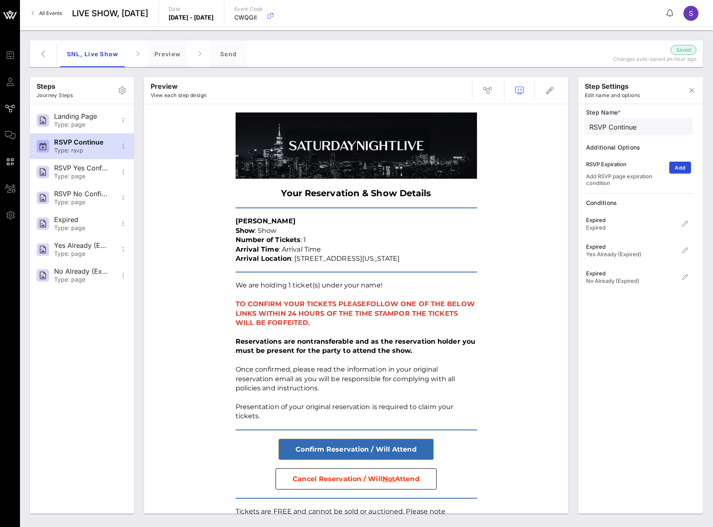
click at [521, 315] on div "Your Reservation & Show Details Stephanie Sagalow Show : Show Number of Tickets…" at bounding box center [356, 508] width 416 height 801
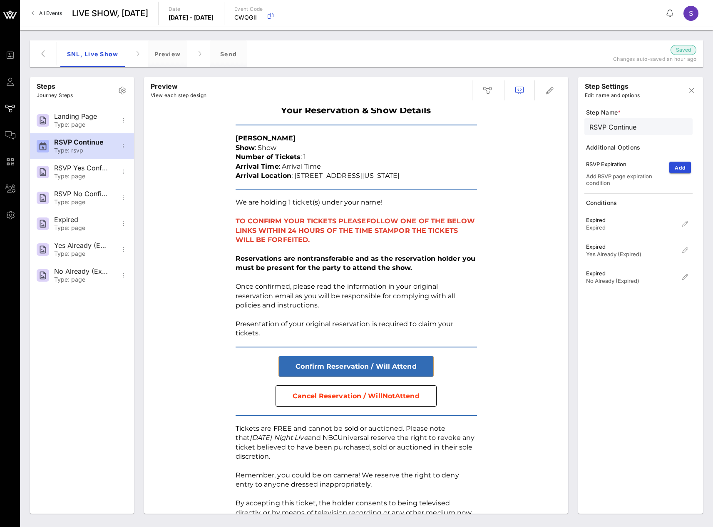
scroll to position [83, 0]
click at [552, 89] on icon "button" at bounding box center [550, 90] width 10 height 10
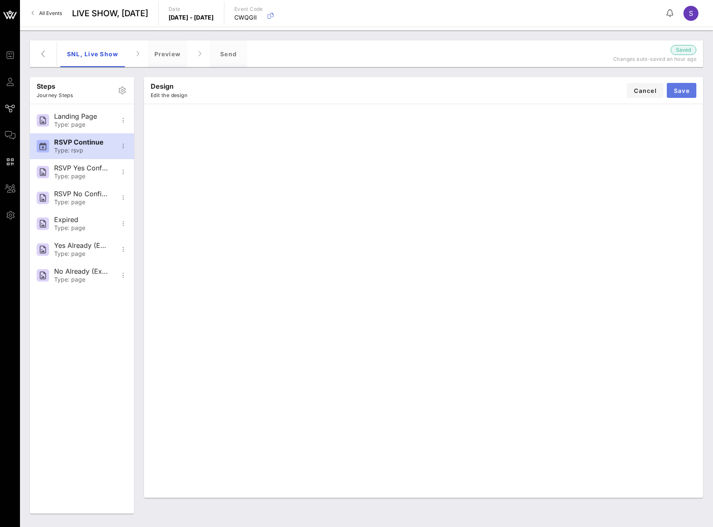
click at [691, 92] on button "Save" at bounding box center [682, 90] width 30 height 15
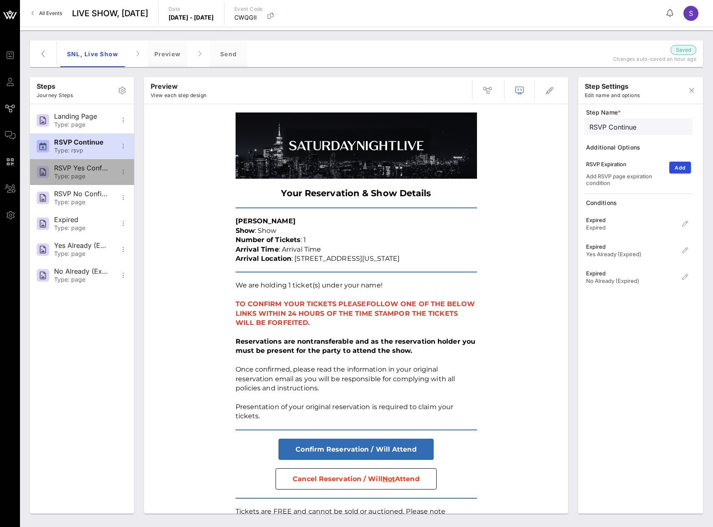
click at [72, 166] on div "RSVP Yes Confirmation" at bounding box center [81, 168] width 55 height 8
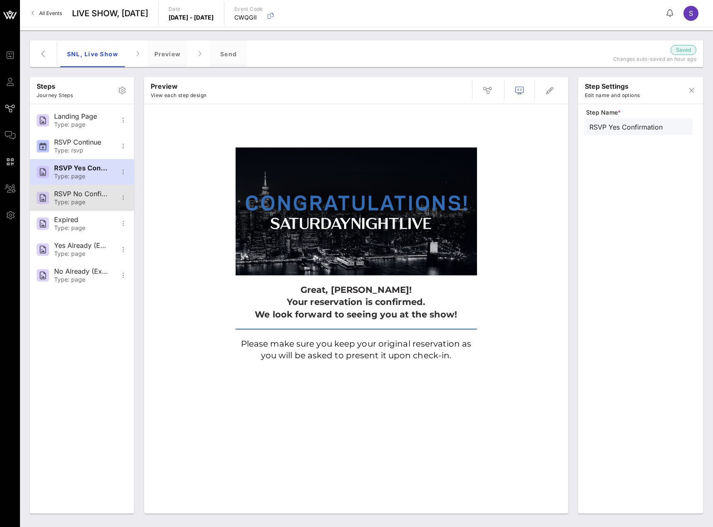
click at [84, 197] on div "RSVP No Confirmation" at bounding box center [81, 194] width 55 height 8
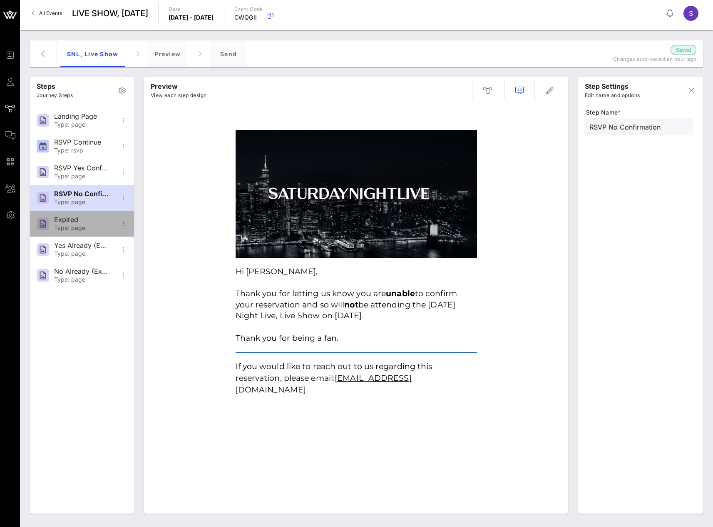
click at [62, 226] on div "Type: page" at bounding box center [81, 227] width 55 height 7
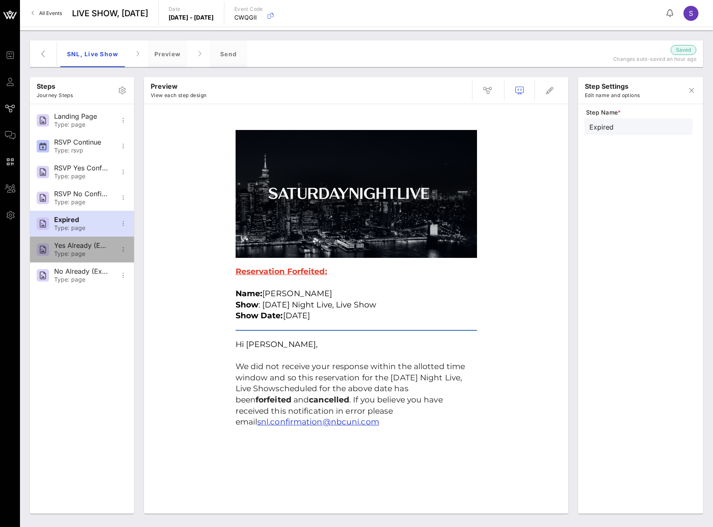
drag, startPoint x: 57, startPoint y: 247, endPoint x: 87, endPoint y: 247, distance: 30.4
click at [57, 247] on div "Yes Already (Expired)" at bounding box center [81, 245] width 55 height 8
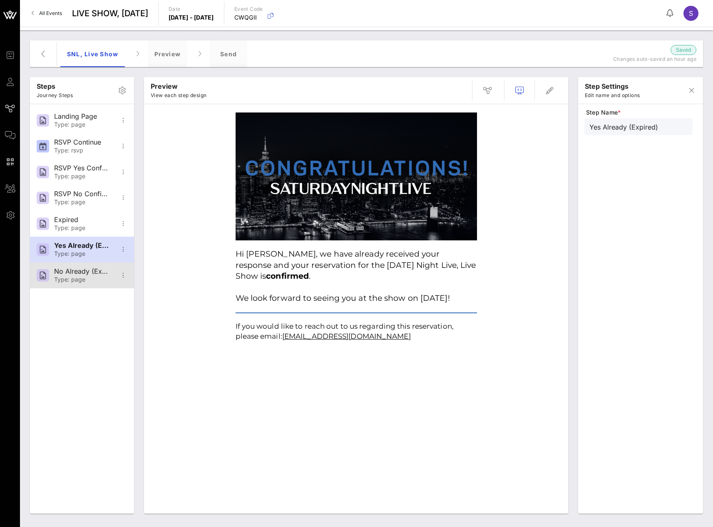
click at [96, 273] on div "No Already (Expired)" at bounding box center [81, 271] width 55 height 8
type input "No Already (Expired)"
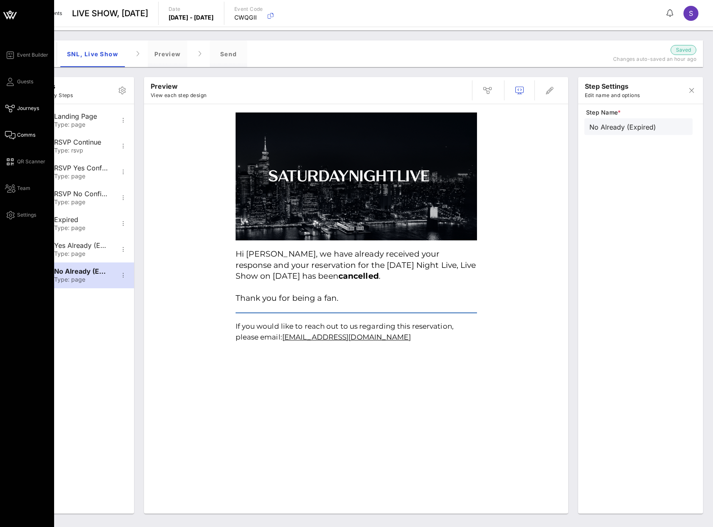
click at [19, 132] on span "Comms" at bounding box center [26, 134] width 18 height 7
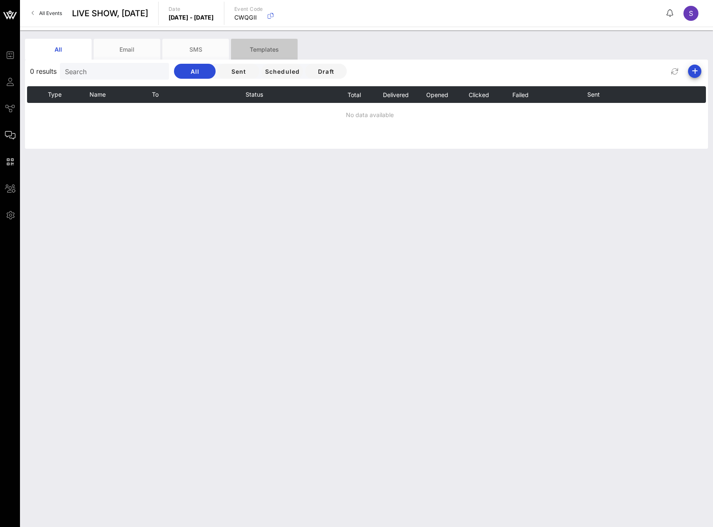
click at [259, 46] on div "Templates" at bounding box center [264, 49] width 67 height 21
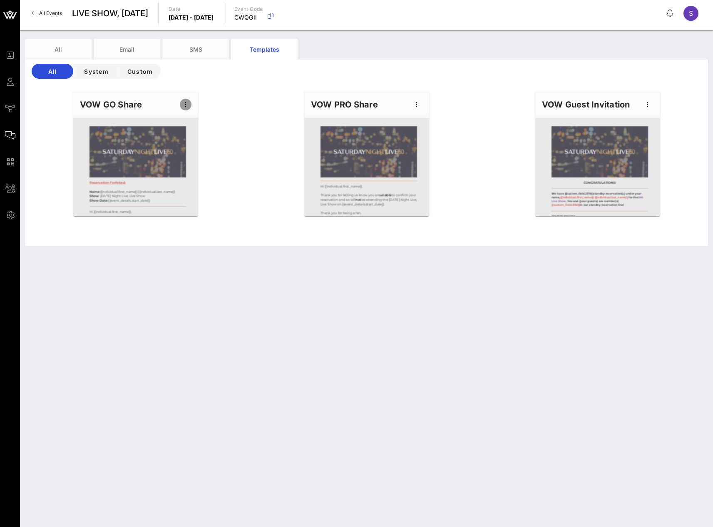
click at [187, 105] on icon "button" at bounding box center [186, 105] width 10 height 10
click at [194, 115] on div "Edit" at bounding box center [198, 118] width 21 height 7
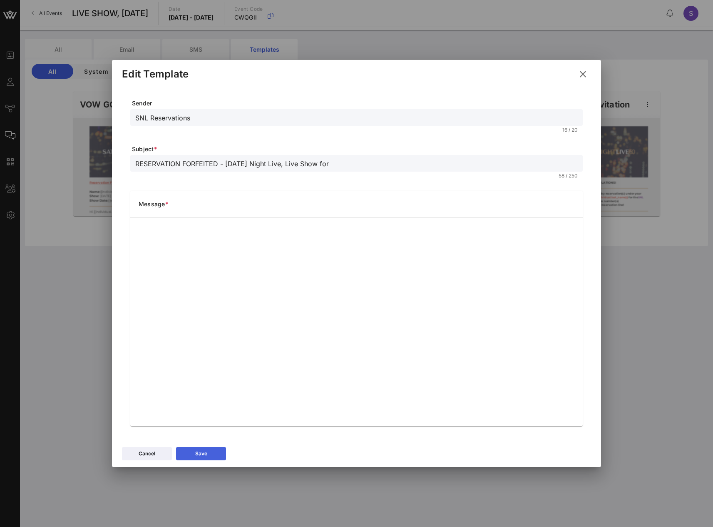
click at [198, 455] on div "Save" at bounding box center [201, 453] width 12 height 8
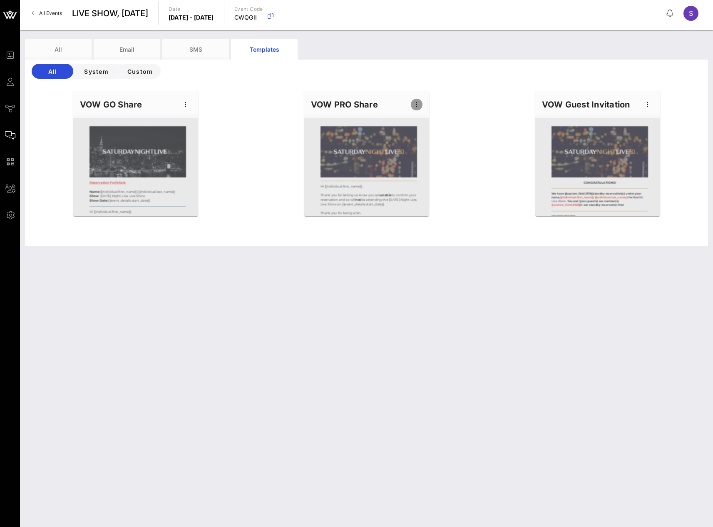
click at [418, 106] on icon "button" at bounding box center [417, 105] width 10 height 10
click at [430, 116] on div "Edit" at bounding box center [429, 118] width 21 height 7
type input "SNL Reservations"
type input "CANCELLED - SATURDAY NIGHT LIVE, Live Show for"
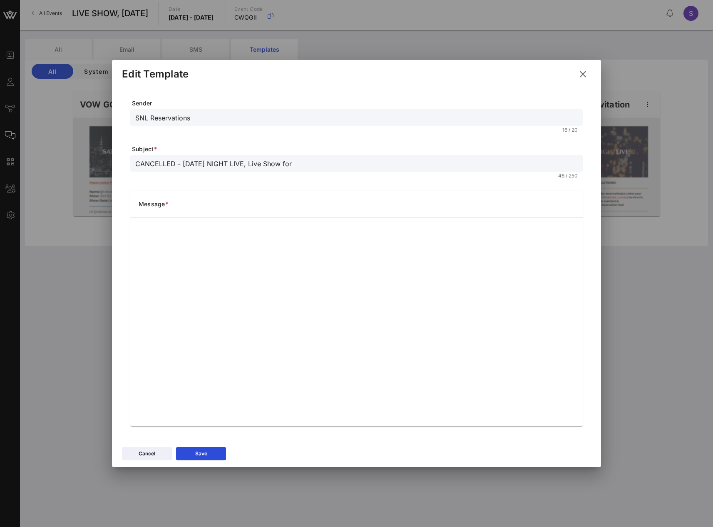
click at [514, 172] on div "CANCELLED - SATURDAY NIGHT LIVE, Live Show for 46 / 250" at bounding box center [356, 168] width 453 height 27
click at [506, 186] on form "Sender SNL Reservations 16 / 20 Subject * CANCELLED - SATURDAY NIGHT LIVE, Live…" at bounding box center [356, 262] width 453 height 327
click at [207, 453] on button "Save" at bounding box center [201, 453] width 50 height 13
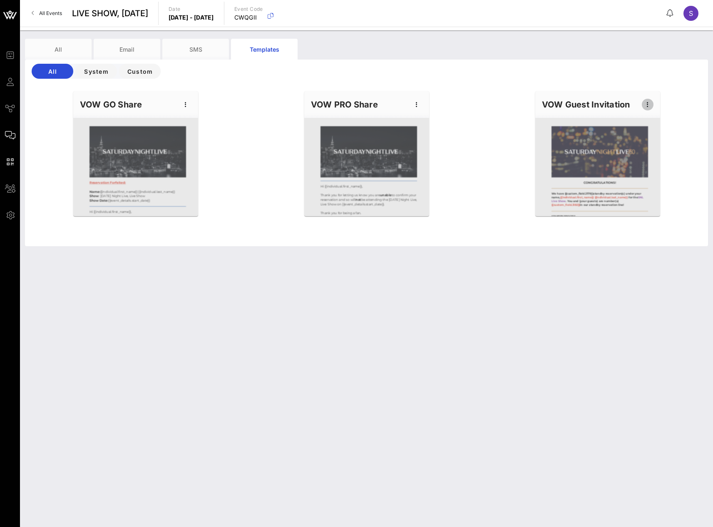
click at [648, 104] on icon "button" at bounding box center [648, 105] width 10 height 10
click at [645, 112] on div "Edit" at bounding box center [660, 118] width 37 height 17
type input "SNL Standby"
type input "SNL Standby Reservations - LIVE SHOW"
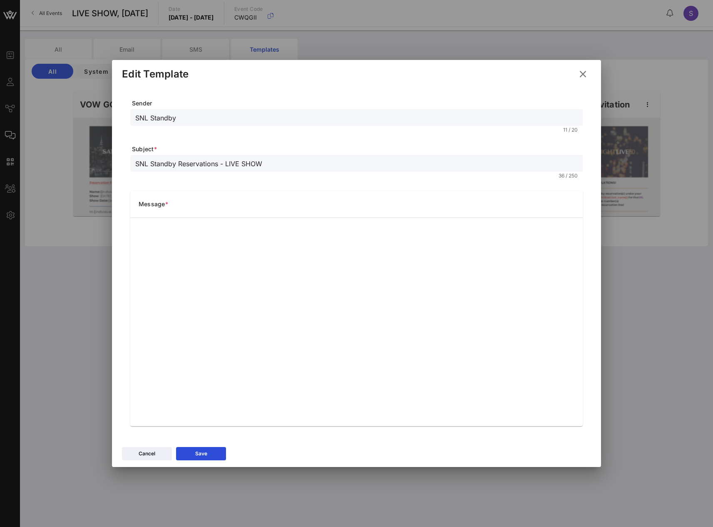
click at [583, 74] on icon at bounding box center [582, 74] width 11 height 10
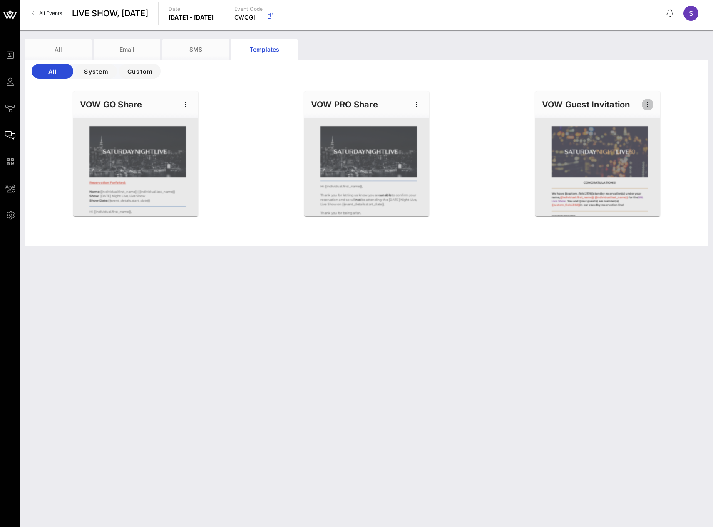
click at [646, 105] on icon "button" at bounding box center [648, 105] width 10 height 10
click at [652, 116] on div "Edit" at bounding box center [660, 118] width 21 height 7
type input "SNL Standby"
type input "SNL Standby Reservations - LIVE SHOW"
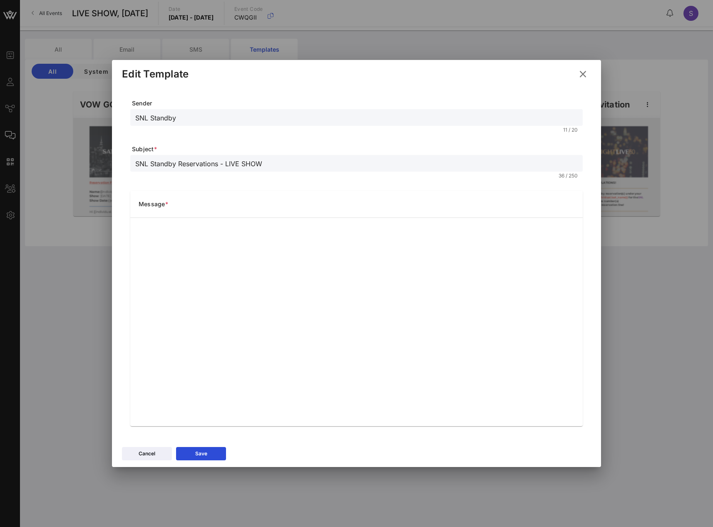
click at [587, 78] on button at bounding box center [583, 74] width 16 height 15
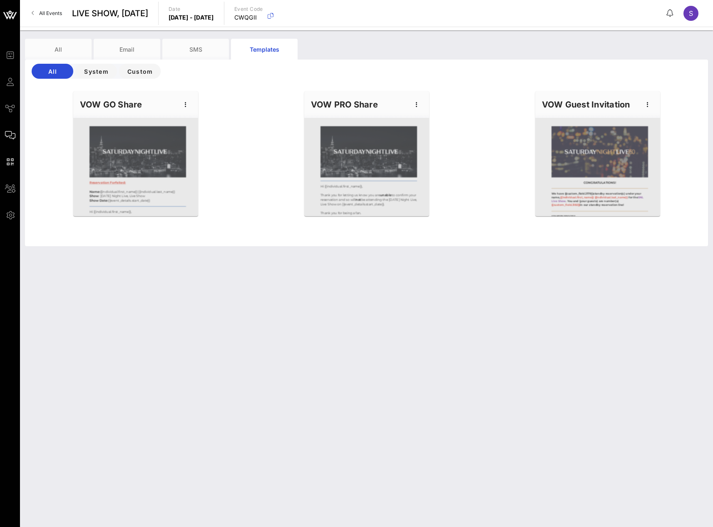
click at [489, 328] on div "All Email SMS Templates All System Custom Reservation Forfeited: Name: {{indivi…" at bounding box center [366, 278] width 693 height 496
click at [183, 106] on icon "button" at bounding box center [186, 105] width 10 height 10
click at [186, 117] on div "Edit" at bounding box center [198, 118] width 37 height 17
type input "SNL Reservations"
type input "RESERVATION FORFEITED - Saturday Night Live, Live Show for"
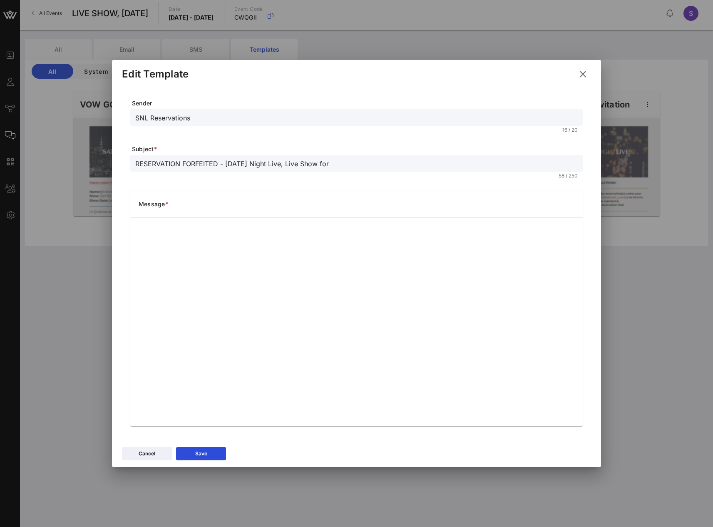
click at [580, 75] on icon at bounding box center [582, 74] width 11 height 10
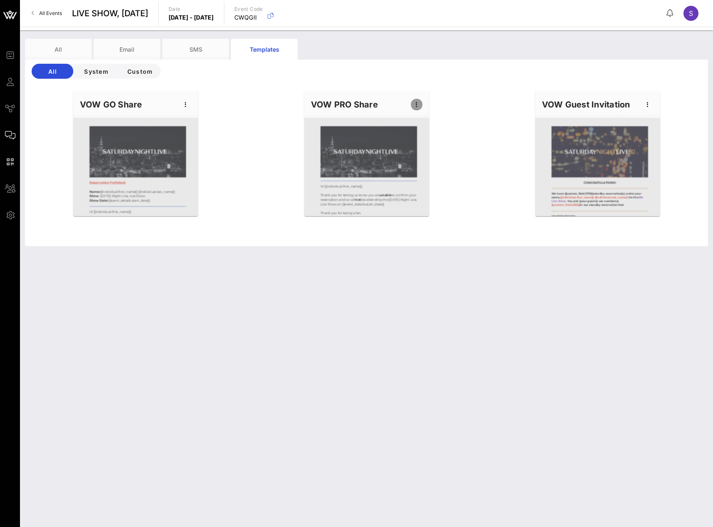
click at [418, 105] on icon "button" at bounding box center [417, 105] width 10 height 10
click at [422, 117] on div "Edit" at bounding box center [429, 118] width 21 height 7
type input "SNL Reservations"
type input "CANCELLED - SATURDAY NIGHT LIVE, Live Show for"
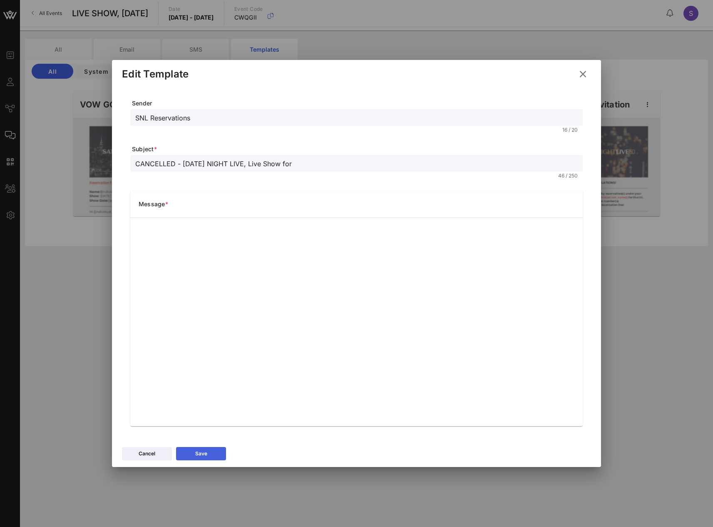
click at [205, 452] on div "Save" at bounding box center [201, 453] width 12 height 8
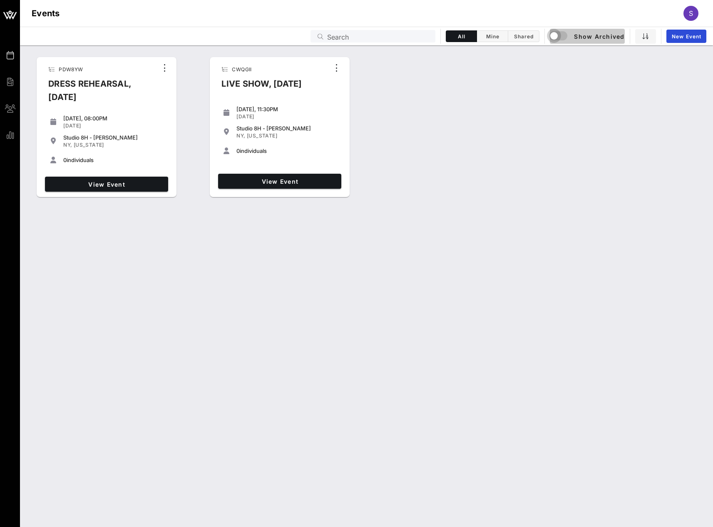
click at [555, 32] on div "button" at bounding box center [554, 36] width 12 height 12
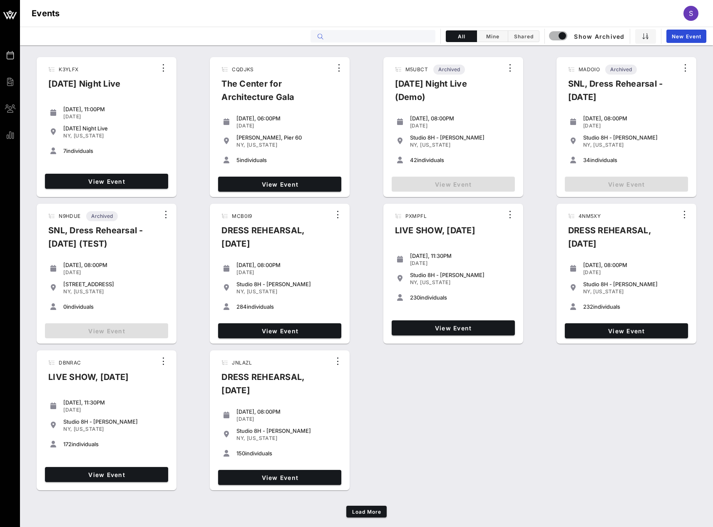
click at [410, 32] on input "text" at bounding box center [378, 36] width 103 height 11
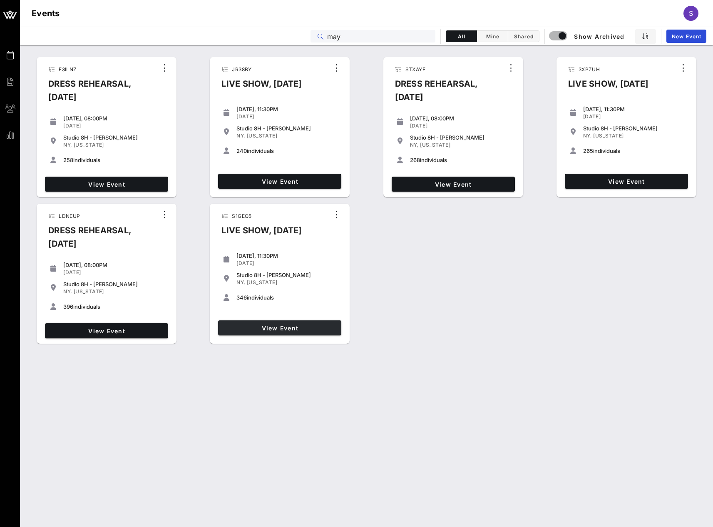
type input "may"
click at [295, 329] on span "View Event" at bounding box center [280, 327] width 117 height 7
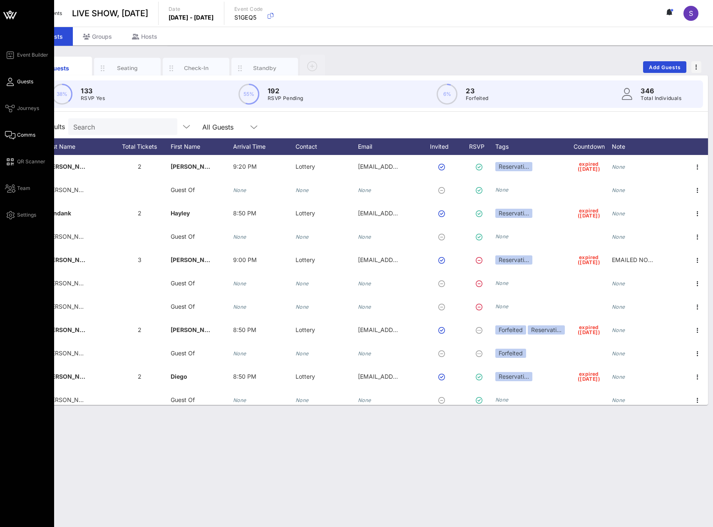
click at [25, 137] on span "Comms" at bounding box center [26, 134] width 18 height 7
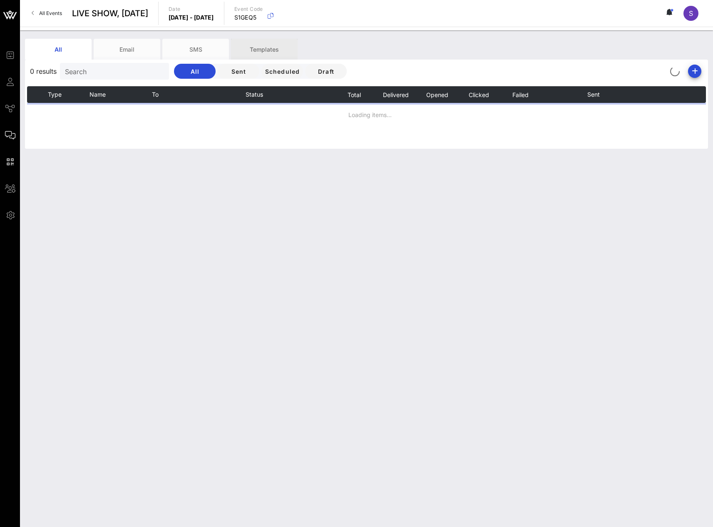
click at [261, 53] on div "Templates" at bounding box center [264, 49] width 67 height 21
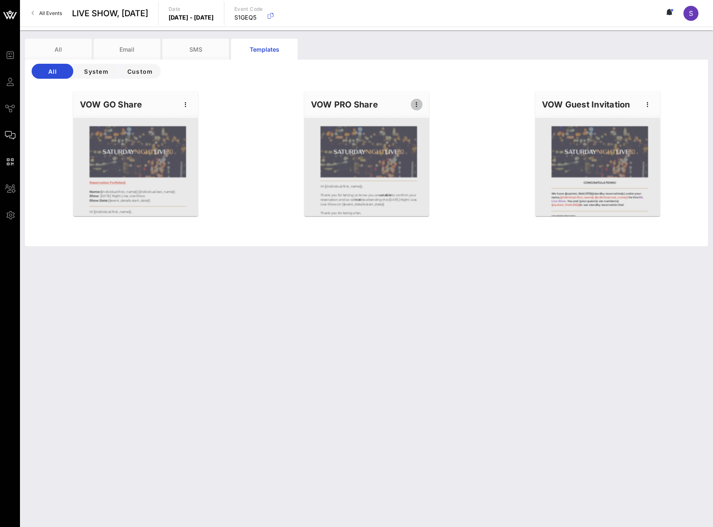
click at [415, 107] on icon "button" at bounding box center [417, 105] width 10 height 10
click at [416, 115] on div "Edit" at bounding box center [429, 118] width 37 height 17
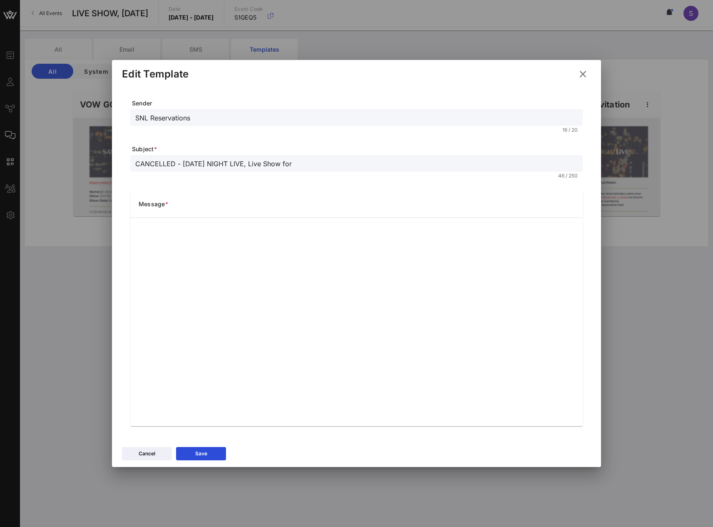
click at [587, 72] on icon at bounding box center [582, 74] width 11 height 10
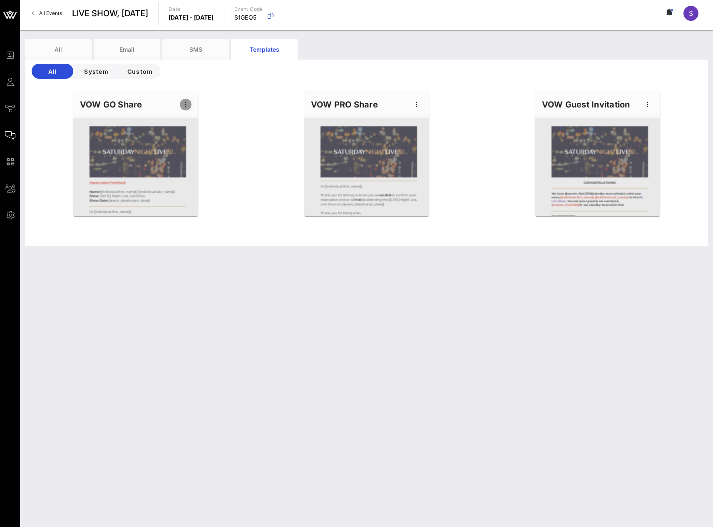
click at [187, 105] on icon "button" at bounding box center [186, 105] width 10 height 10
click at [192, 113] on div "Edit" at bounding box center [198, 118] width 21 height 13
type input "SNL Reservations"
type input "RESERVATION FORFEITED - [DATE] Night Live, Live Show for"
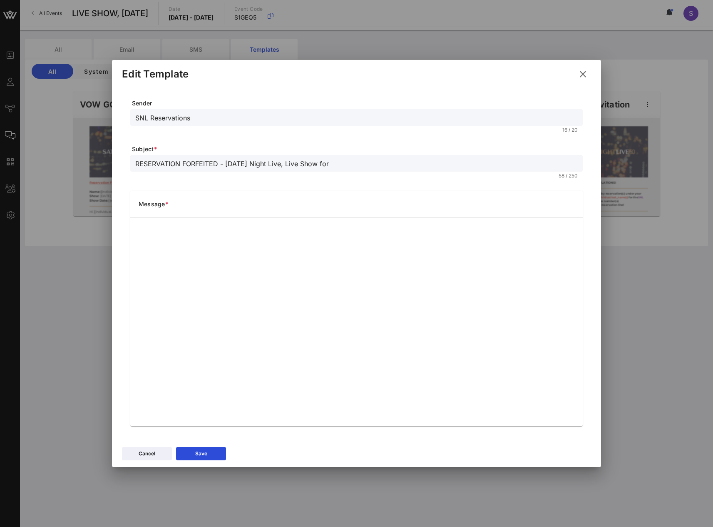
click at [580, 75] on icon at bounding box center [582, 74] width 11 height 10
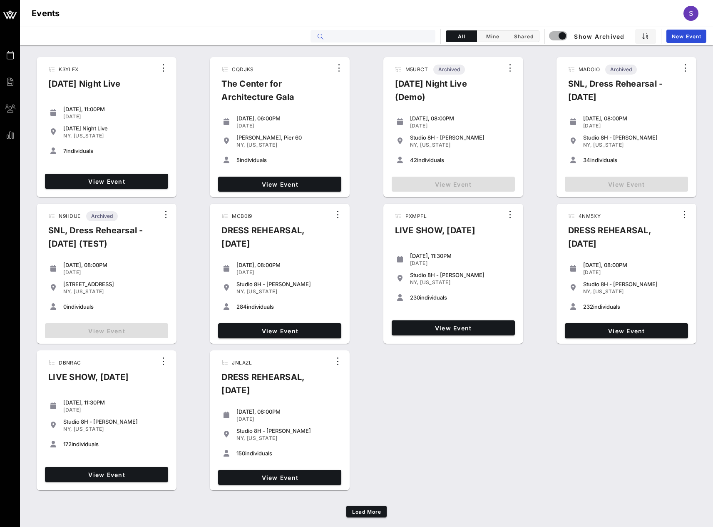
click at [410, 37] on input "text" at bounding box center [378, 36] width 103 height 11
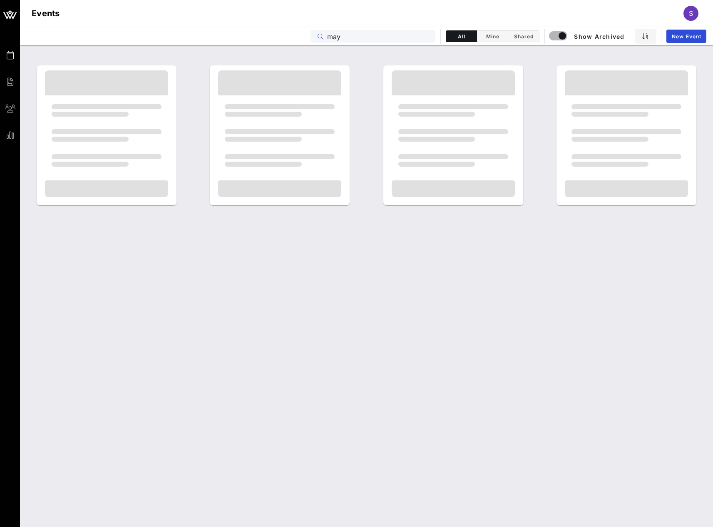
type input "may"
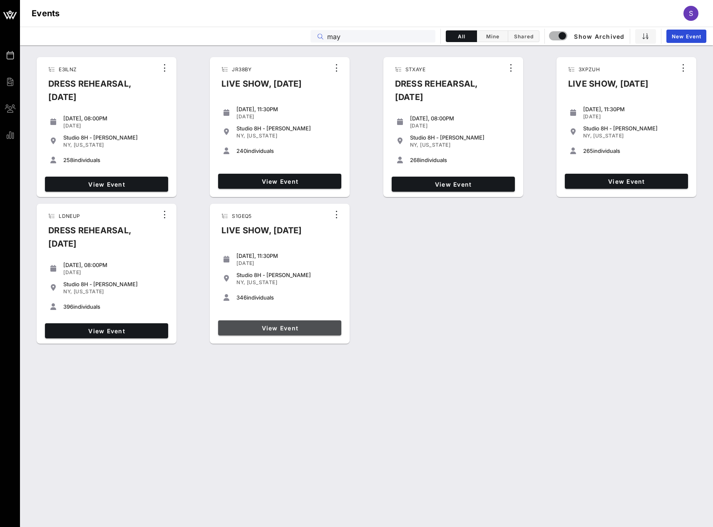
click at [263, 331] on span "View Event" at bounding box center [280, 327] width 117 height 7
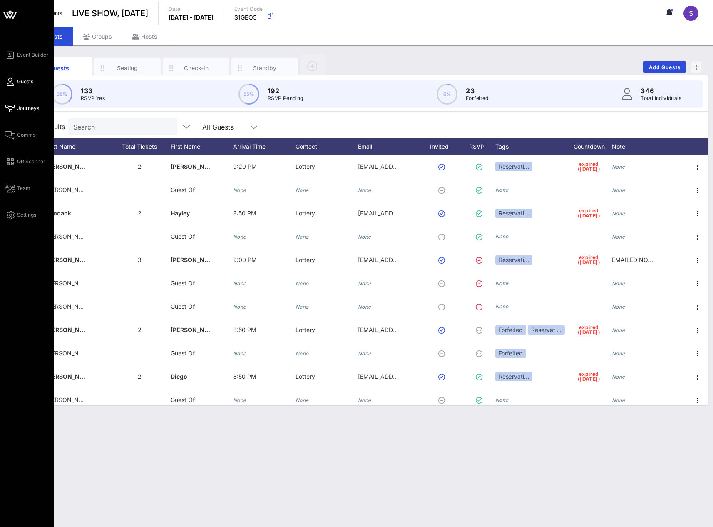
click at [20, 107] on span "Journeys" at bounding box center [28, 108] width 22 height 7
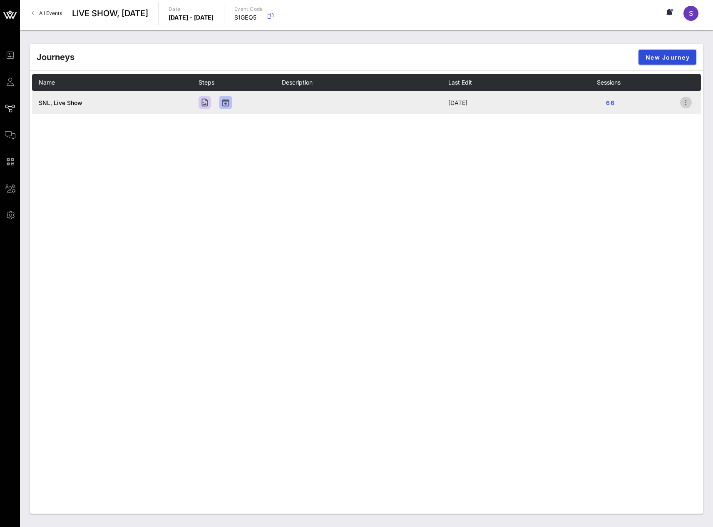
click at [685, 105] on icon "button" at bounding box center [686, 102] width 10 height 10
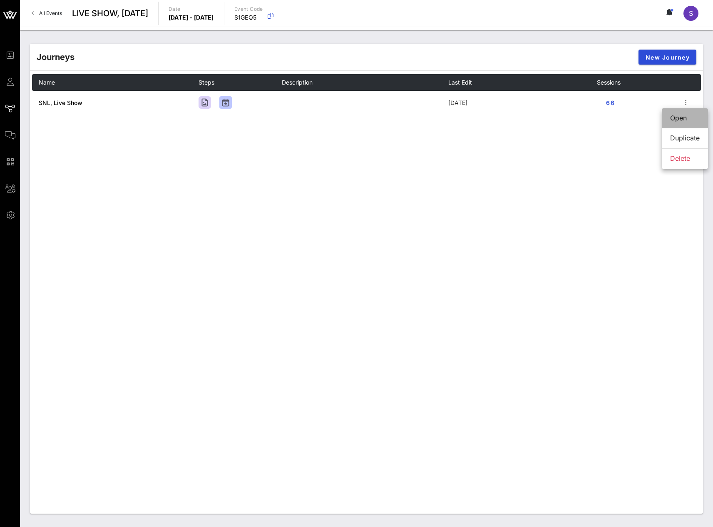
click at [683, 114] on div "Open" at bounding box center [685, 118] width 30 height 8
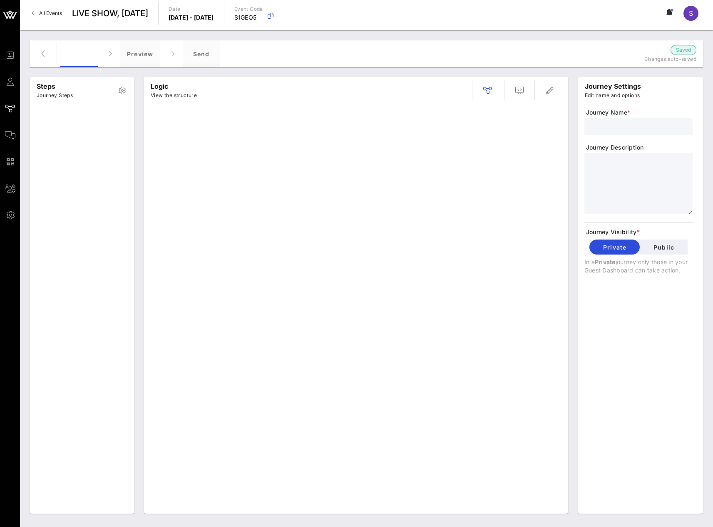
type input "SNL, Live Show"
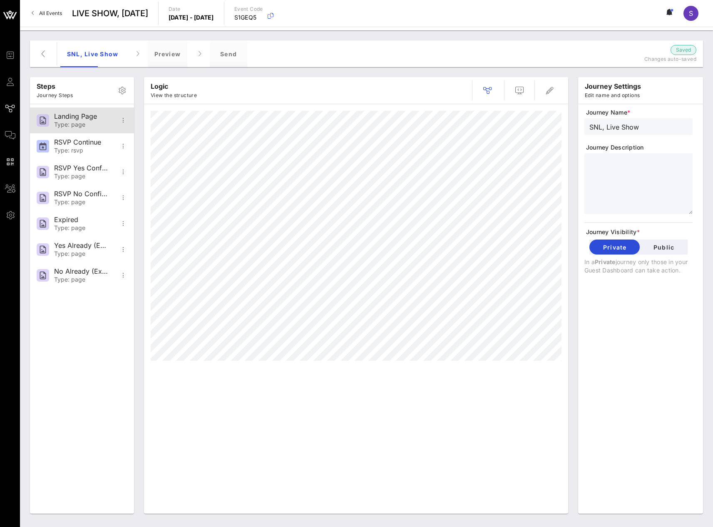
click at [81, 132] on div "Landing Page Type: page" at bounding box center [81, 120] width 55 height 26
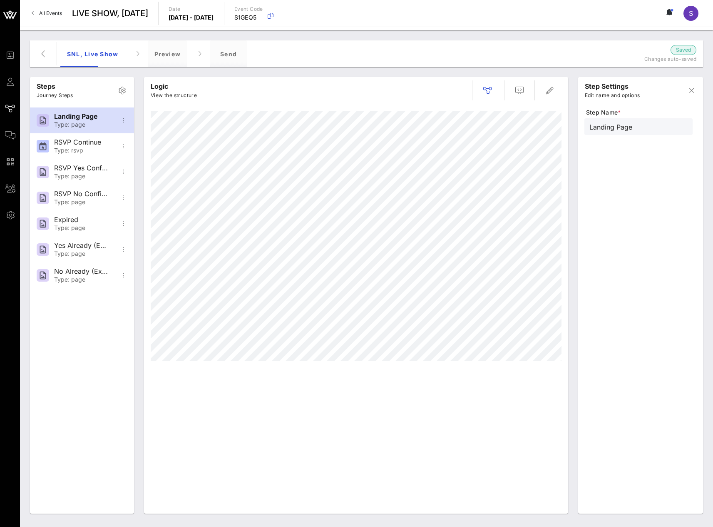
click at [562, 87] on div "Logic View the structure" at bounding box center [356, 90] width 424 height 27
click at [558, 89] on span "button" at bounding box center [550, 90] width 20 height 10
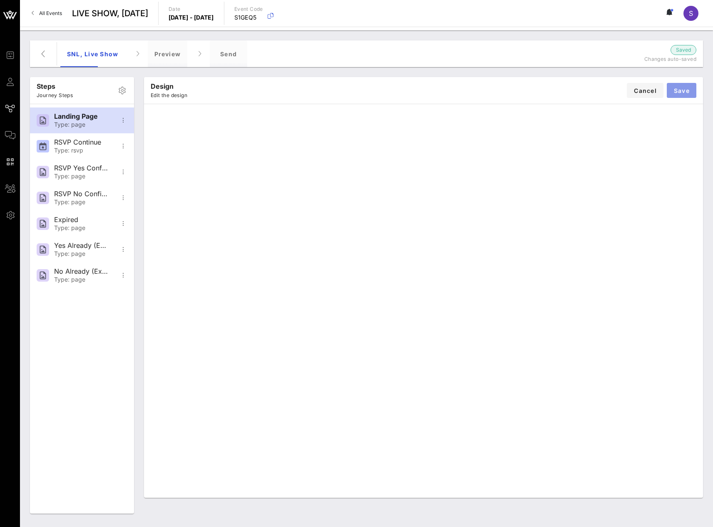
click at [690, 90] on button "Save" at bounding box center [682, 90] width 30 height 15
